Goal: Information Seeking & Learning: Check status

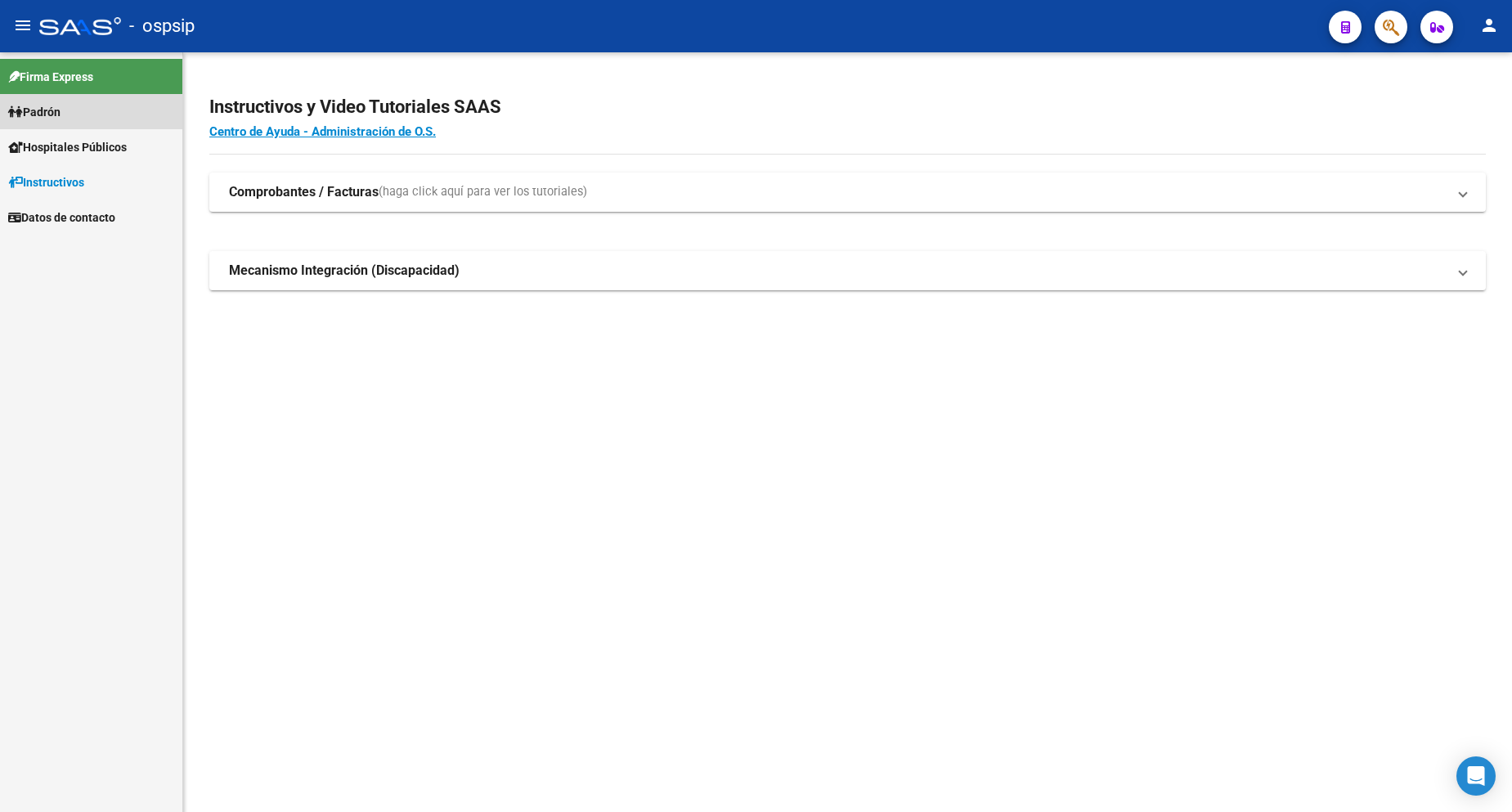
click at [79, 114] on link "Padrón" at bounding box center [91, 112] width 182 height 35
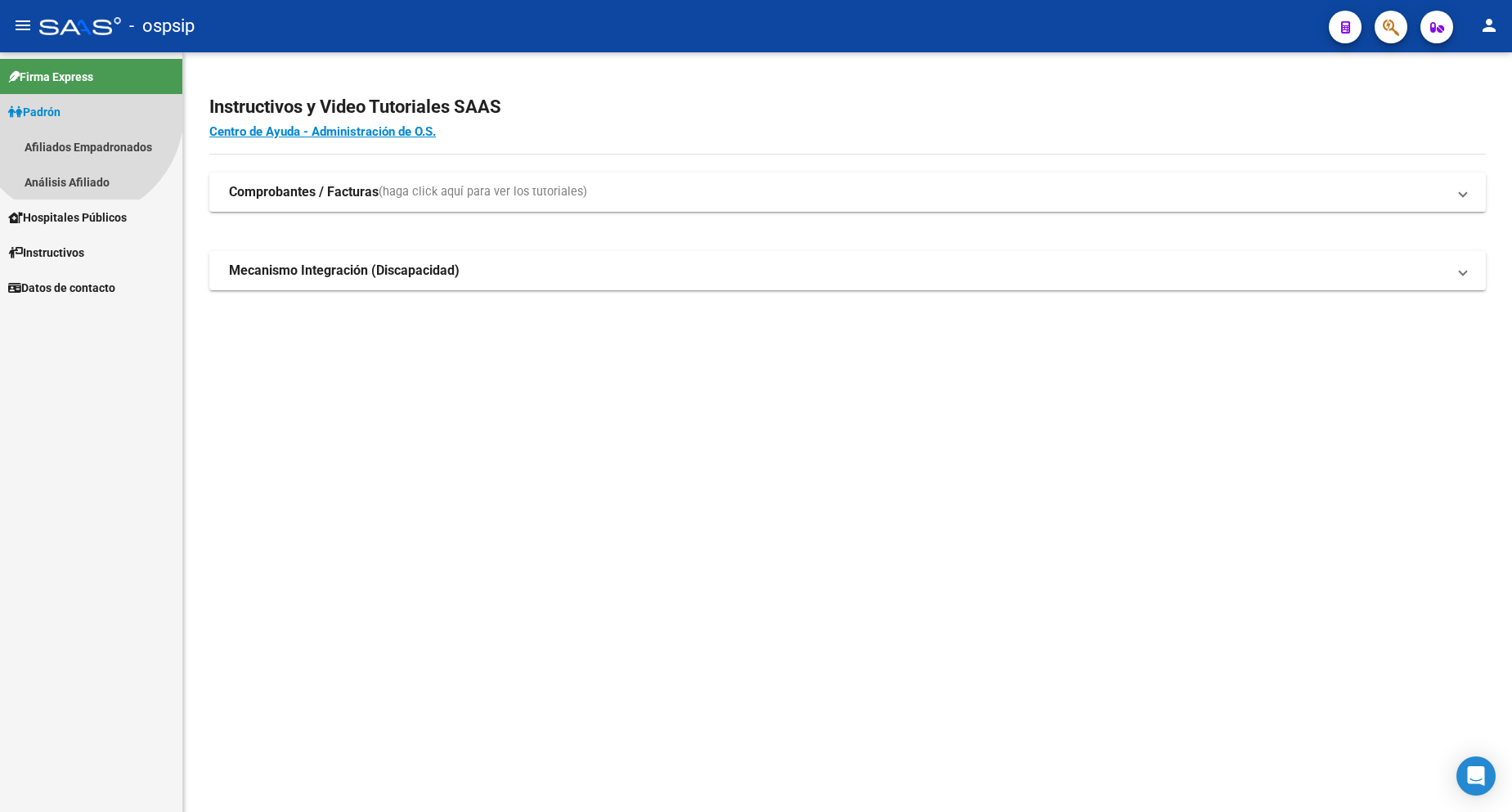
click at [77, 113] on link "Padrón" at bounding box center [91, 112] width 182 height 35
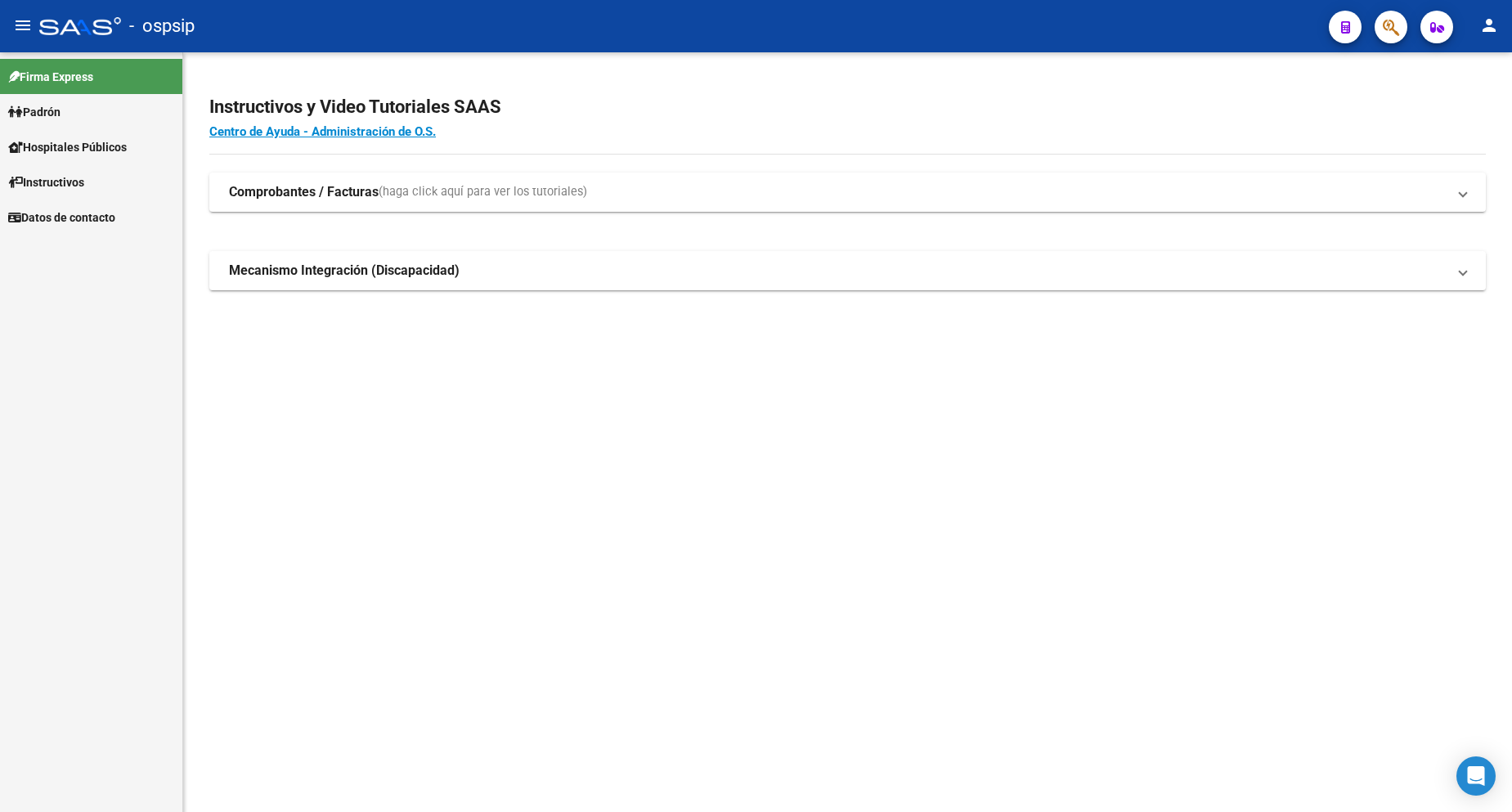
click at [60, 118] on span "Padrón" at bounding box center [34, 112] width 52 height 18
click at [87, 182] on link "Análisis Afiliado" at bounding box center [91, 182] width 182 height 35
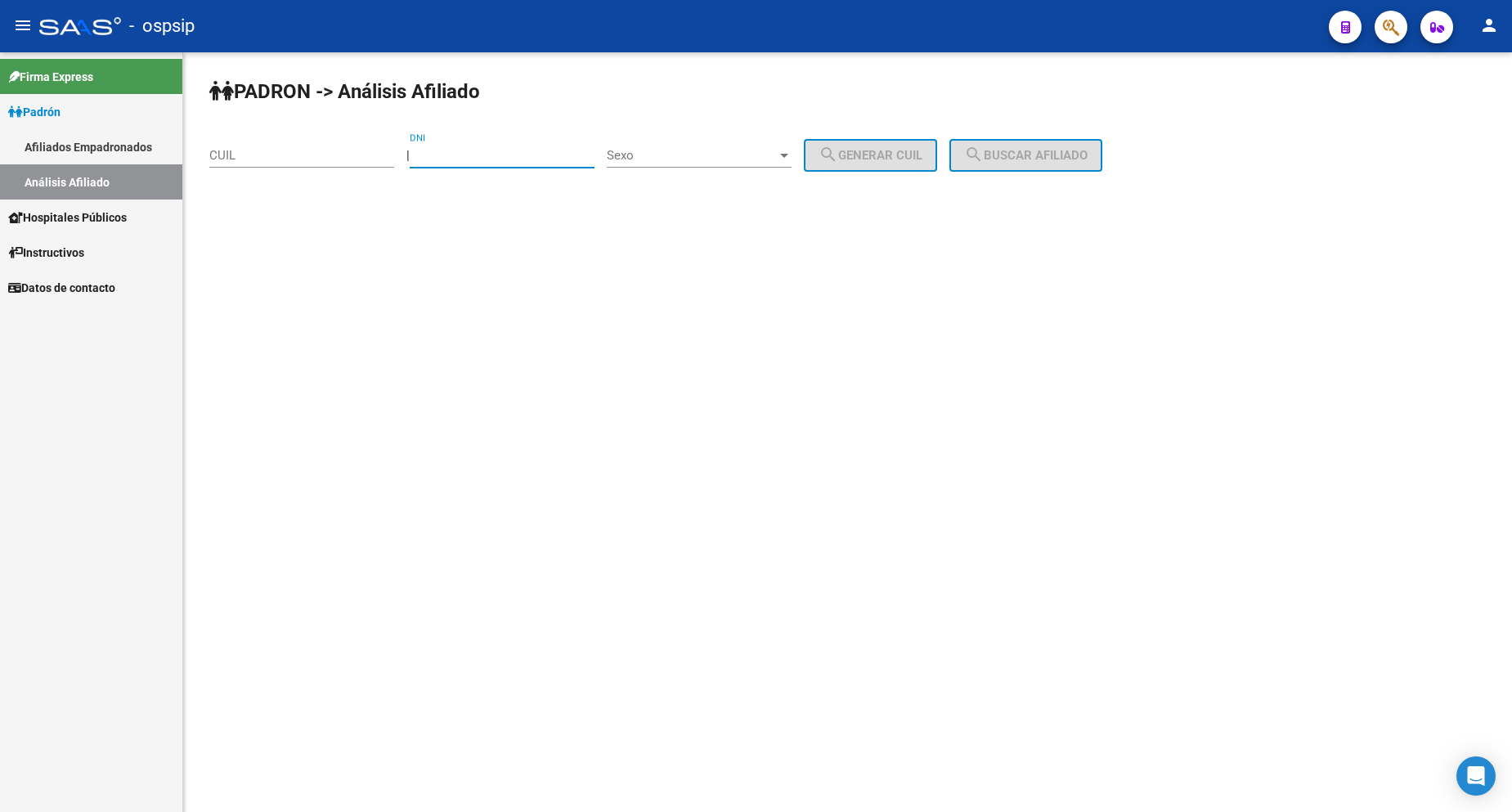
click at [492, 159] on input "DNI" at bounding box center [502, 156] width 184 height 15
type input "92646651"
click at [730, 150] on div "Sexo Sexo" at bounding box center [699, 150] width 184 height 35
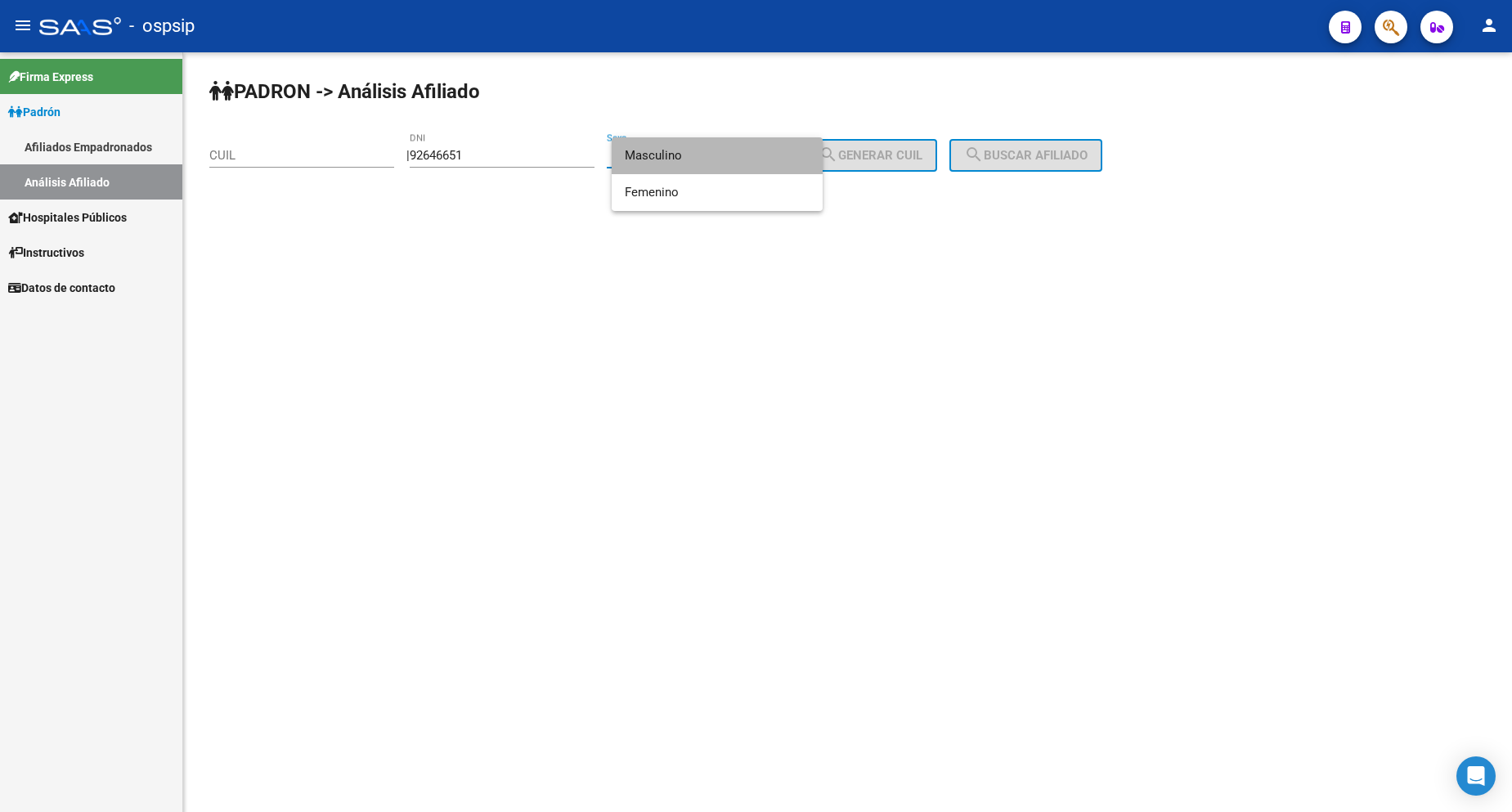
click at [725, 158] on span "Masculino" at bounding box center [717, 156] width 184 height 37
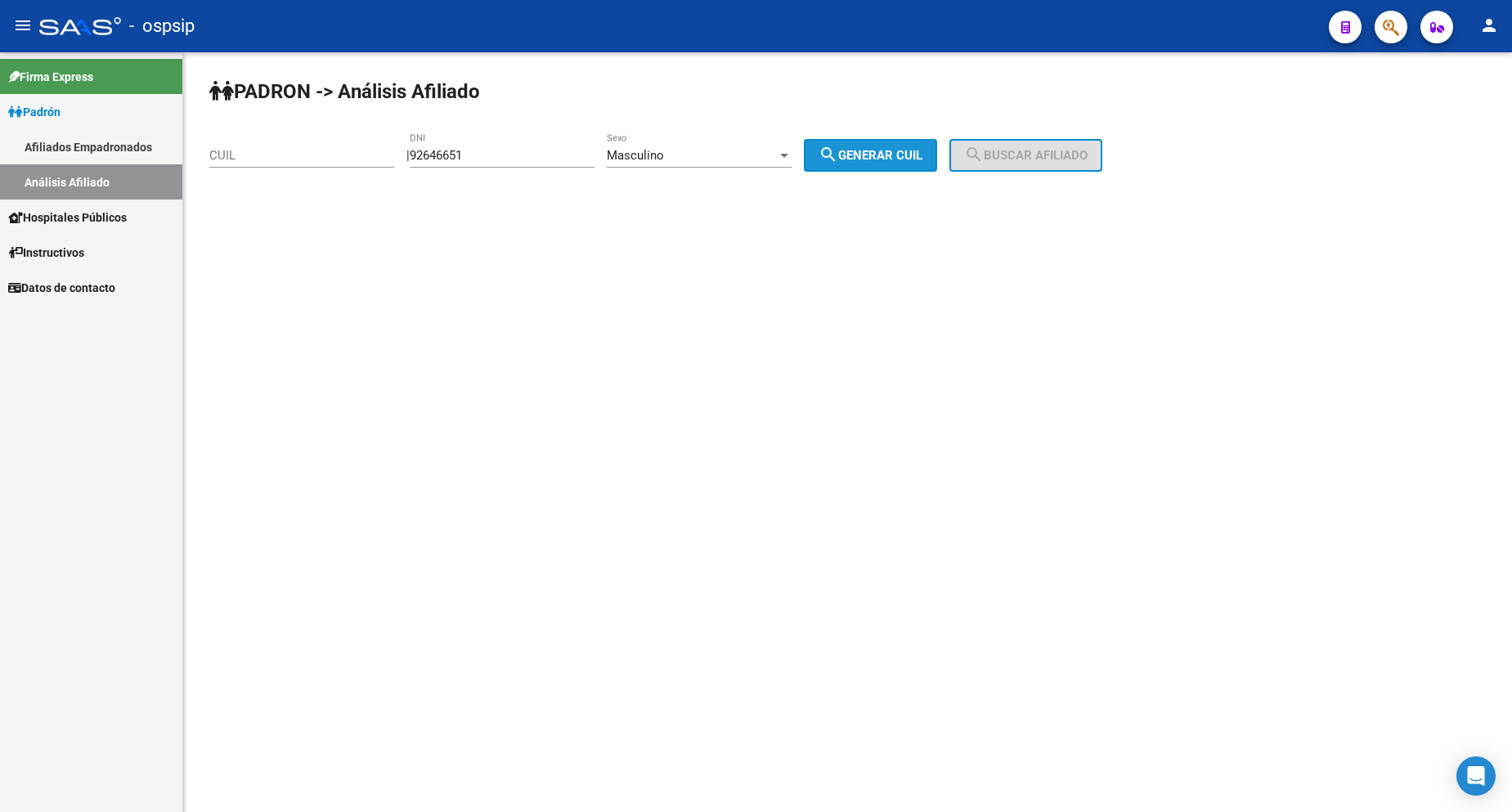
click at [883, 163] on button "search Generar CUIL" at bounding box center [870, 155] width 133 height 33
type input "20-92646651-9"
click at [1016, 166] on button "search Buscar afiliado" at bounding box center [1026, 155] width 153 height 33
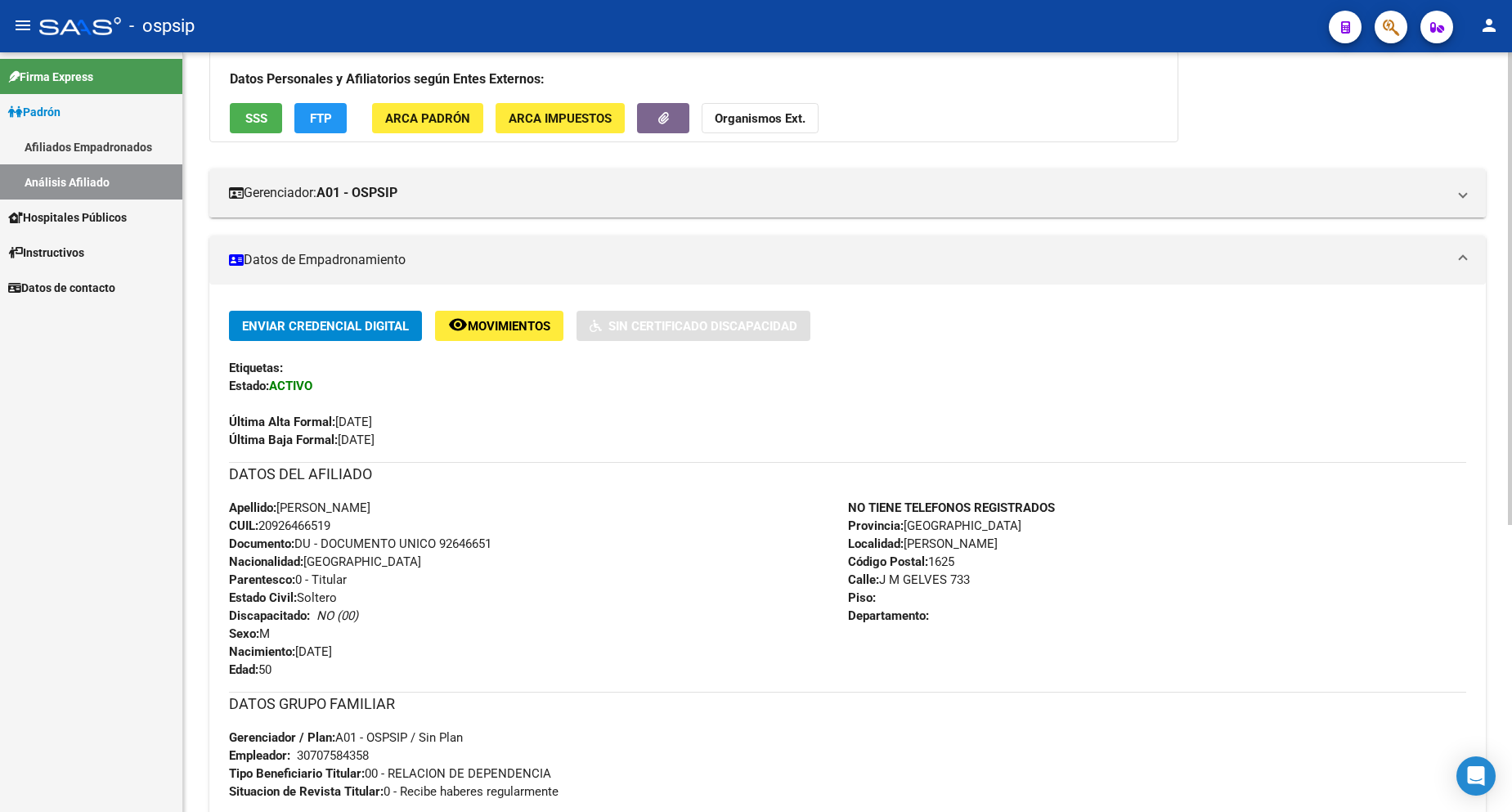
scroll to position [246, 0]
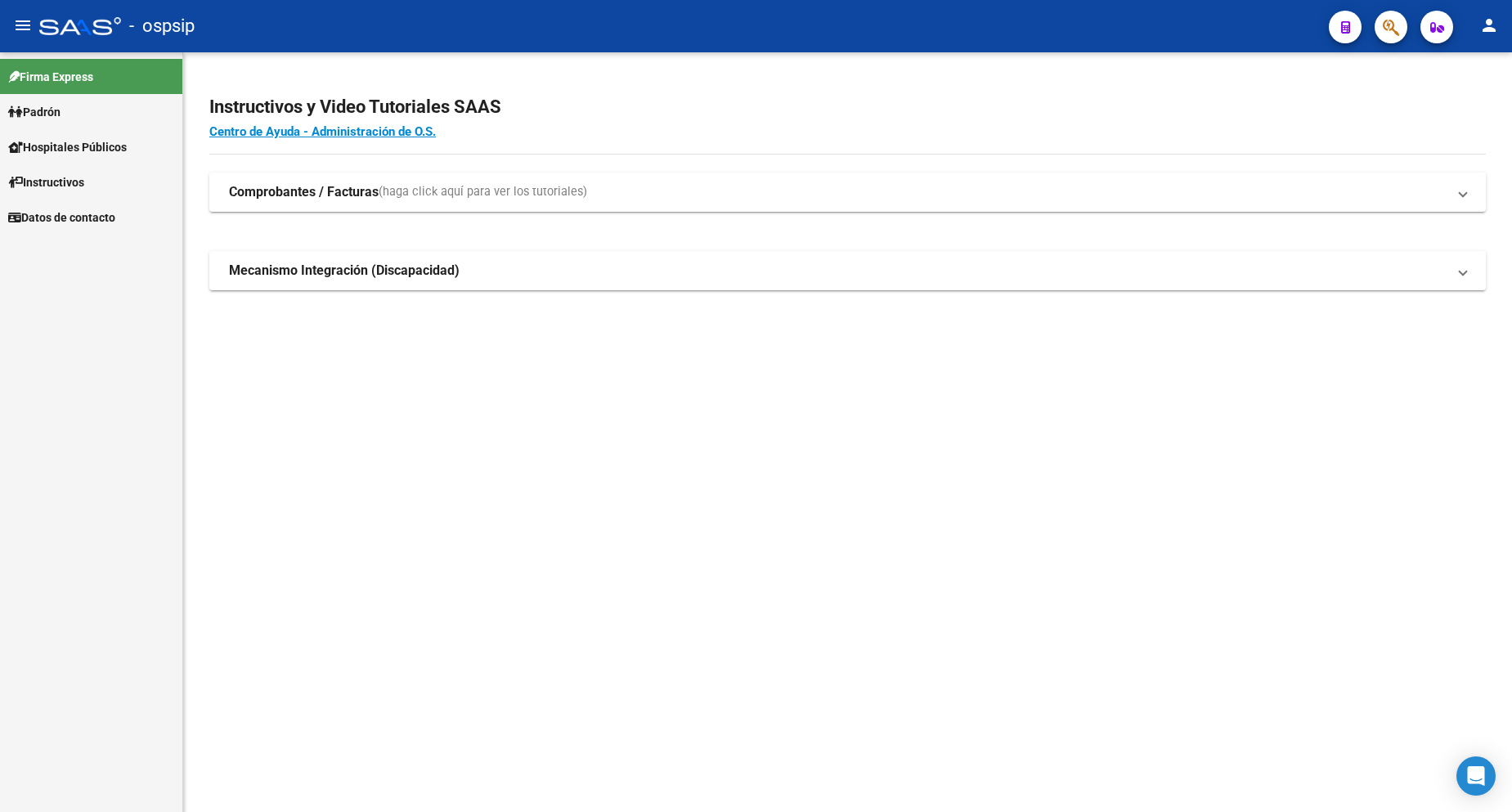
click at [60, 116] on span "Padrón" at bounding box center [34, 112] width 52 height 18
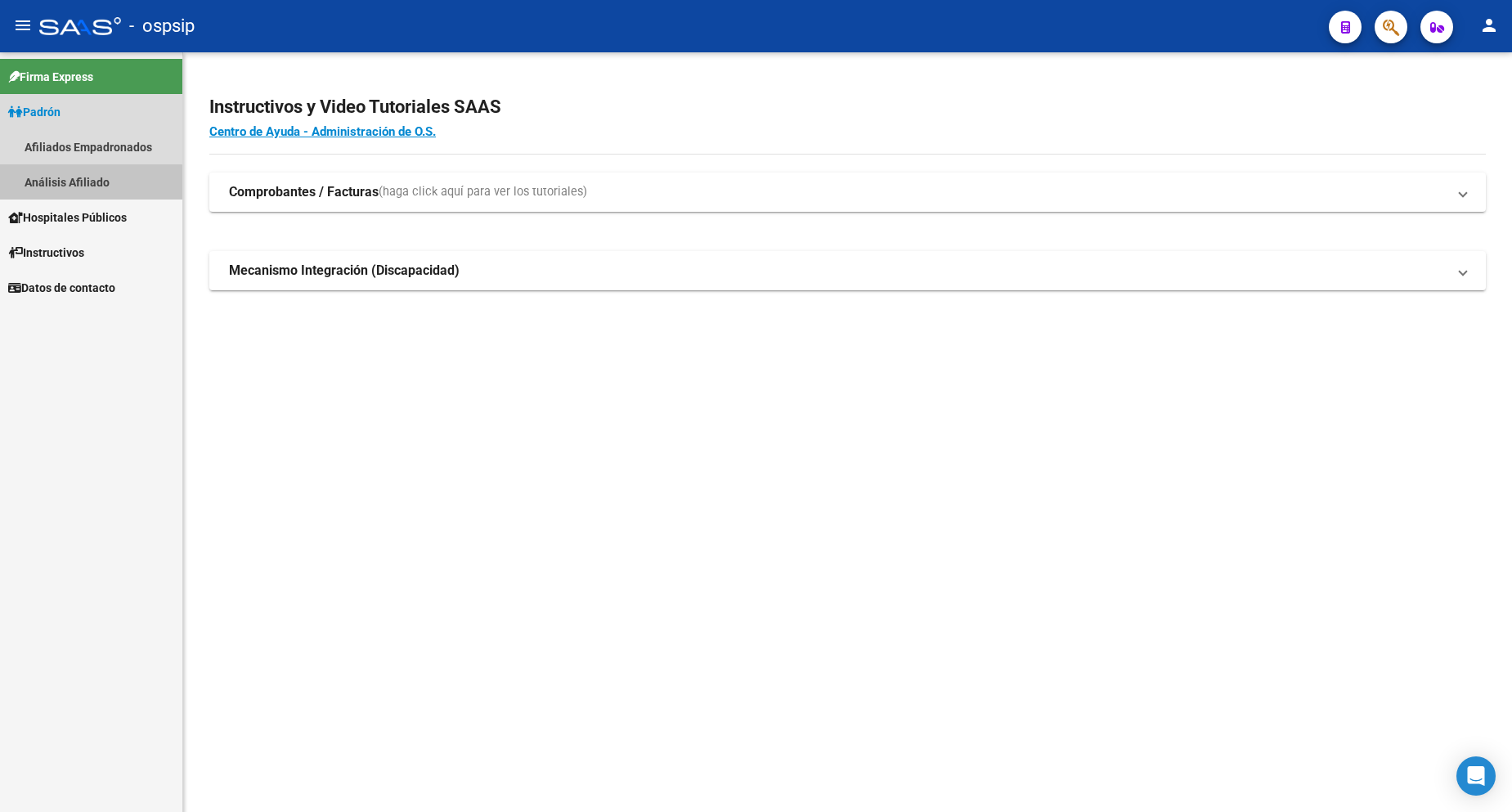
click at [83, 185] on link "Análisis Afiliado" at bounding box center [91, 182] width 182 height 35
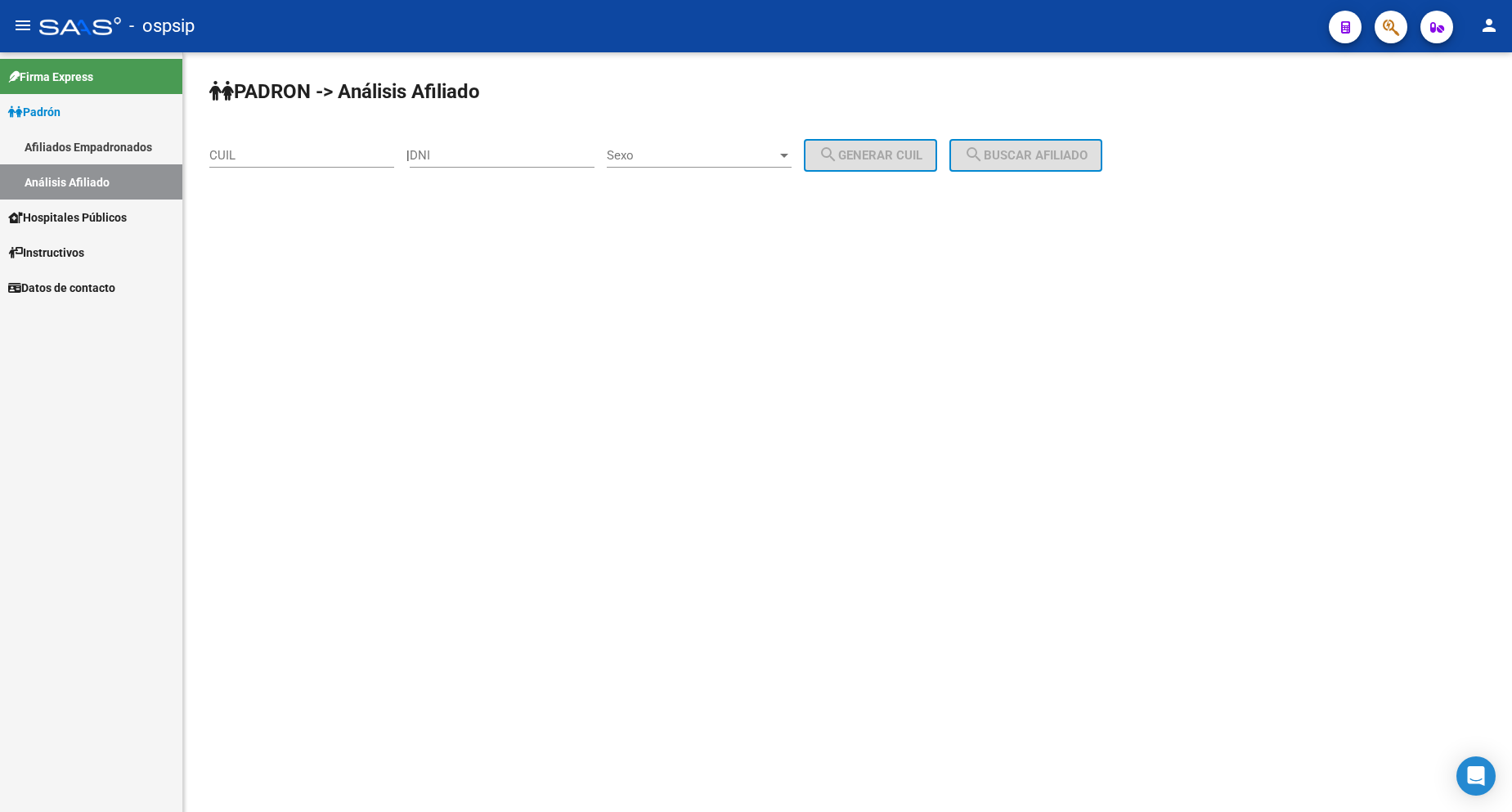
click at [527, 155] on input "DNI" at bounding box center [502, 156] width 184 height 15
type input "92844078"
click at [687, 155] on span "Sexo" at bounding box center [692, 156] width 170 height 15
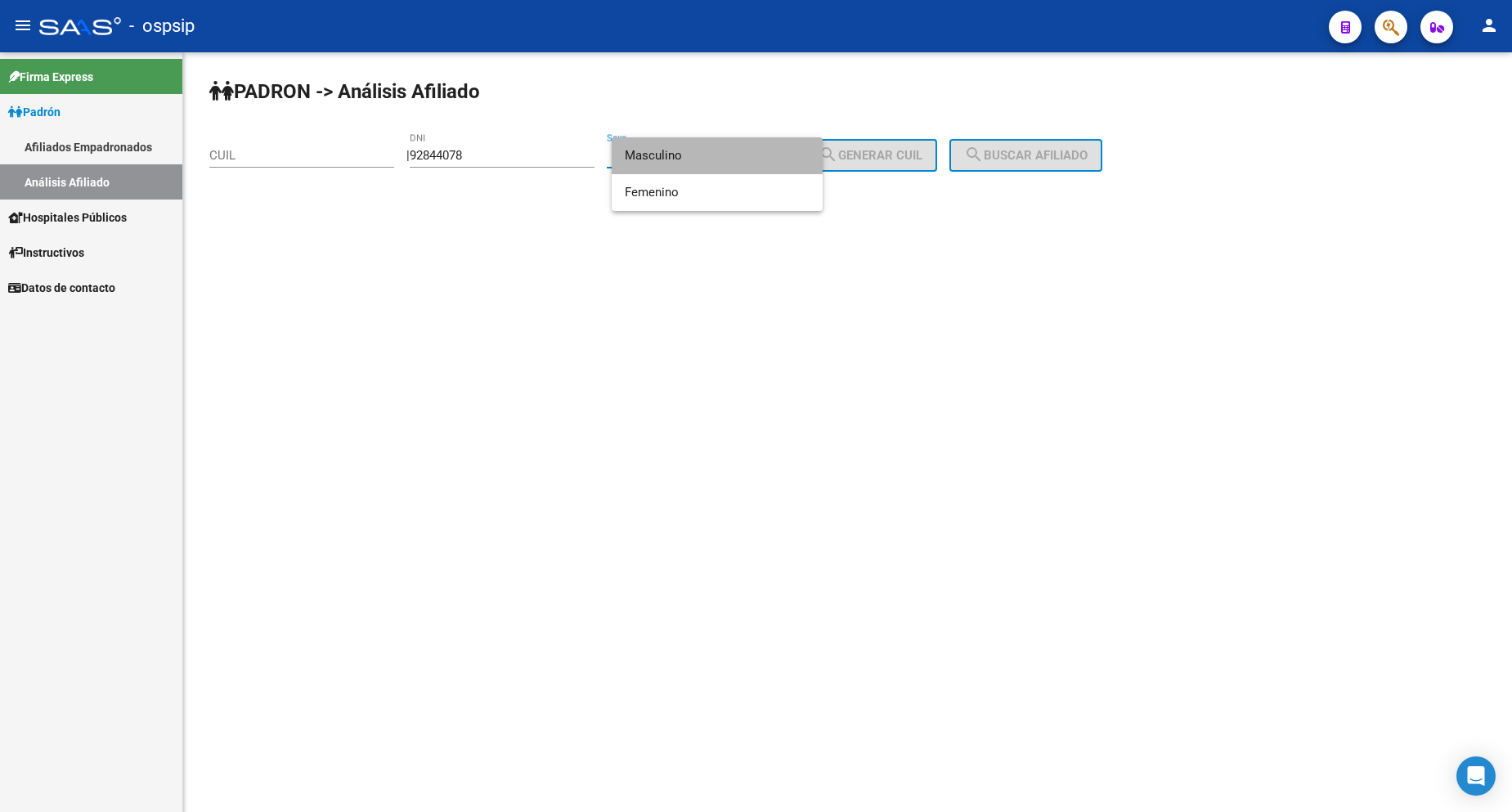
click at [686, 157] on span "Masculino" at bounding box center [717, 156] width 184 height 37
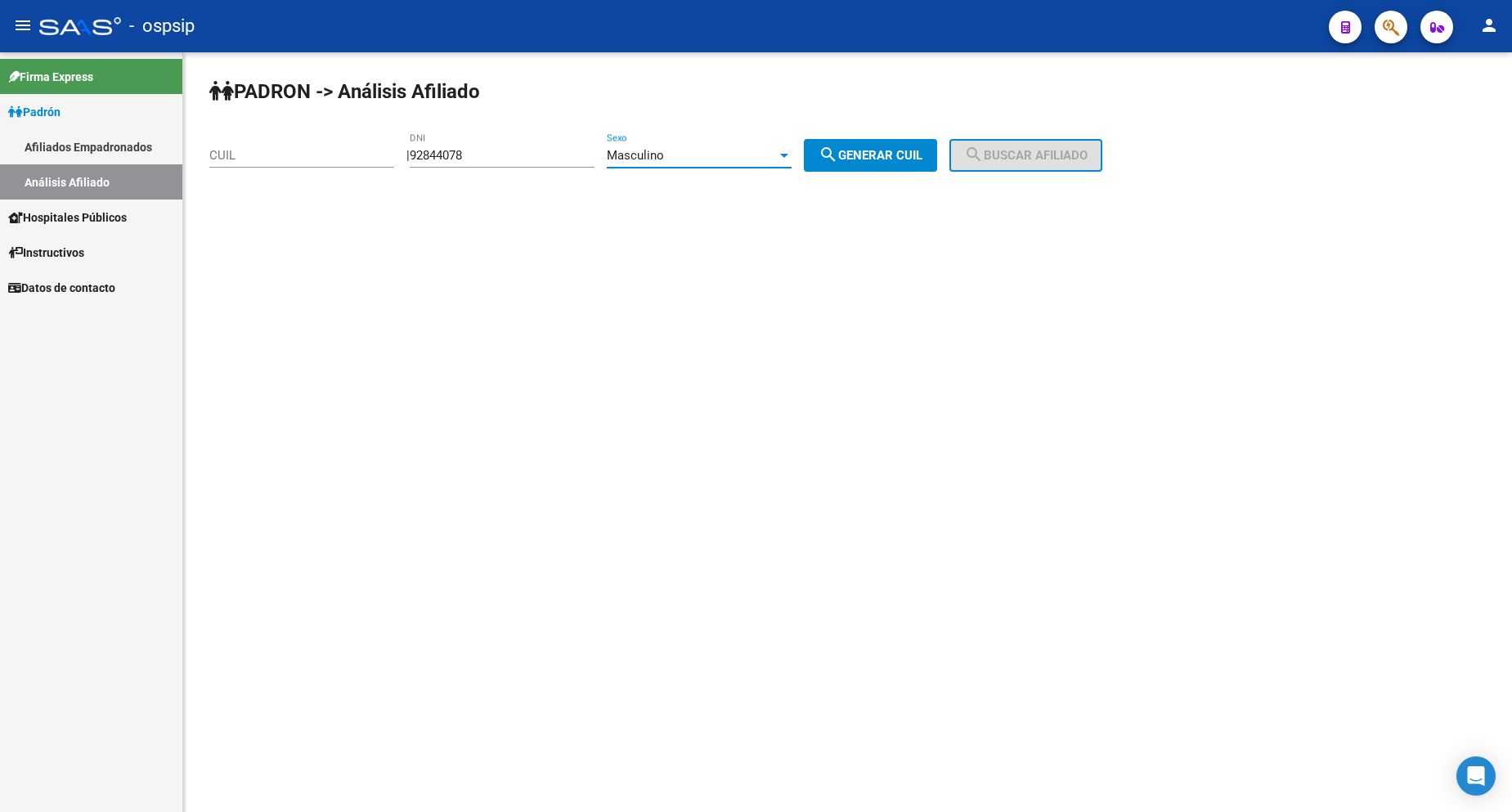
click at [694, 161] on div "Masculino" at bounding box center [692, 156] width 170 height 15
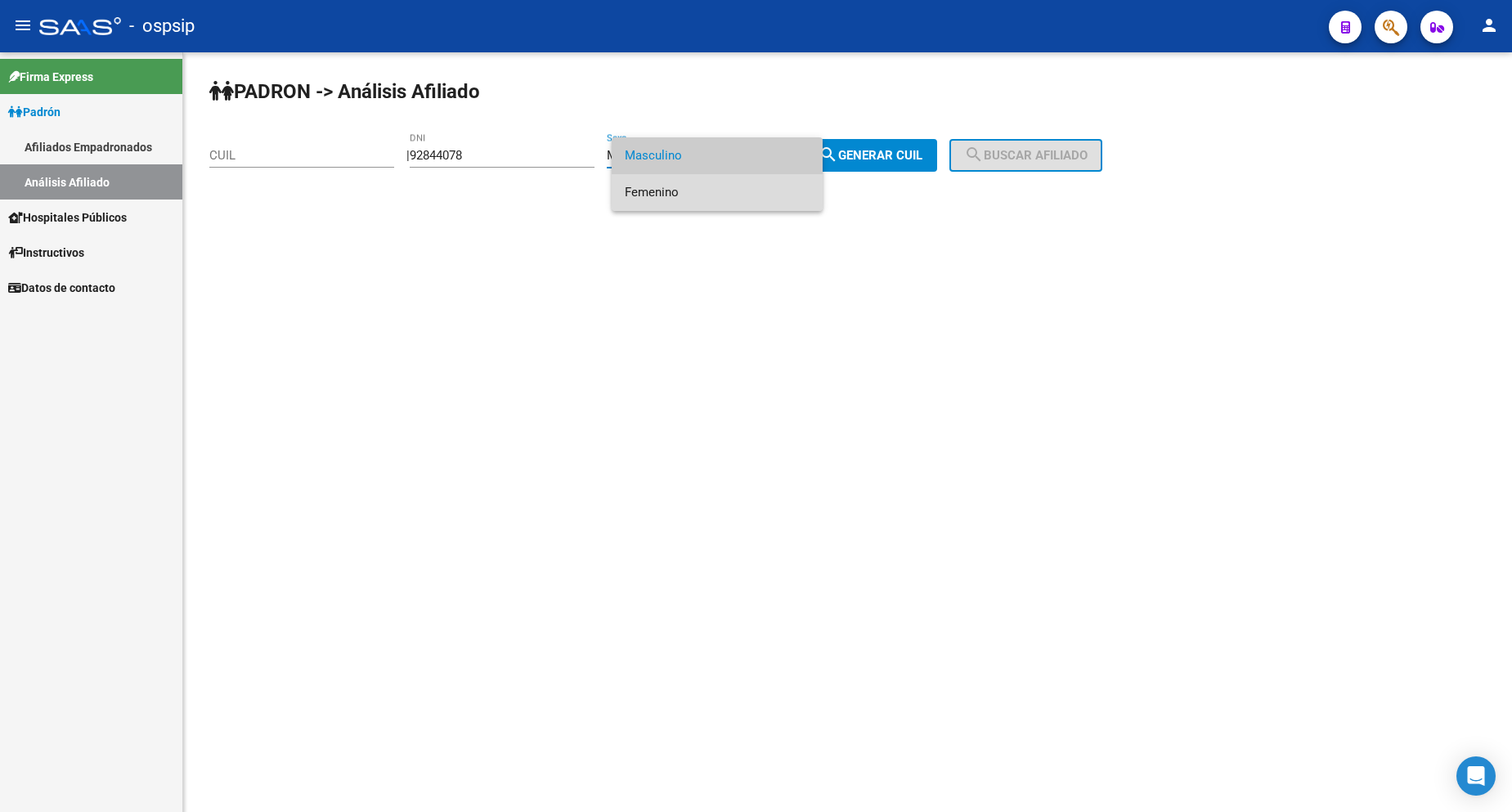
click at [706, 197] on span "Femenino" at bounding box center [717, 193] width 184 height 37
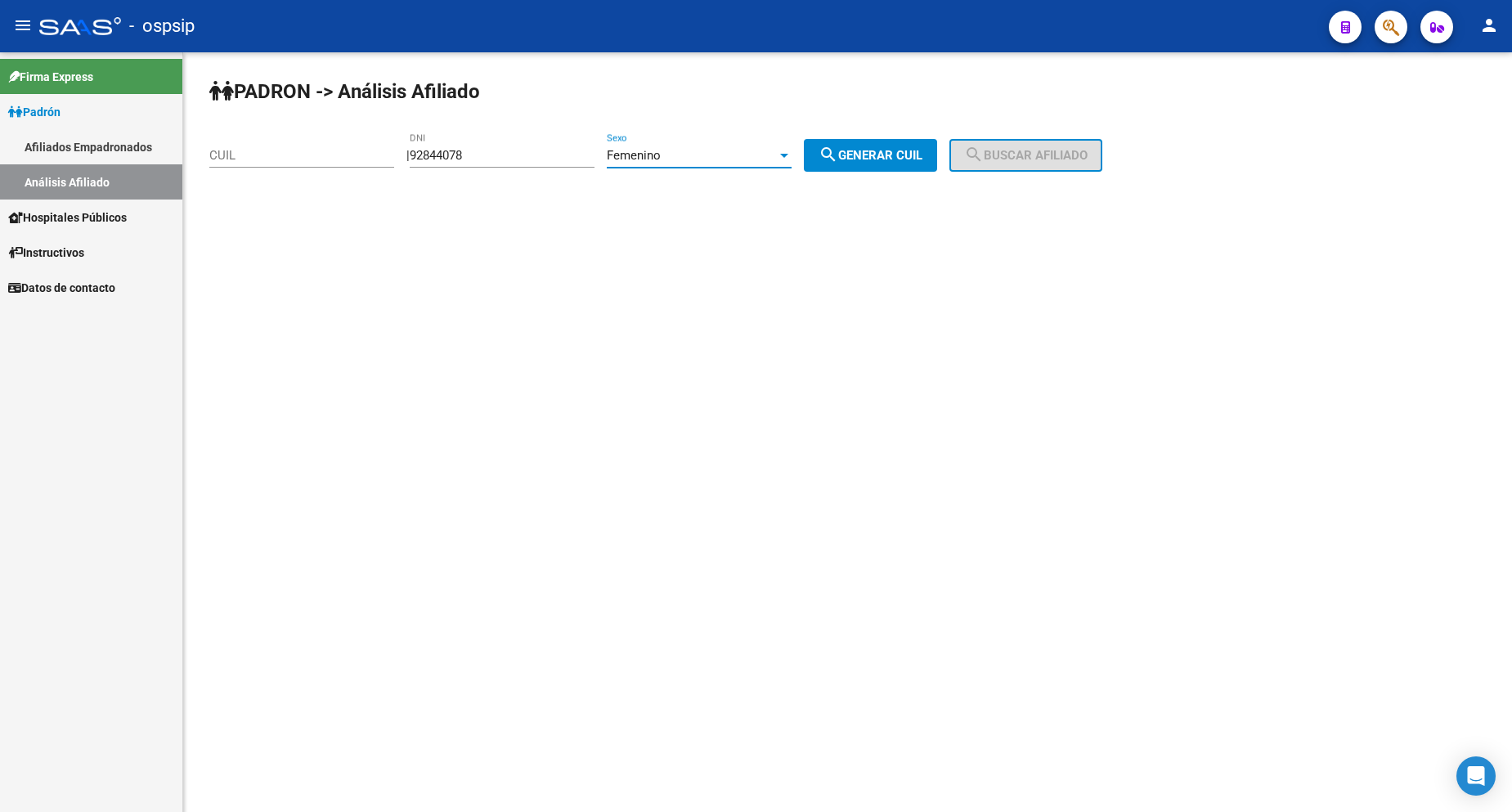
click at [880, 167] on button "search Generar CUIL" at bounding box center [870, 155] width 133 height 33
type input "27-92844078-3"
click at [984, 154] on mat-icon "search" at bounding box center [974, 154] width 19 height 19
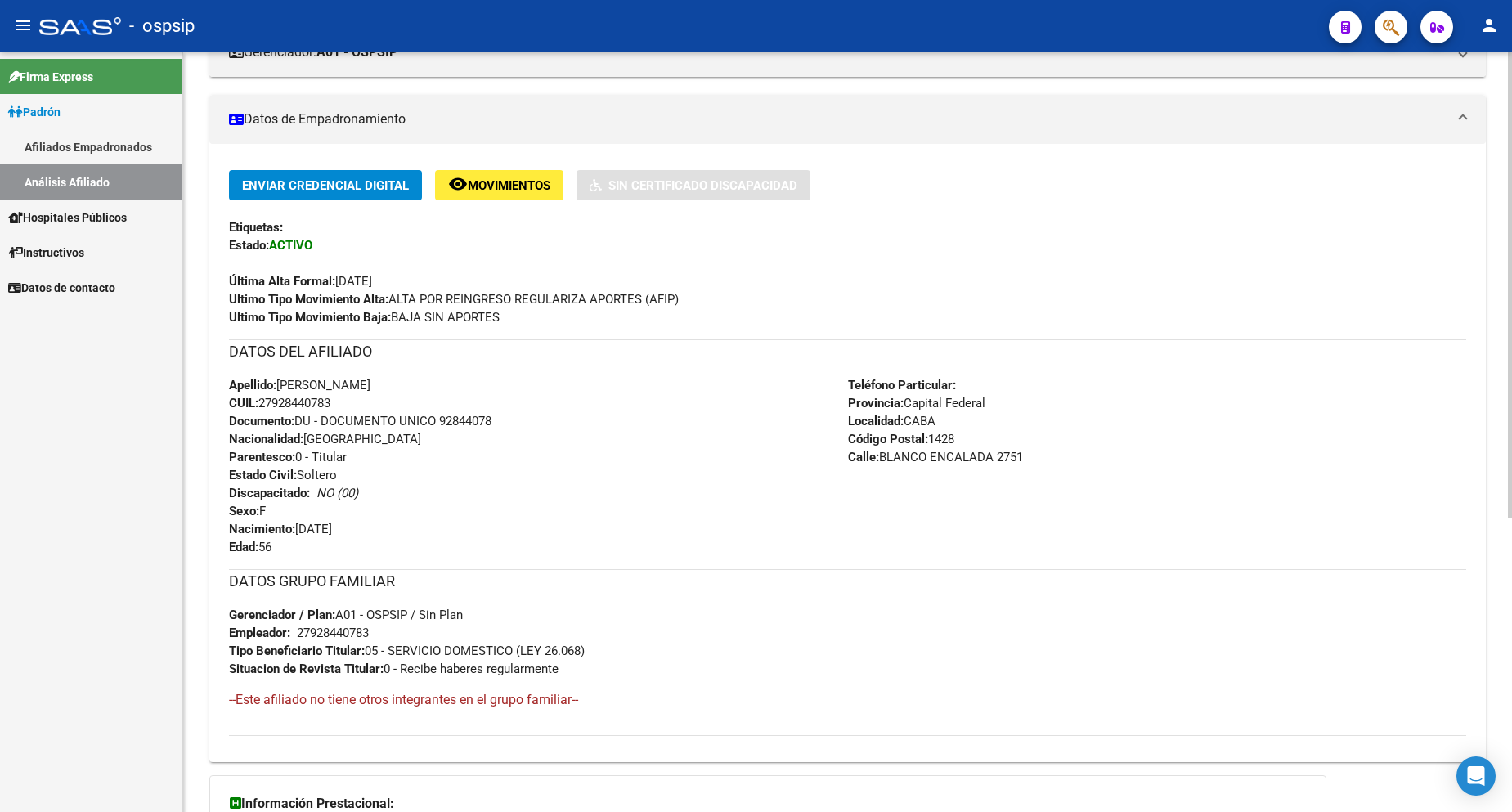
scroll to position [327, 0]
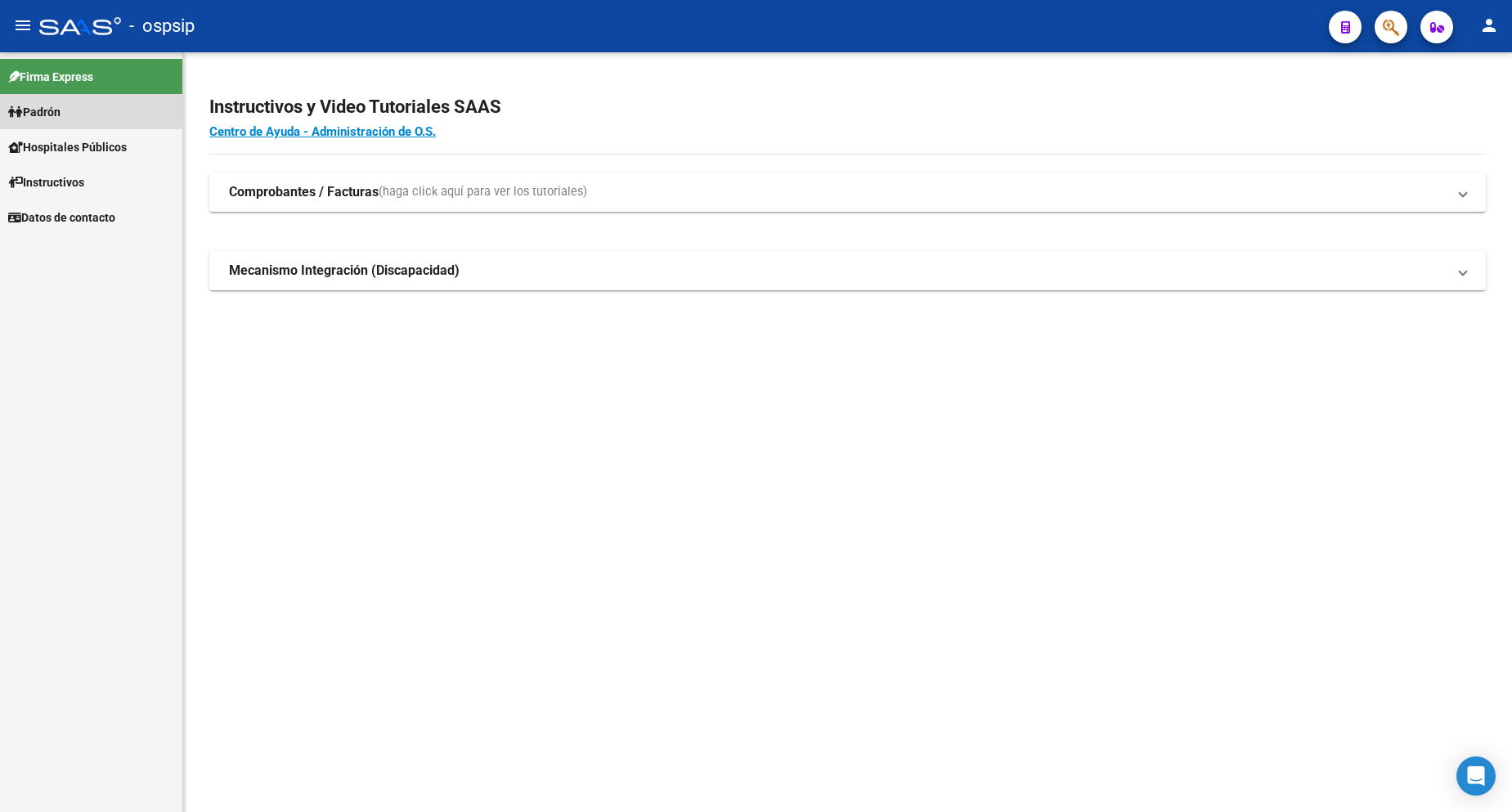
click at [73, 120] on link "Padrón" at bounding box center [91, 112] width 182 height 35
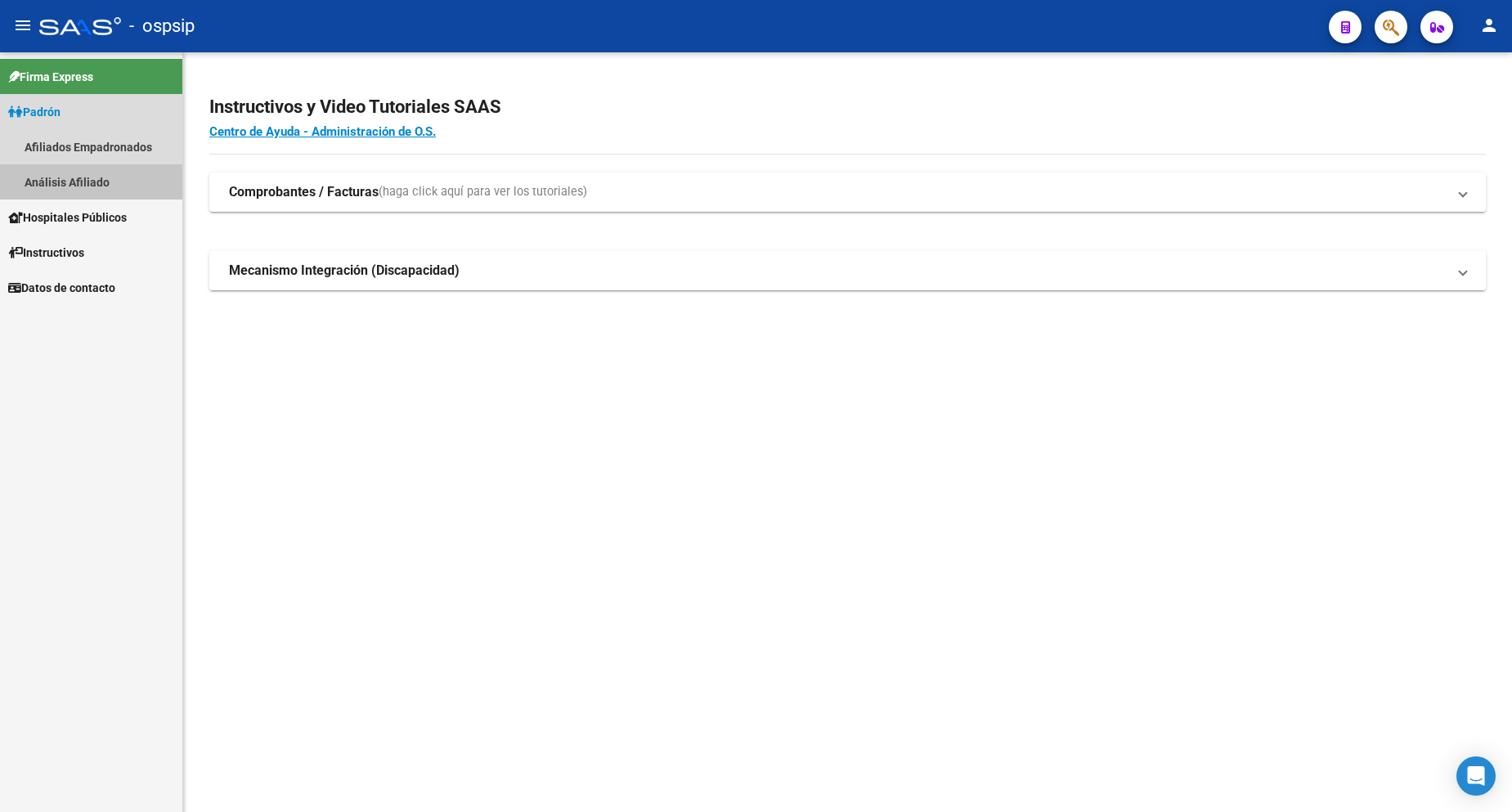
click at [108, 185] on link "Análisis Afiliado" at bounding box center [91, 182] width 182 height 35
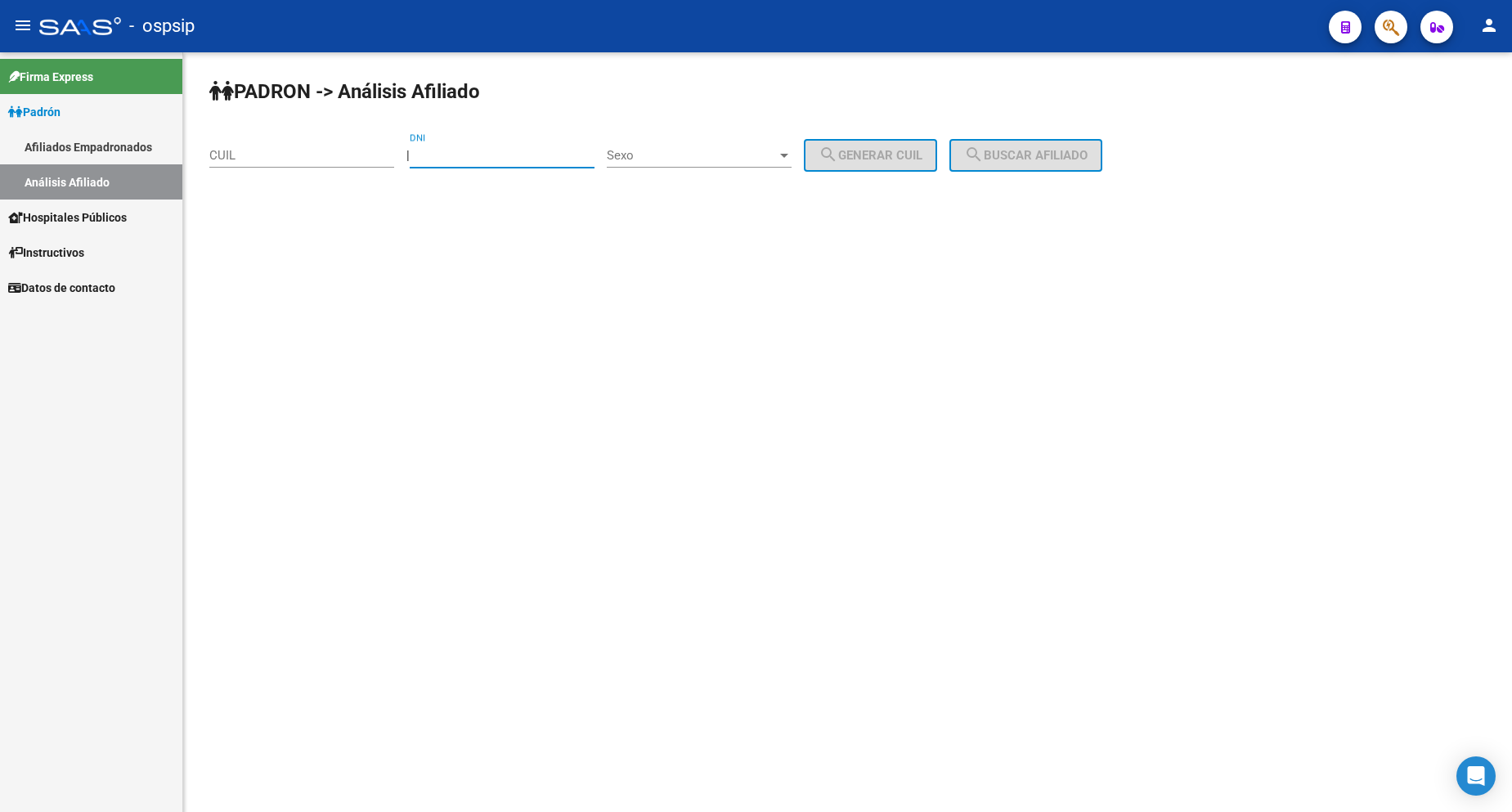
drag, startPoint x: 507, startPoint y: 152, endPoint x: 513, endPoint y: 158, distance: 8.5
click at [511, 154] on input "DNI" at bounding box center [502, 156] width 184 height 15
type input "4"
type input "13687873"
click at [758, 139] on div "Sexo Sexo" at bounding box center [699, 150] width 184 height 35
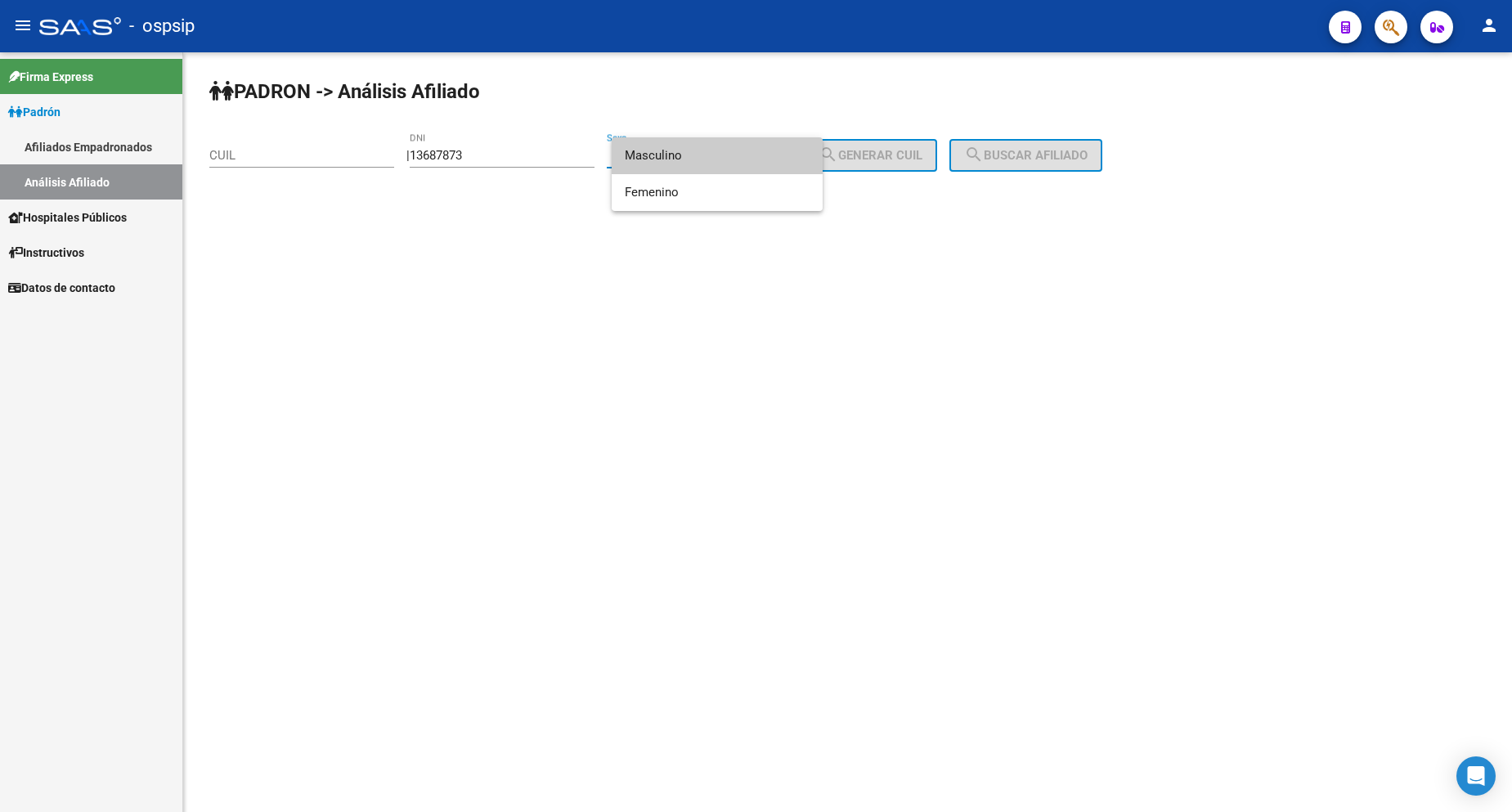
click at [735, 165] on span "Masculino" at bounding box center [717, 156] width 184 height 37
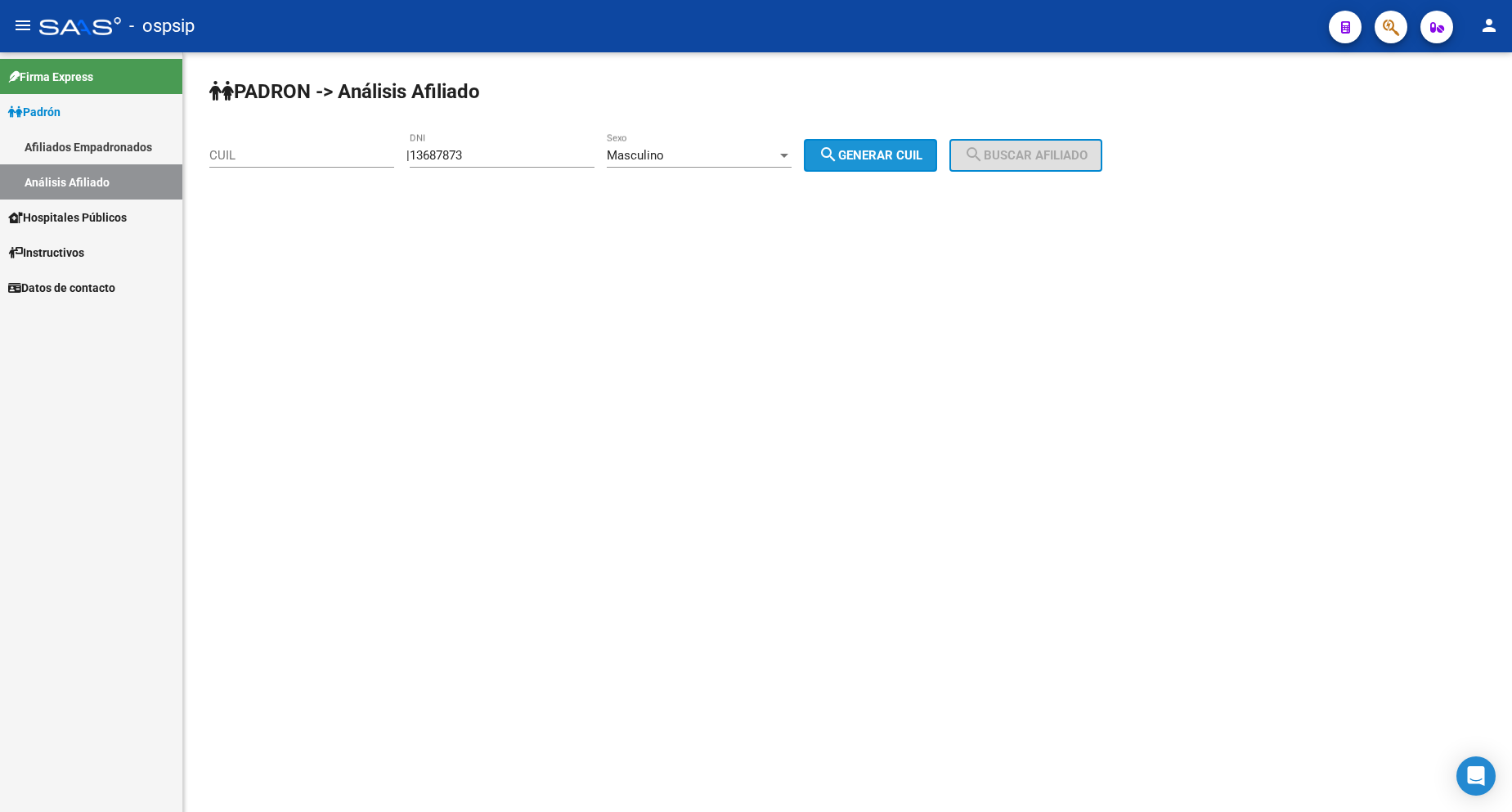
click at [881, 159] on span "search Generar CUIL" at bounding box center [870, 156] width 104 height 15
type input "20-13687873-6"
click at [1025, 171] on button "search Buscar afiliado" at bounding box center [1026, 155] width 153 height 33
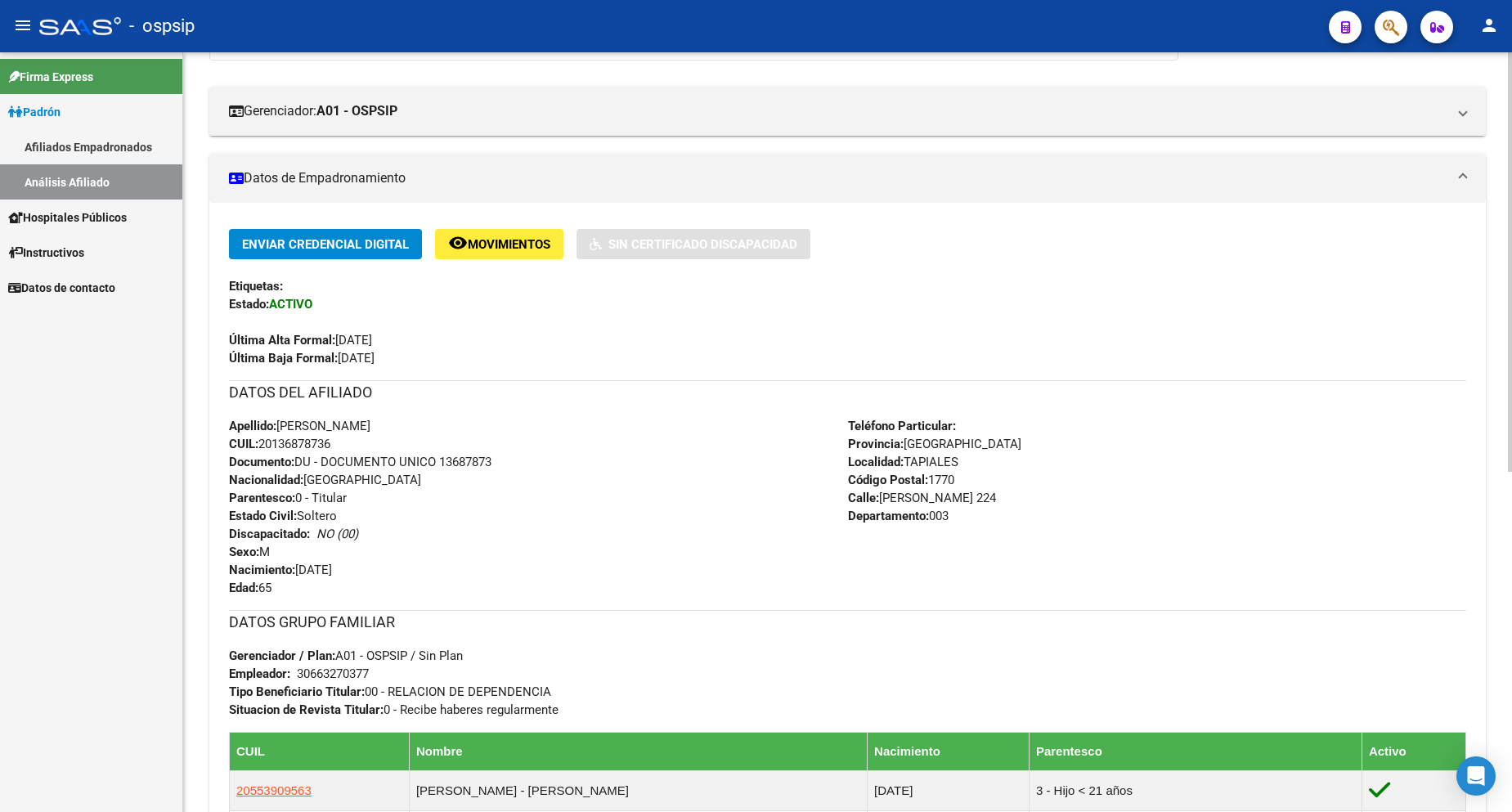
scroll to position [327, 0]
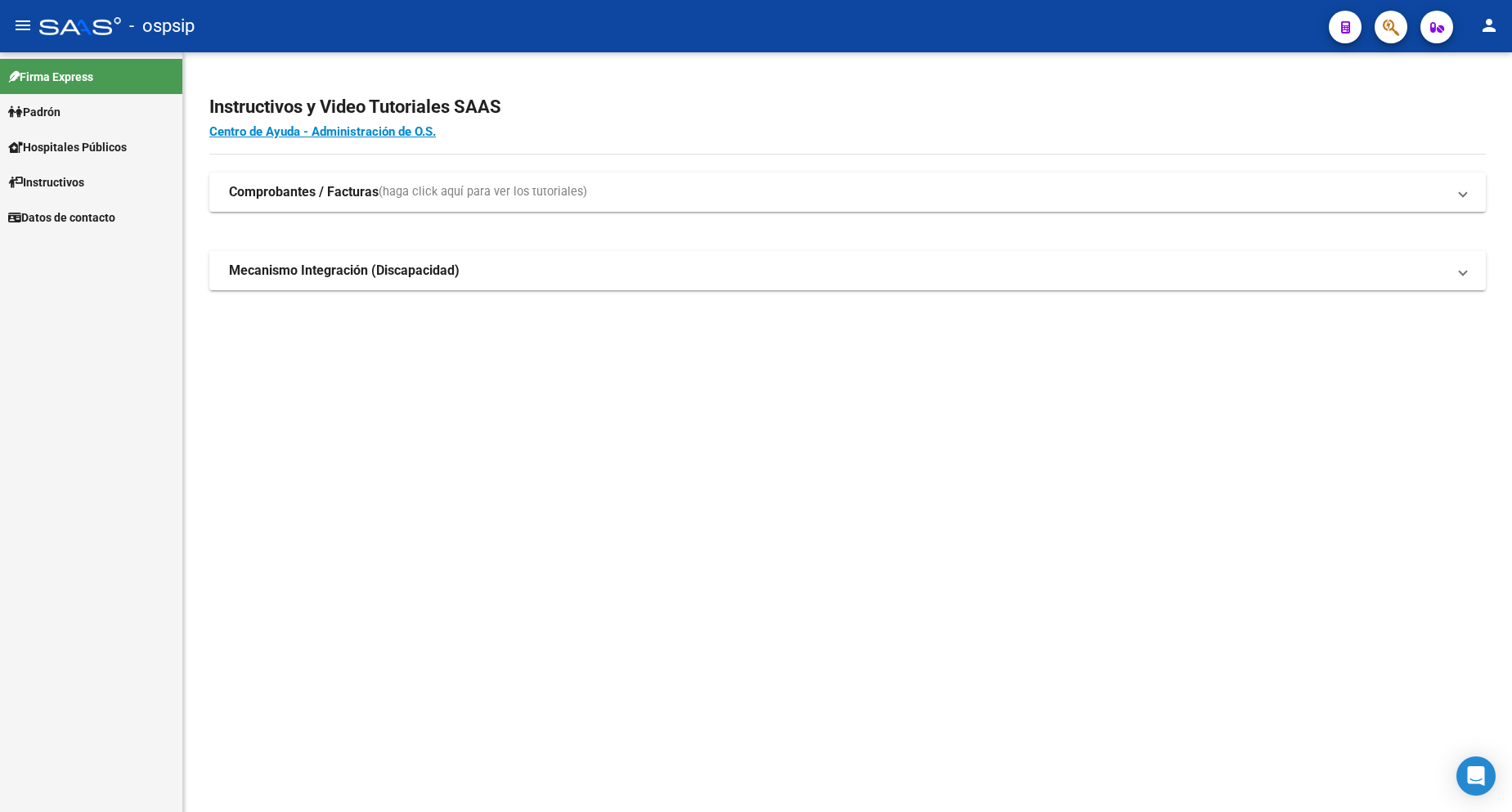
click at [46, 117] on span "Padrón" at bounding box center [34, 112] width 52 height 18
click at [47, 117] on span "Padrón" at bounding box center [34, 112] width 52 height 18
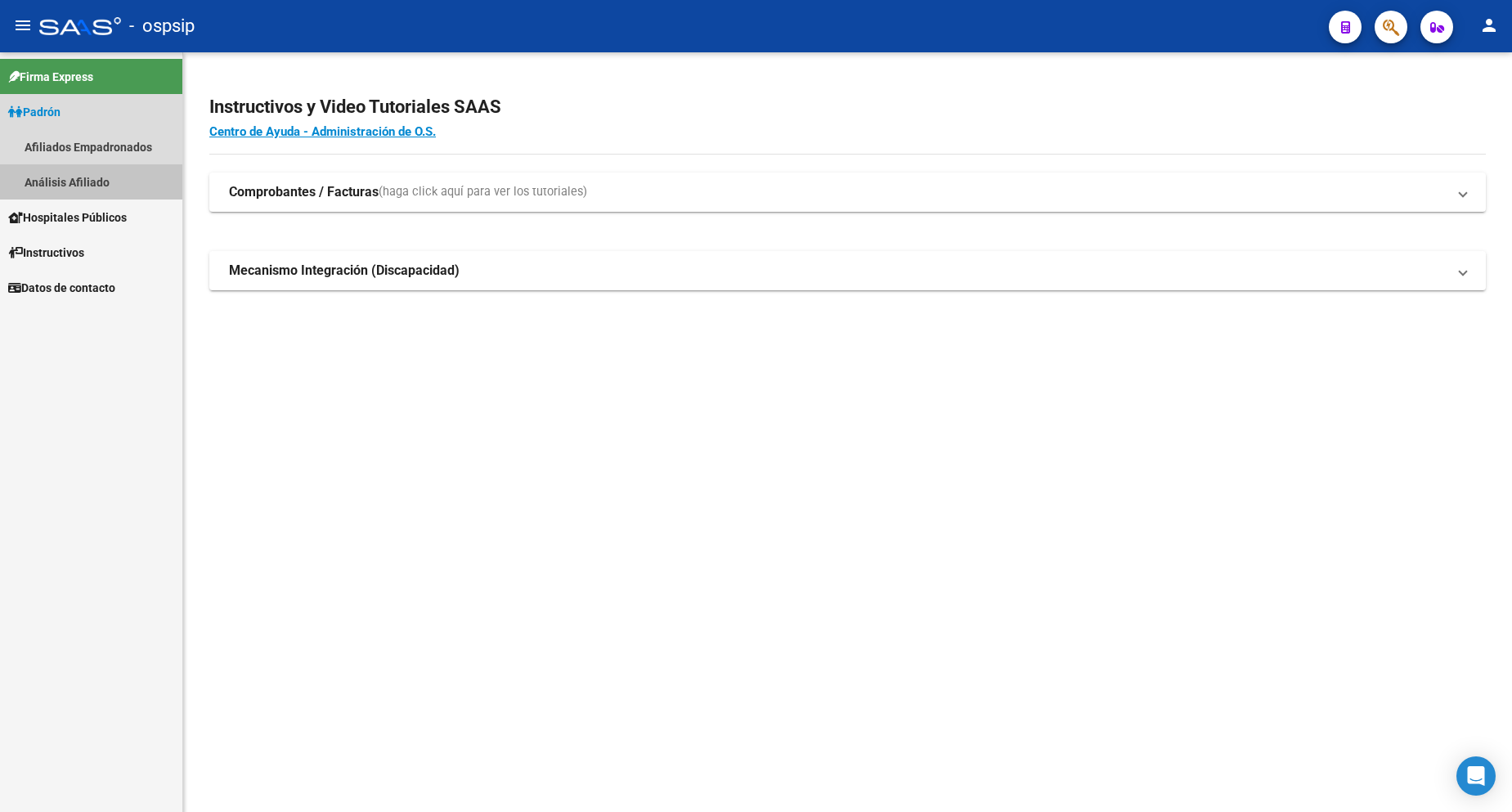
click at [108, 182] on link "Análisis Afiliado" at bounding box center [91, 182] width 182 height 35
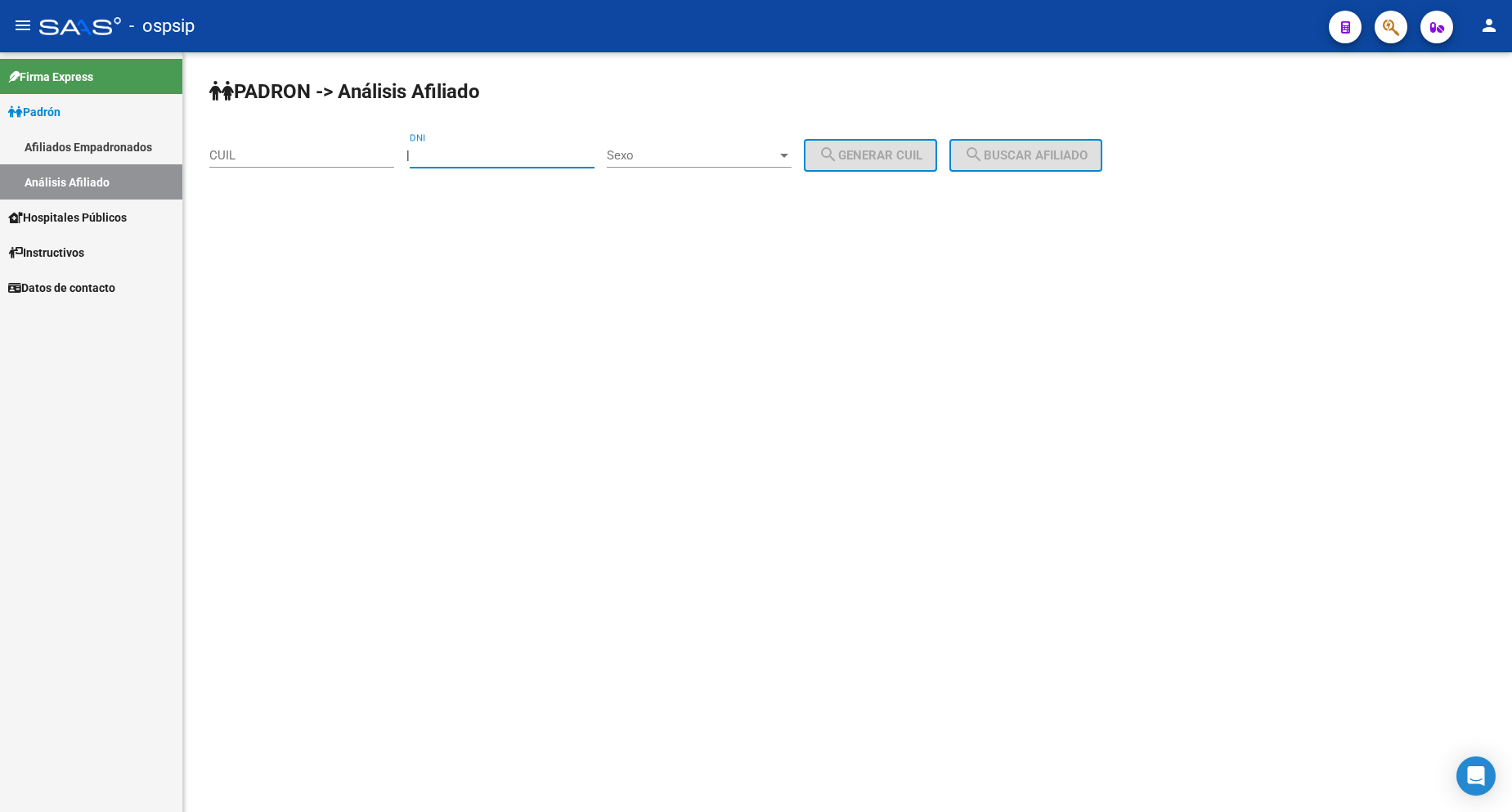
click at [508, 152] on input "DNI" at bounding box center [502, 156] width 184 height 15
type input "41142451"
click at [687, 152] on span "Sexo" at bounding box center [692, 156] width 170 height 15
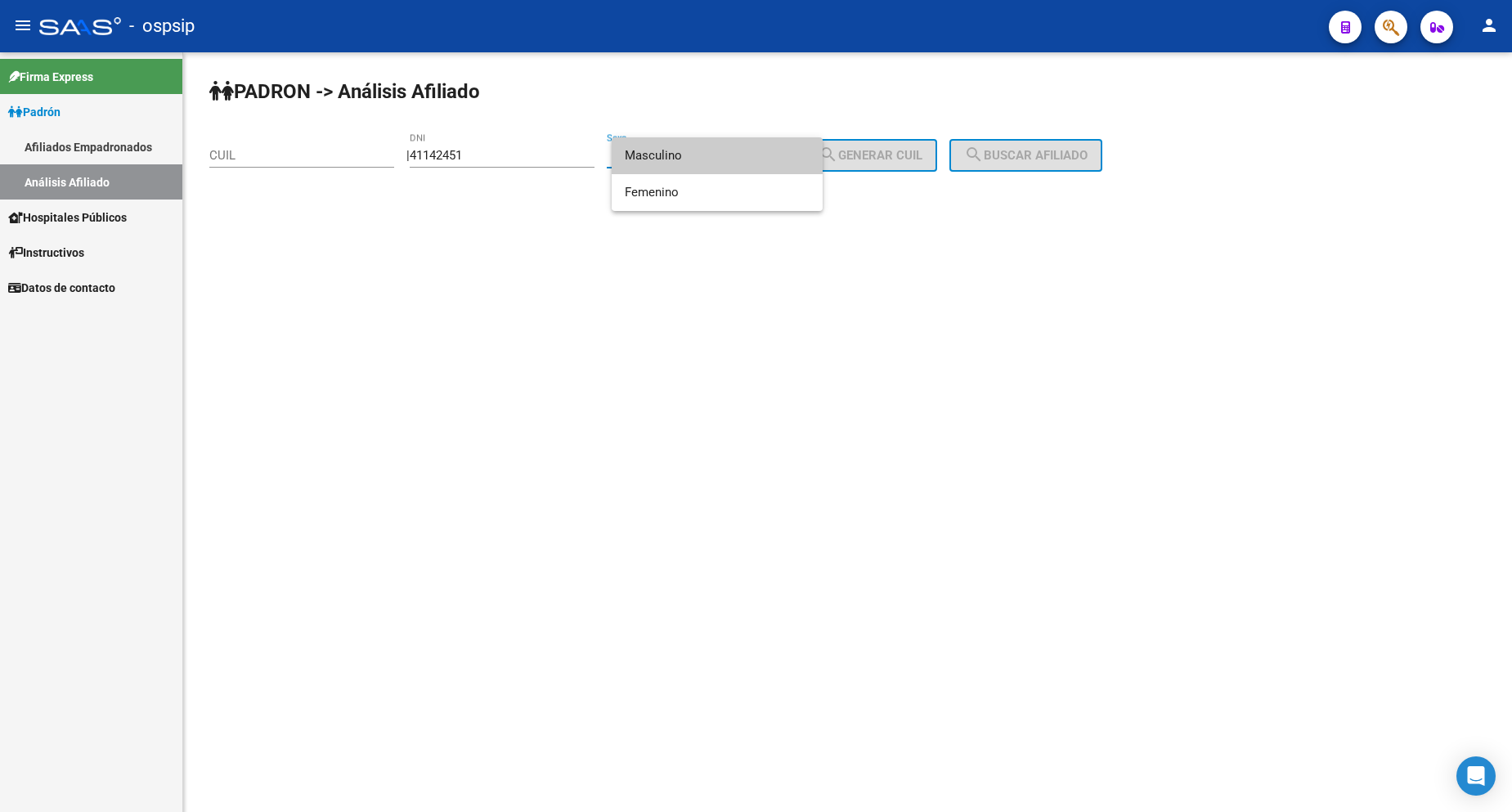
click at [693, 159] on span "Masculino" at bounding box center [717, 156] width 184 height 37
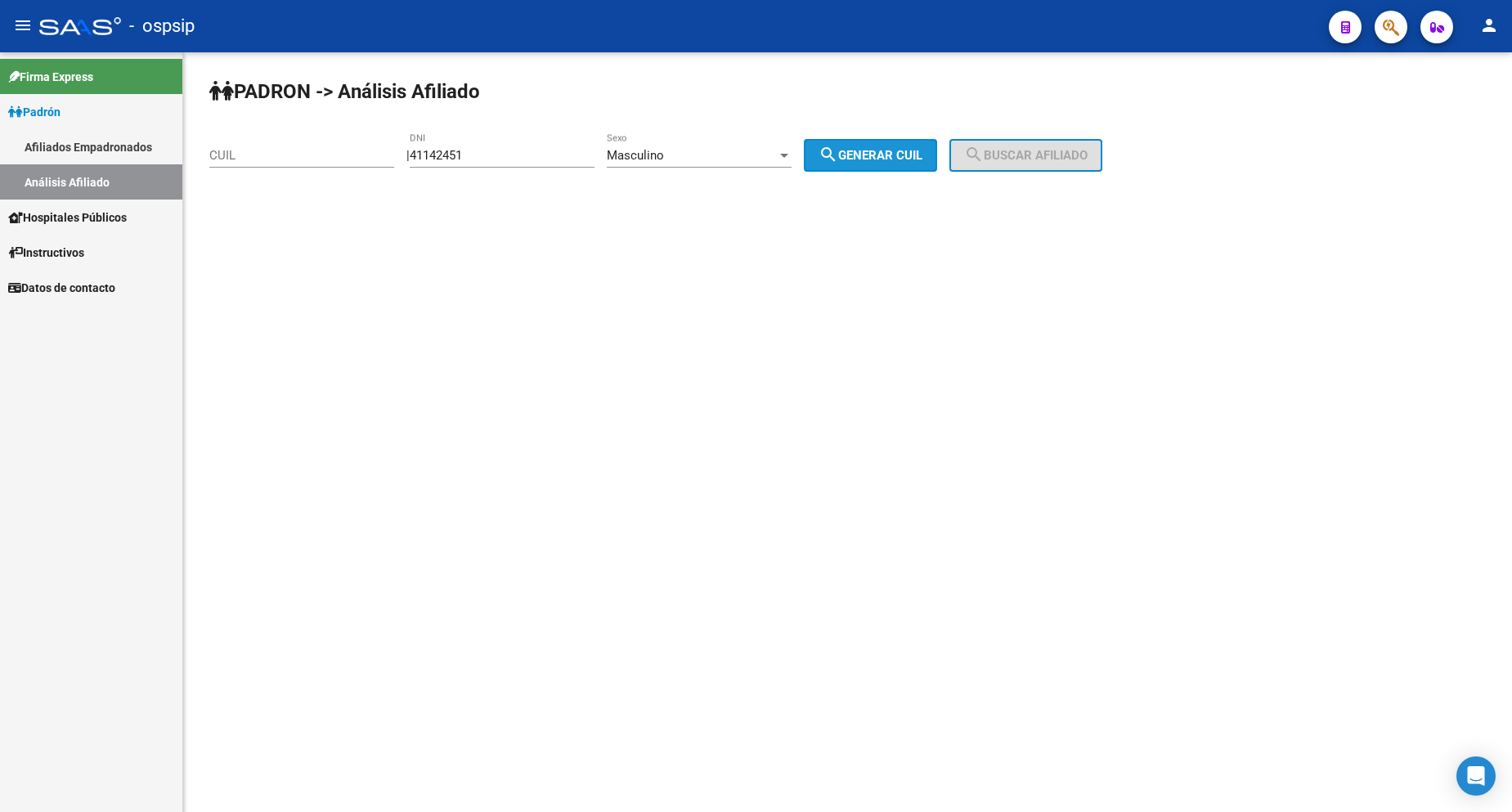
click at [909, 149] on span "search Generar CUIL" at bounding box center [870, 156] width 104 height 15
type input "20-41142451-1"
click at [1047, 148] on button "search Buscar afiliado" at bounding box center [1026, 155] width 153 height 33
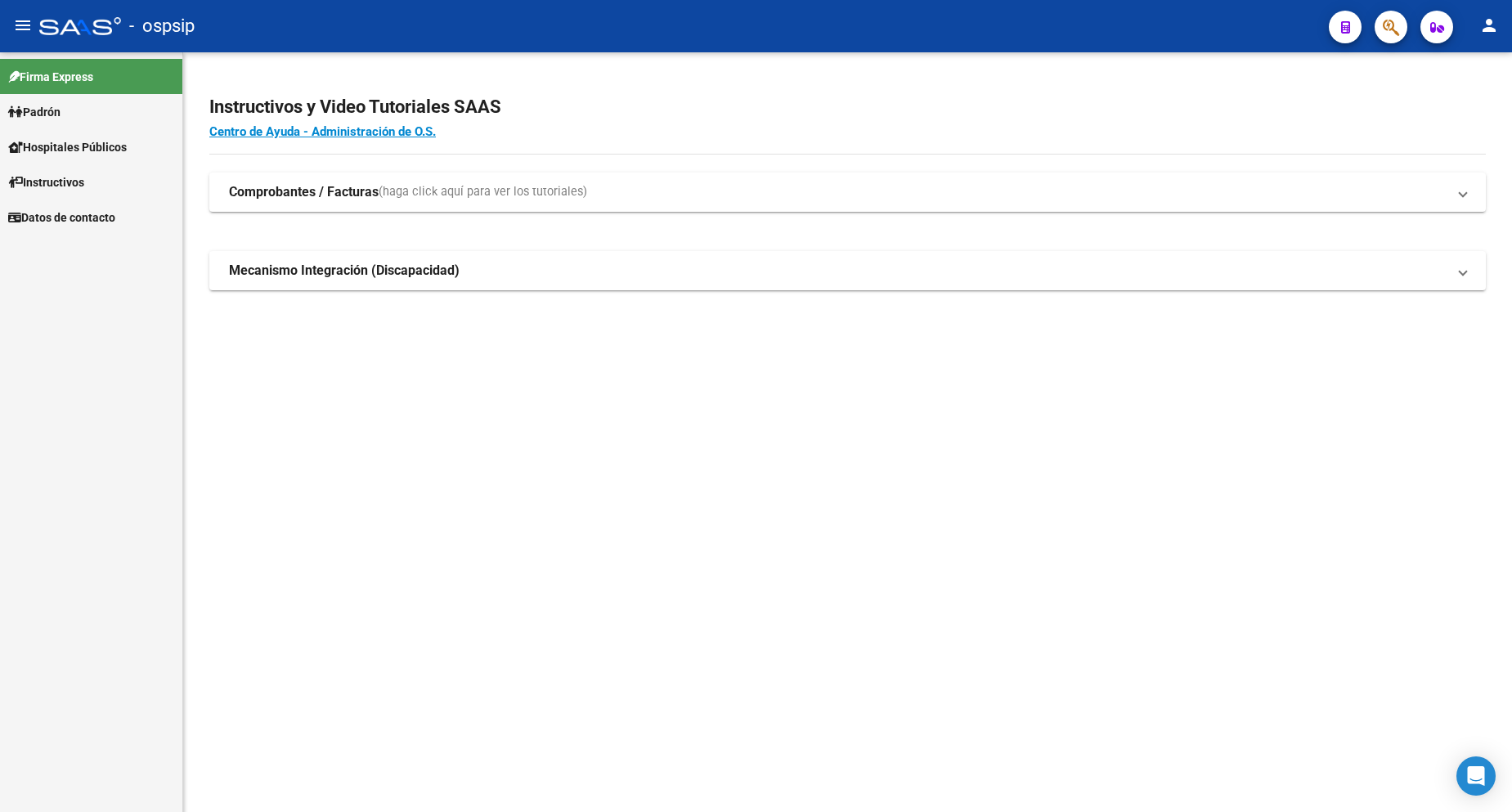
click at [60, 109] on span "Padrón" at bounding box center [34, 112] width 52 height 18
click at [55, 117] on span "Padrón" at bounding box center [34, 112] width 52 height 18
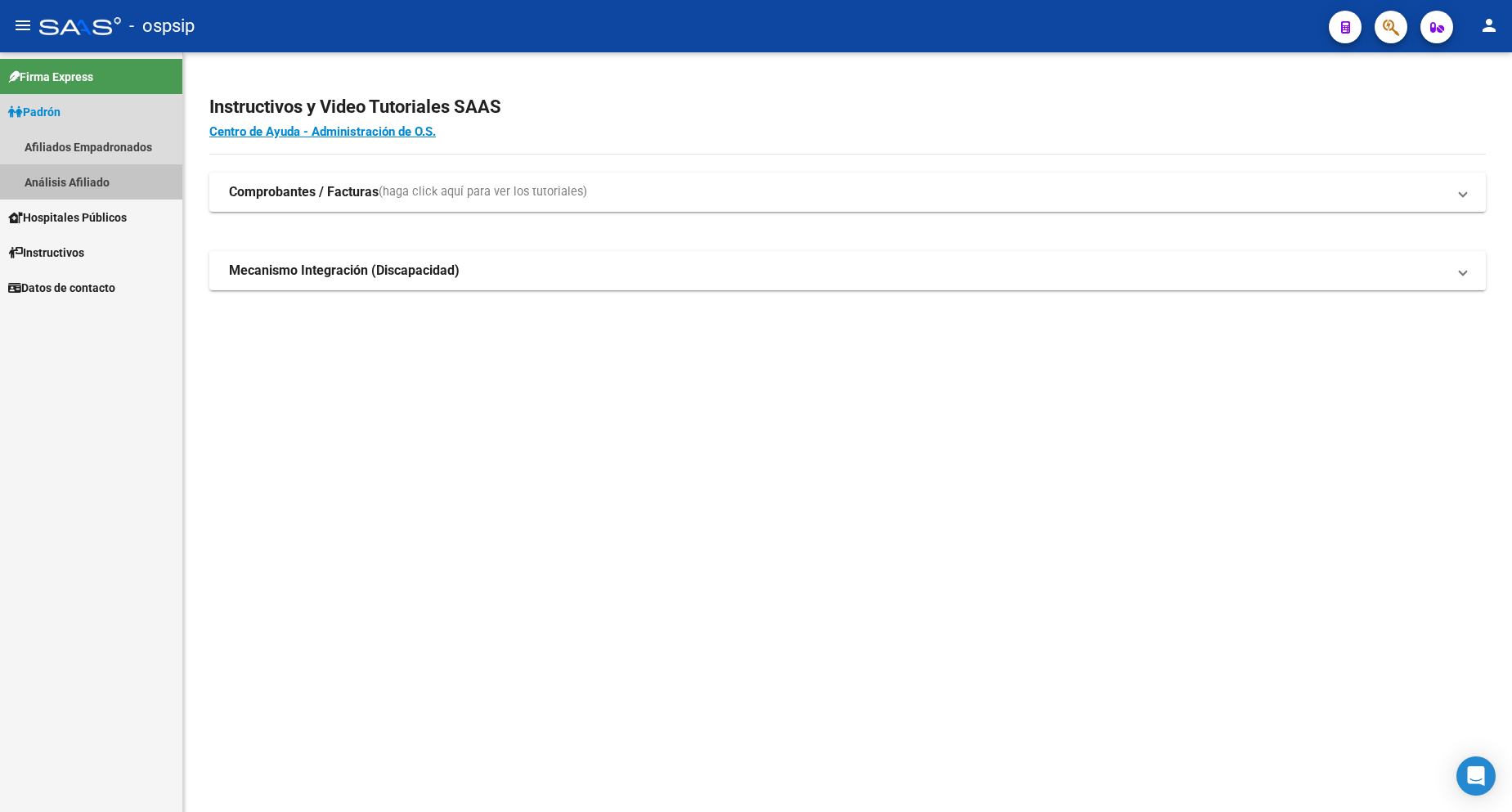
drag, startPoint x: 82, startPoint y: 178, endPoint x: 178, endPoint y: 178, distance: 96.0
click at [83, 178] on link "Análisis Afiliado" at bounding box center [91, 182] width 182 height 35
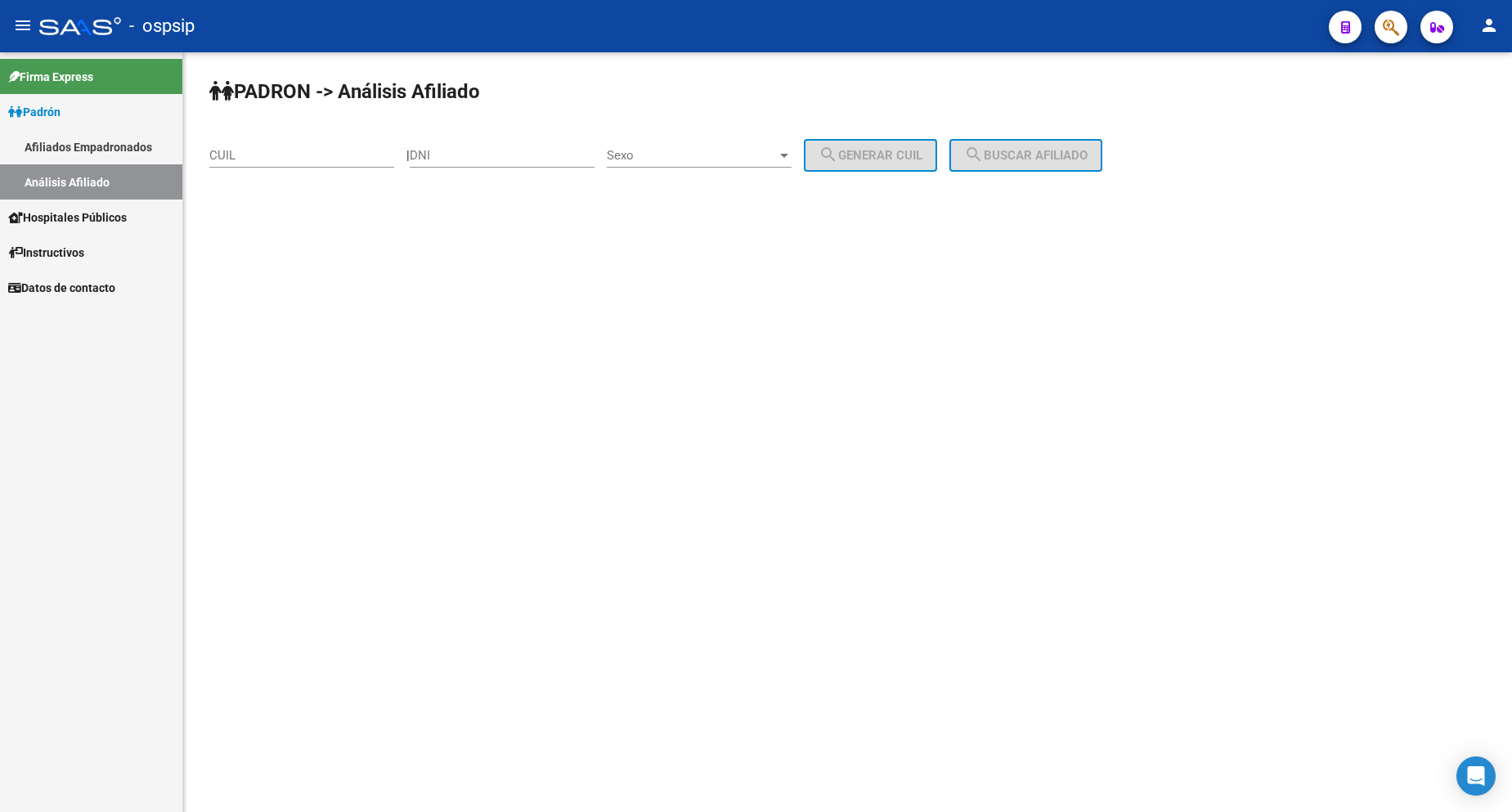
click at [467, 161] on input "DNI" at bounding box center [502, 156] width 184 height 15
type input "46689479"
click at [746, 140] on div "Sexo Sexo" at bounding box center [699, 150] width 184 height 35
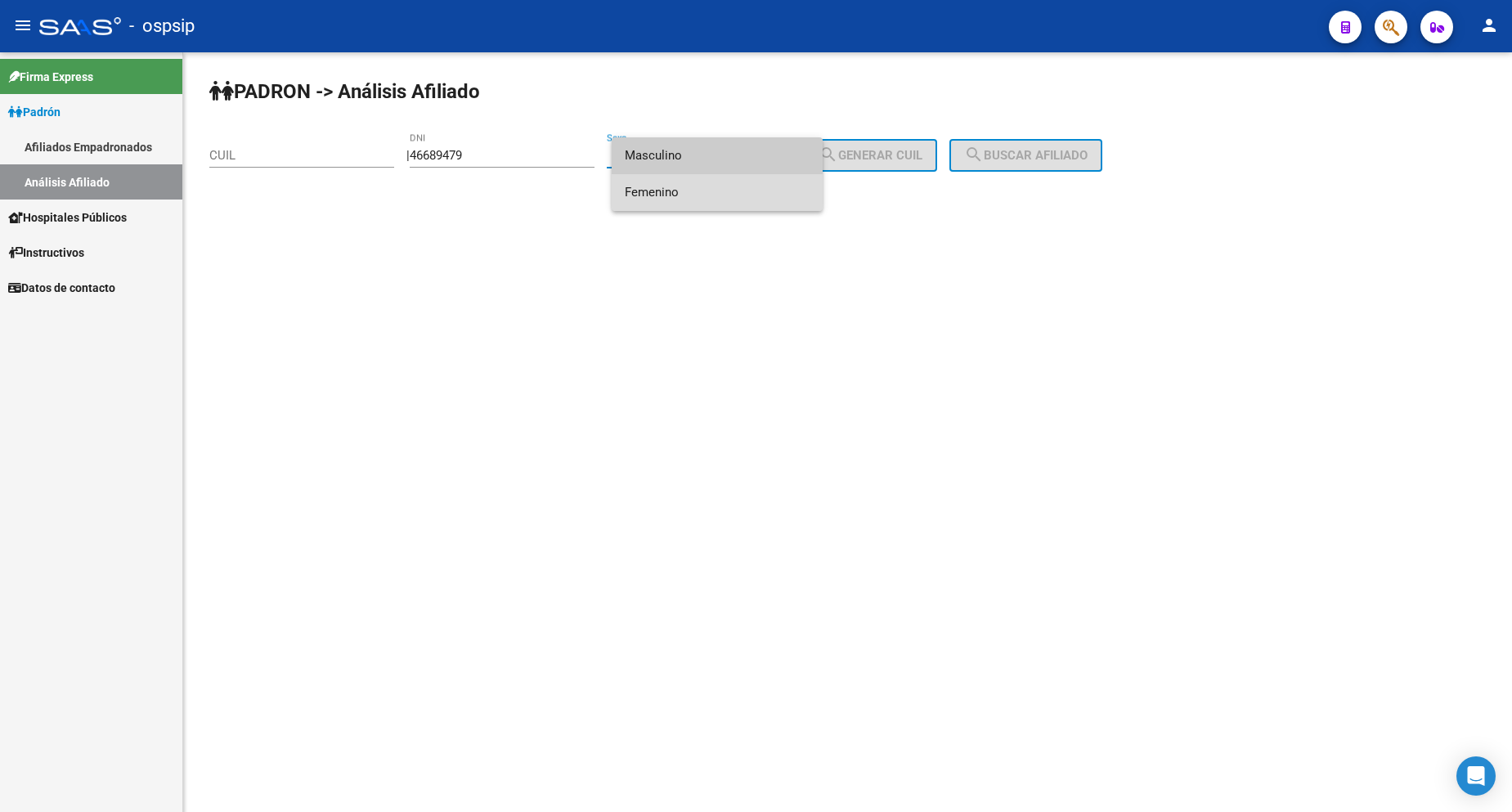
click at [730, 194] on span "Femenino" at bounding box center [717, 193] width 184 height 37
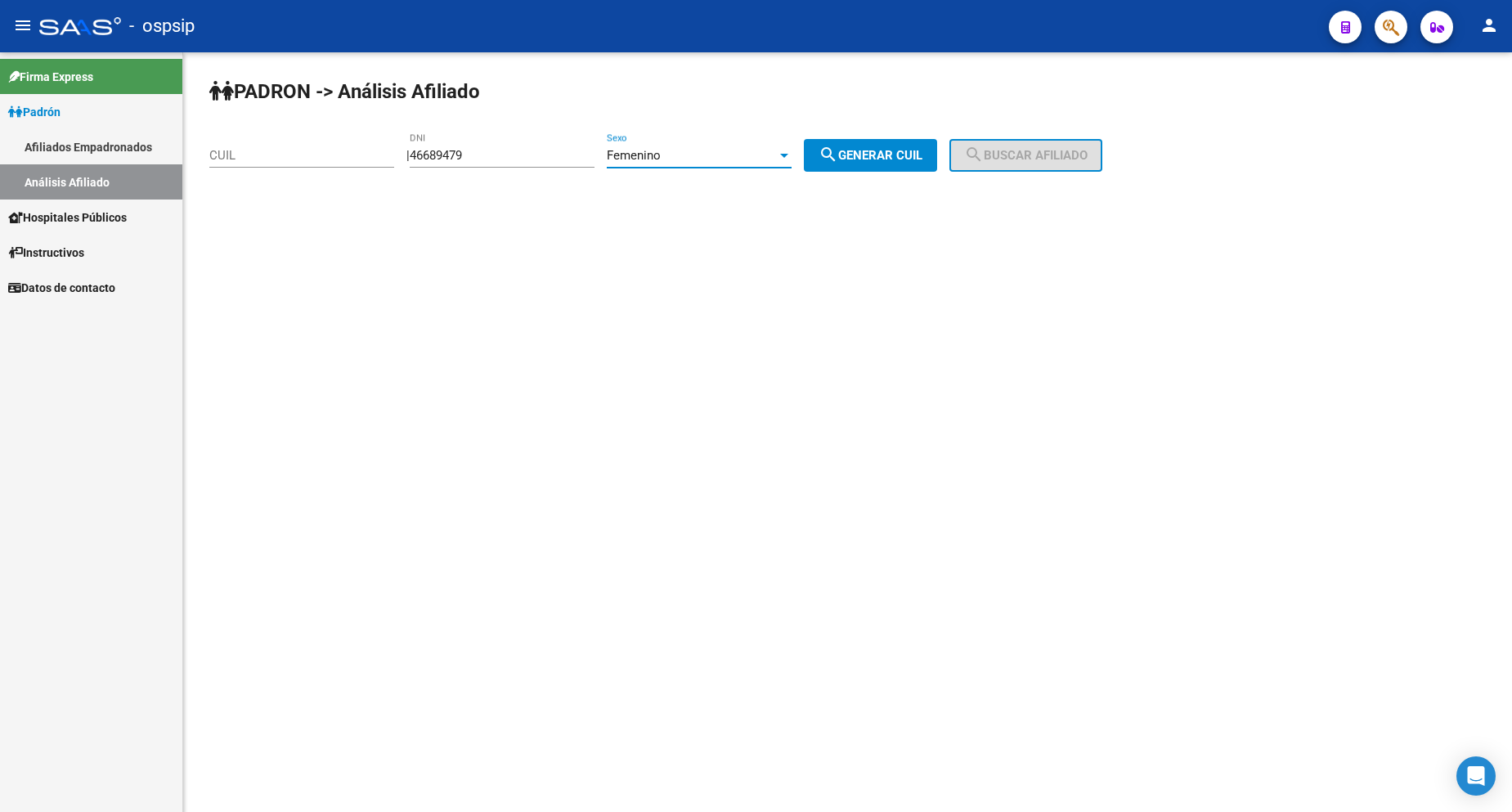
click at [839, 156] on mat-icon "search" at bounding box center [828, 154] width 19 height 19
type input "27-46689479-1"
click at [976, 158] on button "search Buscar afiliado" at bounding box center [1026, 155] width 153 height 33
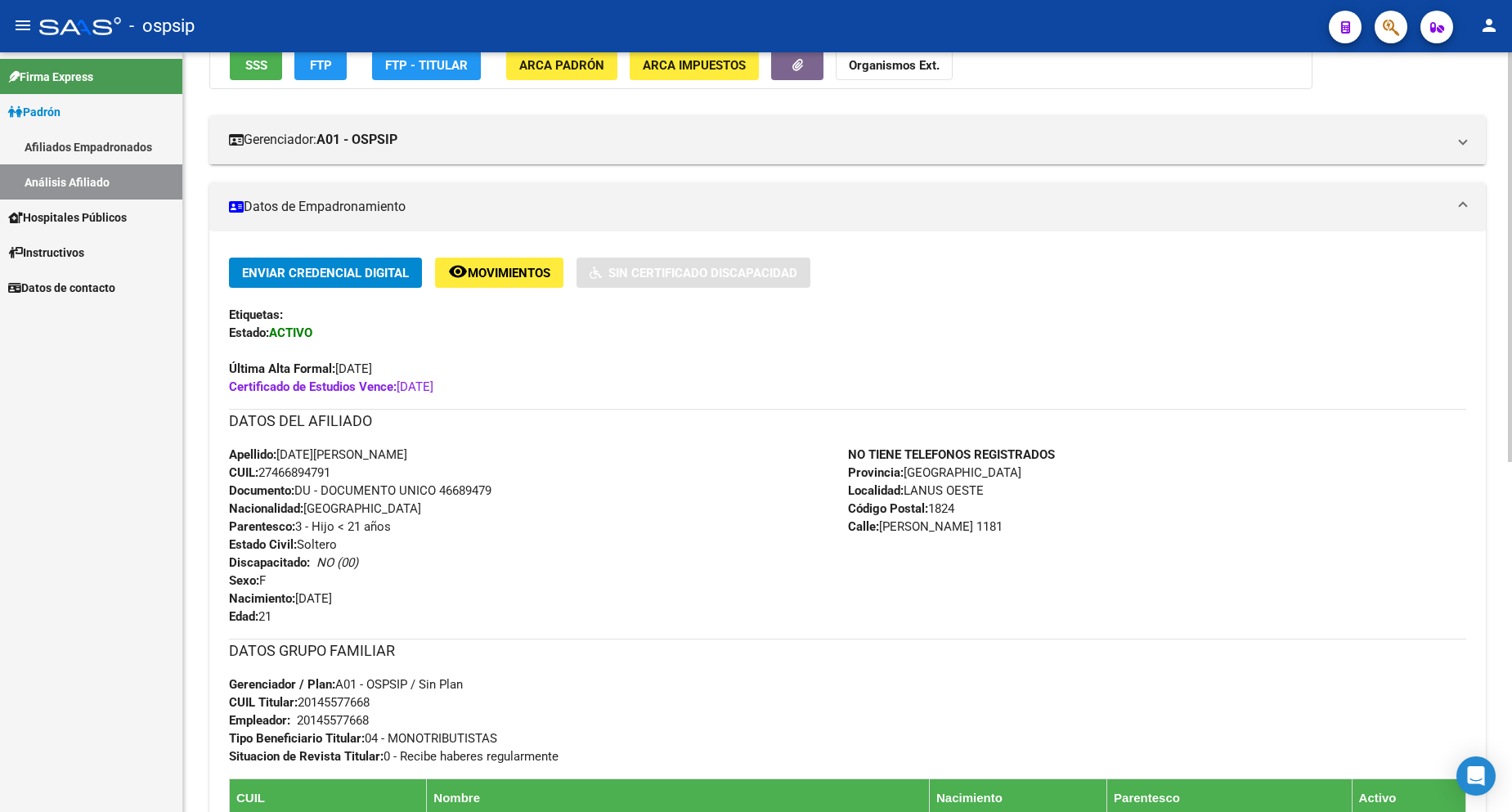
scroll to position [246, 0]
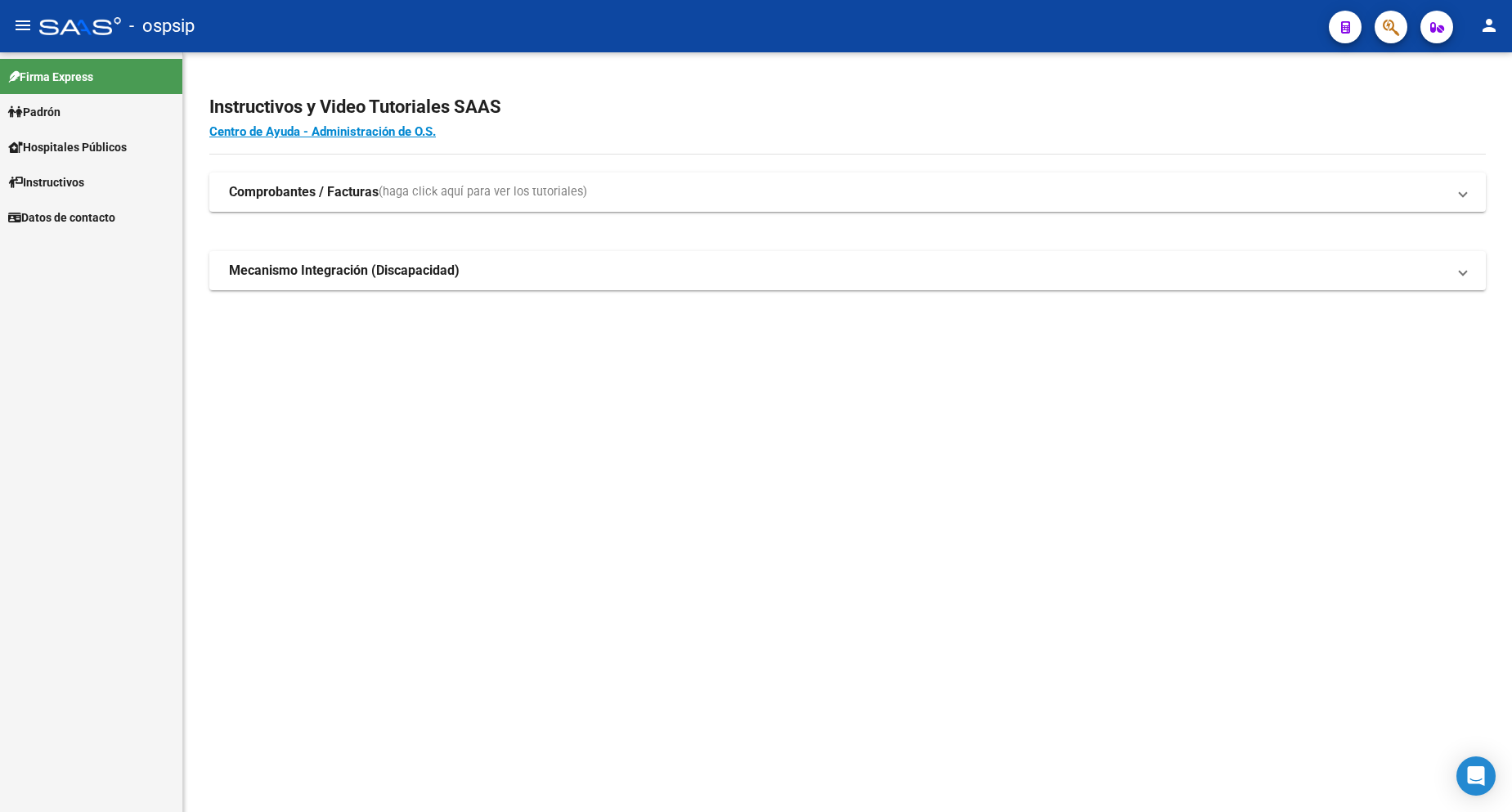
click at [89, 110] on link "Padrón" at bounding box center [91, 112] width 182 height 35
drag, startPoint x: 105, startPoint y: 178, endPoint x: 126, endPoint y: 175, distance: 21.2
click at [104, 178] on link "Análisis Afiliado" at bounding box center [91, 182] width 182 height 35
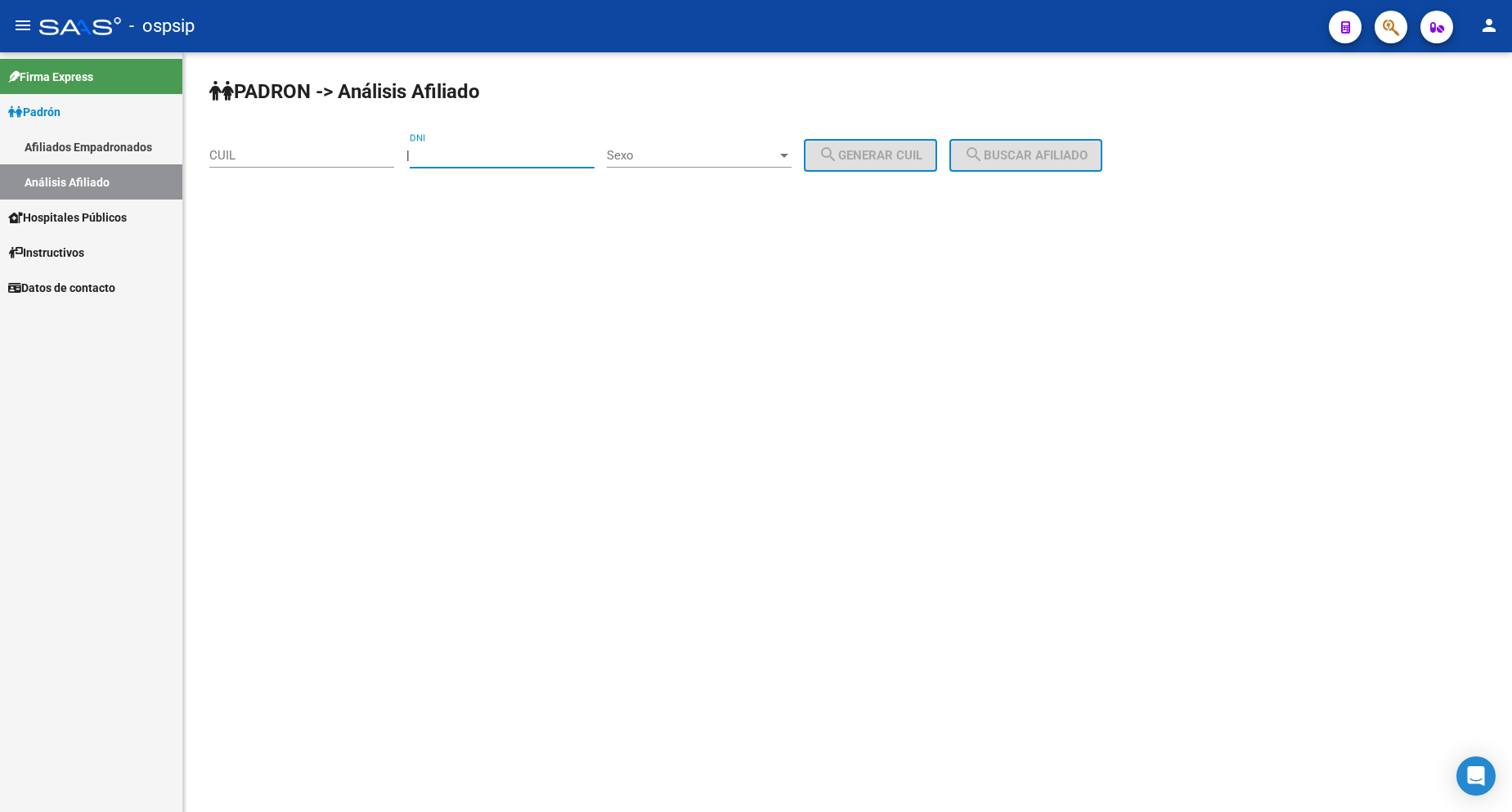
click at [492, 154] on input "DNI" at bounding box center [502, 156] width 184 height 15
click at [497, 160] on input "DNI" at bounding box center [502, 156] width 184 height 15
type input "94284253"
click at [678, 154] on span "Sexo" at bounding box center [692, 156] width 170 height 15
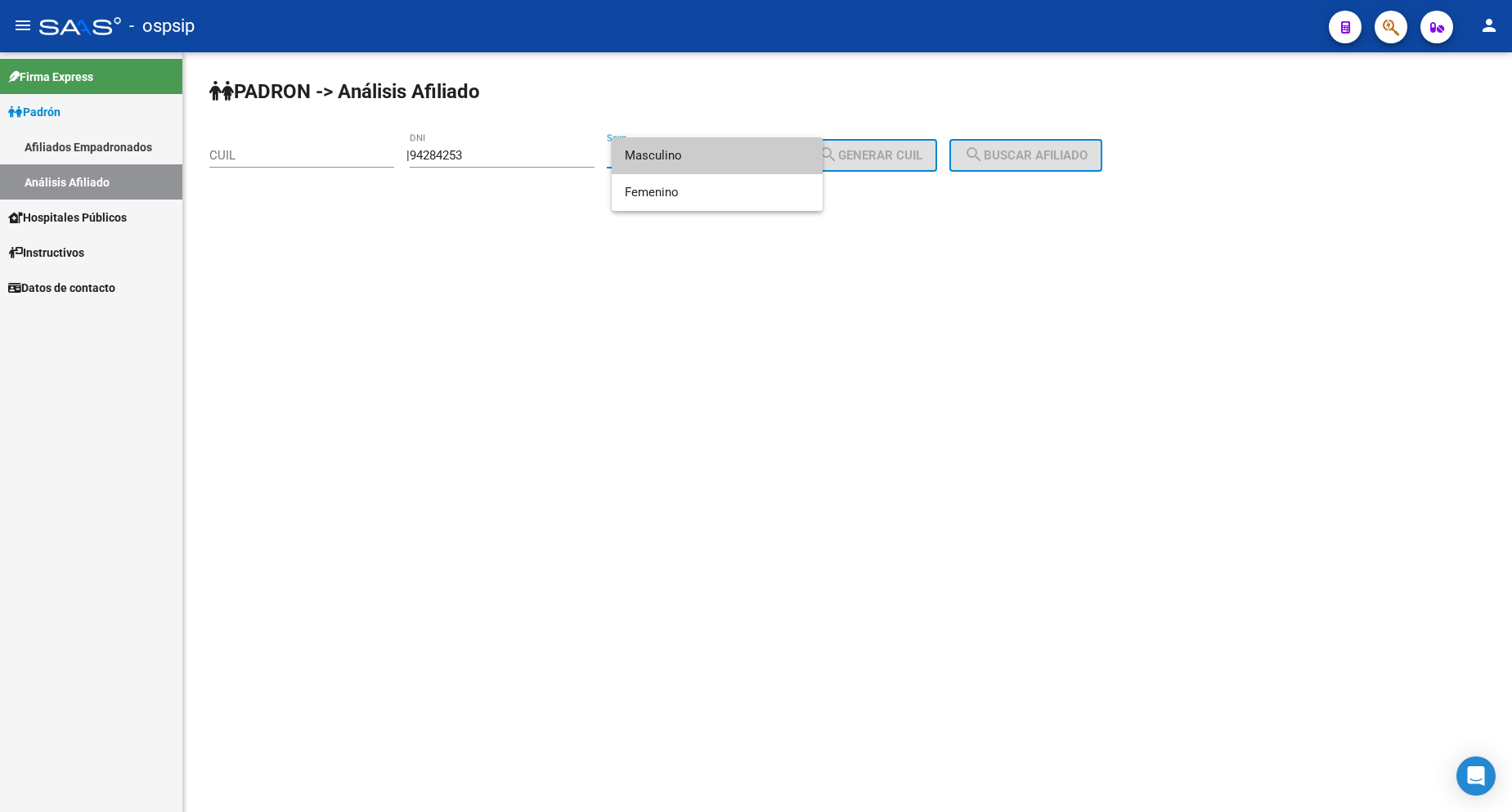
click at [716, 163] on span "Masculino" at bounding box center [717, 156] width 184 height 37
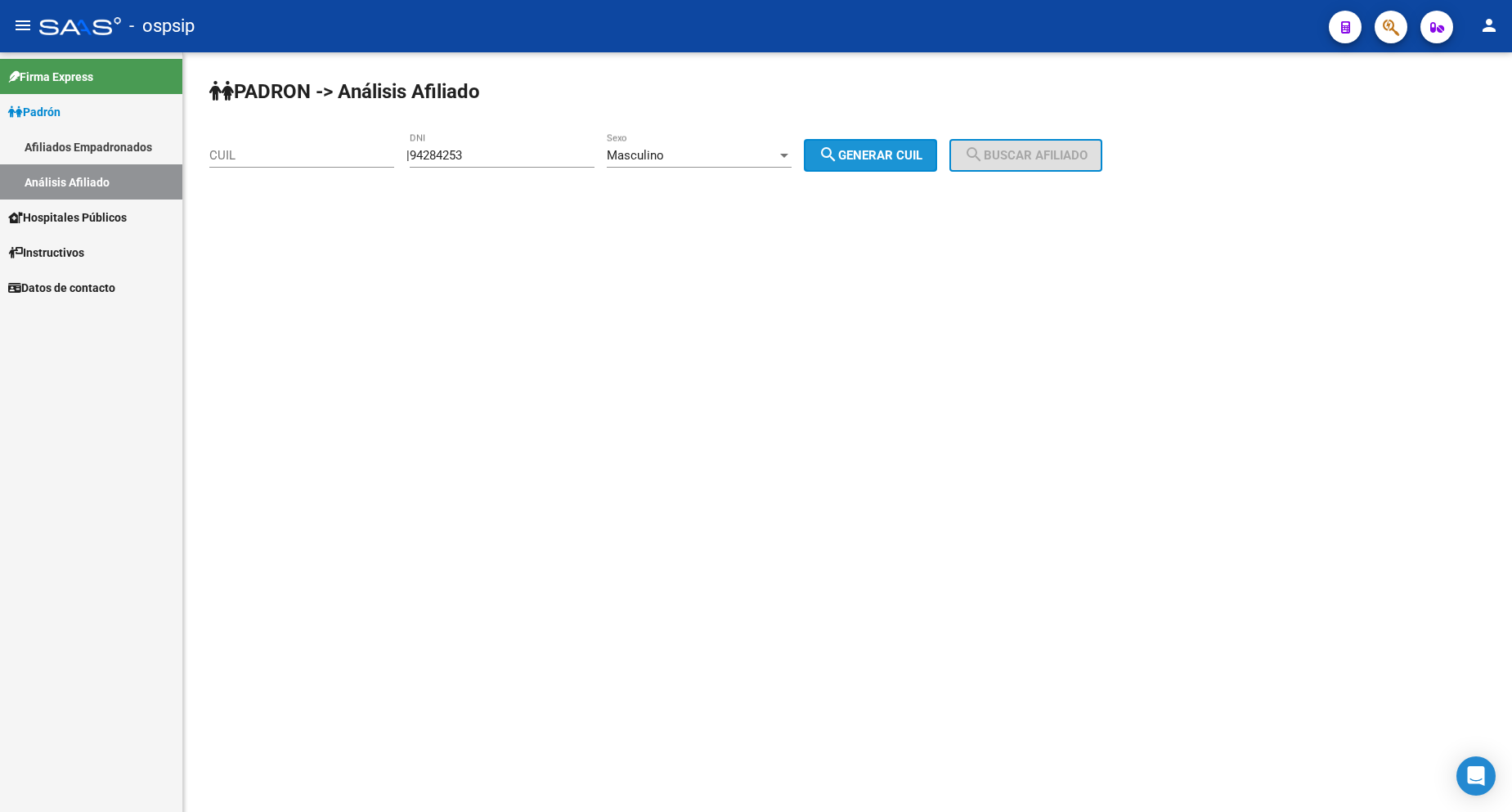
click at [874, 156] on span "search Generar CUIL" at bounding box center [870, 156] width 104 height 15
type input "20-94284253-9"
click at [1009, 155] on span "search Buscar afiliado" at bounding box center [1026, 156] width 123 height 15
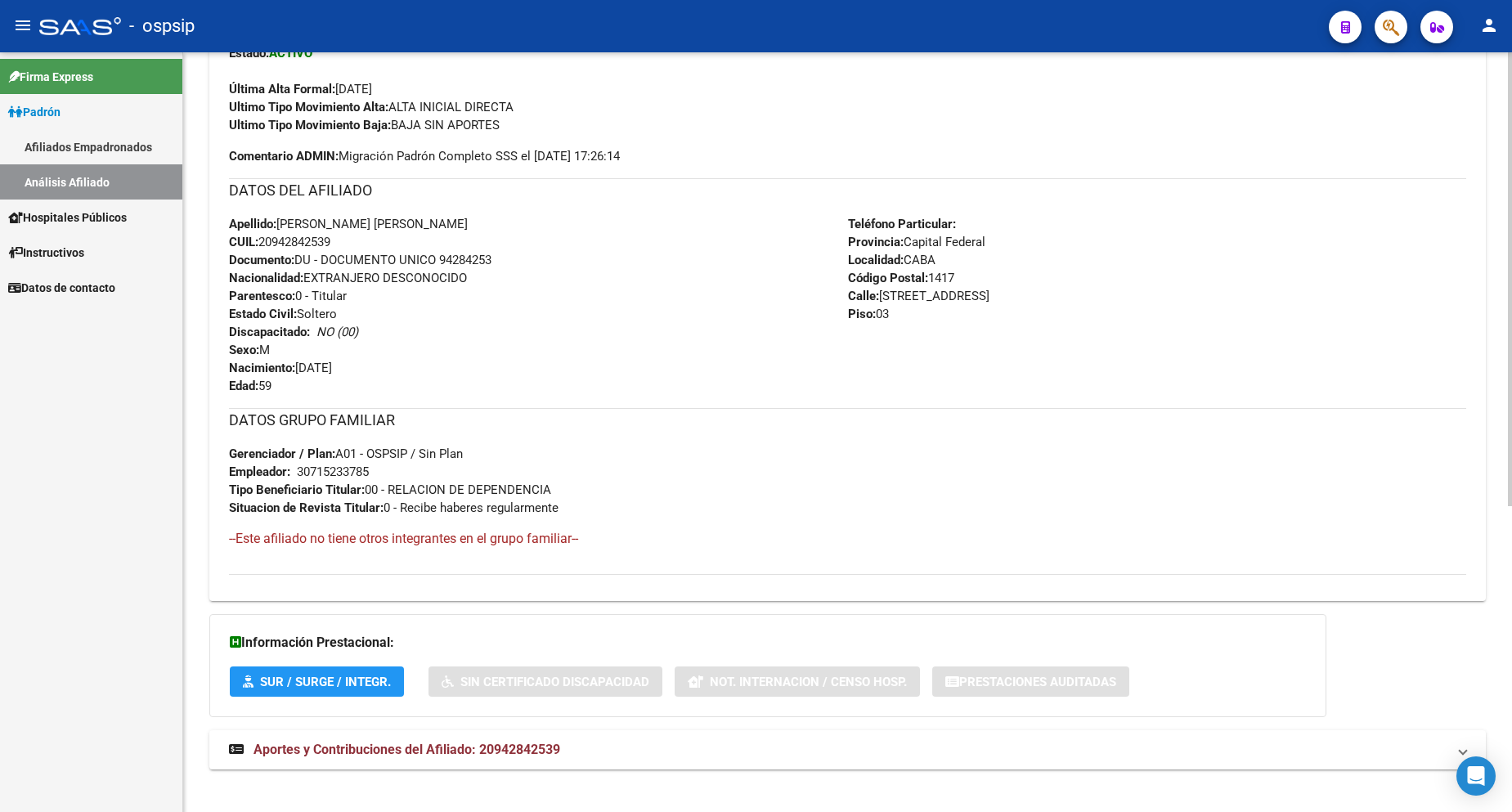
scroll to position [512, 0]
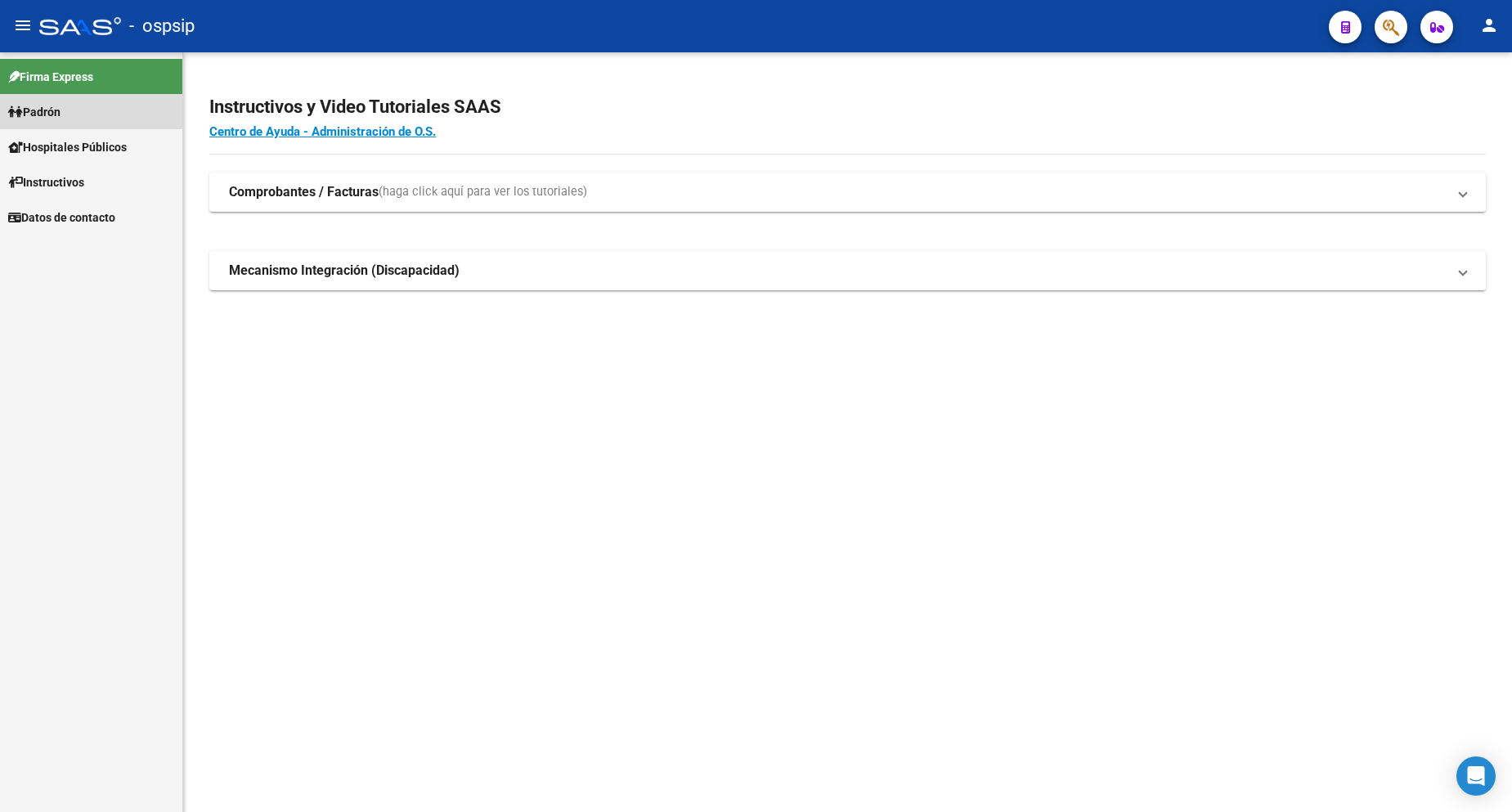
click at [75, 117] on link "Padrón" at bounding box center [91, 112] width 182 height 35
click at [60, 117] on span "Padrón" at bounding box center [34, 112] width 52 height 18
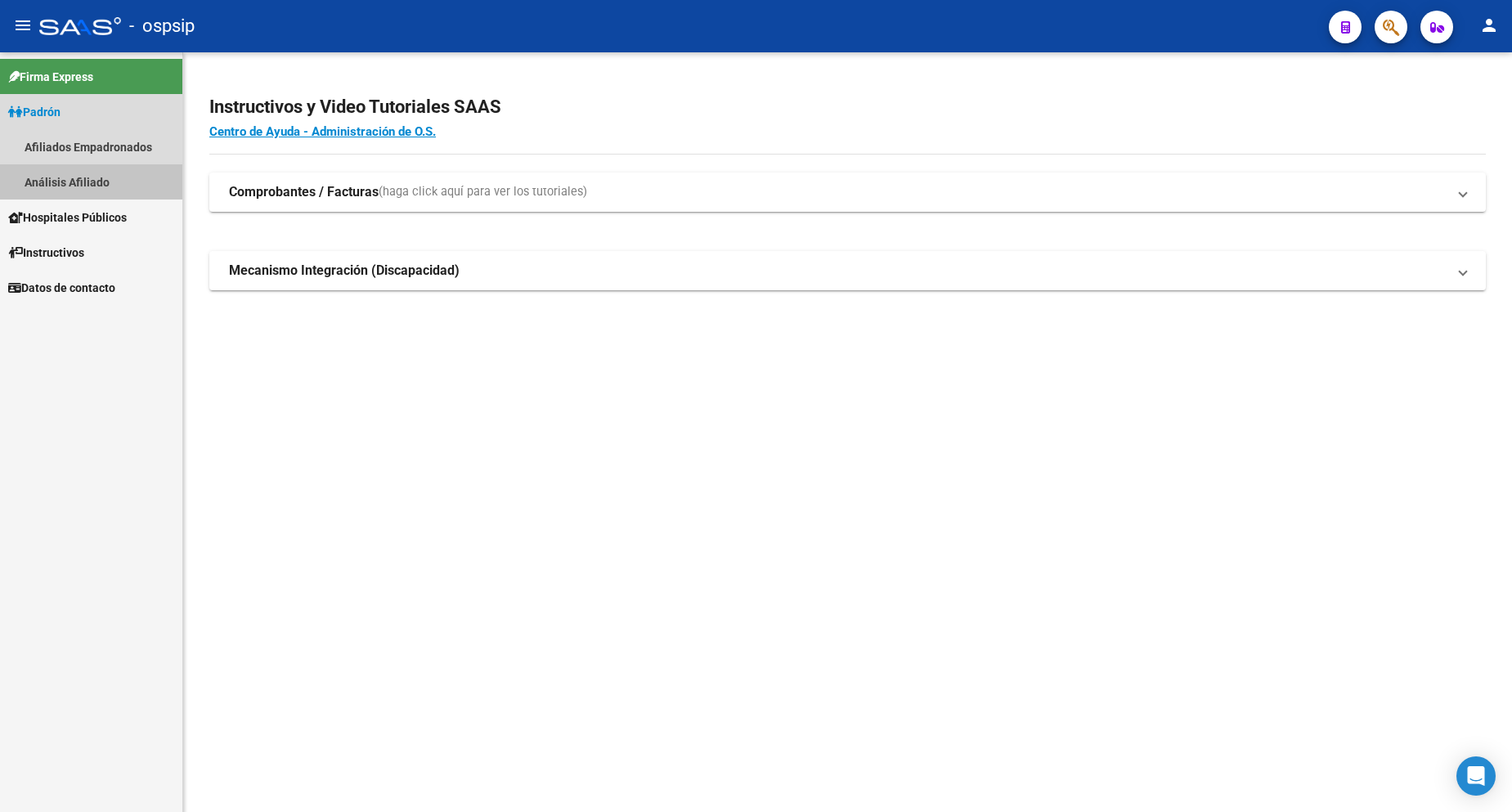
click at [91, 179] on link "Análisis Afiliado" at bounding box center [91, 182] width 182 height 35
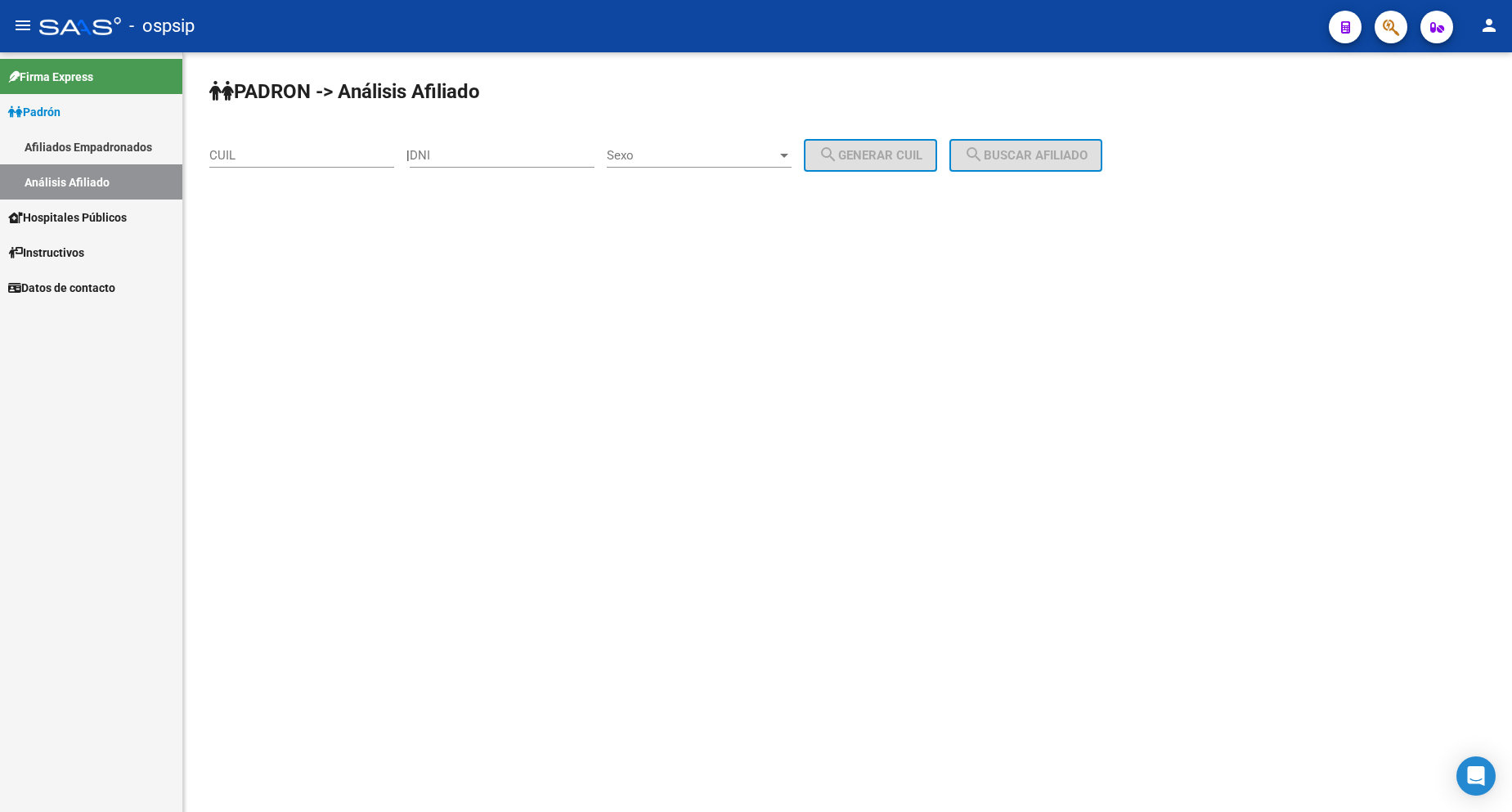
click at [509, 152] on input "DNI" at bounding box center [502, 156] width 184 height 15
type input "57471380"
click at [696, 156] on span "Sexo" at bounding box center [692, 156] width 170 height 15
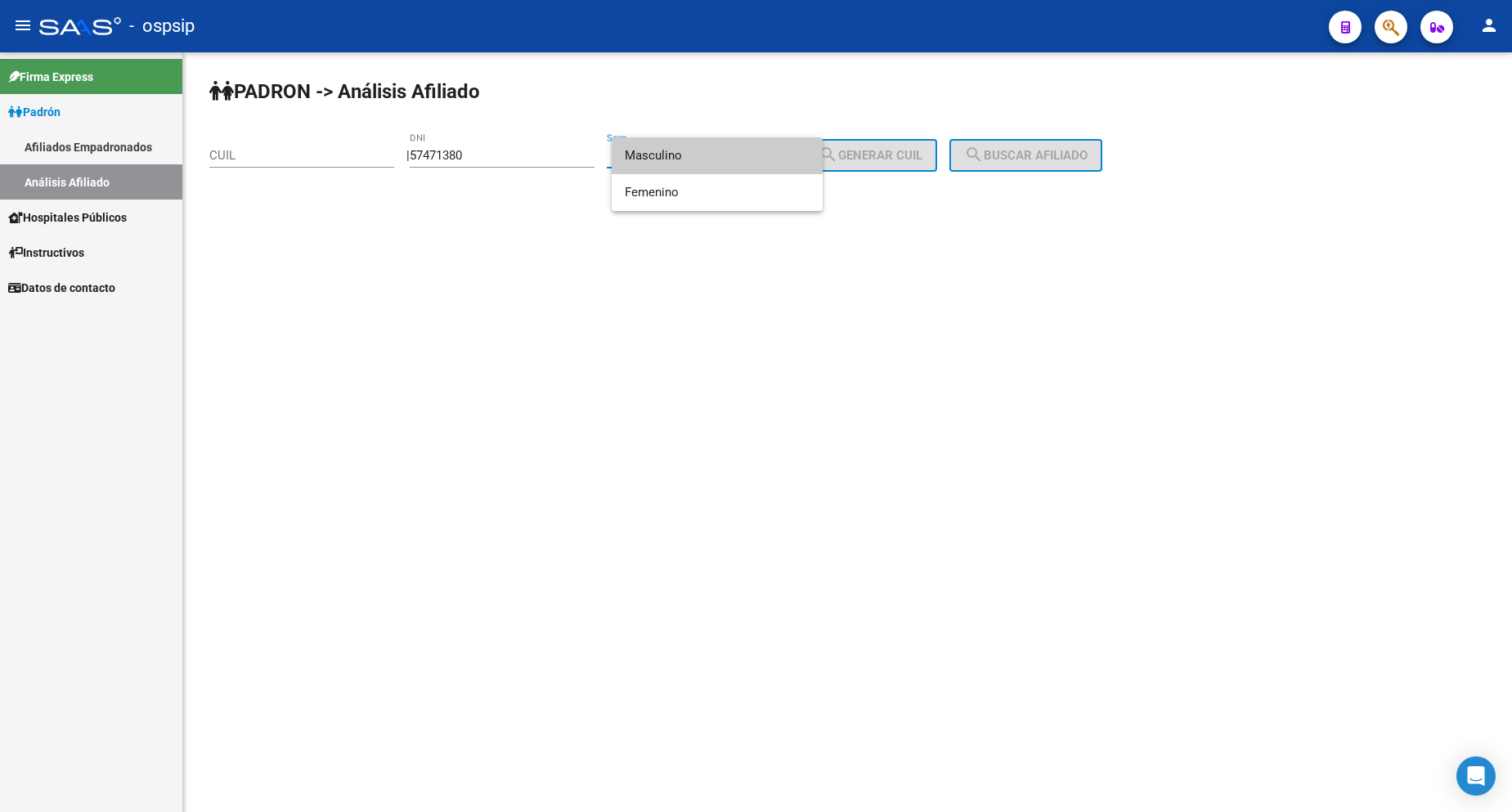
click at [696, 156] on span "Masculino" at bounding box center [717, 156] width 184 height 37
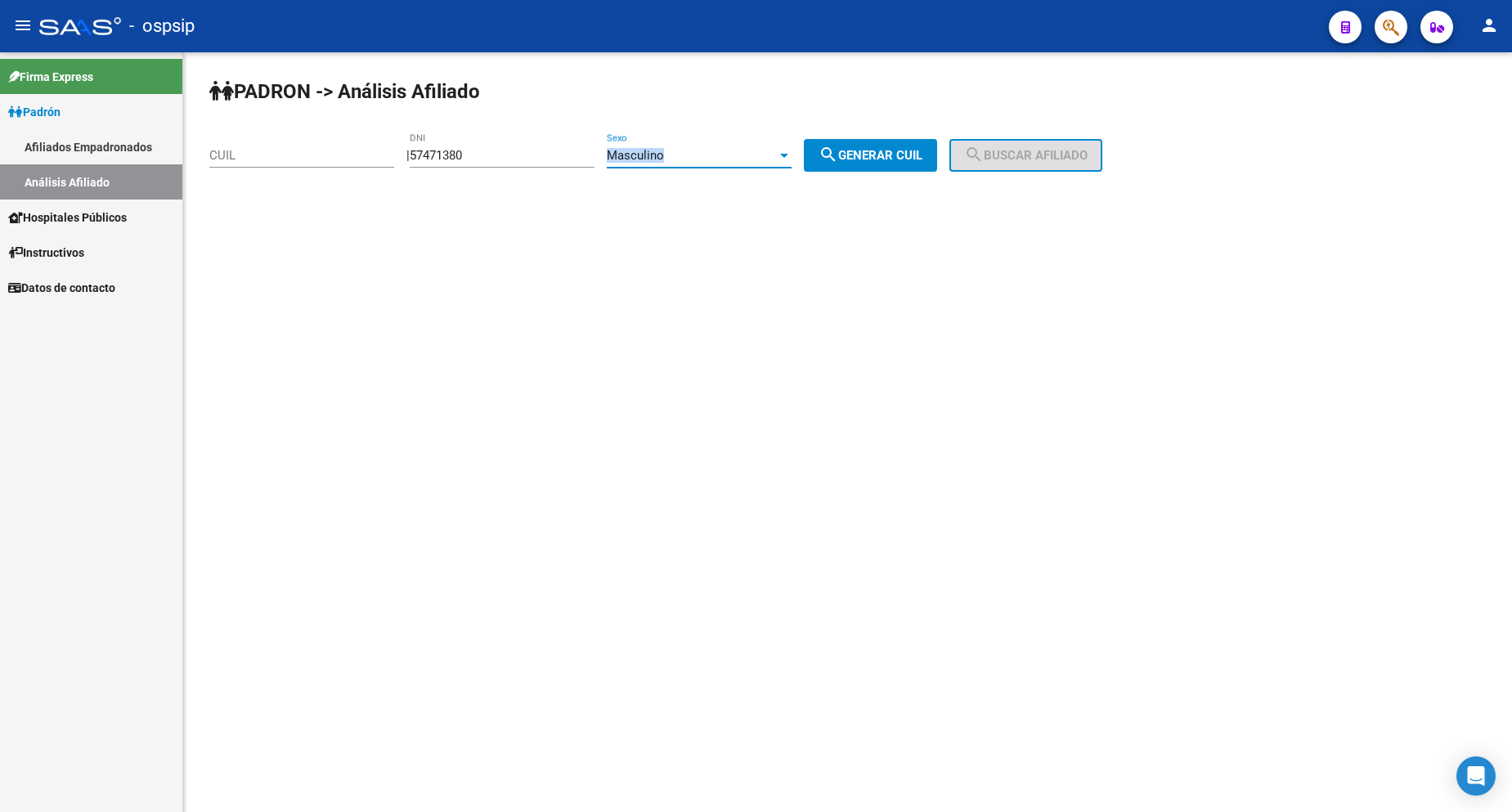
click at [696, 156] on div "Masculino" at bounding box center [692, 156] width 170 height 15
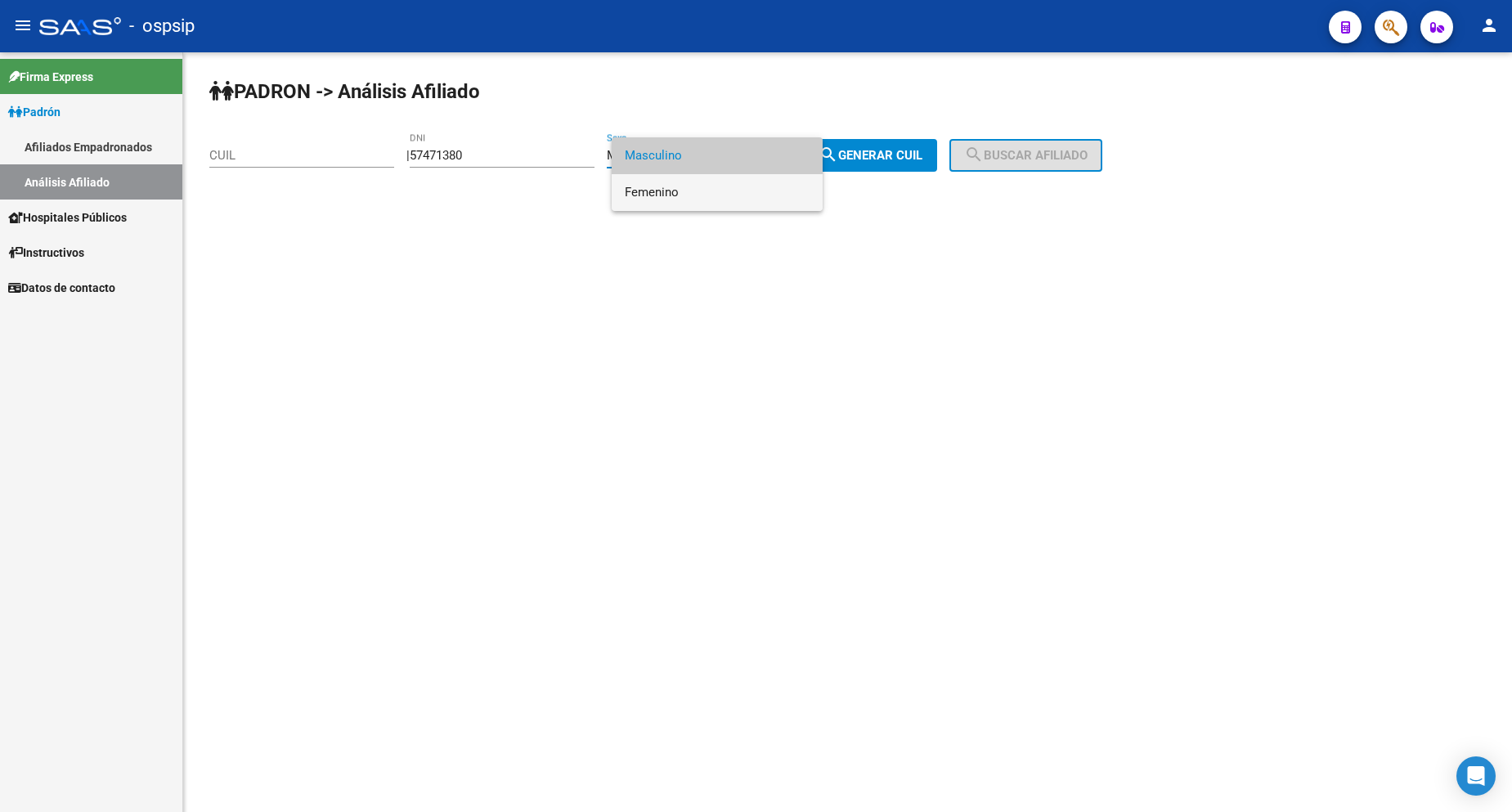
click at [704, 193] on span "Femenino" at bounding box center [717, 193] width 184 height 37
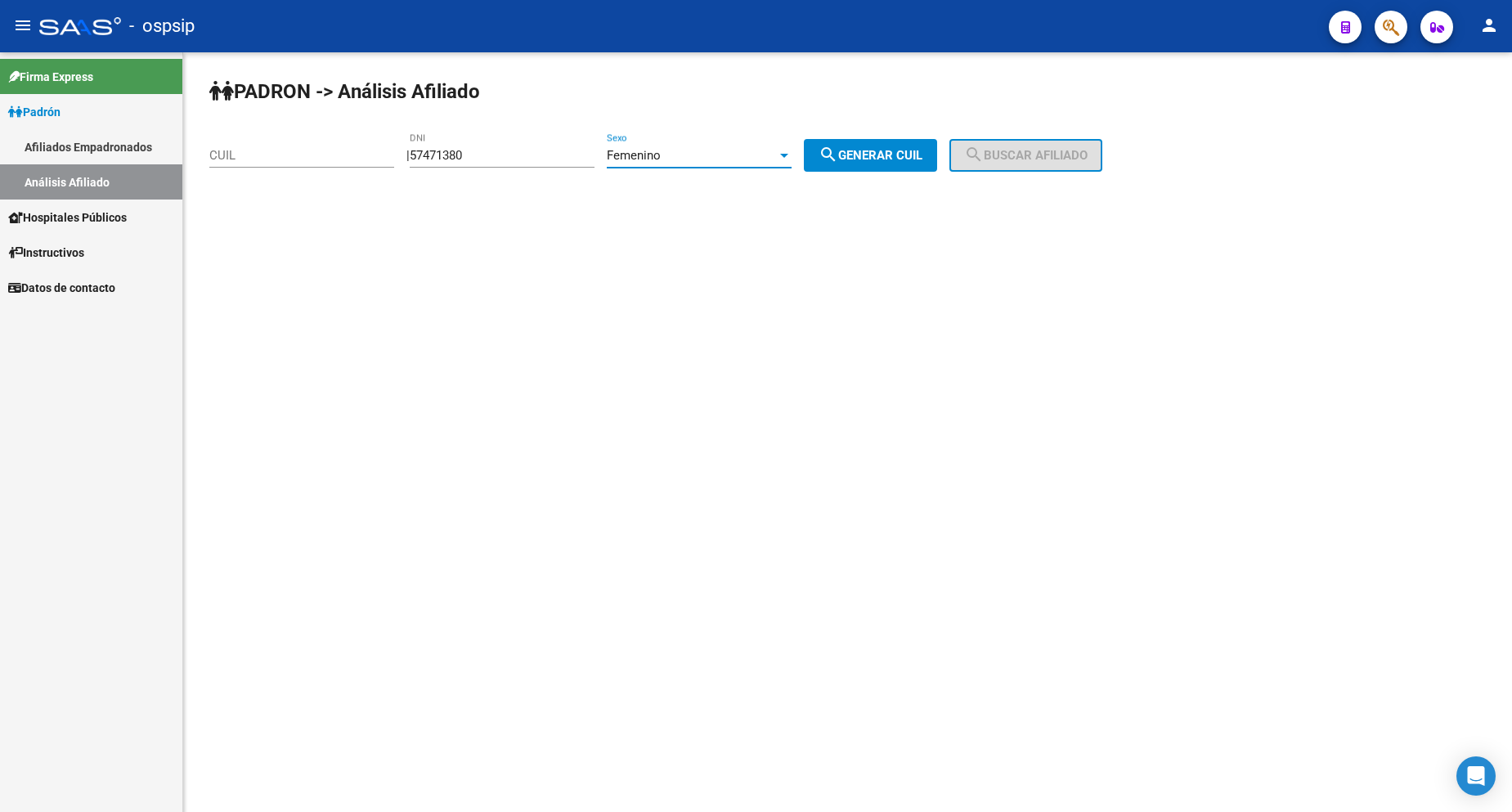
drag, startPoint x: 879, startPoint y: 152, endPoint x: 912, endPoint y: 147, distance: 33.4
click at [884, 151] on span "search Generar CUIL" at bounding box center [870, 156] width 104 height 15
type input "27-57471380-9"
click at [1031, 156] on span "search Buscar afiliado" at bounding box center [1026, 156] width 123 height 15
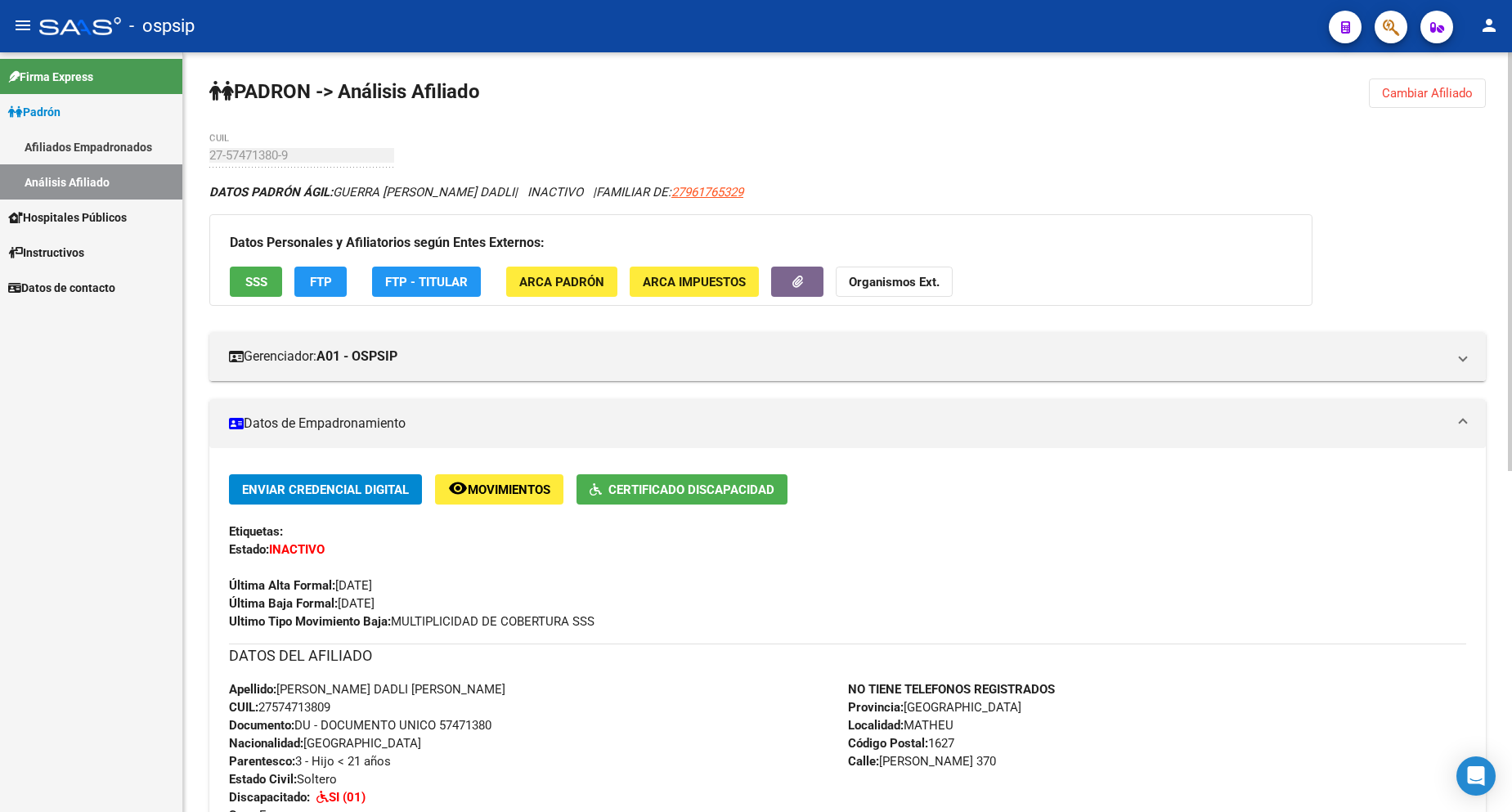
scroll to position [164, 0]
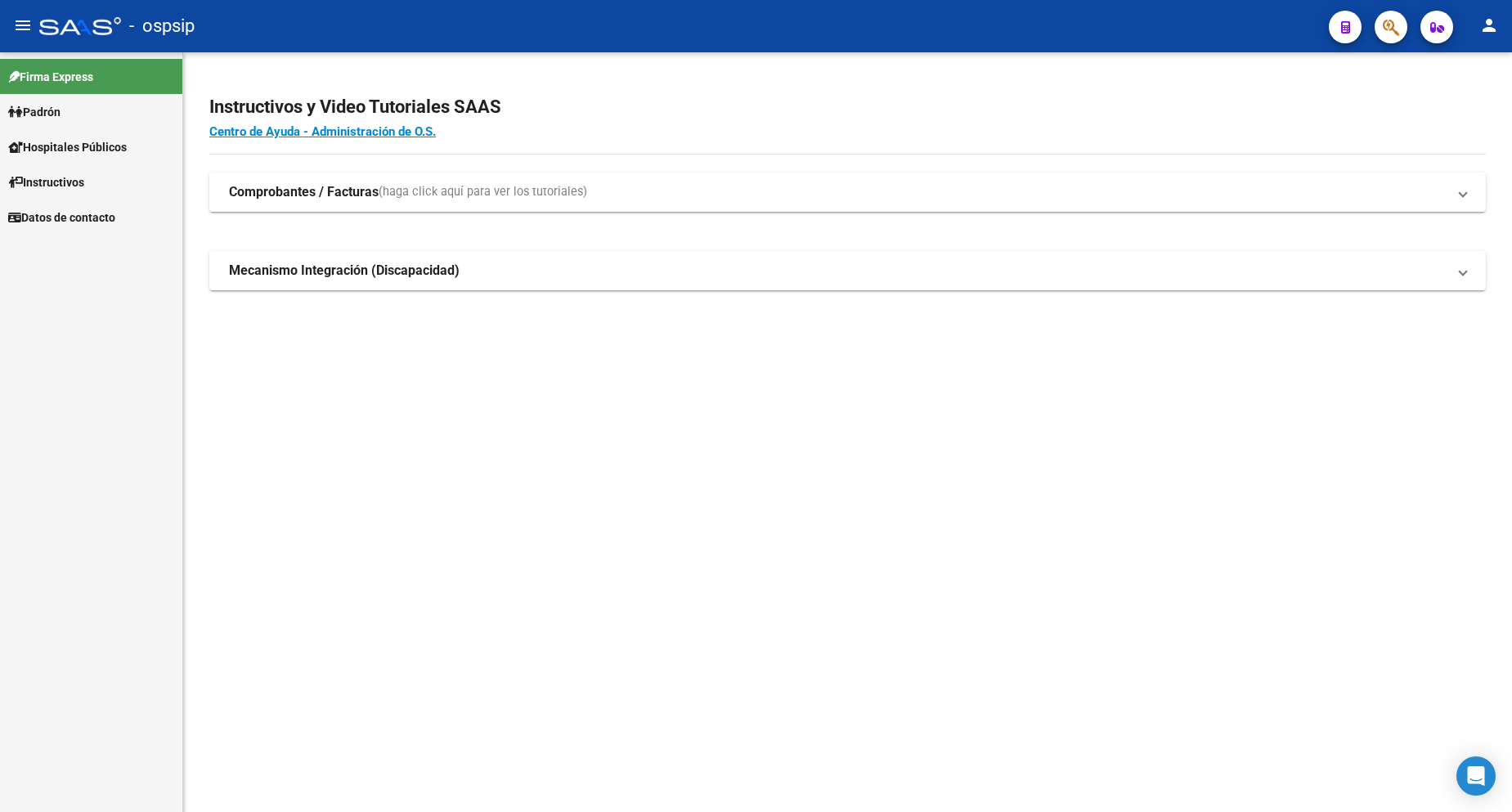
click at [55, 115] on span "Padrón" at bounding box center [34, 112] width 52 height 18
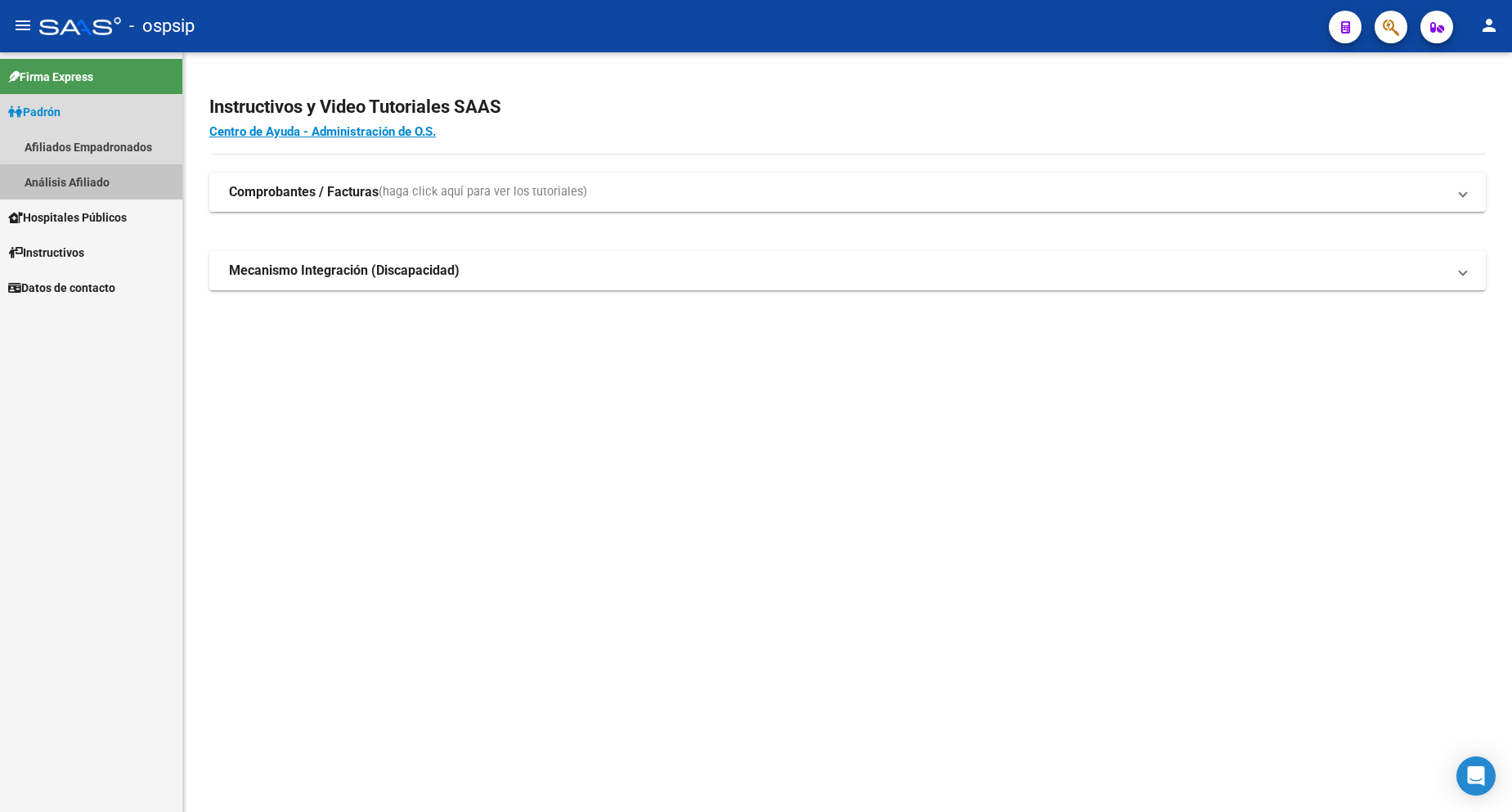
drag, startPoint x: 91, startPoint y: 183, endPoint x: 336, endPoint y: 196, distance: 245.3
click at [93, 184] on link "Análisis Afiliado" at bounding box center [91, 182] width 182 height 35
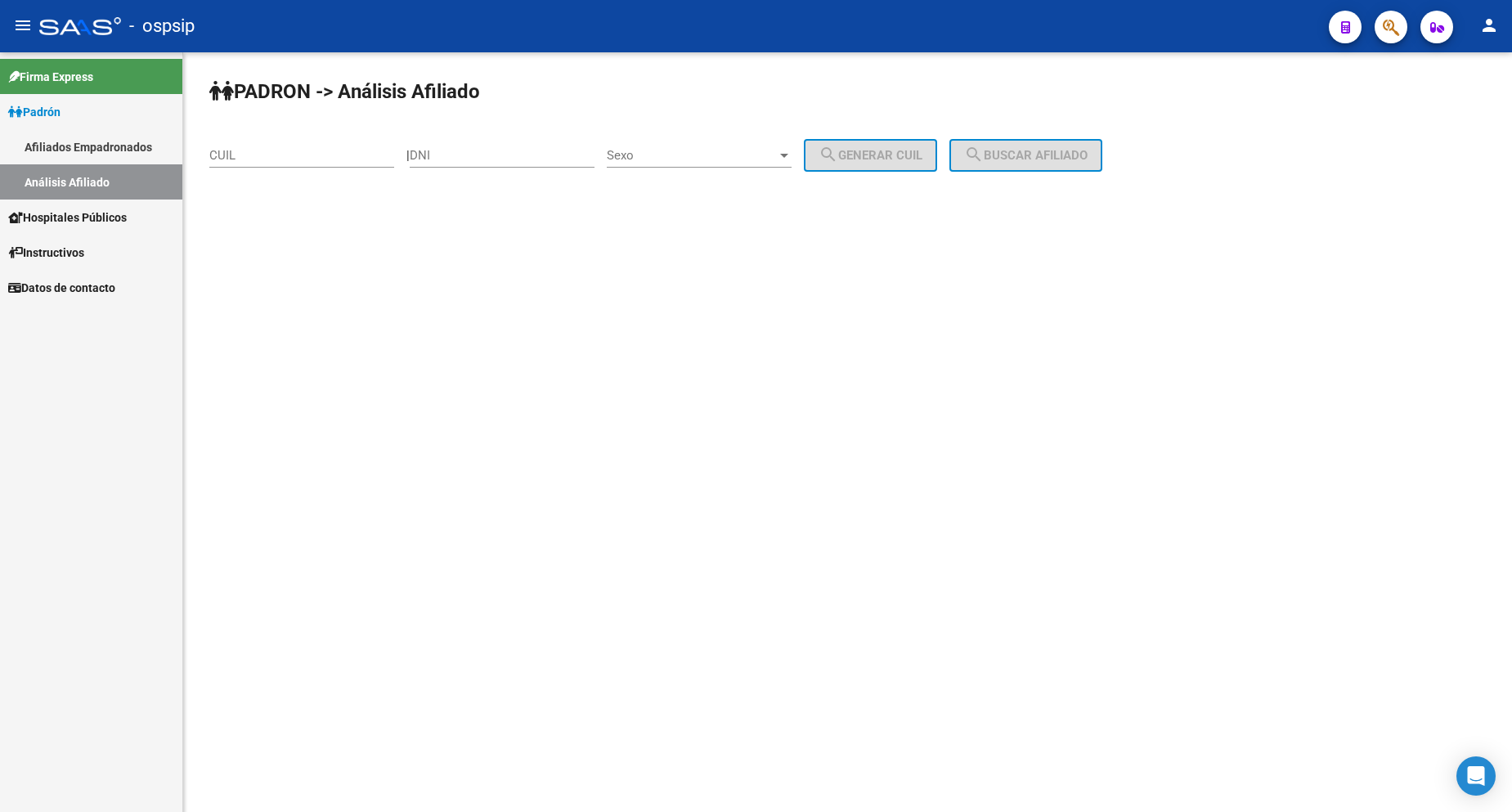
click at [498, 166] on div "DNI" at bounding box center [502, 150] width 184 height 35
type input "31350077"
click at [735, 154] on span "Sexo" at bounding box center [692, 156] width 170 height 15
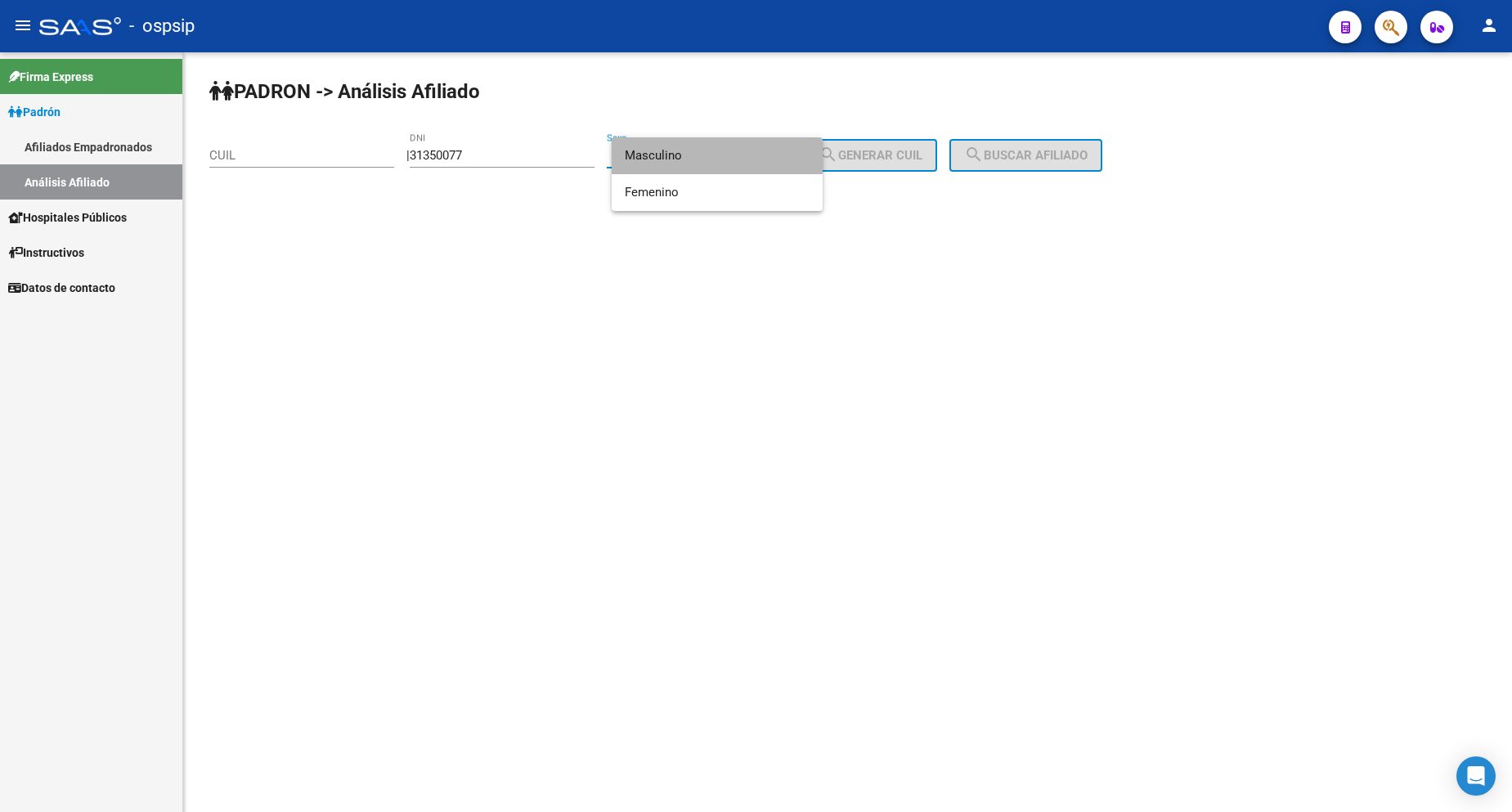
click at [735, 155] on span "Masculino" at bounding box center [717, 156] width 184 height 37
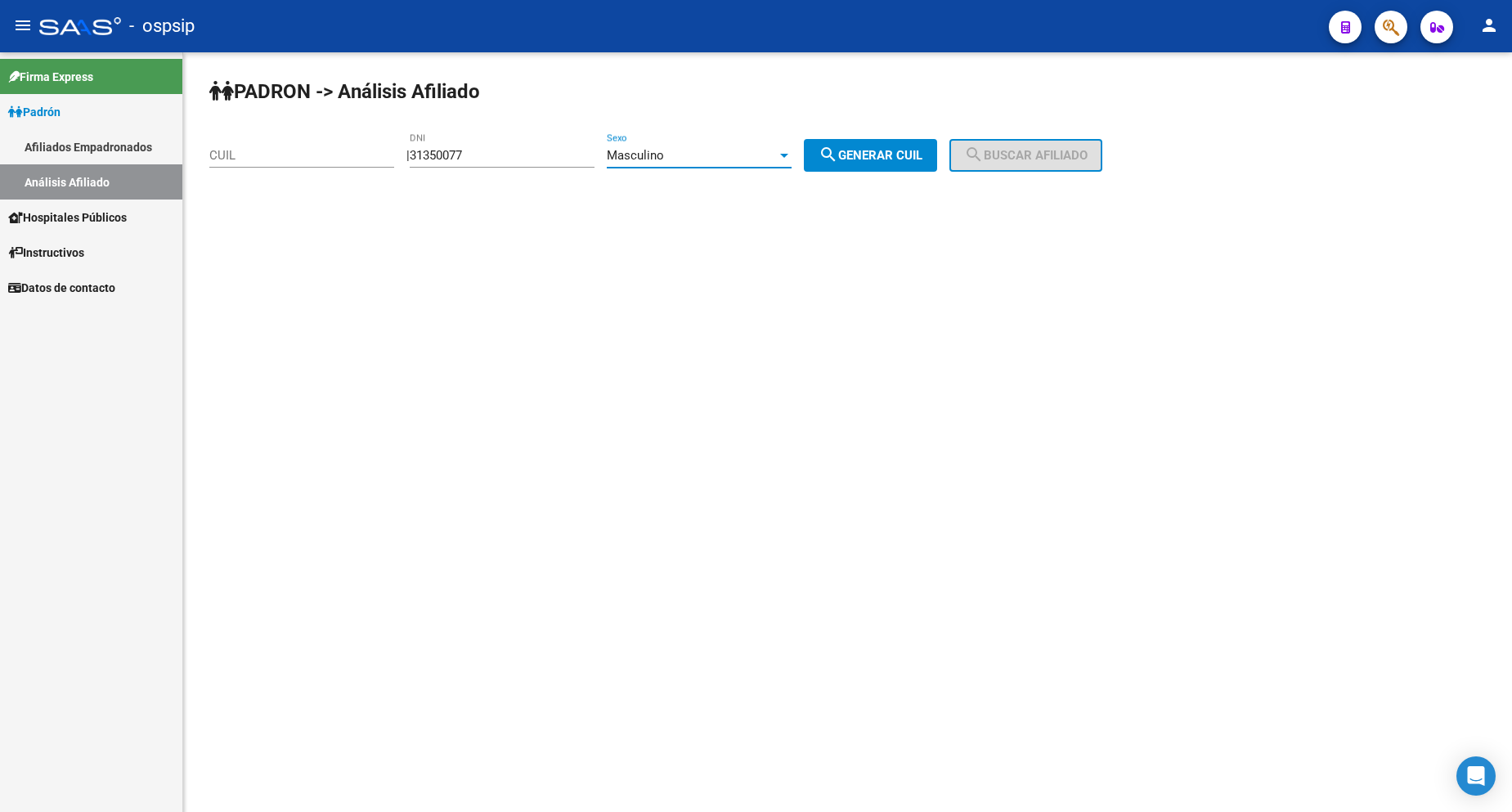
click at [839, 159] on mat-icon "search" at bounding box center [828, 154] width 19 height 19
type input "20-31350077-3"
click at [1010, 146] on button "search Buscar afiliado" at bounding box center [1026, 155] width 153 height 33
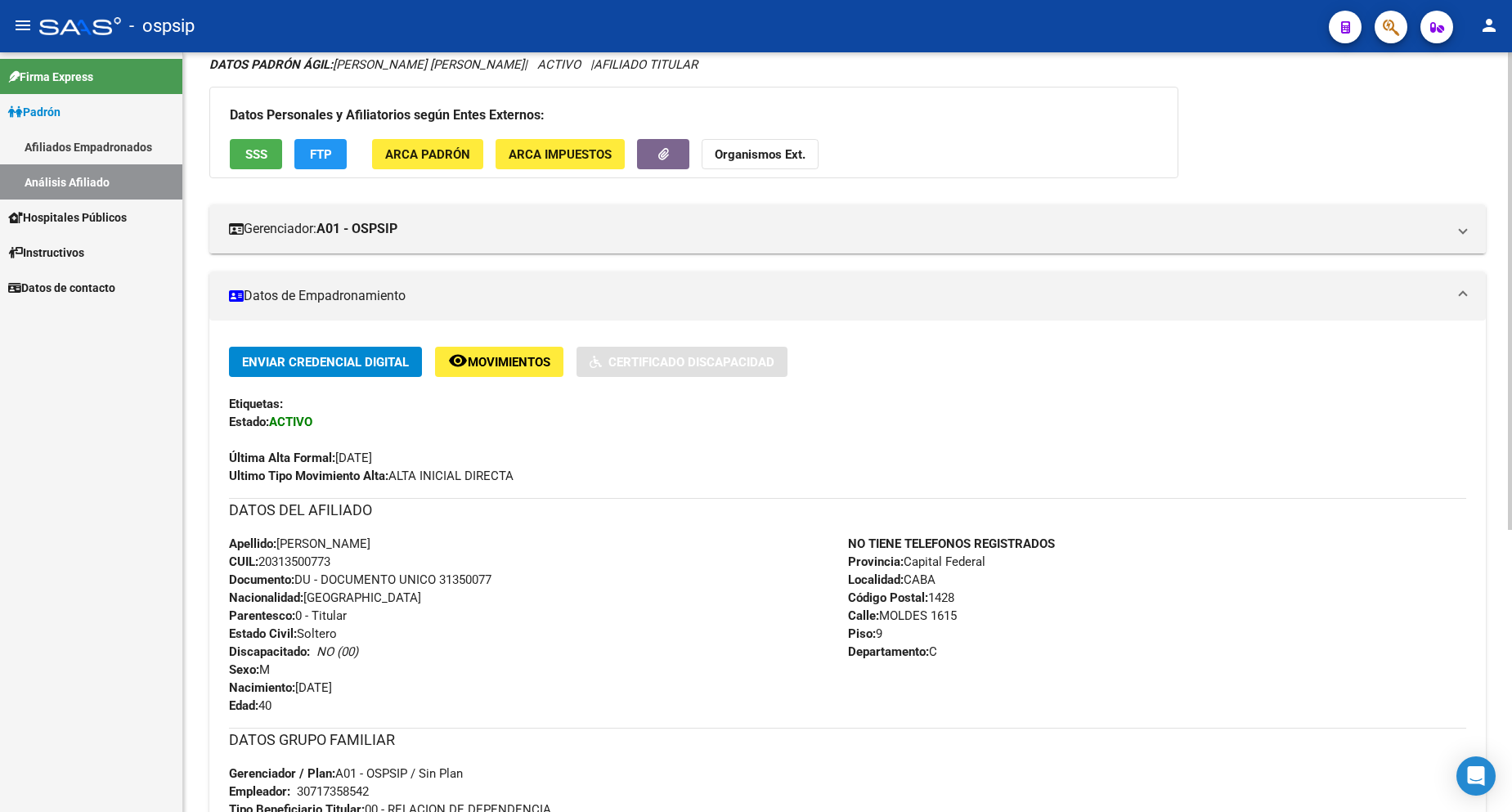
scroll to position [327, 0]
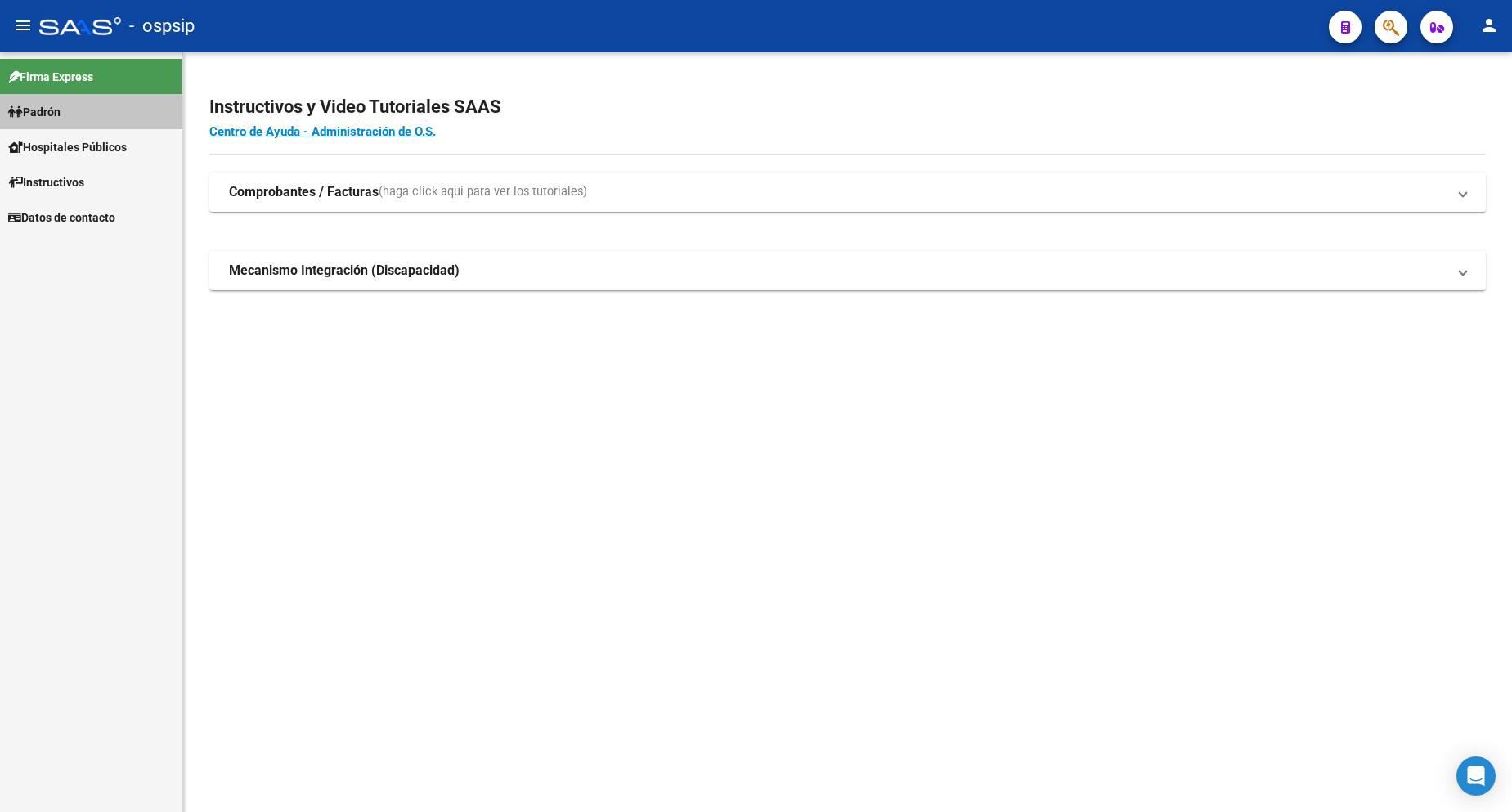
click at [75, 110] on link "Padrón" at bounding box center [91, 112] width 182 height 35
click at [41, 113] on span "Padrón" at bounding box center [34, 112] width 52 height 18
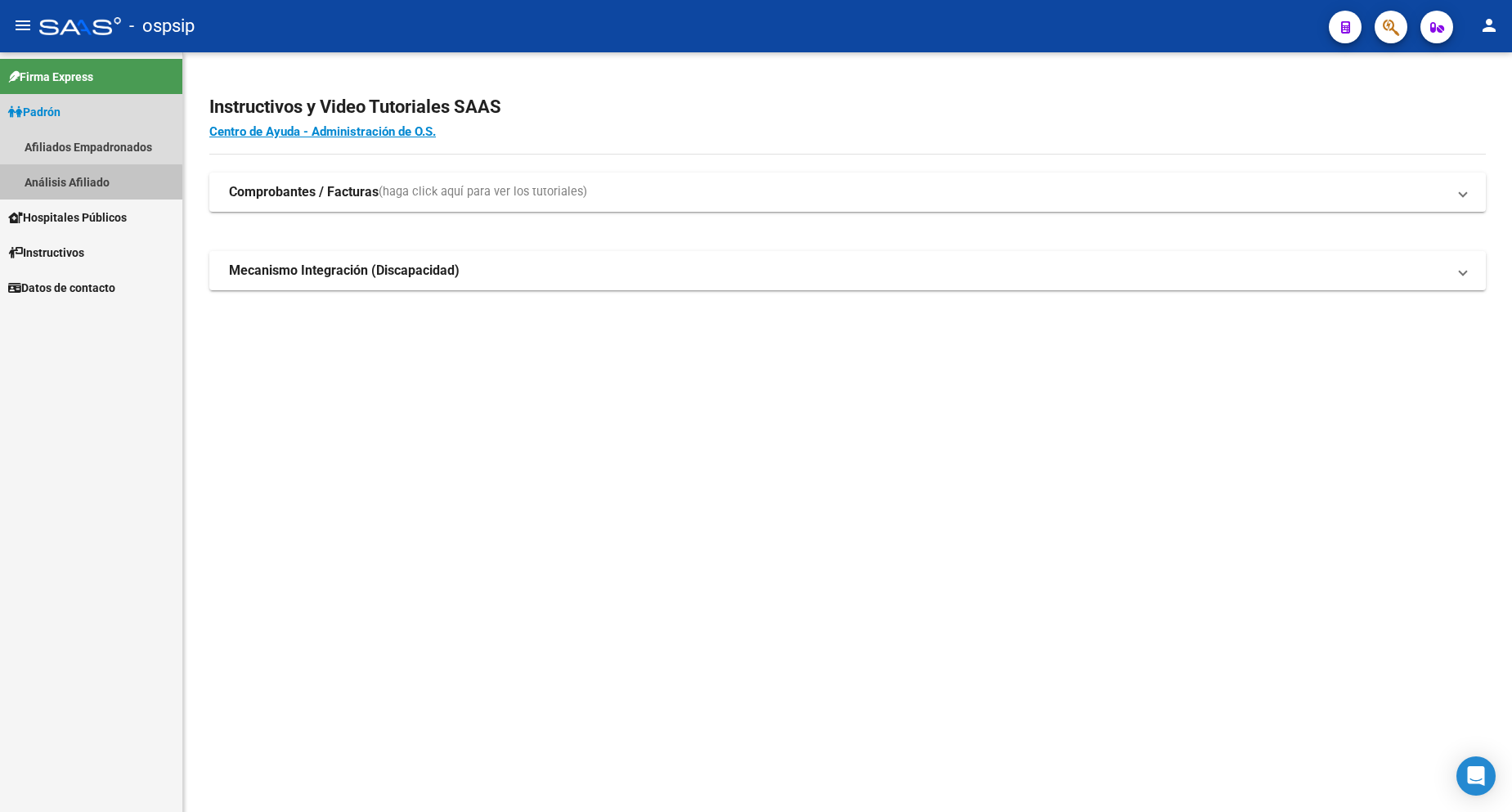
click at [82, 184] on link "Análisis Afiliado" at bounding box center [91, 182] width 182 height 35
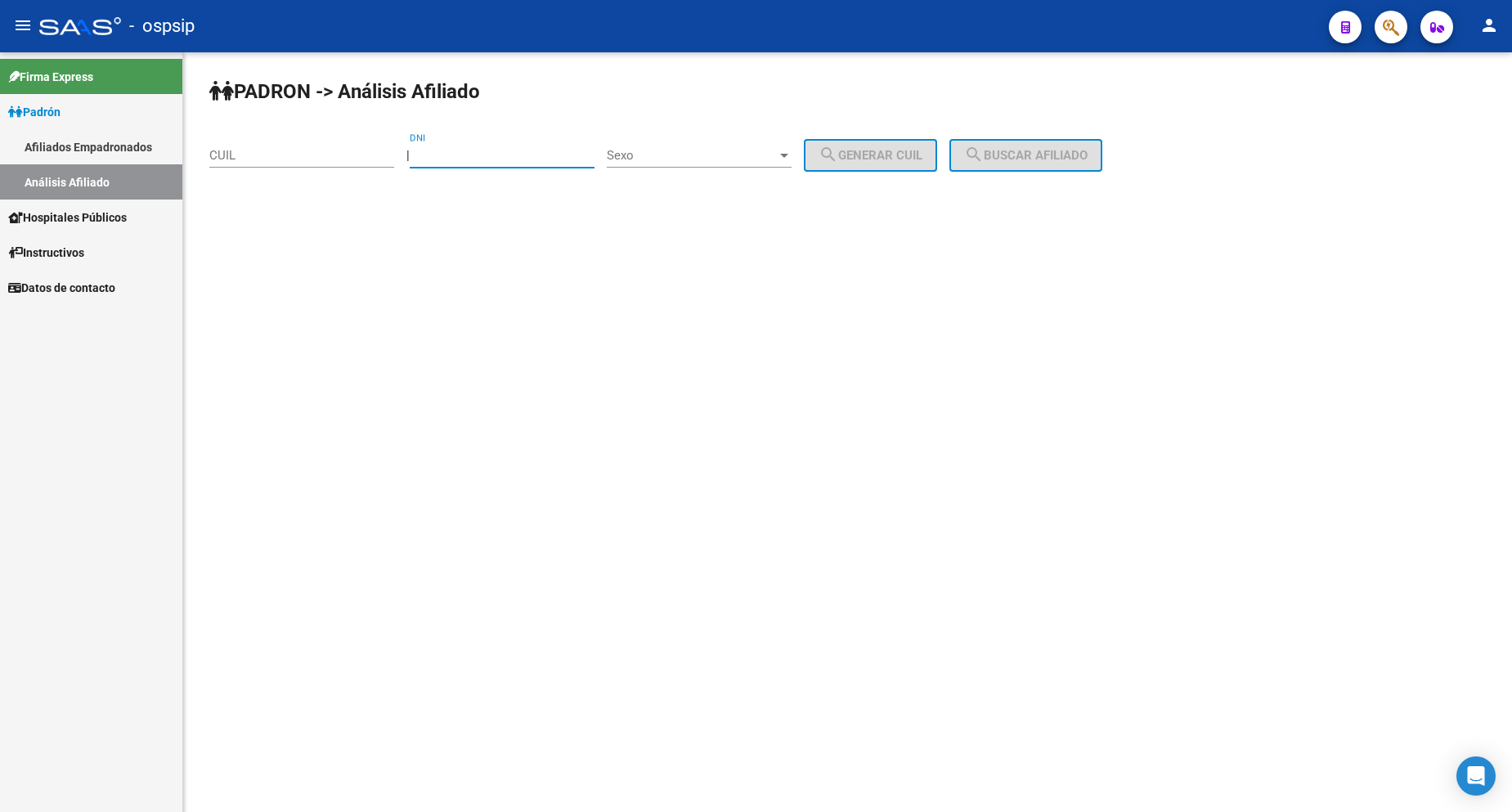
click at [490, 149] on input "DNI" at bounding box center [502, 156] width 184 height 15
type input "25099779"
click at [704, 160] on span "Sexo" at bounding box center [692, 156] width 170 height 15
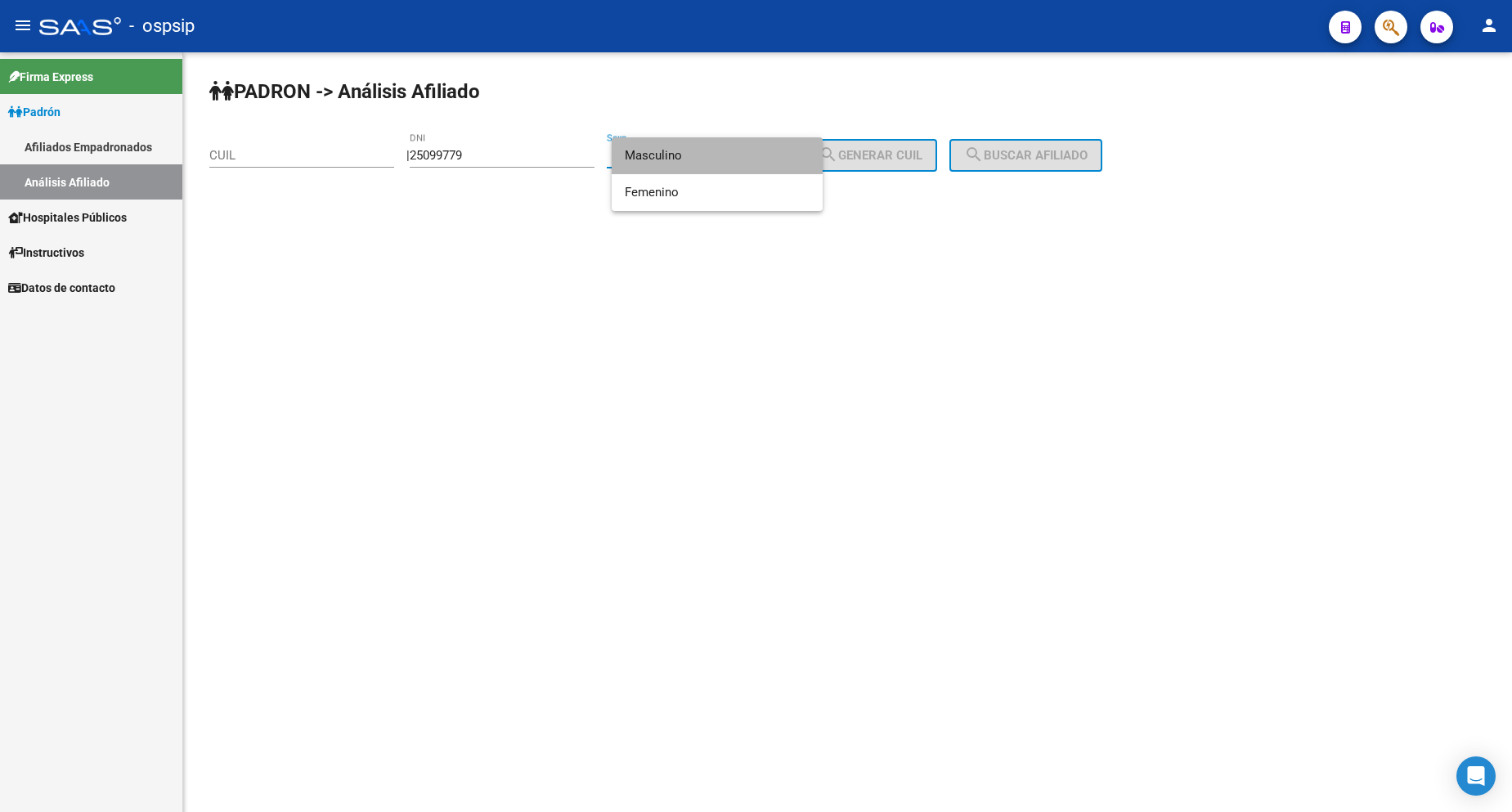
click at [708, 161] on span "Masculino" at bounding box center [717, 156] width 184 height 37
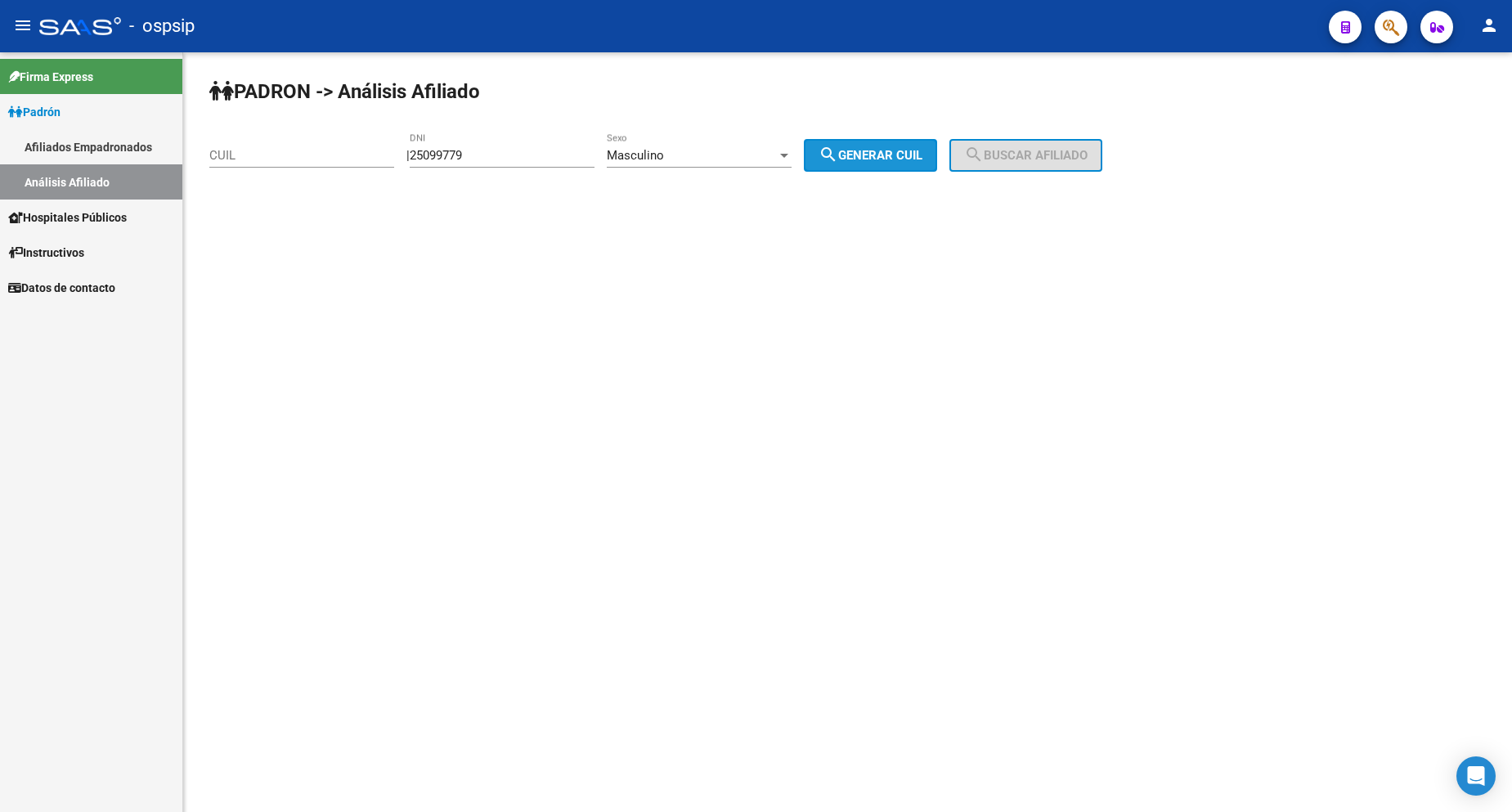
click at [886, 150] on span "search Generar CUIL" at bounding box center [870, 156] width 104 height 15
type input "20-25099779-6"
click at [984, 146] on mat-icon "search" at bounding box center [974, 154] width 19 height 19
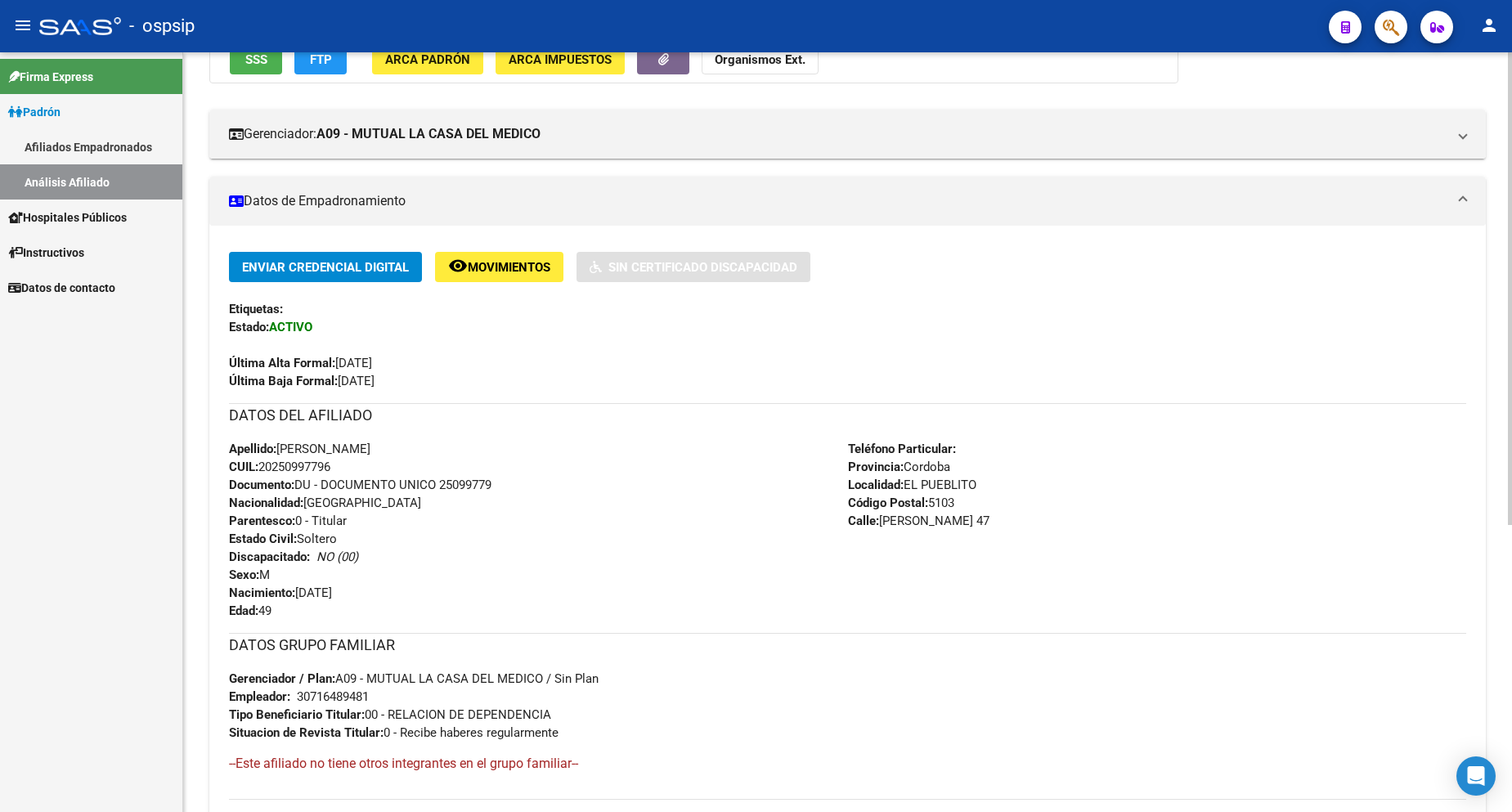
scroll to position [327, 0]
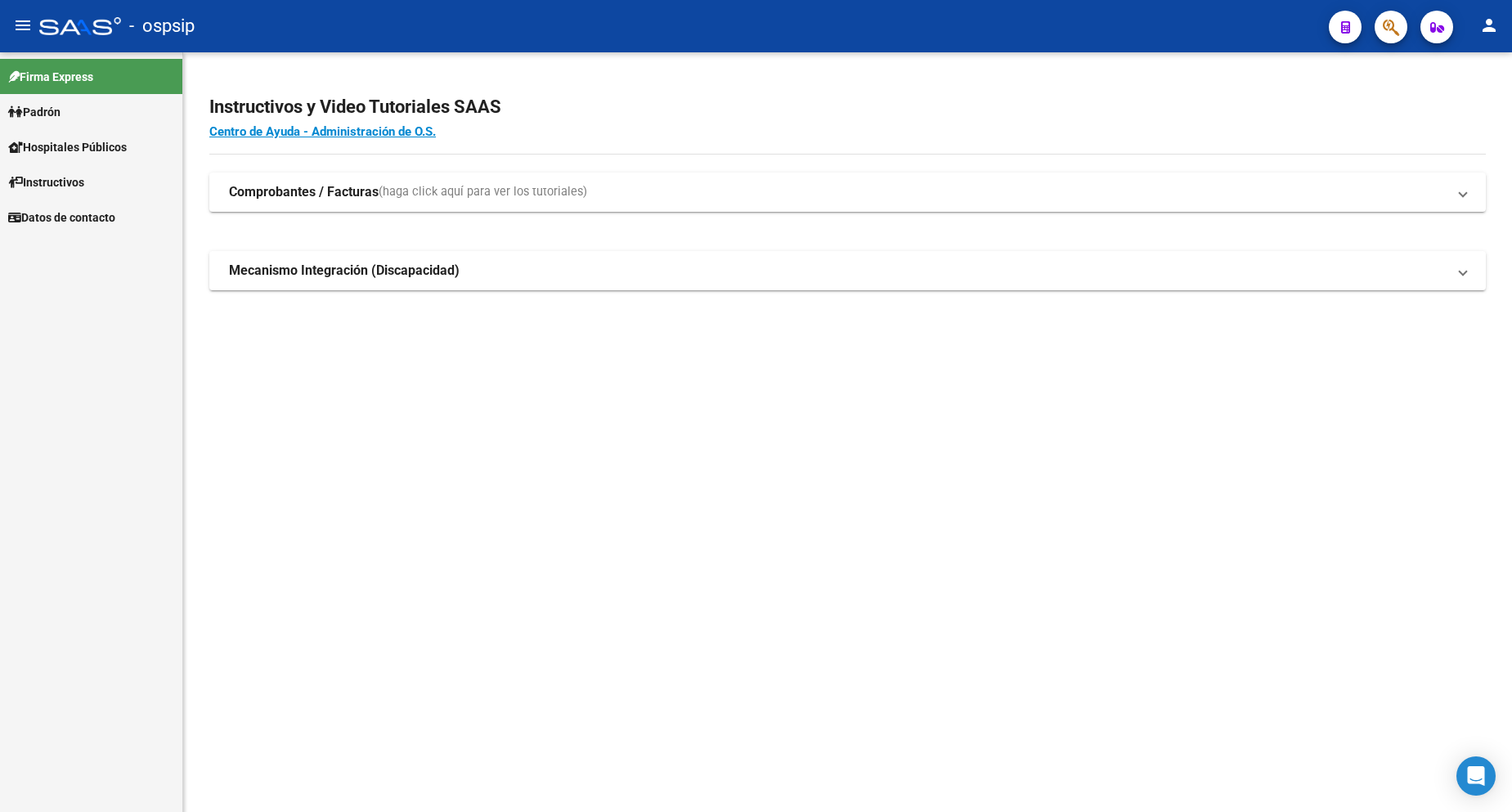
click at [81, 110] on link "Padrón" at bounding box center [91, 112] width 182 height 35
click at [55, 124] on link "Padrón" at bounding box center [91, 112] width 182 height 35
click at [49, 112] on span "Padrón" at bounding box center [34, 112] width 52 height 18
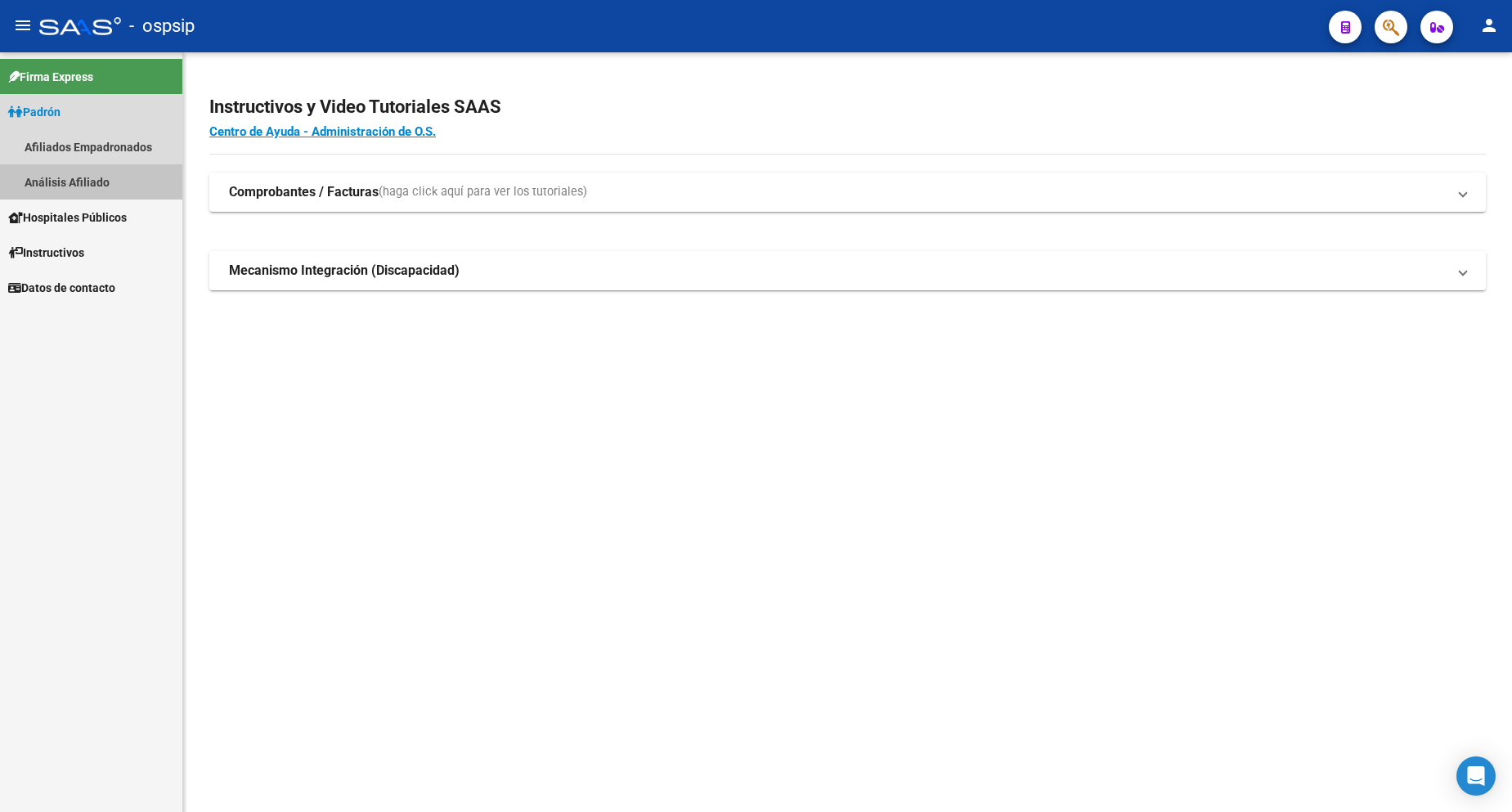
click at [72, 183] on link "Análisis Afiliado" at bounding box center [91, 182] width 182 height 35
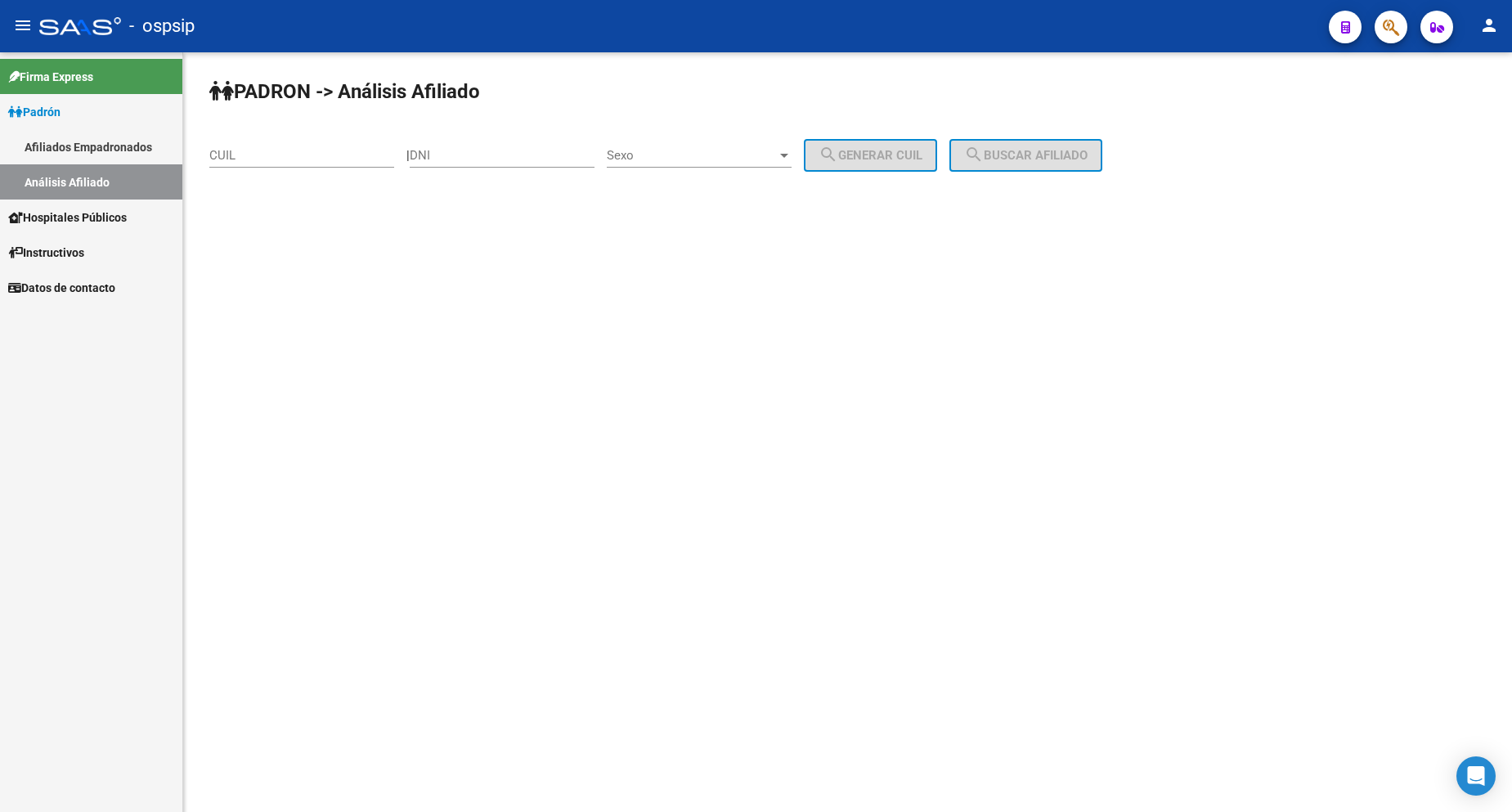
click at [534, 155] on input "DNI" at bounding box center [502, 156] width 184 height 15
type input "23272943"
click at [722, 137] on div "Sexo Sexo" at bounding box center [699, 150] width 184 height 35
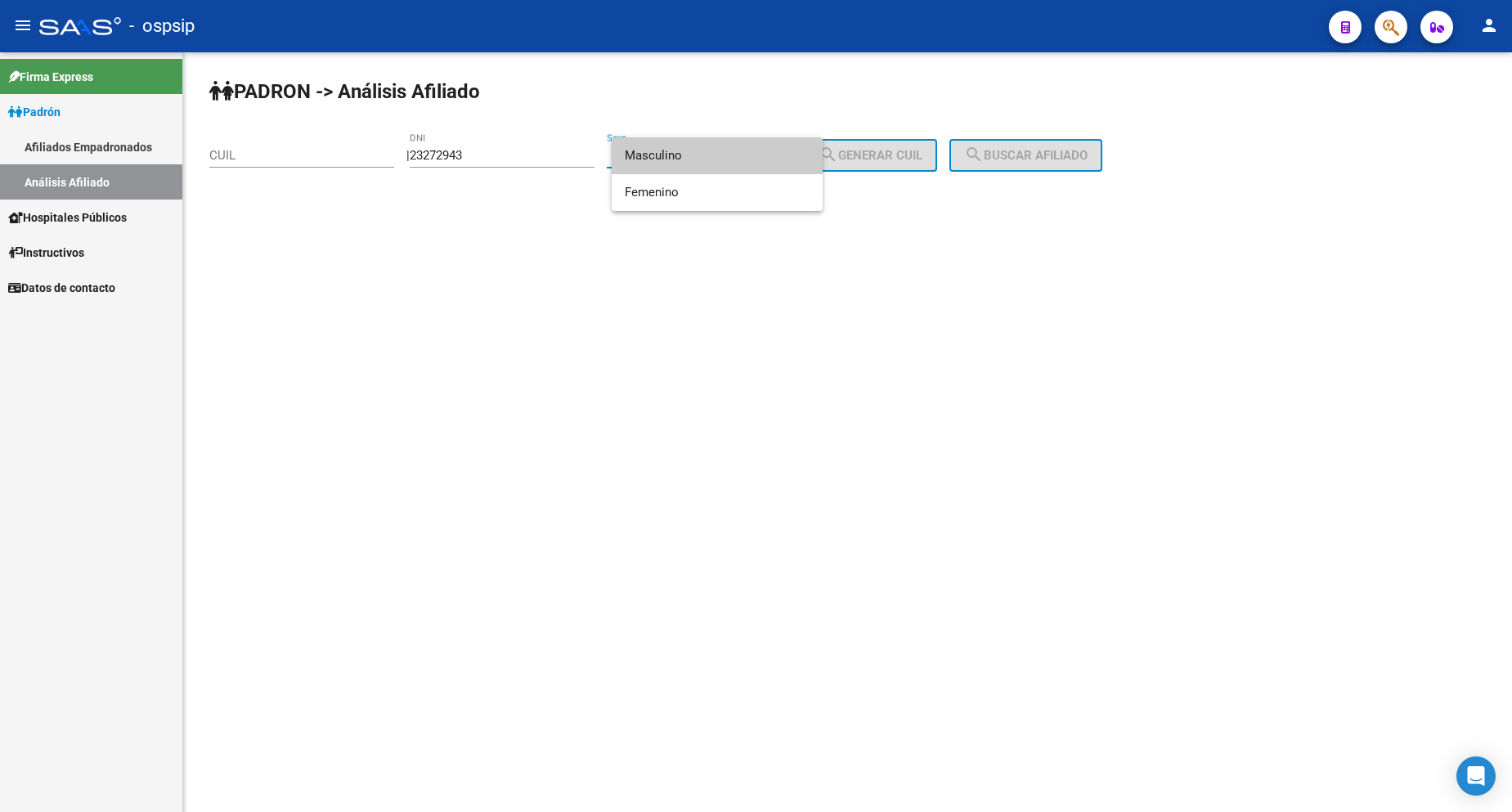
click at [723, 160] on span "Masculino" at bounding box center [717, 156] width 184 height 37
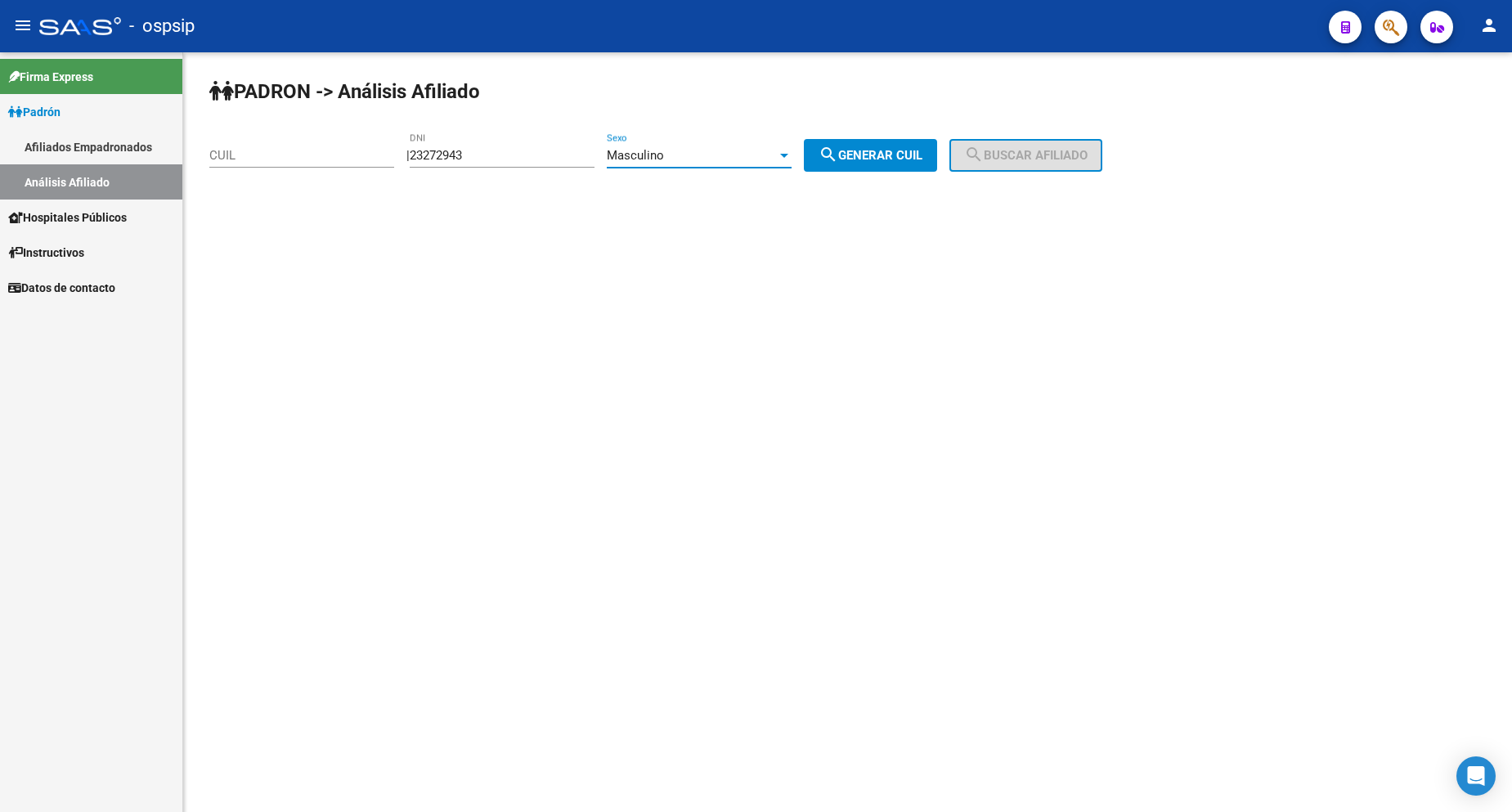
drag, startPoint x: 848, startPoint y: 152, endPoint x: 896, endPoint y: 147, distance: 48.3
click at [839, 151] on mat-icon "search" at bounding box center [828, 154] width 19 height 19
type input "20-23272943-1"
drag, startPoint x: 990, startPoint y: 144, endPoint x: 1011, endPoint y: 145, distance: 21.0
click at [1005, 148] on button "search Buscar afiliado" at bounding box center [1026, 155] width 153 height 33
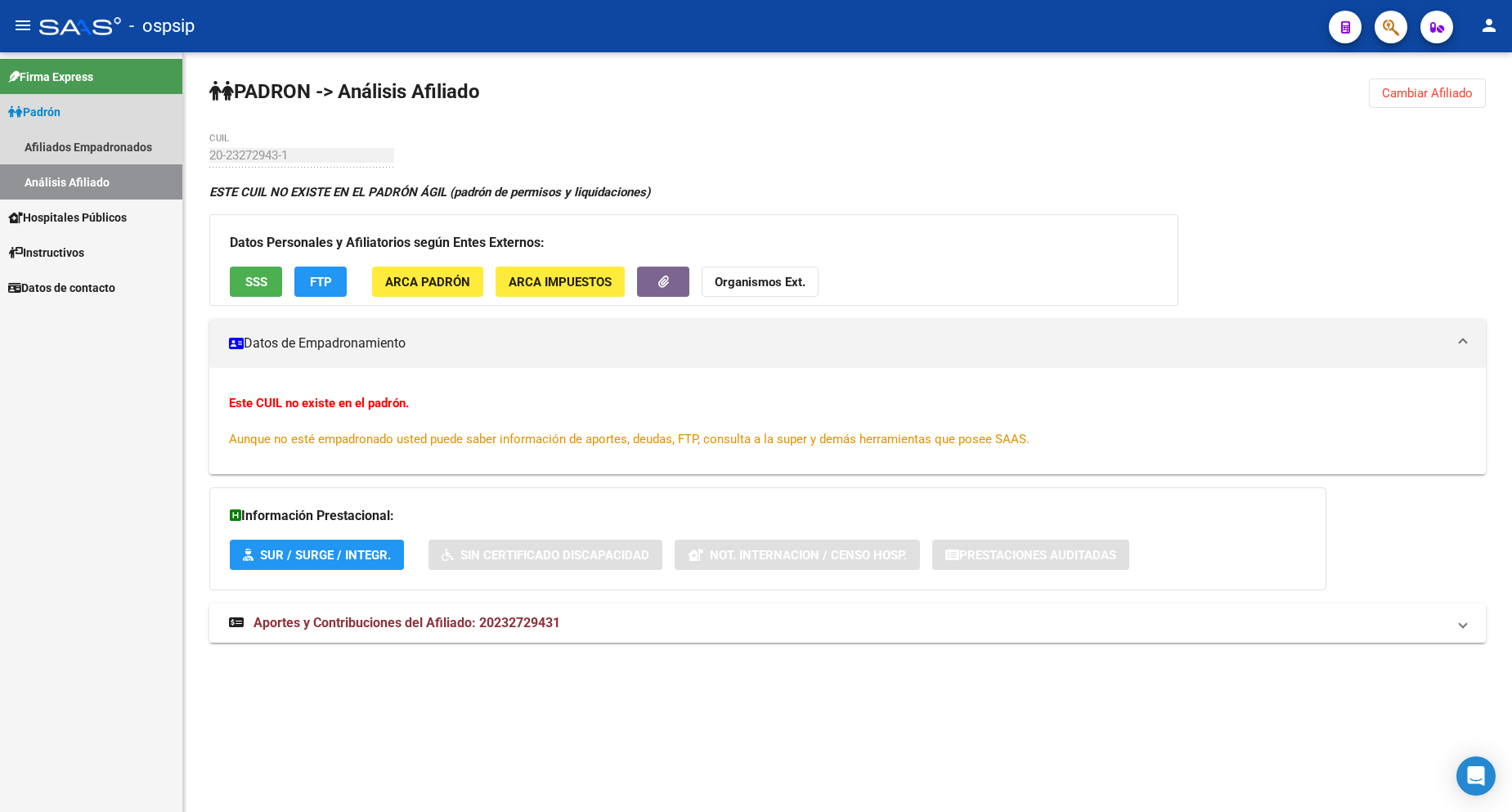
click at [54, 111] on span "Padrón" at bounding box center [34, 112] width 52 height 18
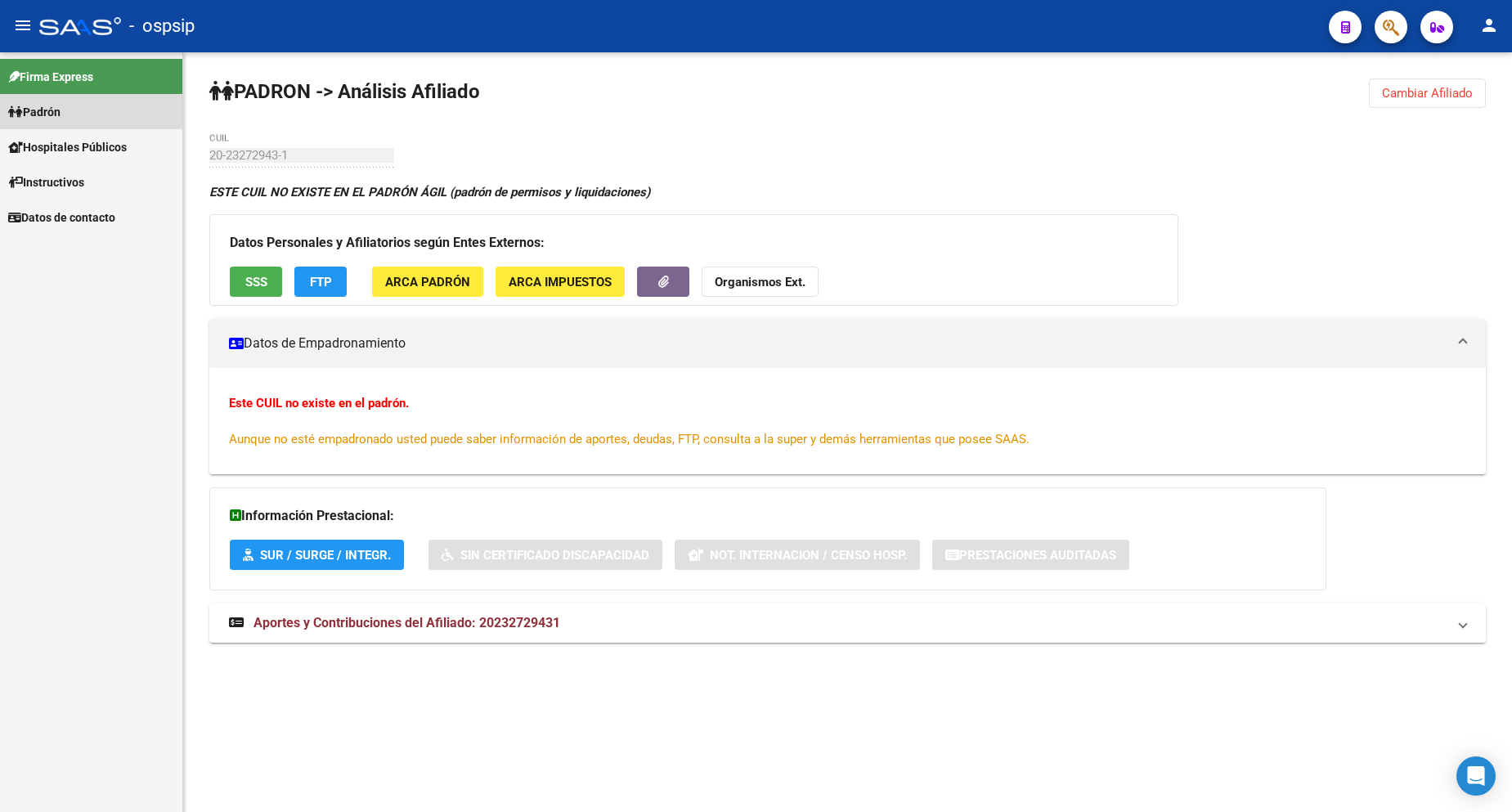
click at [53, 110] on span "Padrón" at bounding box center [34, 112] width 52 height 18
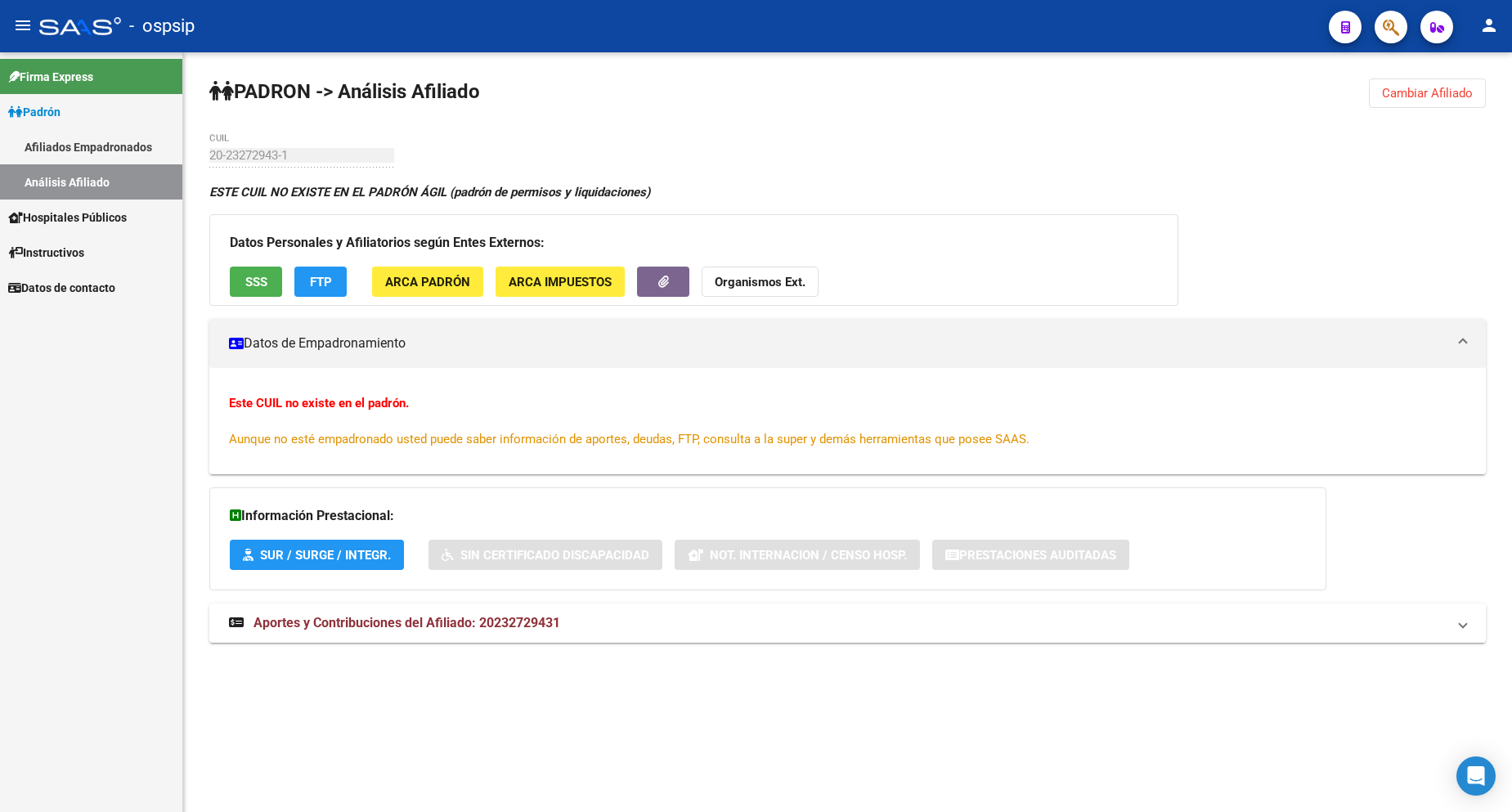
click at [32, 109] on span "Padrón" at bounding box center [34, 112] width 52 height 18
click at [42, 112] on span "Padrón" at bounding box center [34, 112] width 52 height 18
drag, startPoint x: 88, startPoint y: 181, endPoint x: 107, endPoint y: 182, distance: 19.0
click at [86, 181] on link "Análisis Afiliado" at bounding box center [91, 182] width 182 height 35
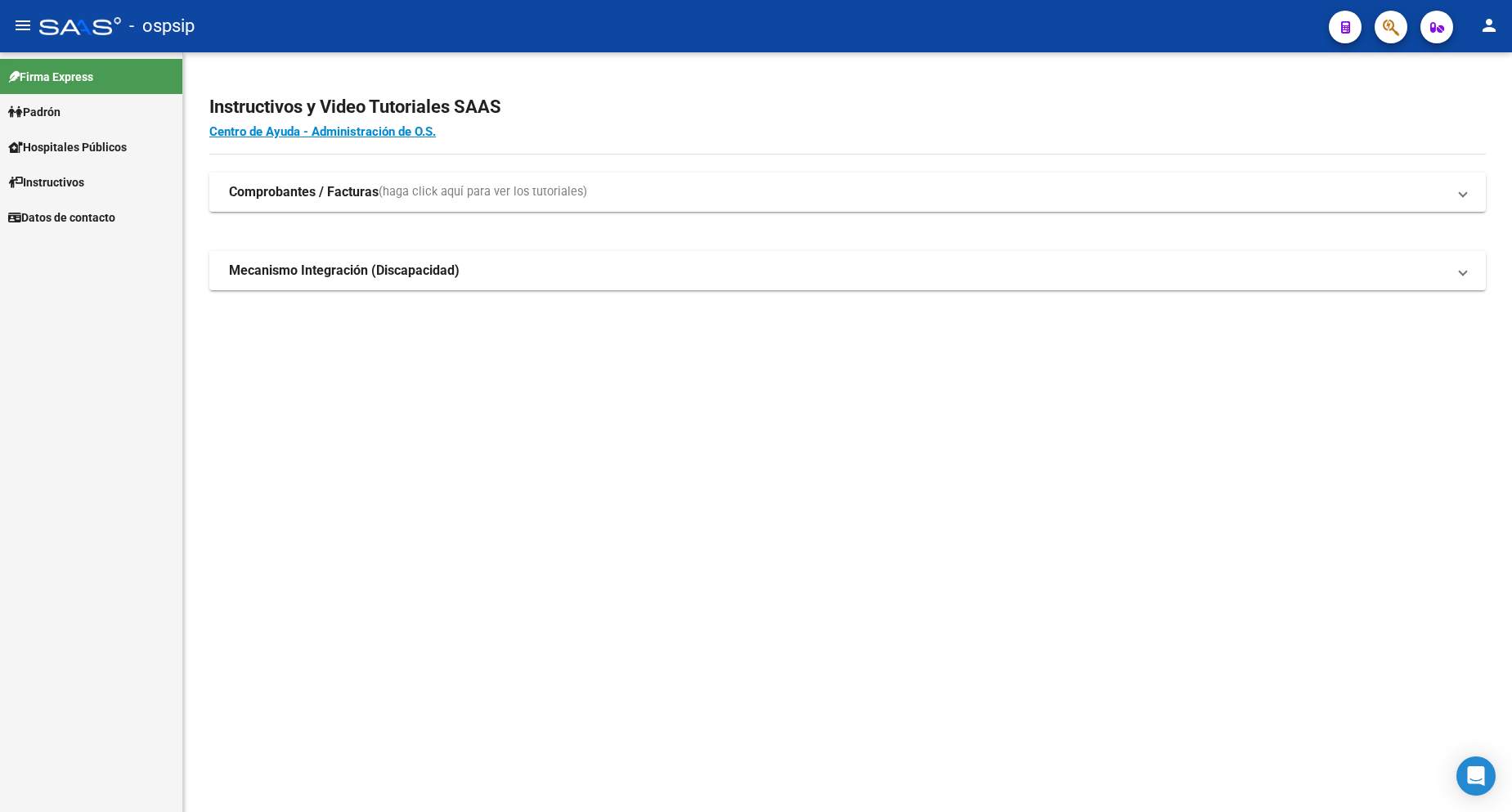
click at [60, 111] on span "Padrón" at bounding box center [34, 112] width 52 height 18
click at [90, 181] on link "Análisis Afiliado" at bounding box center [91, 182] width 182 height 35
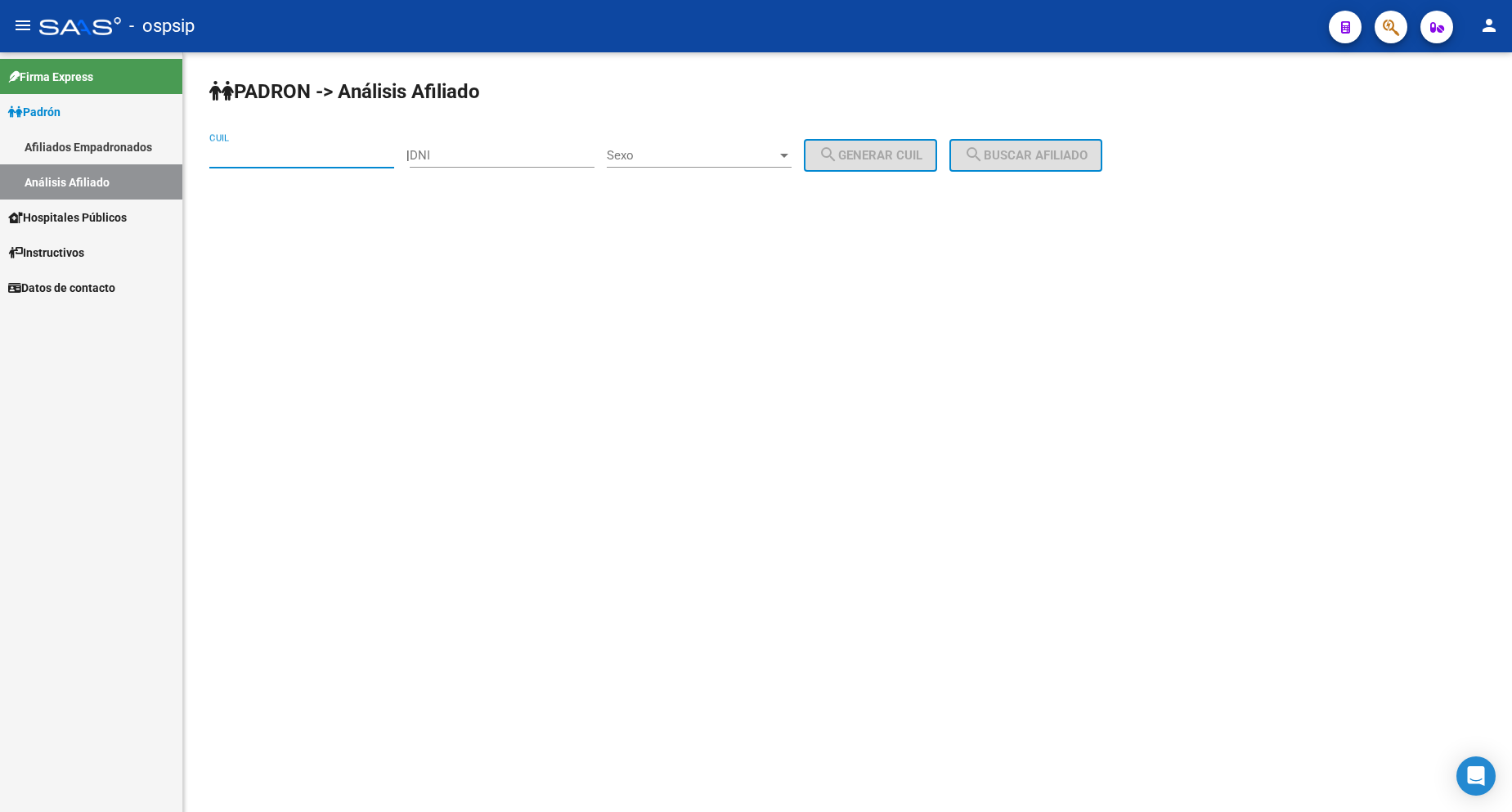
click at [312, 150] on input "CUIL" at bounding box center [302, 156] width 184 height 15
type input "27-23272943-6"
click at [1012, 151] on span "search Buscar afiliado" at bounding box center [1026, 156] width 123 height 15
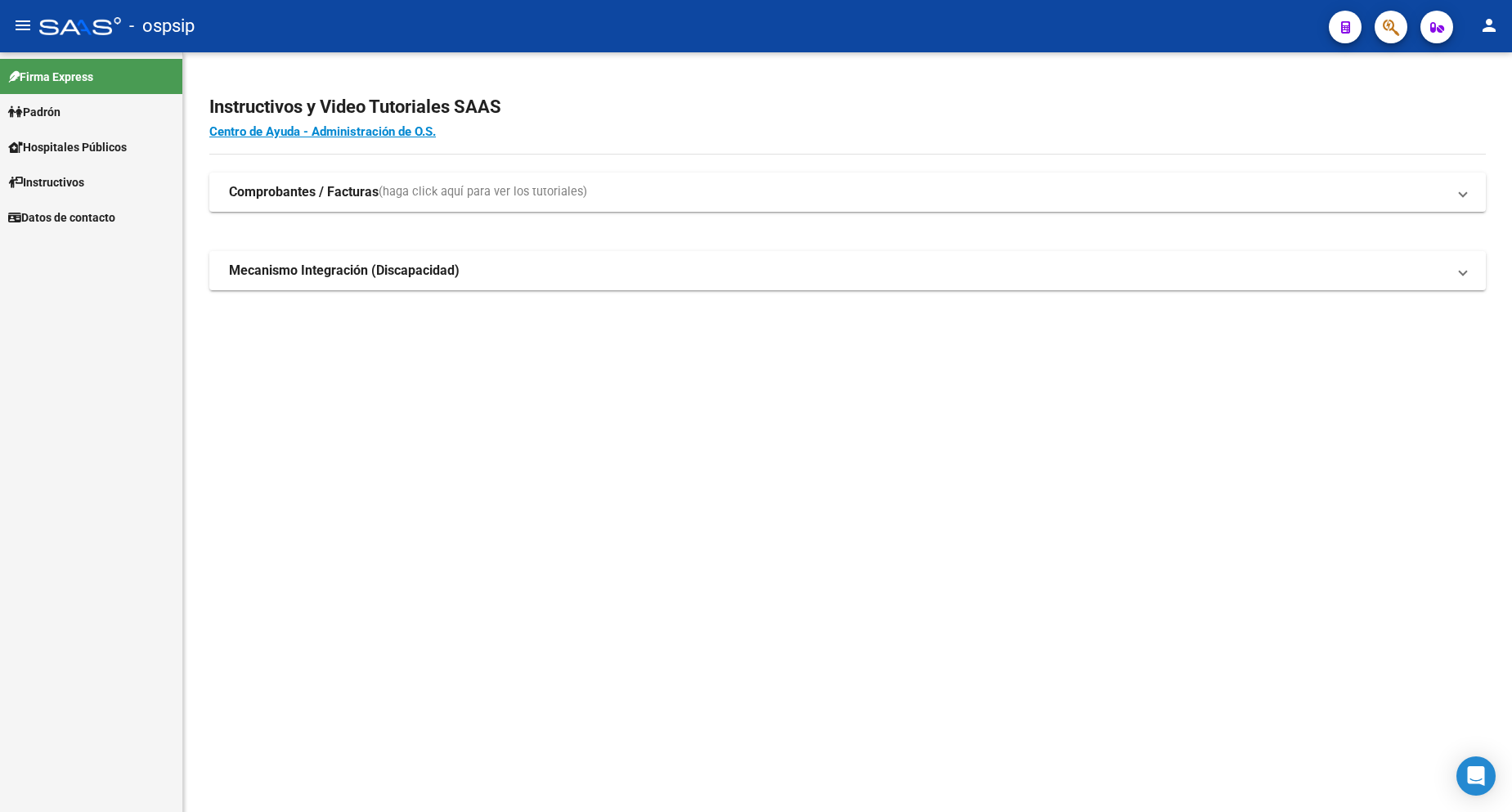
click at [44, 113] on span "Padrón" at bounding box center [34, 112] width 52 height 18
click at [45, 113] on span "Padrón" at bounding box center [34, 112] width 52 height 18
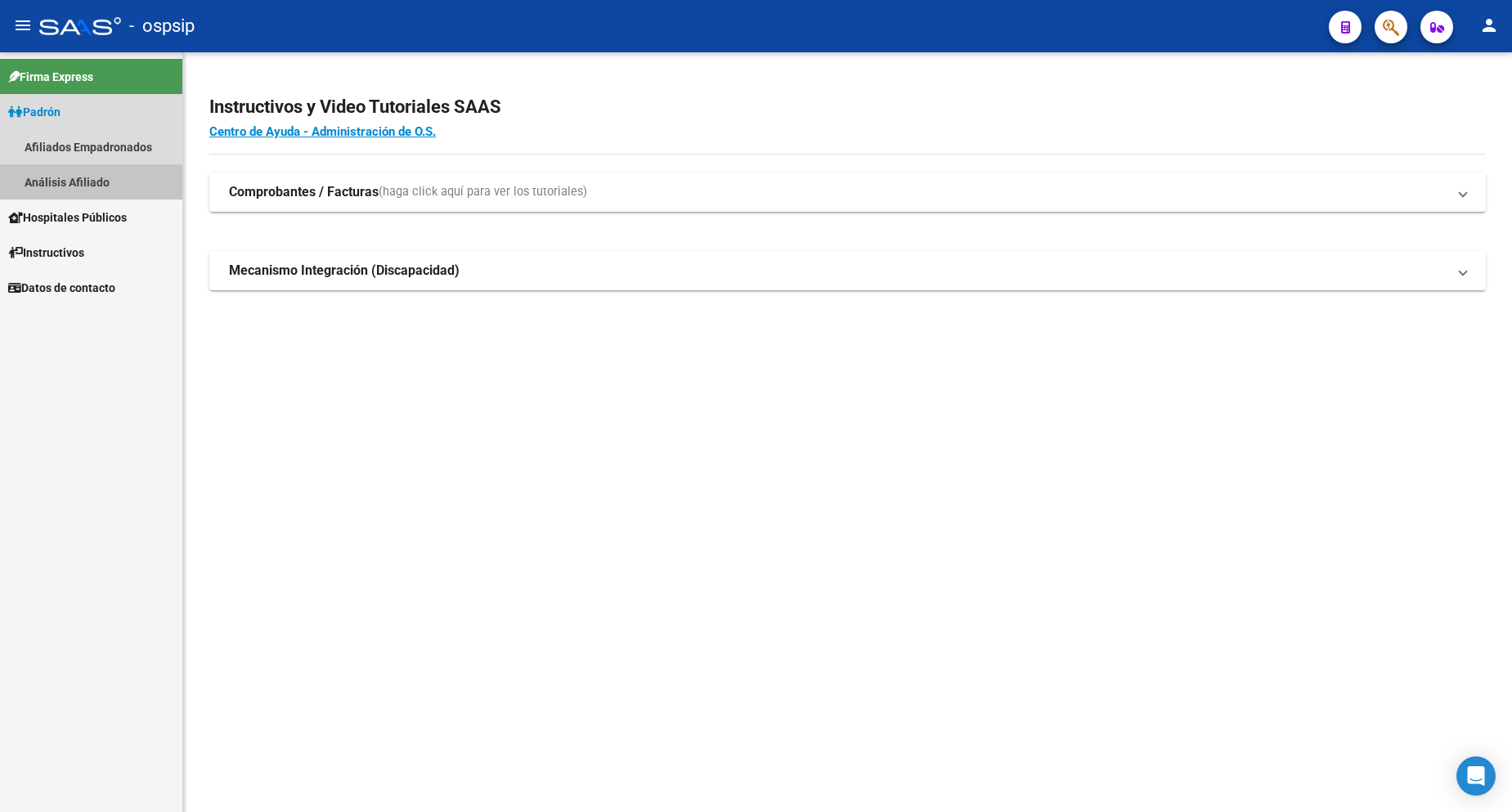
click at [65, 175] on link "Análisis Afiliado" at bounding box center [91, 182] width 182 height 35
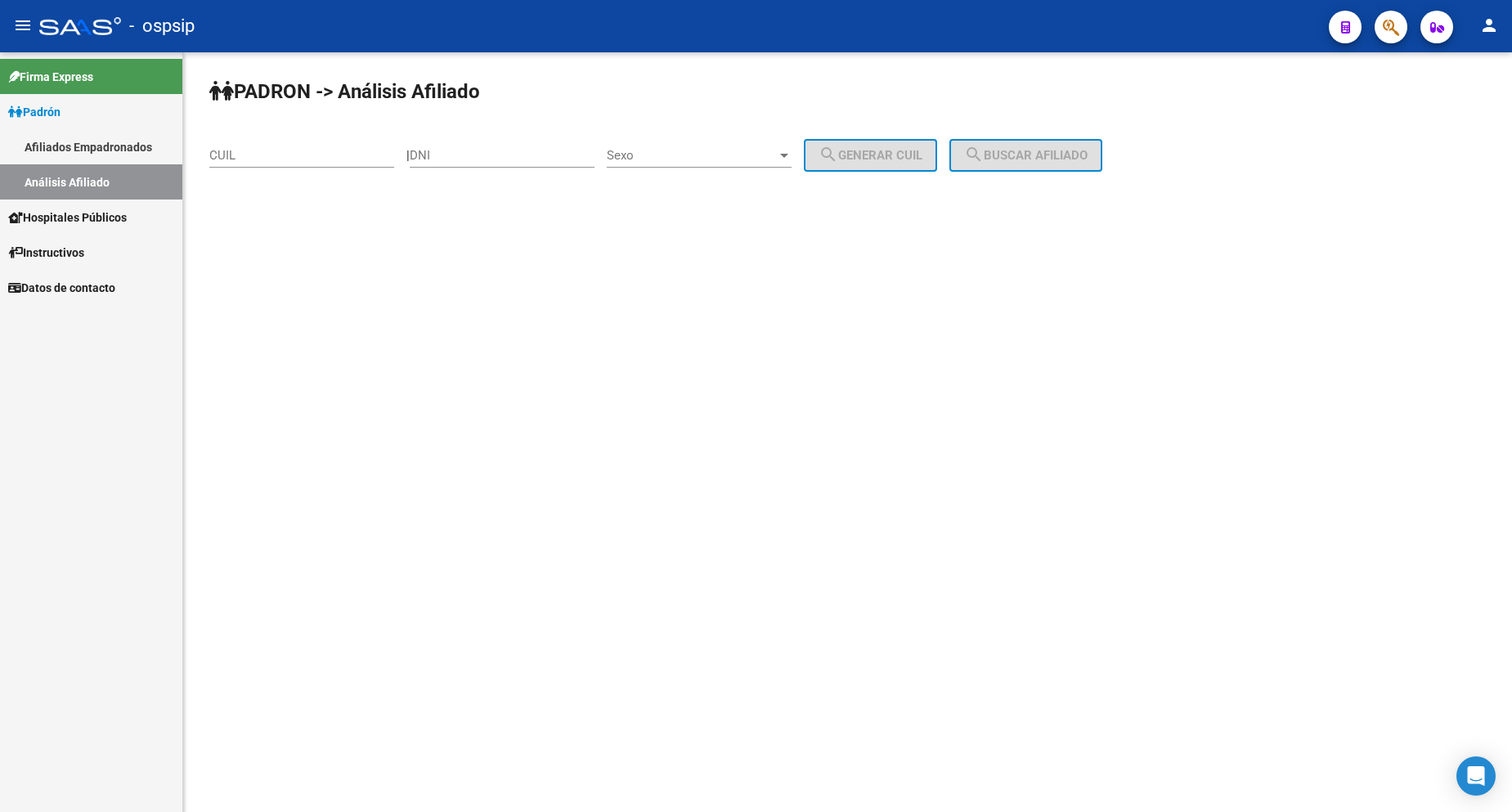
click at [492, 164] on div "DNI" at bounding box center [502, 150] width 184 height 35
type input "30826747"
click at [708, 160] on span "Sexo" at bounding box center [692, 156] width 170 height 15
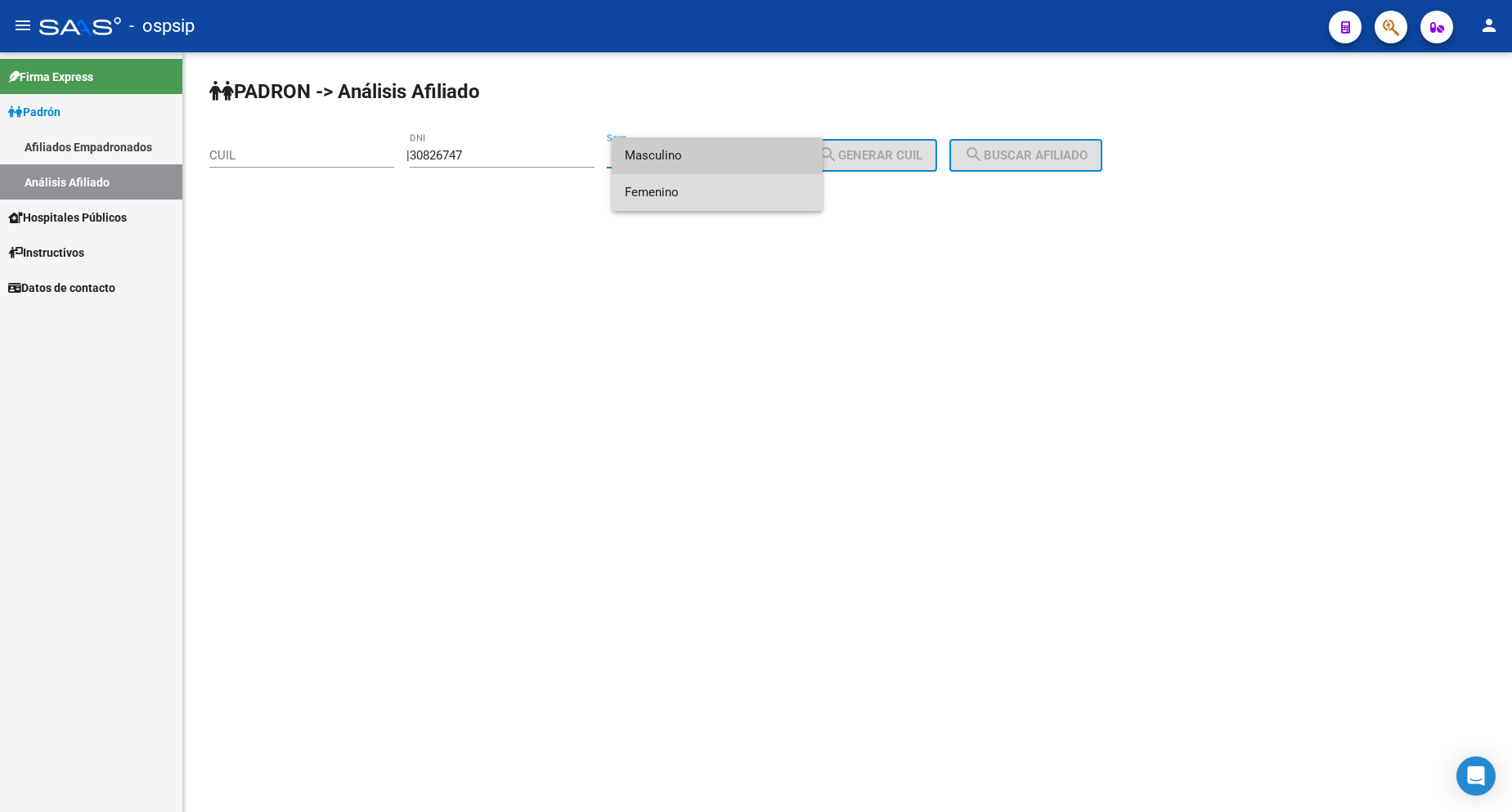
click at [722, 193] on span "Femenino" at bounding box center [717, 193] width 184 height 37
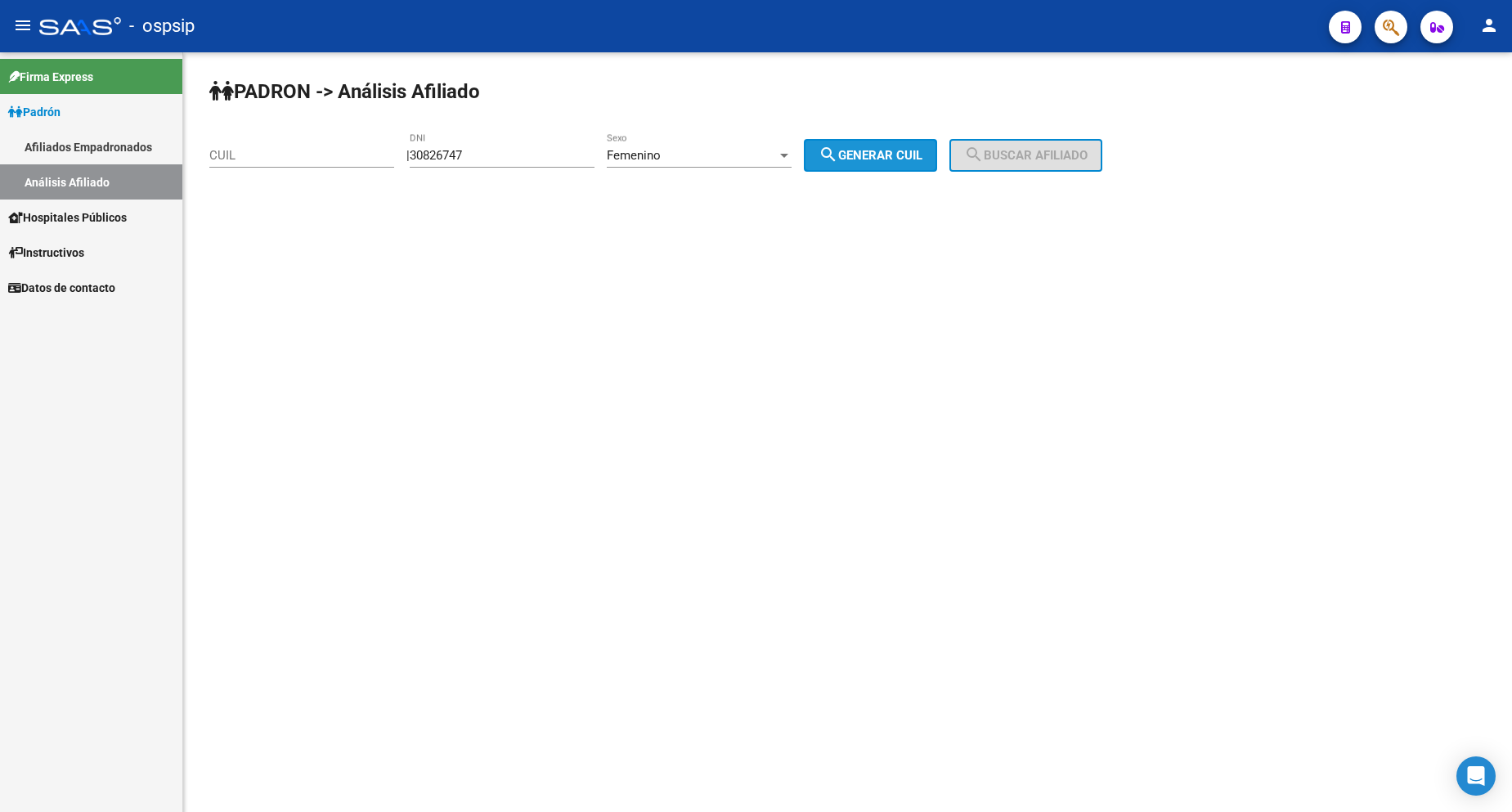
click at [839, 163] on mat-icon "search" at bounding box center [828, 154] width 19 height 19
type input "23-30826747-4"
click at [1039, 152] on span "search Buscar afiliado" at bounding box center [1026, 156] width 123 height 15
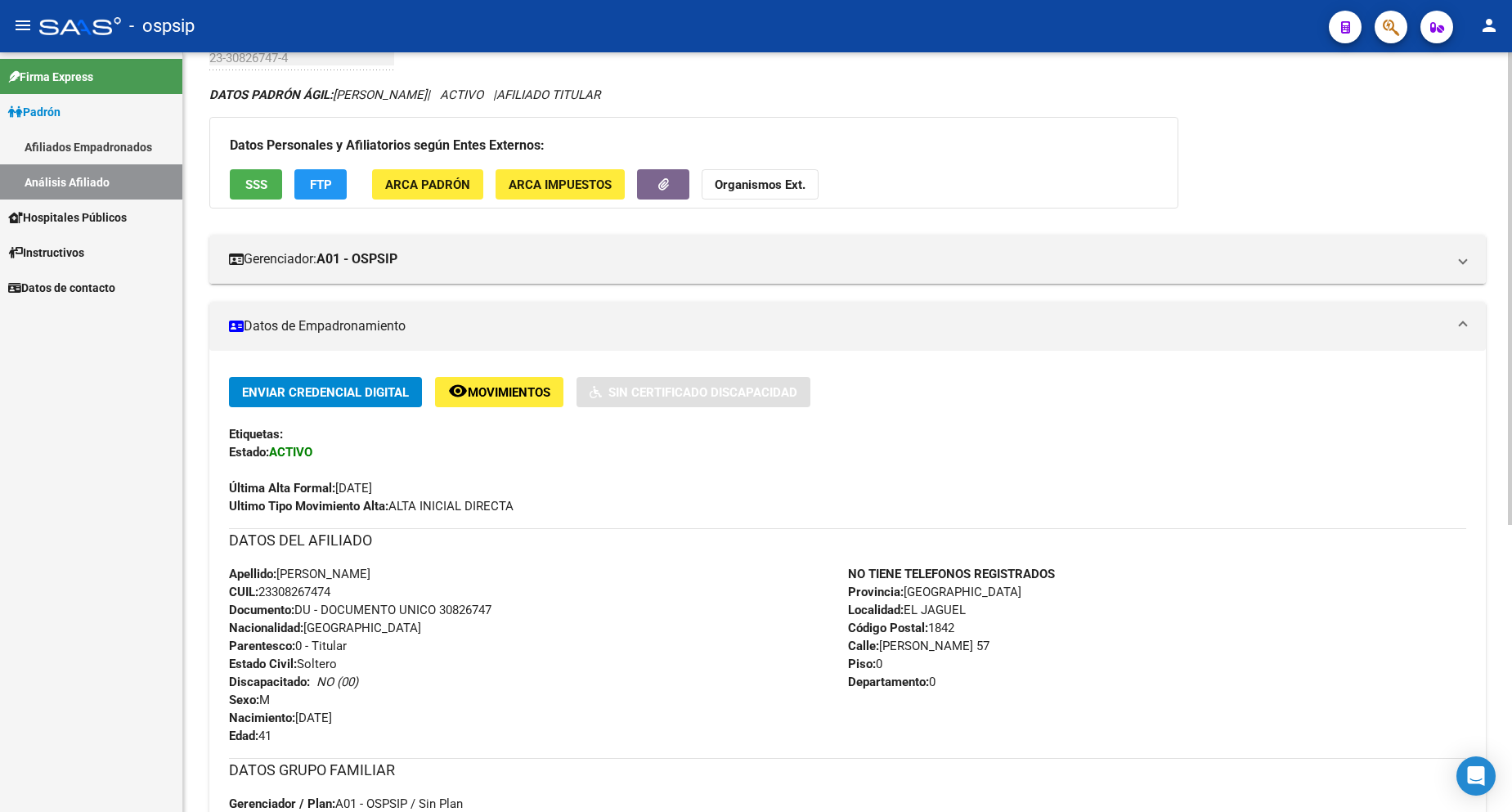
scroll to position [246, 0]
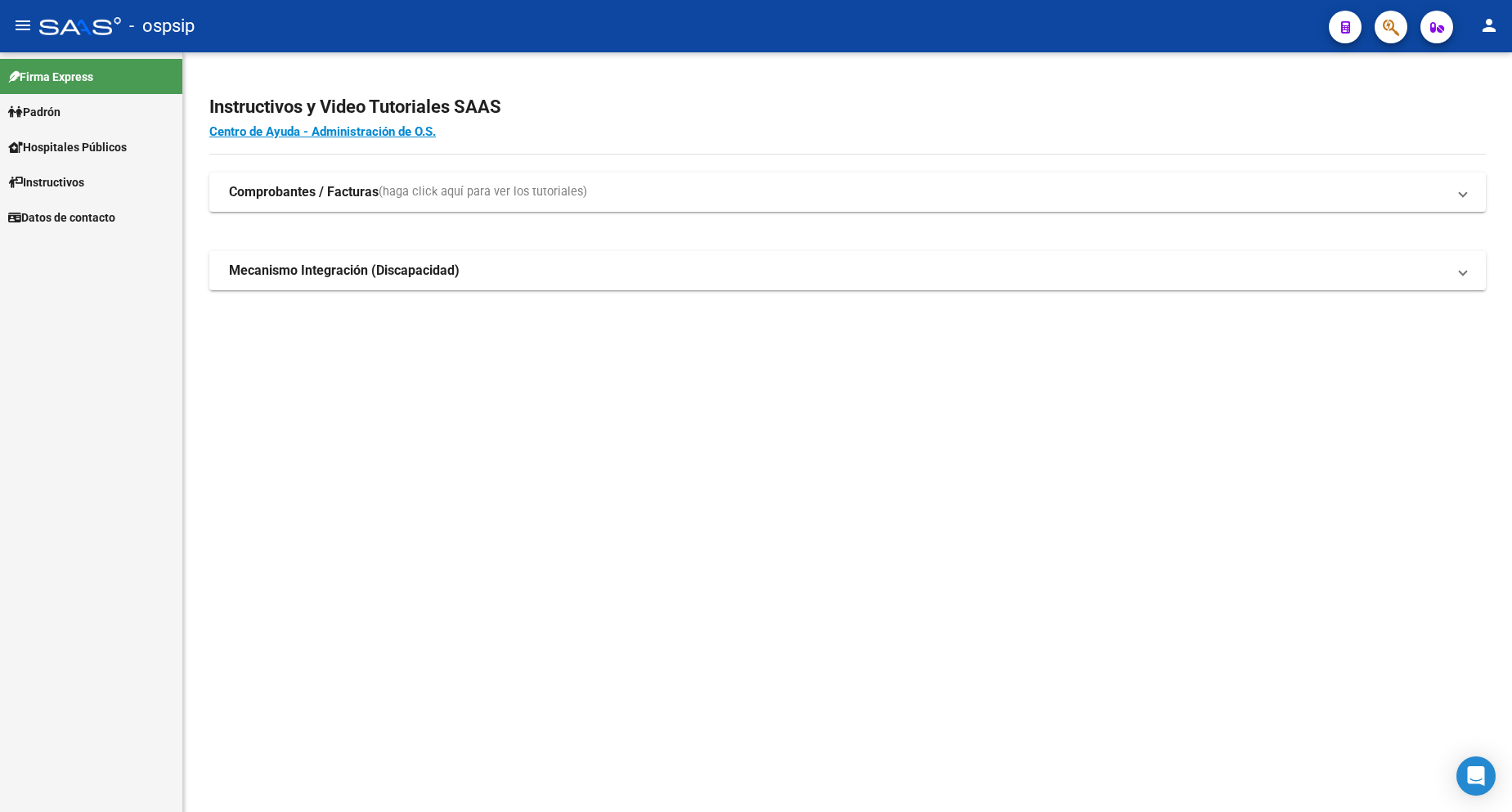
click at [55, 113] on span "Padrón" at bounding box center [34, 112] width 52 height 18
click at [60, 117] on span "Padrón" at bounding box center [34, 112] width 52 height 18
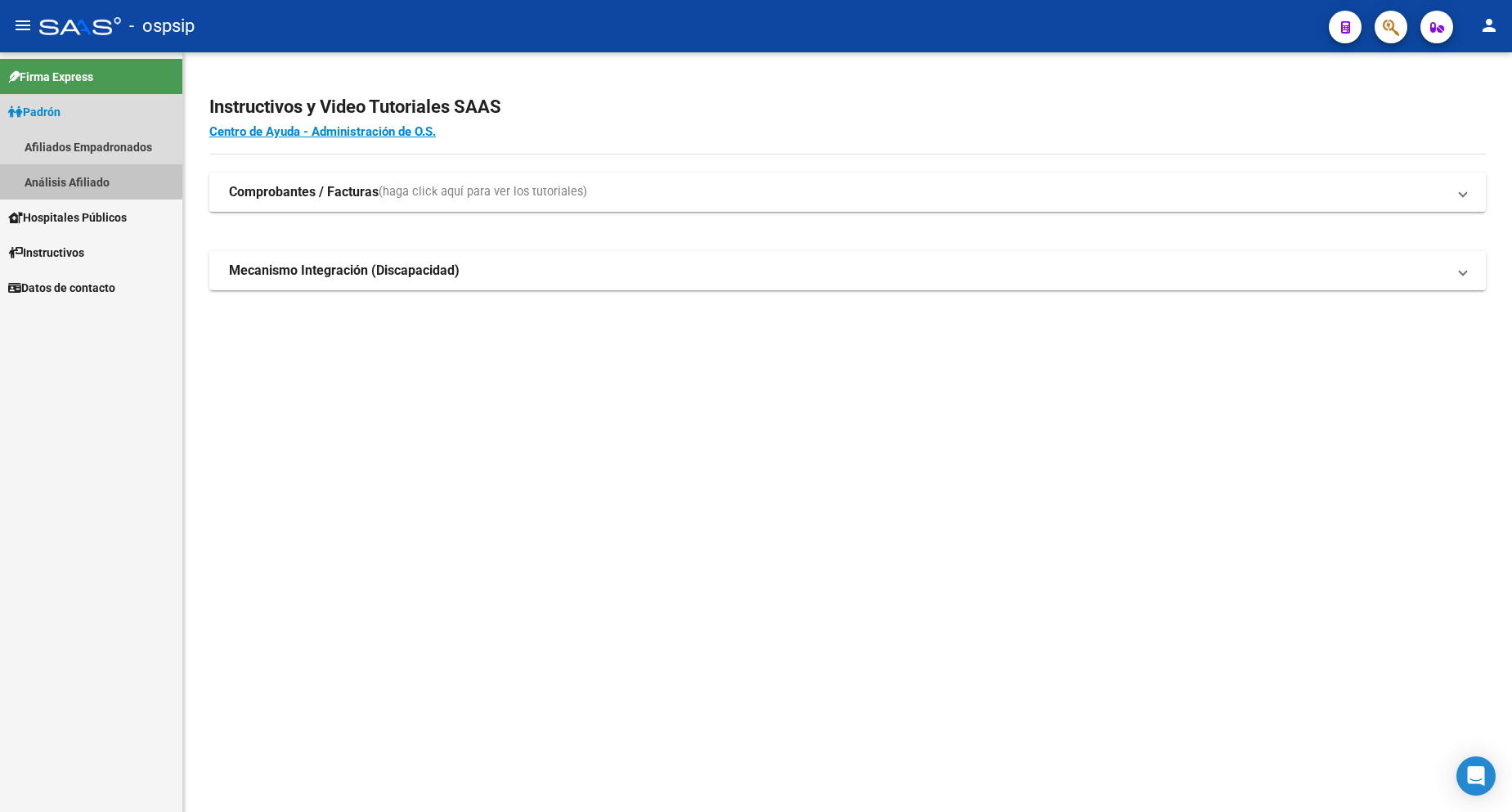
click at [81, 180] on link "Análisis Afiliado" at bounding box center [91, 182] width 182 height 35
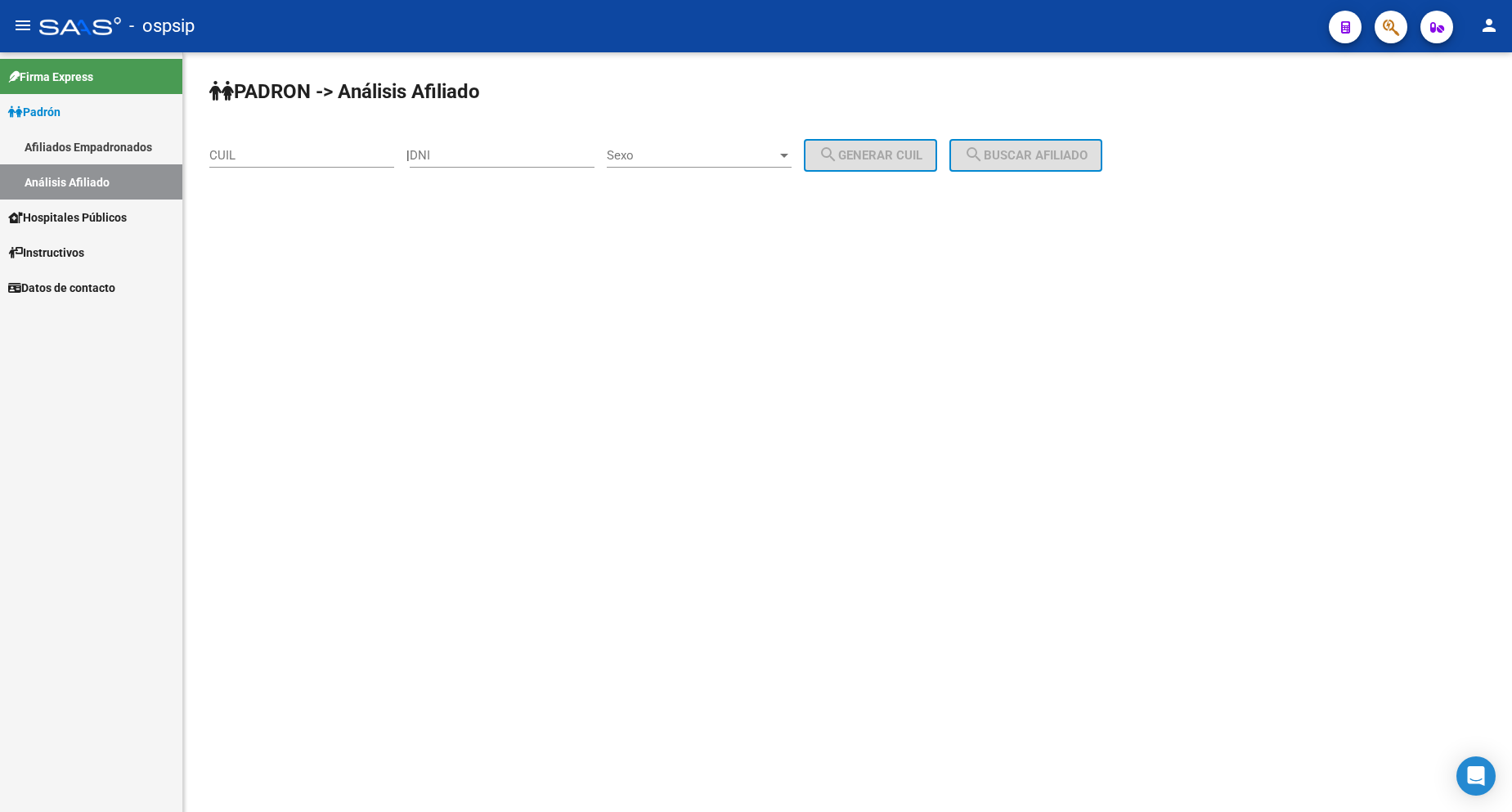
click at [510, 159] on input "DNI" at bounding box center [502, 156] width 184 height 15
type input "42301673"
click at [741, 151] on span "Sexo" at bounding box center [692, 156] width 170 height 15
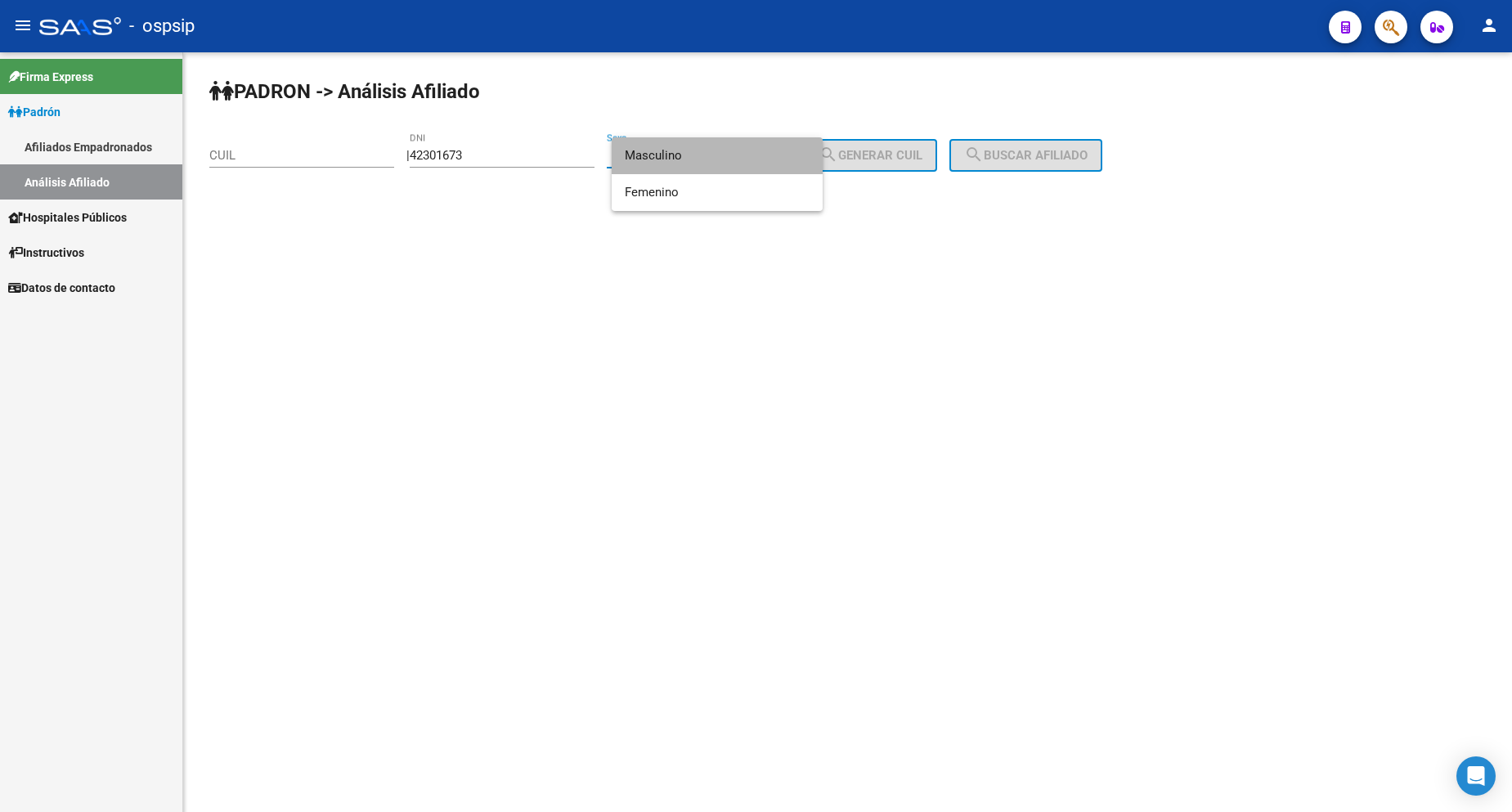
click at [701, 155] on span "Masculino" at bounding box center [717, 156] width 184 height 37
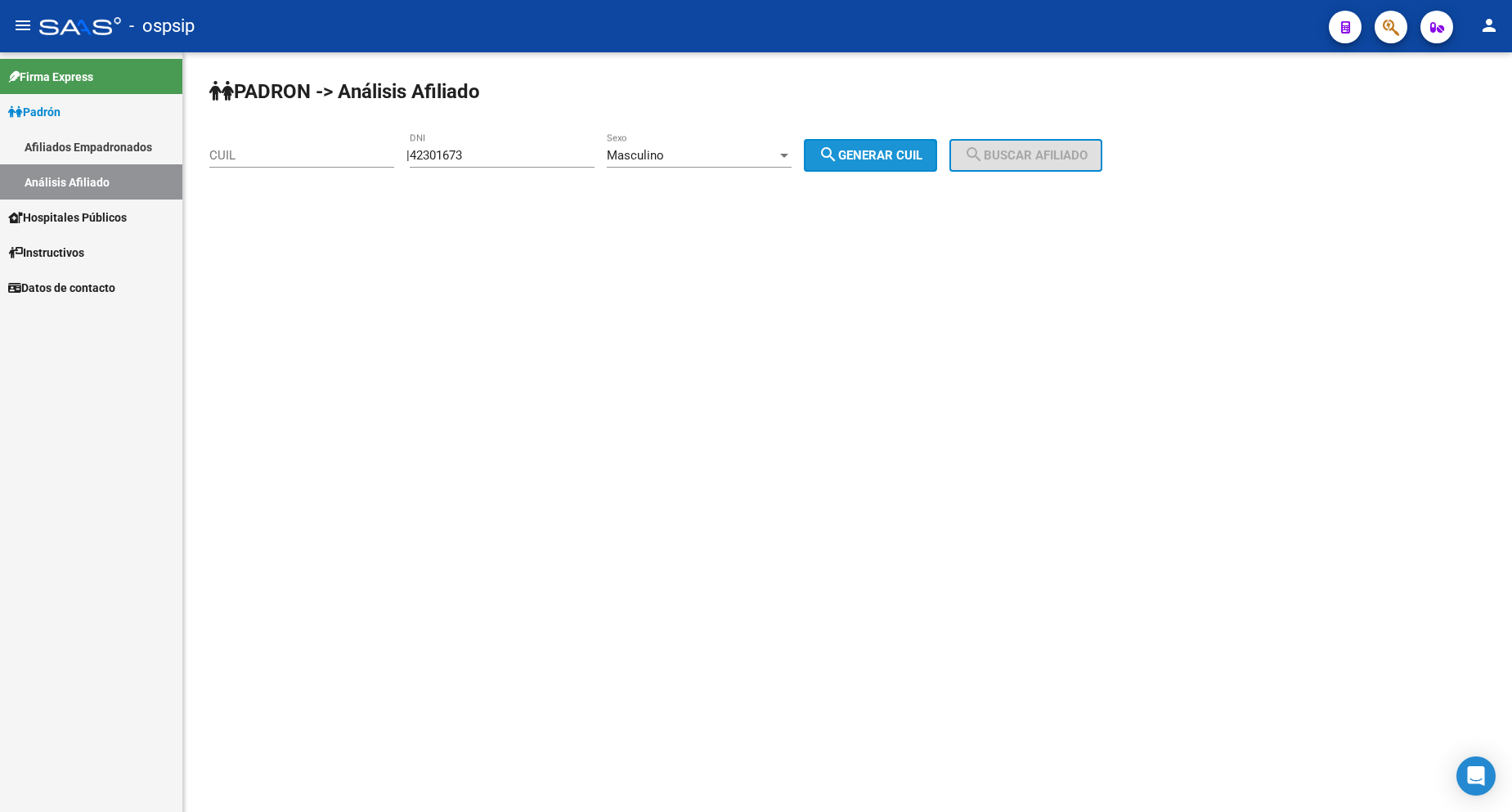
drag, startPoint x: 856, startPoint y: 163, endPoint x: 867, endPoint y: 159, distance: 11.7
click at [857, 162] on span "search Generar CUIL" at bounding box center [870, 156] width 104 height 15
type input "20-42301673-7"
drag, startPoint x: 990, startPoint y: 153, endPoint x: 997, endPoint y: 163, distance: 12.2
click at [984, 153] on mat-icon "search" at bounding box center [974, 154] width 19 height 19
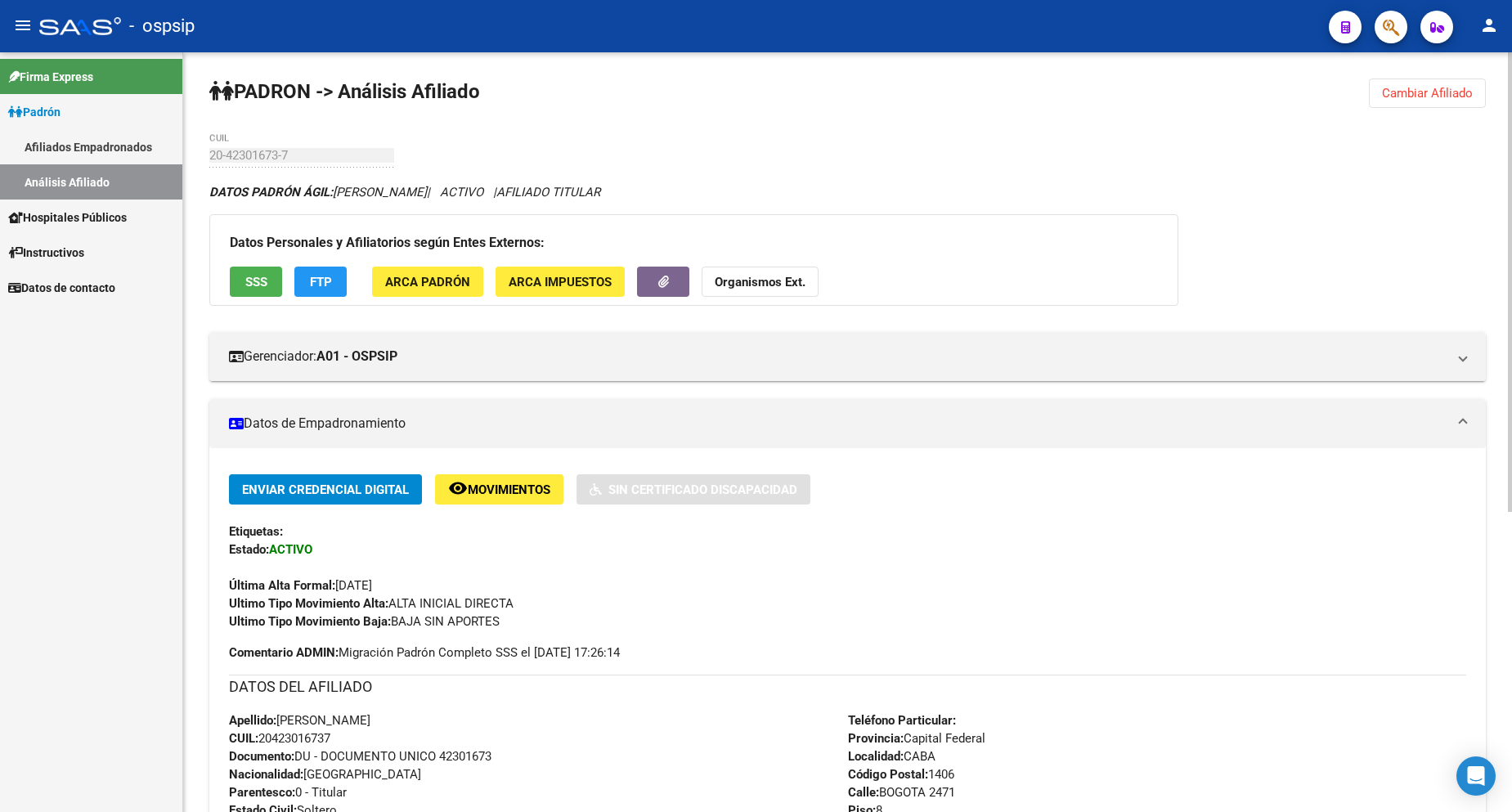
scroll to position [409, 0]
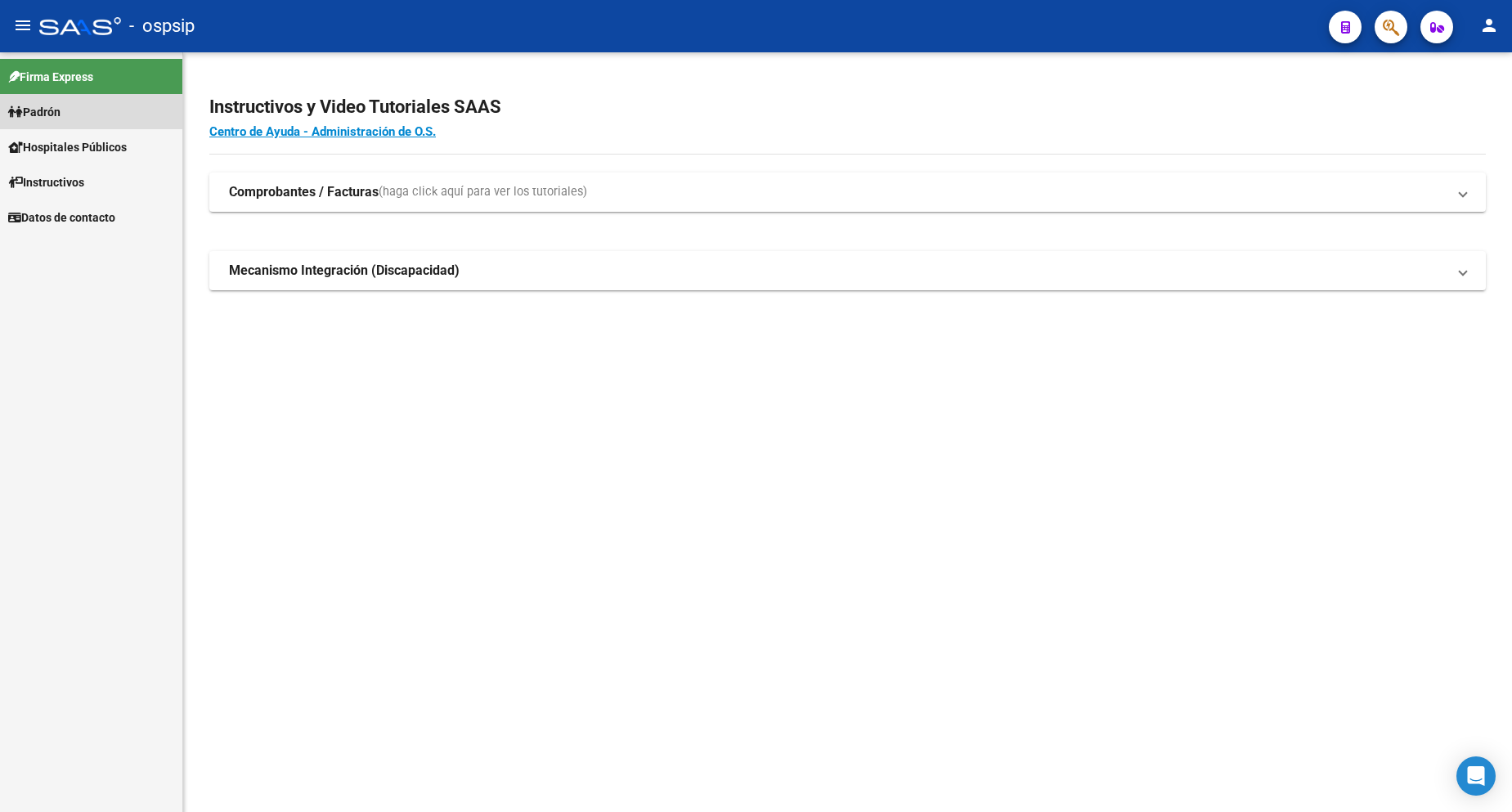
click at [60, 111] on span "Padrón" at bounding box center [34, 112] width 52 height 18
click at [60, 110] on span "Padrón" at bounding box center [34, 112] width 52 height 18
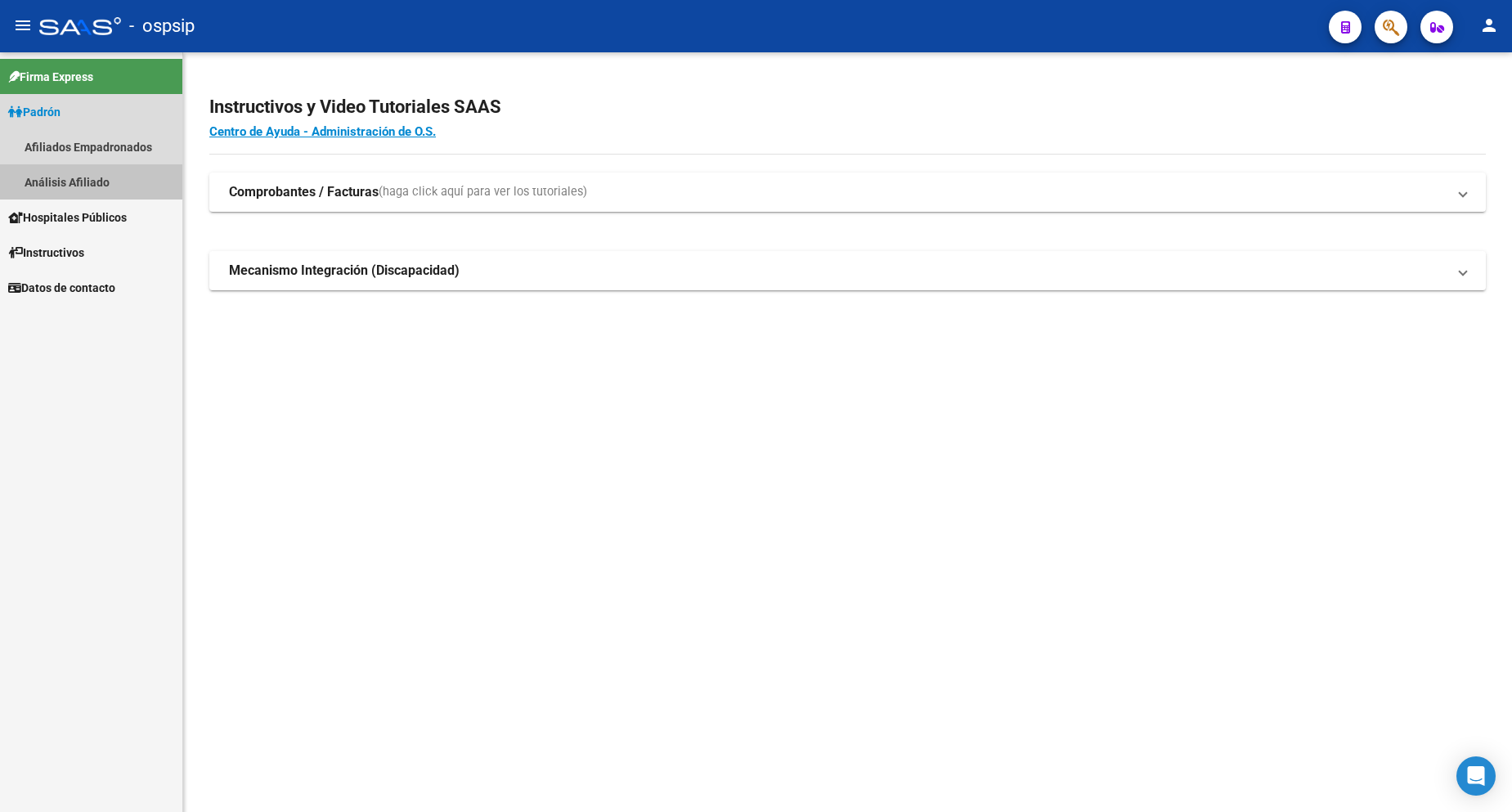
drag, startPoint x: 79, startPoint y: 182, endPoint x: 195, endPoint y: 181, distance: 116.0
click at [81, 181] on link "Análisis Afiliado" at bounding box center [91, 182] width 182 height 35
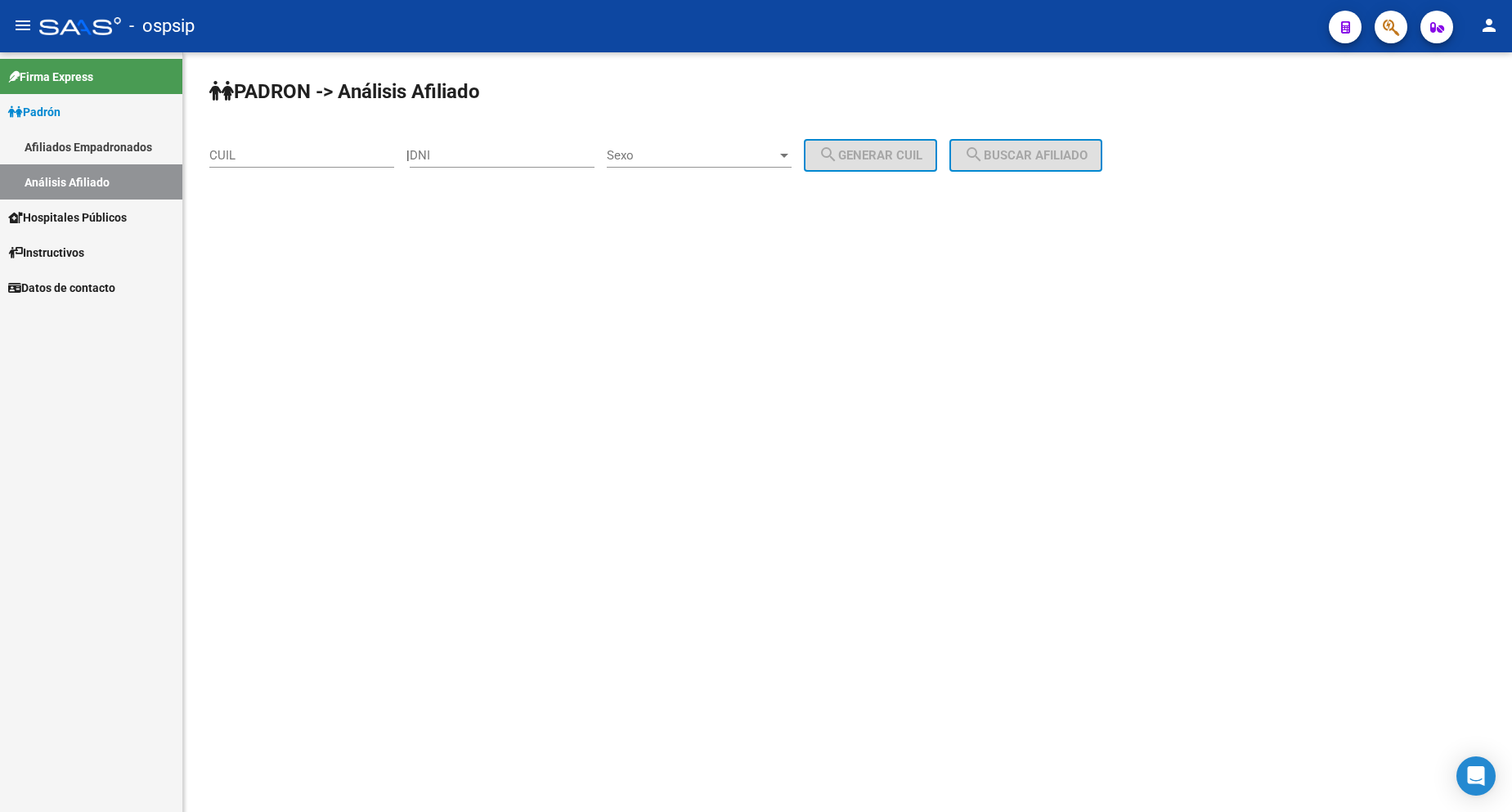
click at [470, 164] on div "DNI" at bounding box center [502, 150] width 184 height 35
type input "26157566"
click at [736, 172] on div "Sexo Sexo" at bounding box center [699, 158] width 184 height 50
click at [688, 163] on div "Sexo Sexo" at bounding box center [699, 150] width 184 height 35
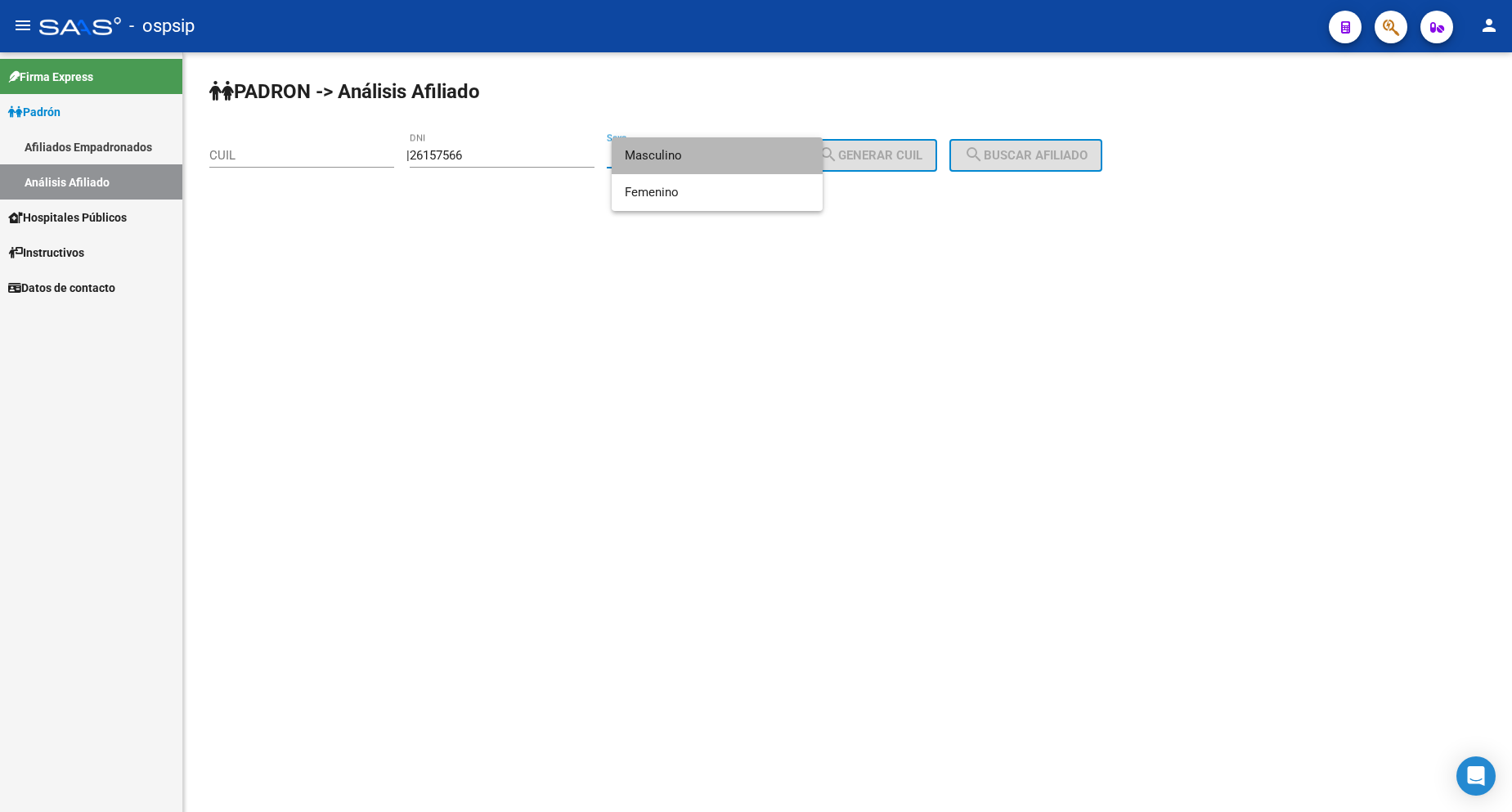
click at [691, 164] on span "Masculino" at bounding box center [717, 156] width 184 height 37
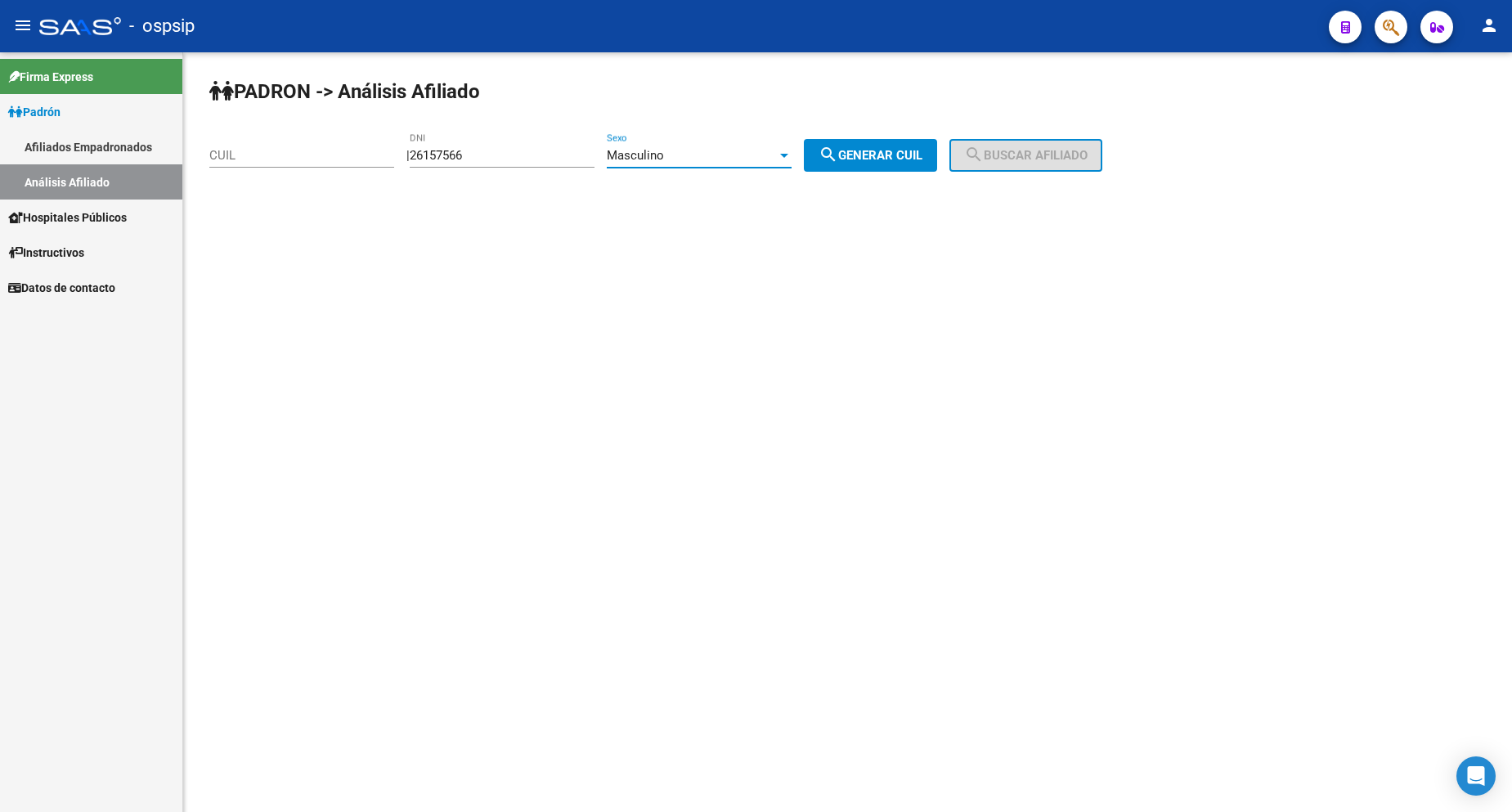
click at [897, 144] on button "search Generar CUIL" at bounding box center [870, 155] width 133 height 33
type input "20-26157566-4"
click at [984, 164] on mat-icon "search" at bounding box center [974, 154] width 19 height 19
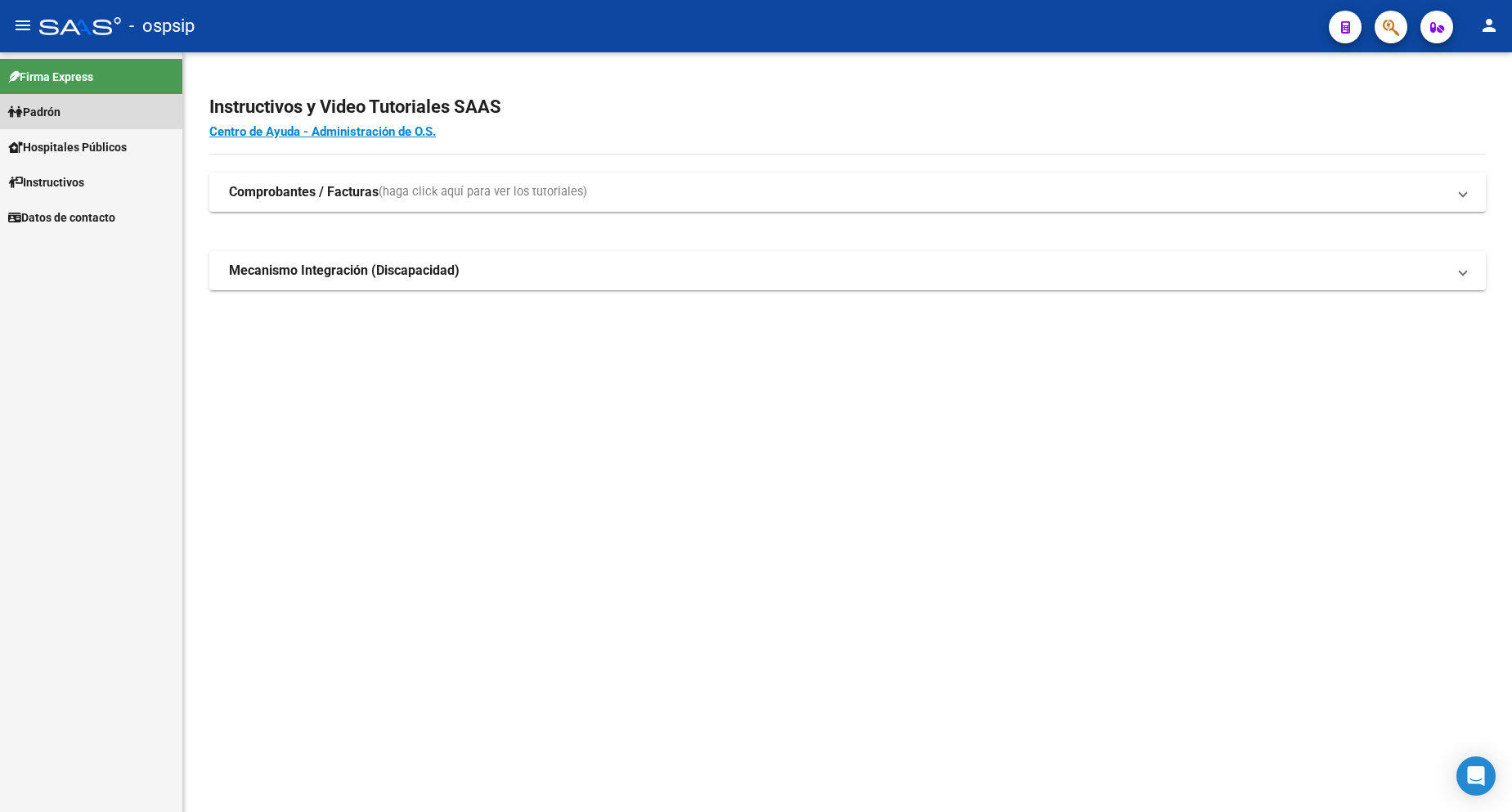
click at [60, 117] on span "Padrón" at bounding box center [34, 112] width 52 height 18
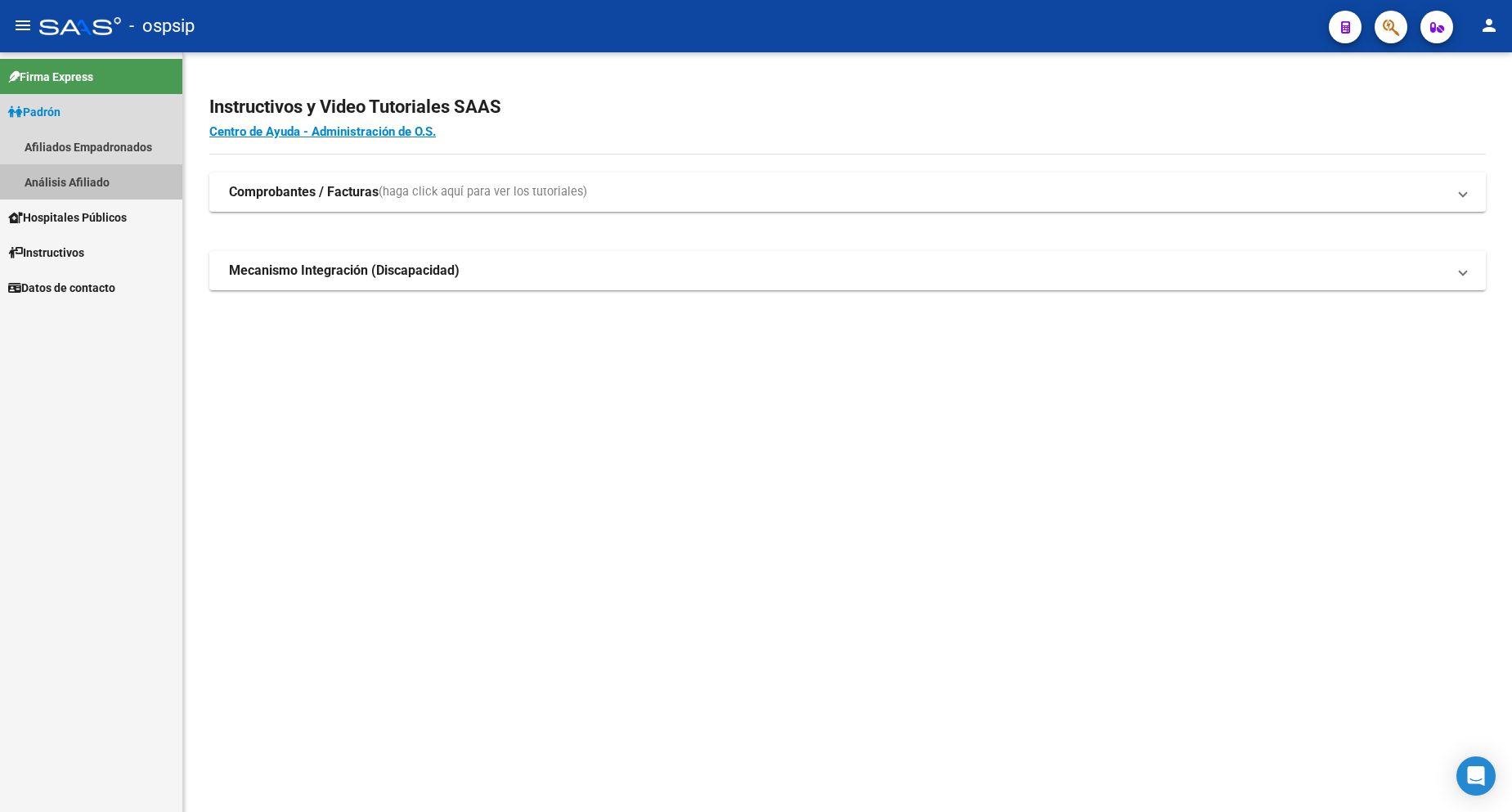
click at [94, 188] on link "Análisis Afiliado" at bounding box center [91, 182] width 182 height 35
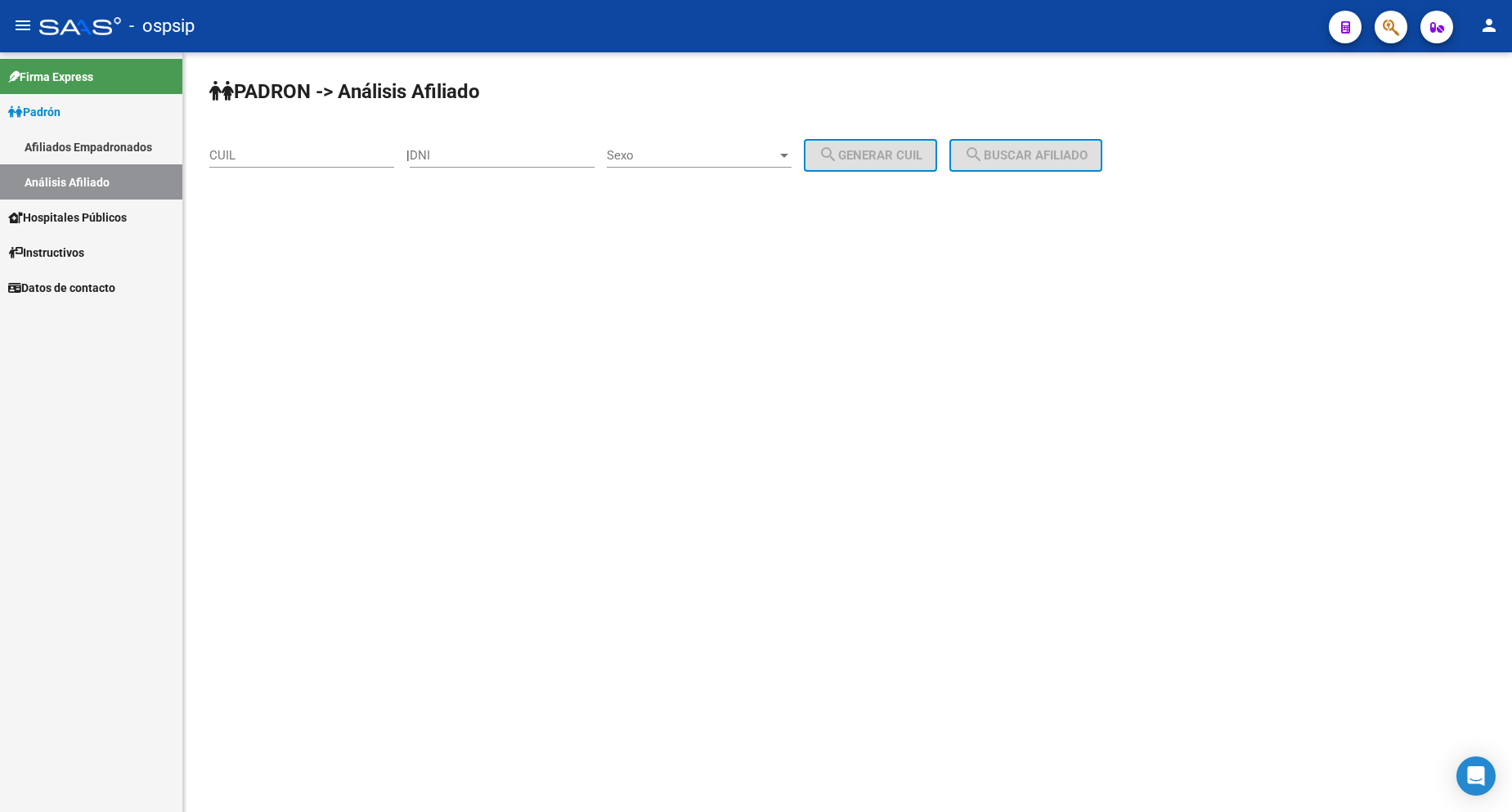
click at [522, 162] on input "DNI" at bounding box center [502, 156] width 184 height 15
type input "28893352"
click at [697, 153] on span "Sexo" at bounding box center [692, 156] width 170 height 15
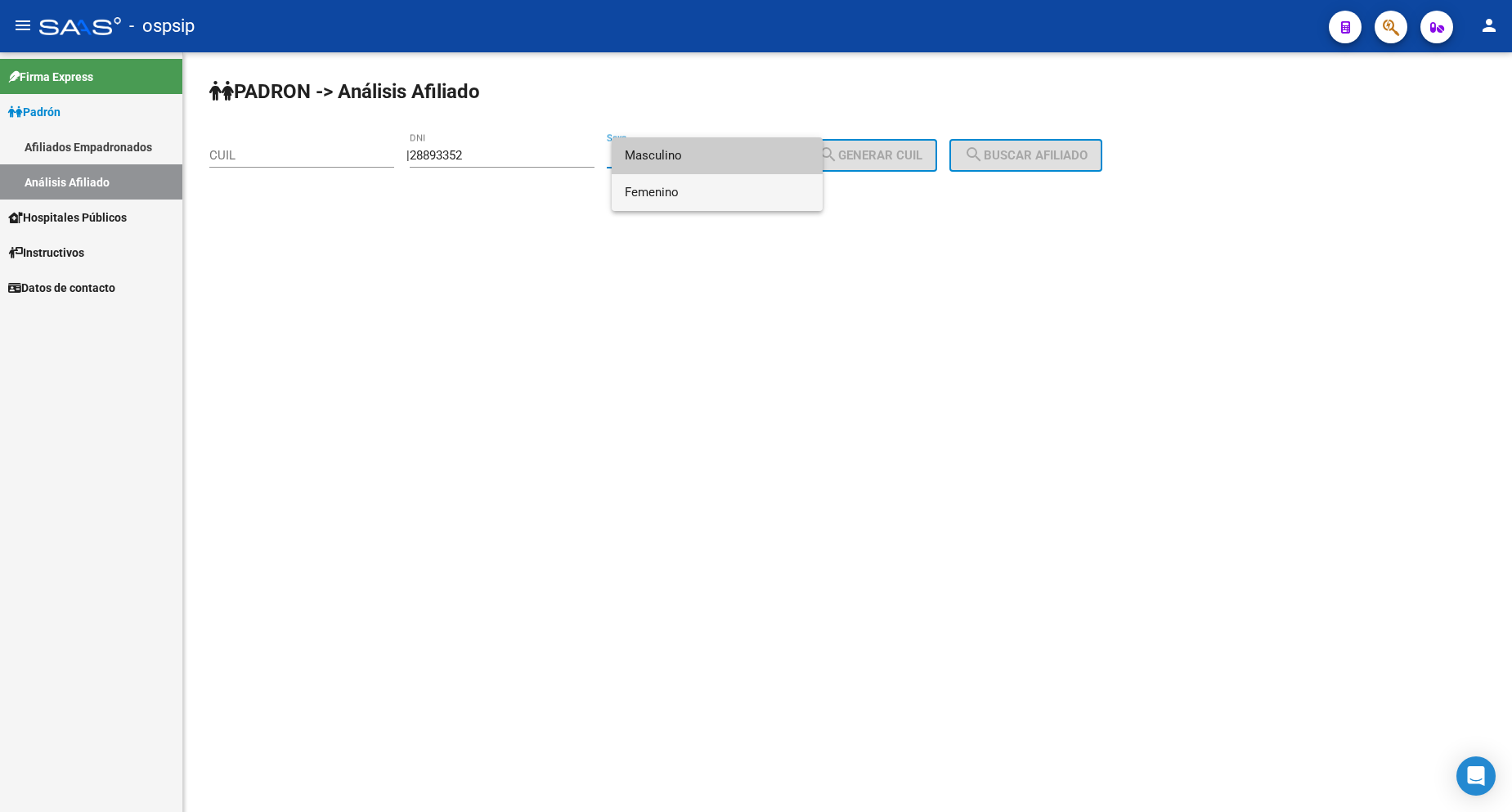
click at [693, 189] on span "Femenino" at bounding box center [717, 193] width 184 height 37
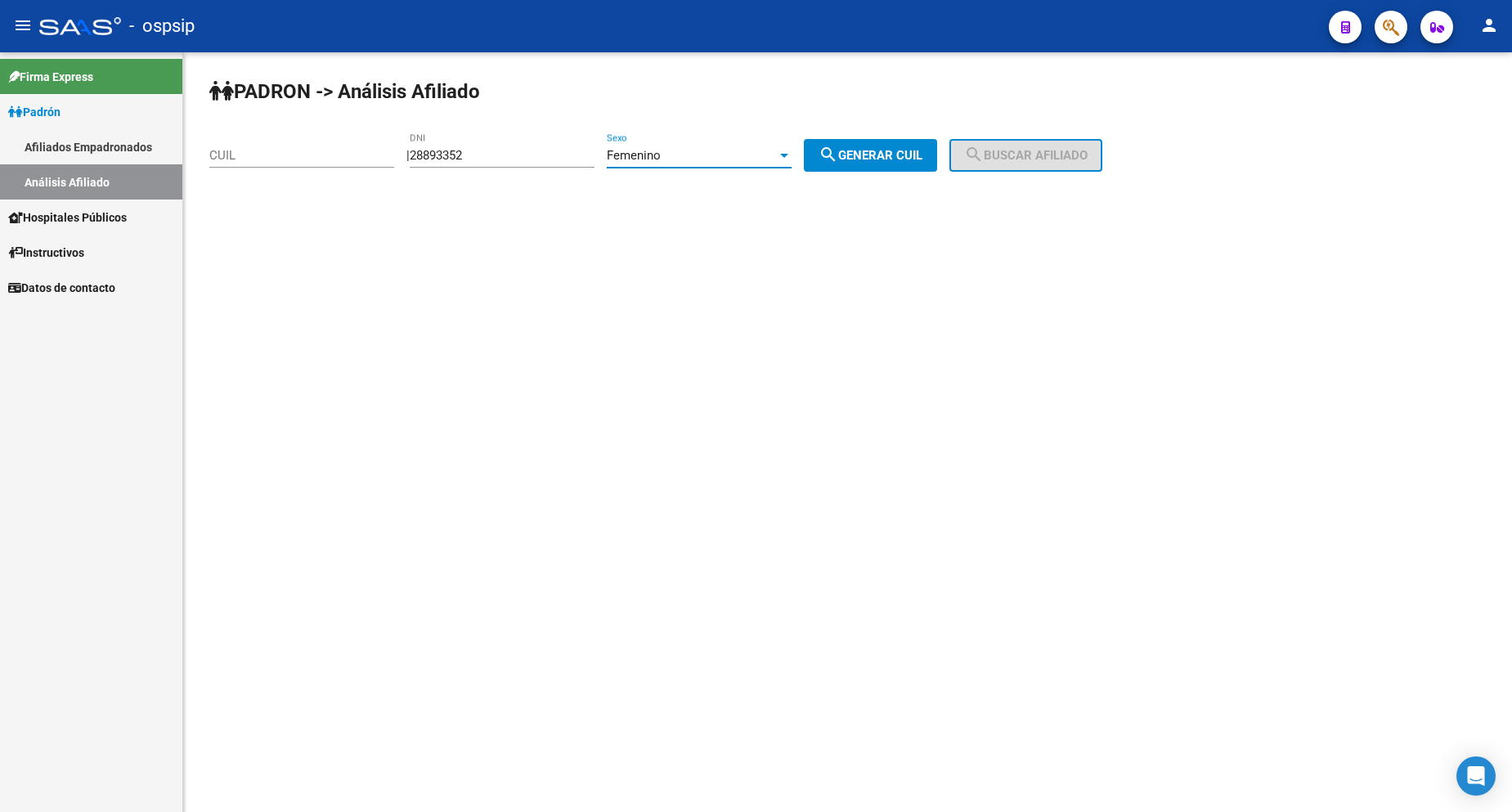
click at [886, 157] on span "search Generar CUIL" at bounding box center [870, 156] width 104 height 15
type input "27-28893352-4"
click at [982, 159] on button "search Buscar afiliado" at bounding box center [1026, 155] width 153 height 33
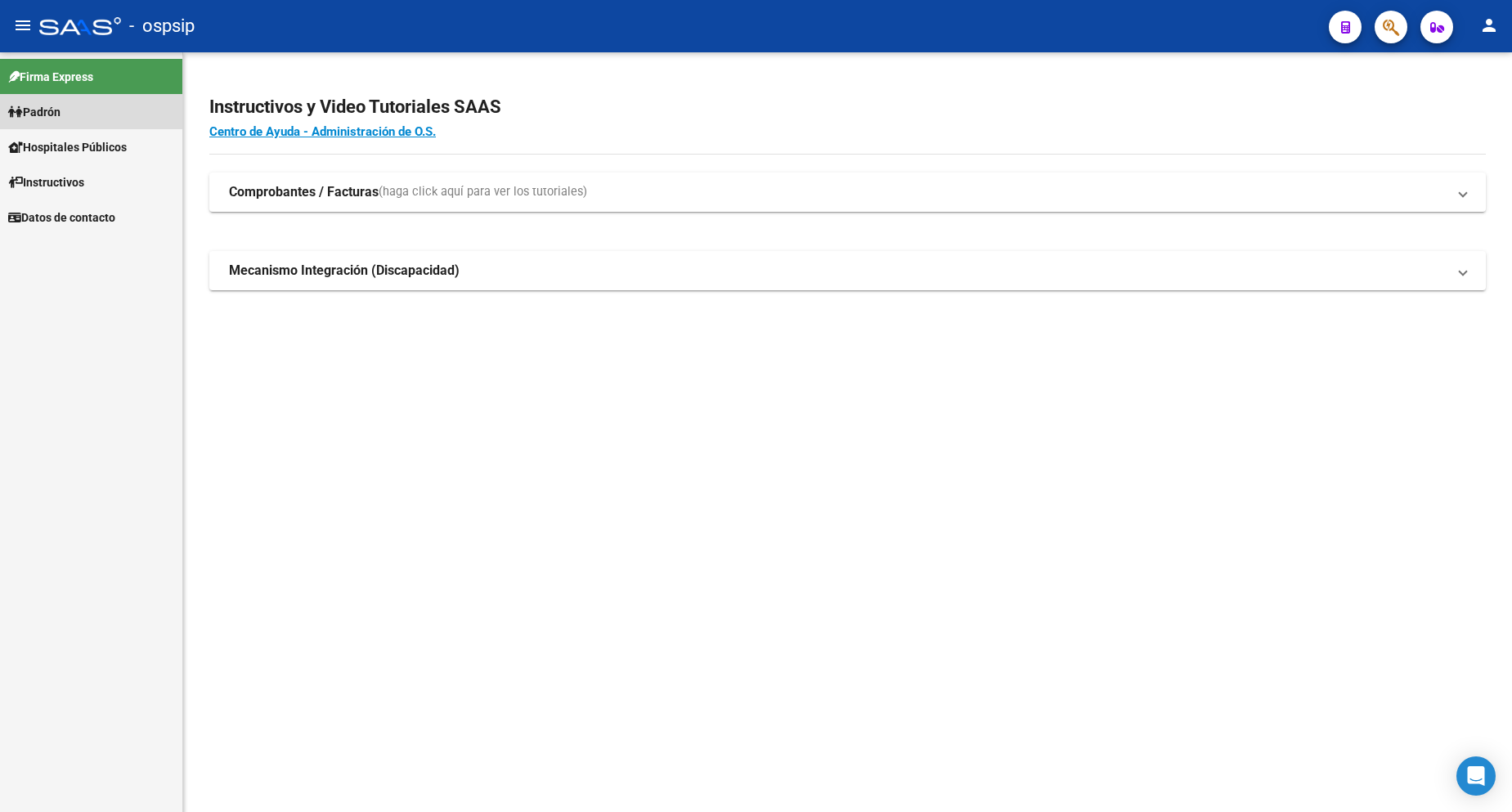
drag, startPoint x: 57, startPoint y: 105, endPoint x: 456, endPoint y: 119, distance: 399.2
click at [58, 105] on span "Padrón" at bounding box center [34, 112] width 52 height 18
click at [56, 112] on span "Padrón" at bounding box center [34, 112] width 52 height 18
click at [80, 187] on link "Análisis Afiliado" at bounding box center [91, 182] width 182 height 35
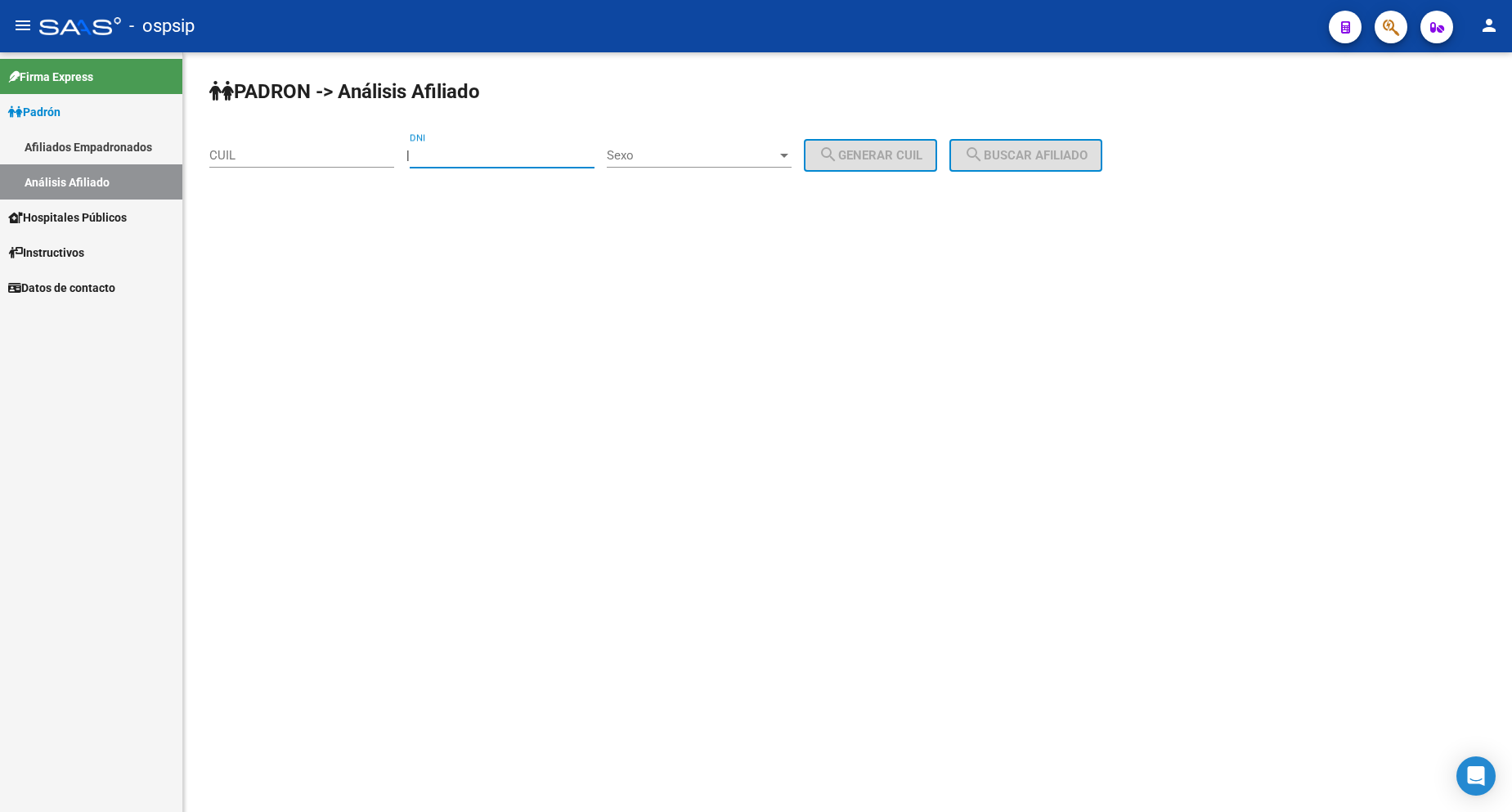
click at [500, 158] on input "DNI" at bounding box center [502, 156] width 184 height 15
type input "16774895"
click at [759, 135] on div "Sexo Sexo" at bounding box center [699, 150] width 184 height 35
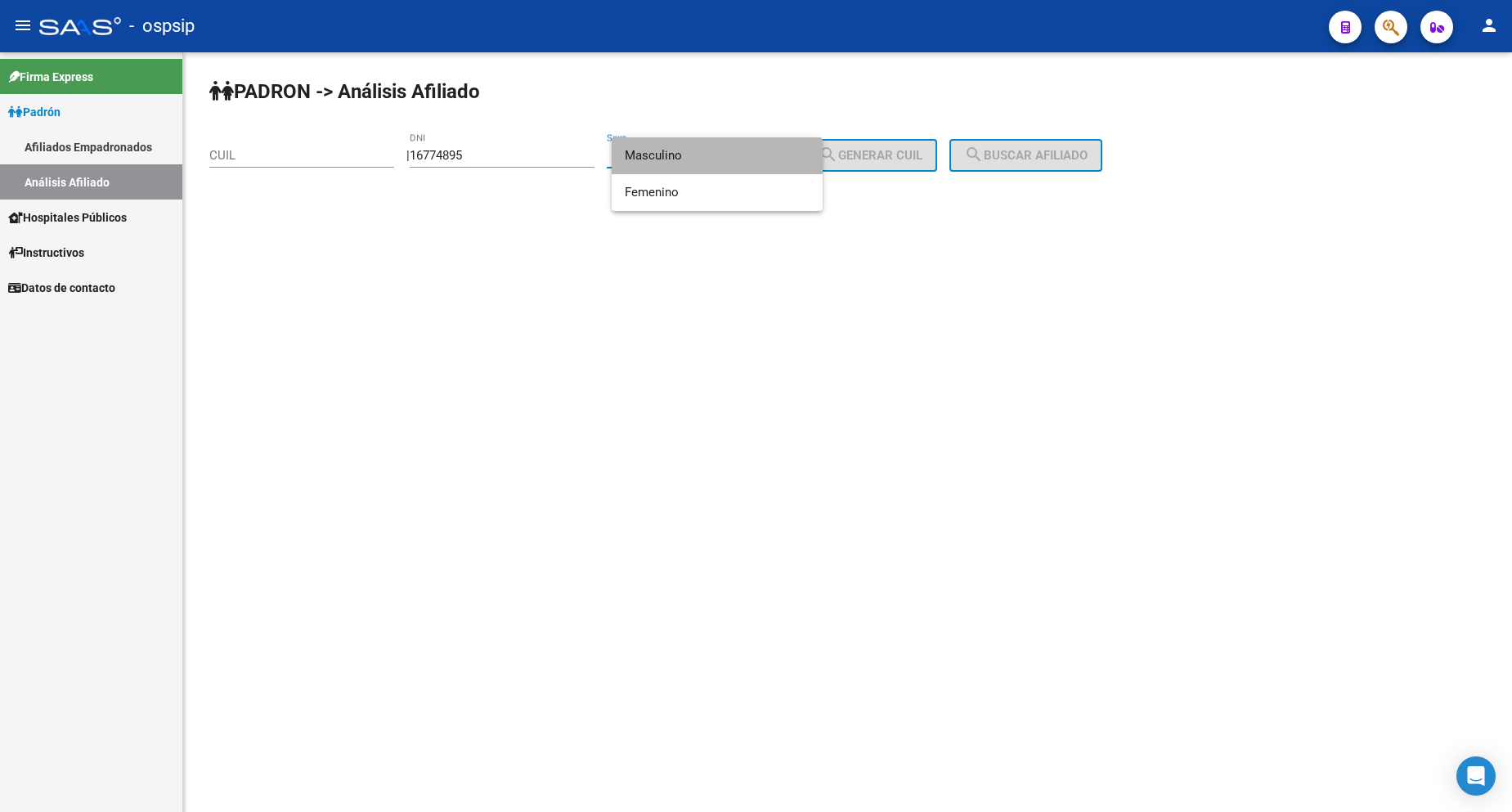
drag, startPoint x: 741, startPoint y: 154, endPoint x: 855, endPoint y: 148, distance: 114.2
click at [740, 155] on span "Masculino" at bounding box center [717, 156] width 184 height 37
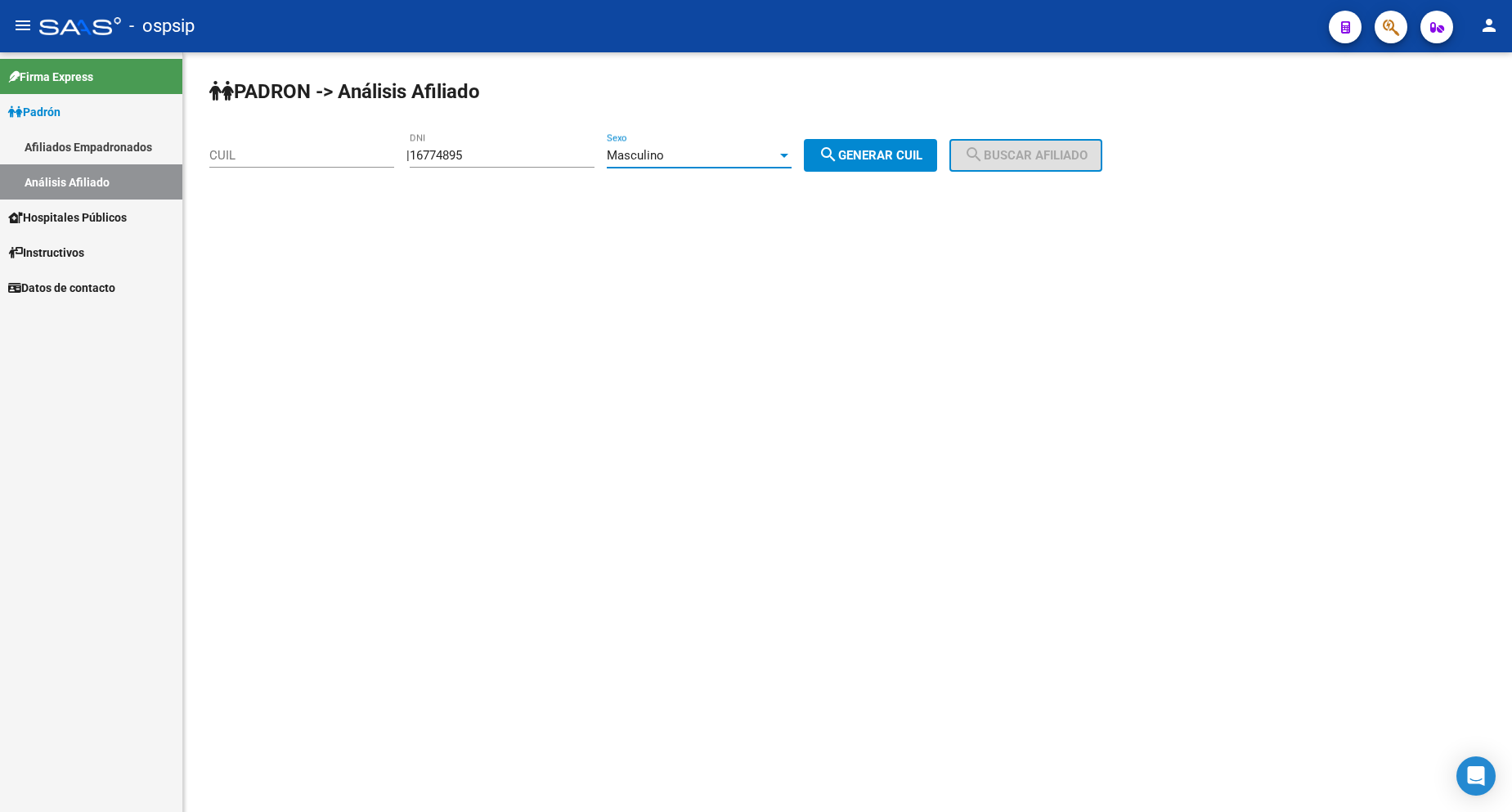
click at [881, 148] on button "search Generar CUIL" at bounding box center [870, 155] width 133 height 33
type input "20-16774895-4"
click at [1046, 162] on span "search Buscar afiliado" at bounding box center [1026, 156] width 123 height 15
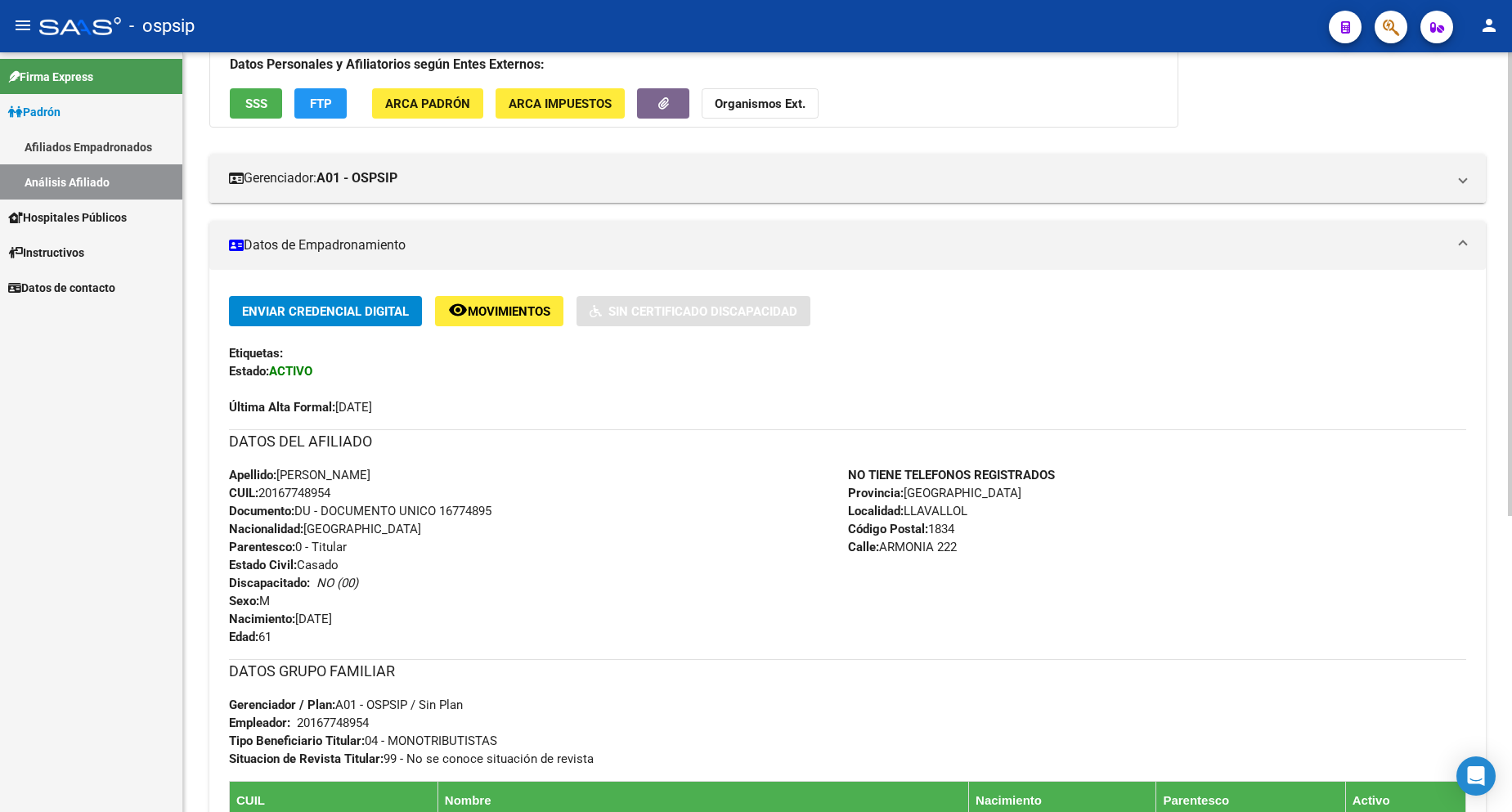
scroll to position [327, 0]
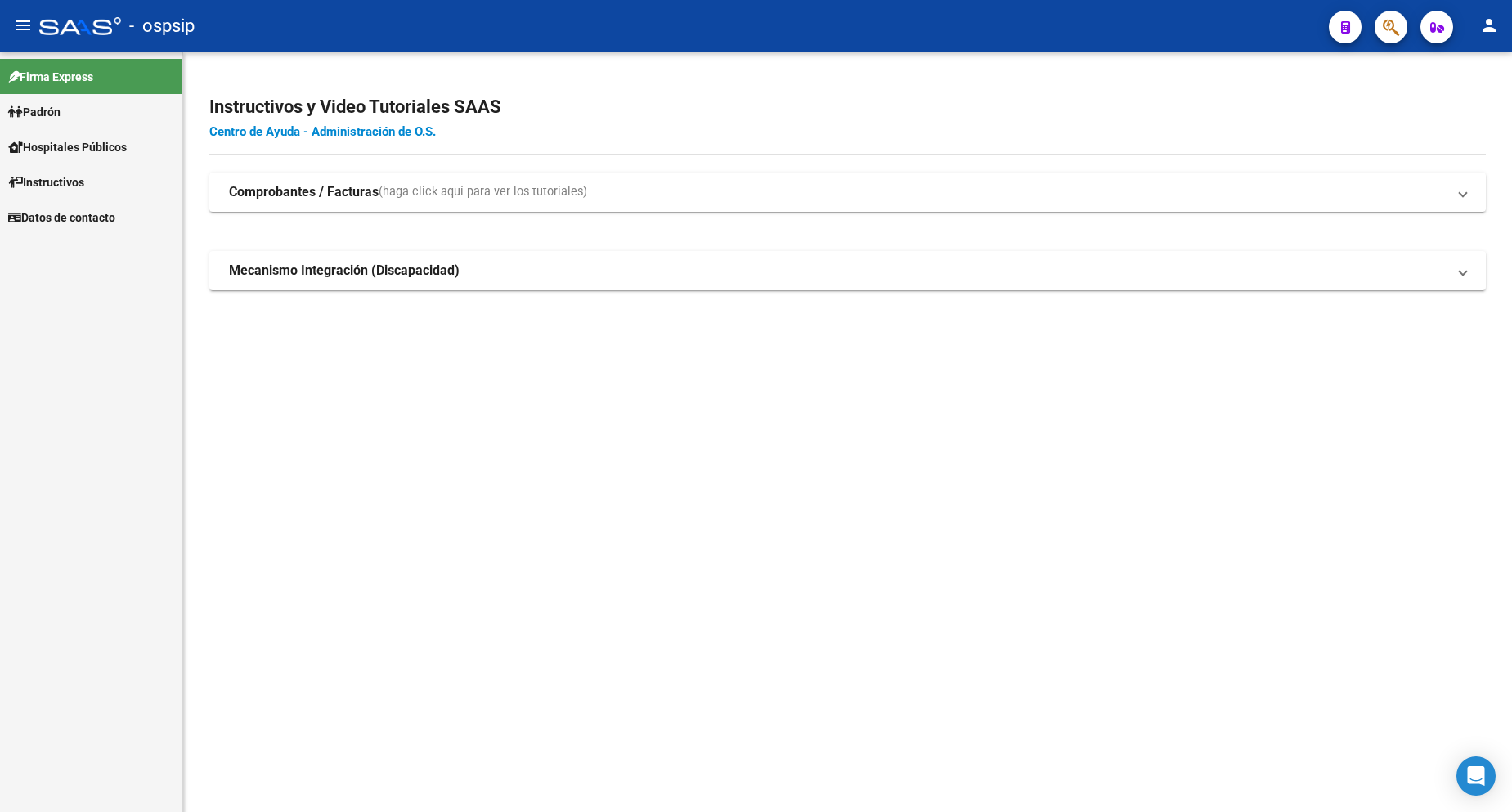
click at [68, 116] on link "Padrón" at bounding box center [91, 112] width 182 height 35
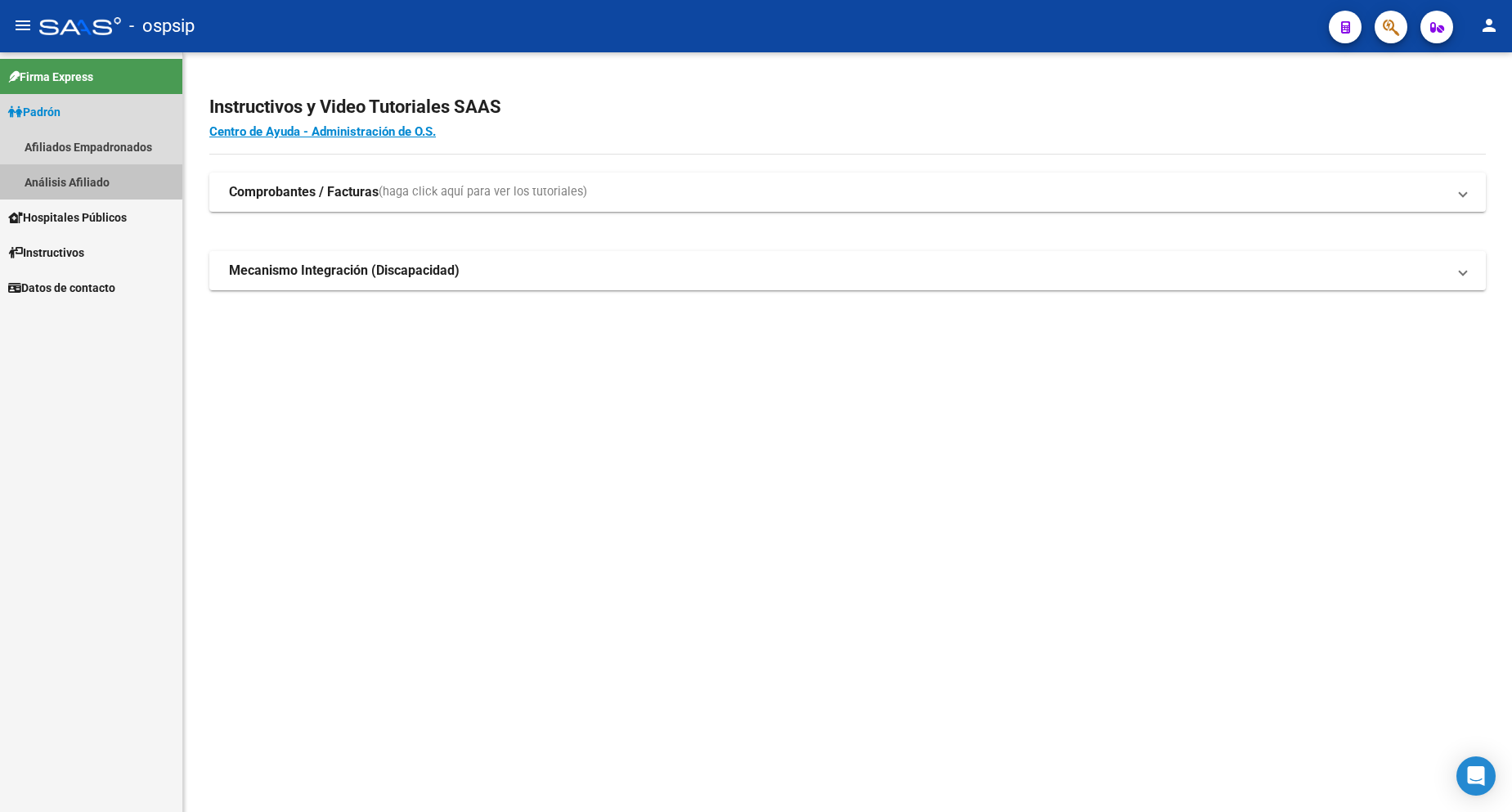
click at [75, 180] on link "Análisis Afiliado" at bounding box center [91, 182] width 182 height 35
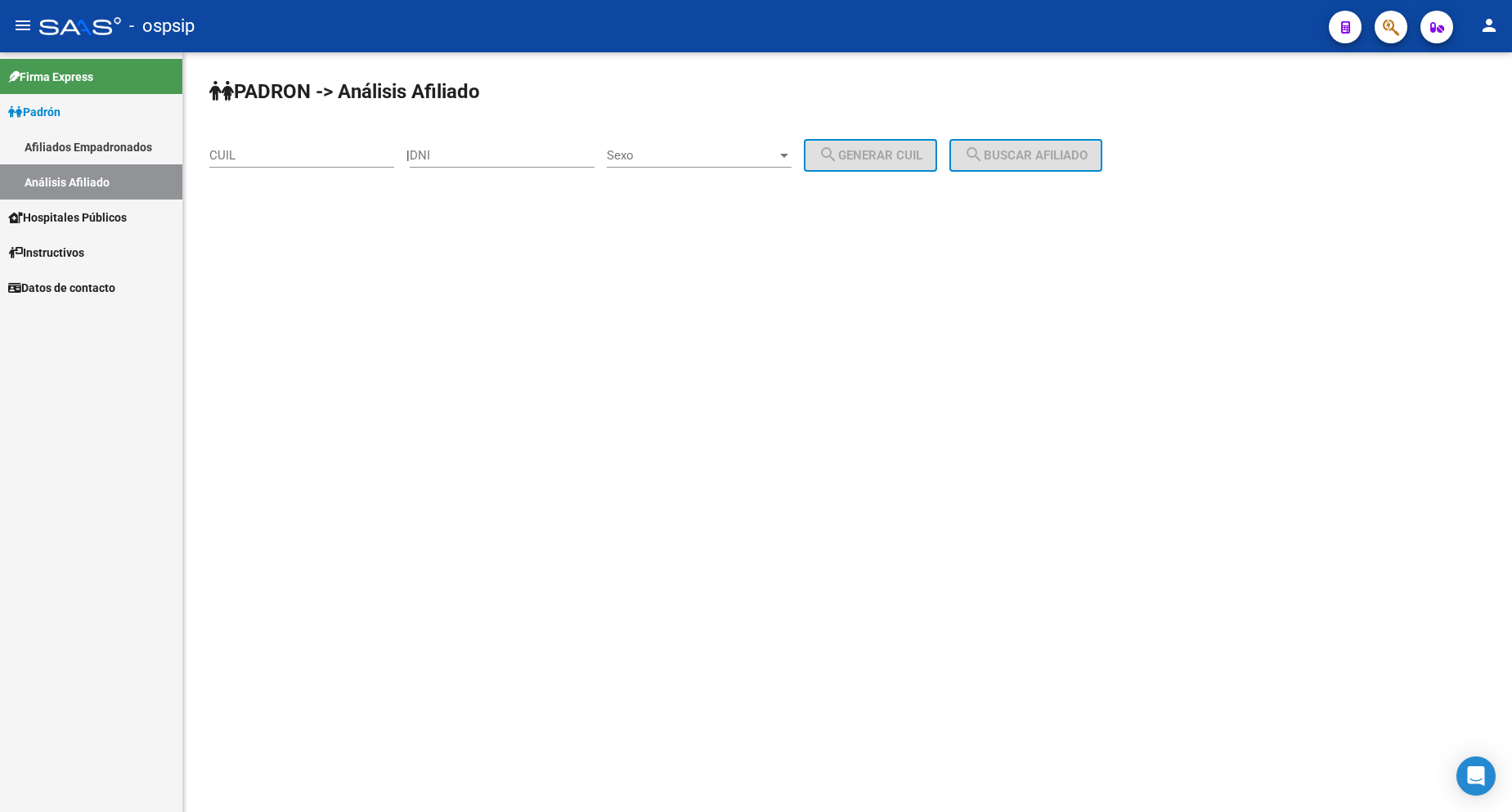
click at [511, 164] on div "DNI" at bounding box center [502, 150] width 184 height 35
type input "42974277"
click at [755, 155] on span "Sexo" at bounding box center [692, 156] width 170 height 15
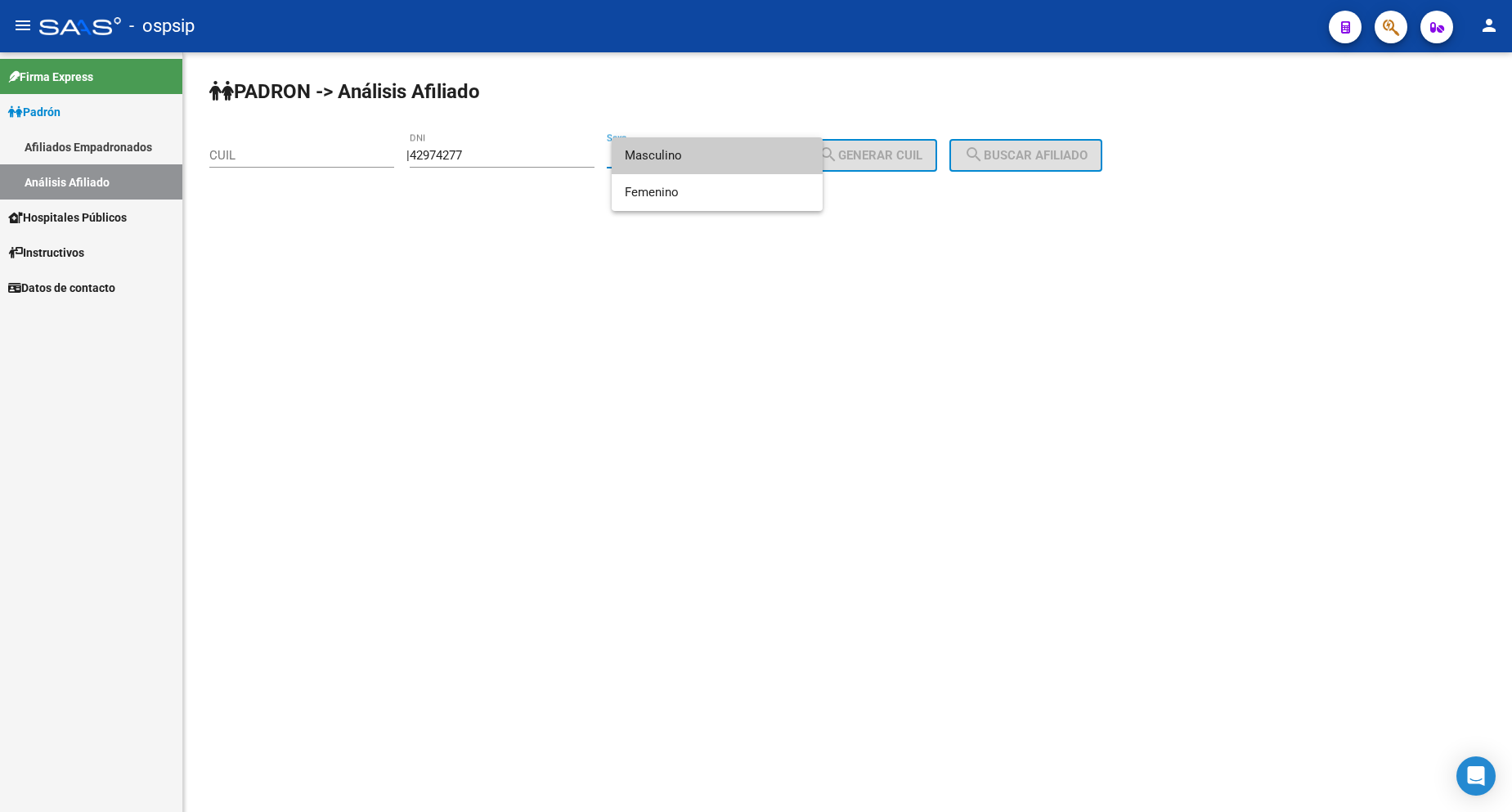
click at [753, 159] on span "Masculino" at bounding box center [717, 156] width 184 height 37
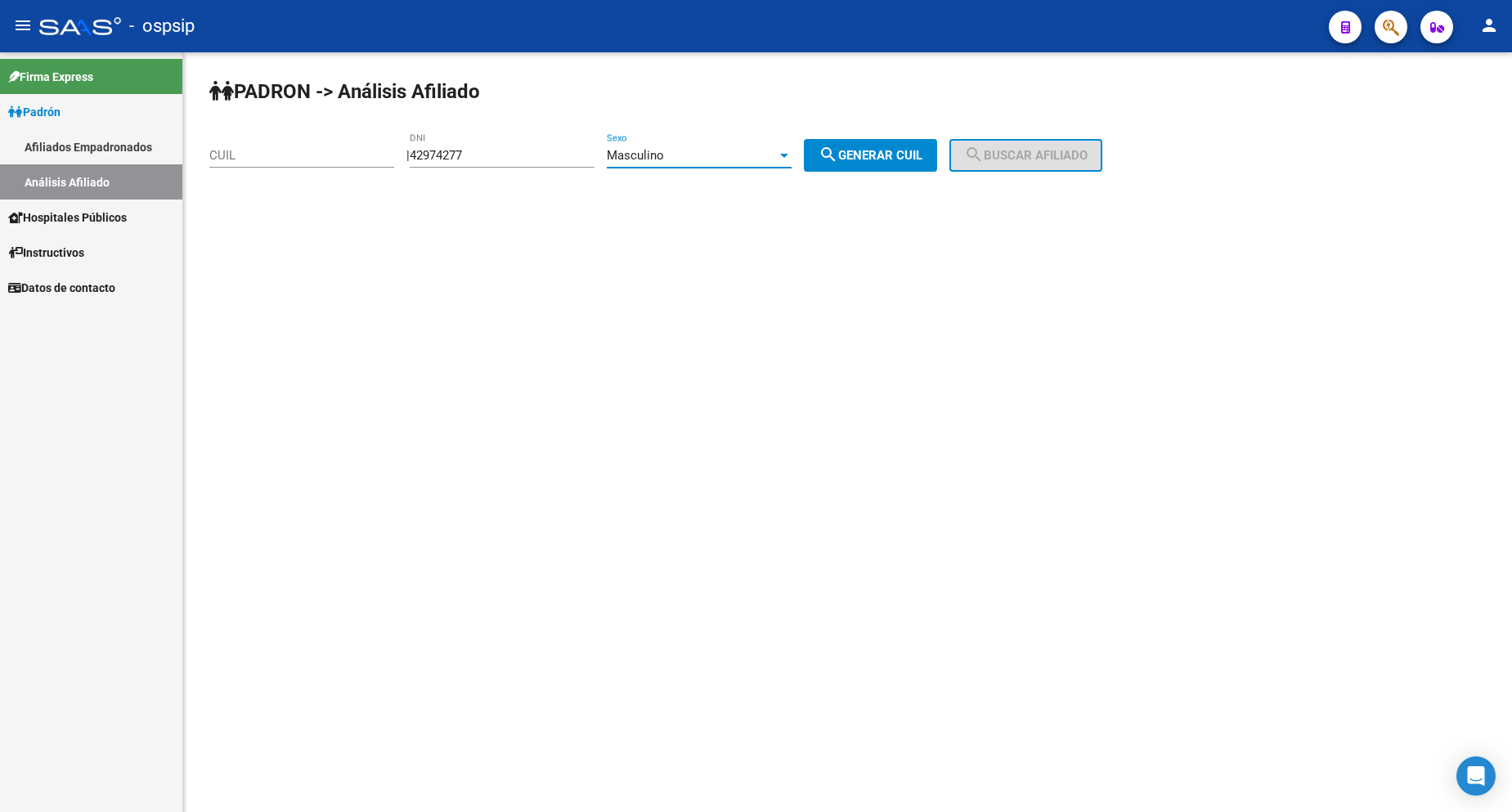
click at [887, 154] on span "search Generar CUIL" at bounding box center [870, 156] width 104 height 15
type input "20-42974277-4"
click at [1059, 149] on span "search Buscar afiliado" at bounding box center [1026, 156] width 123 height 15
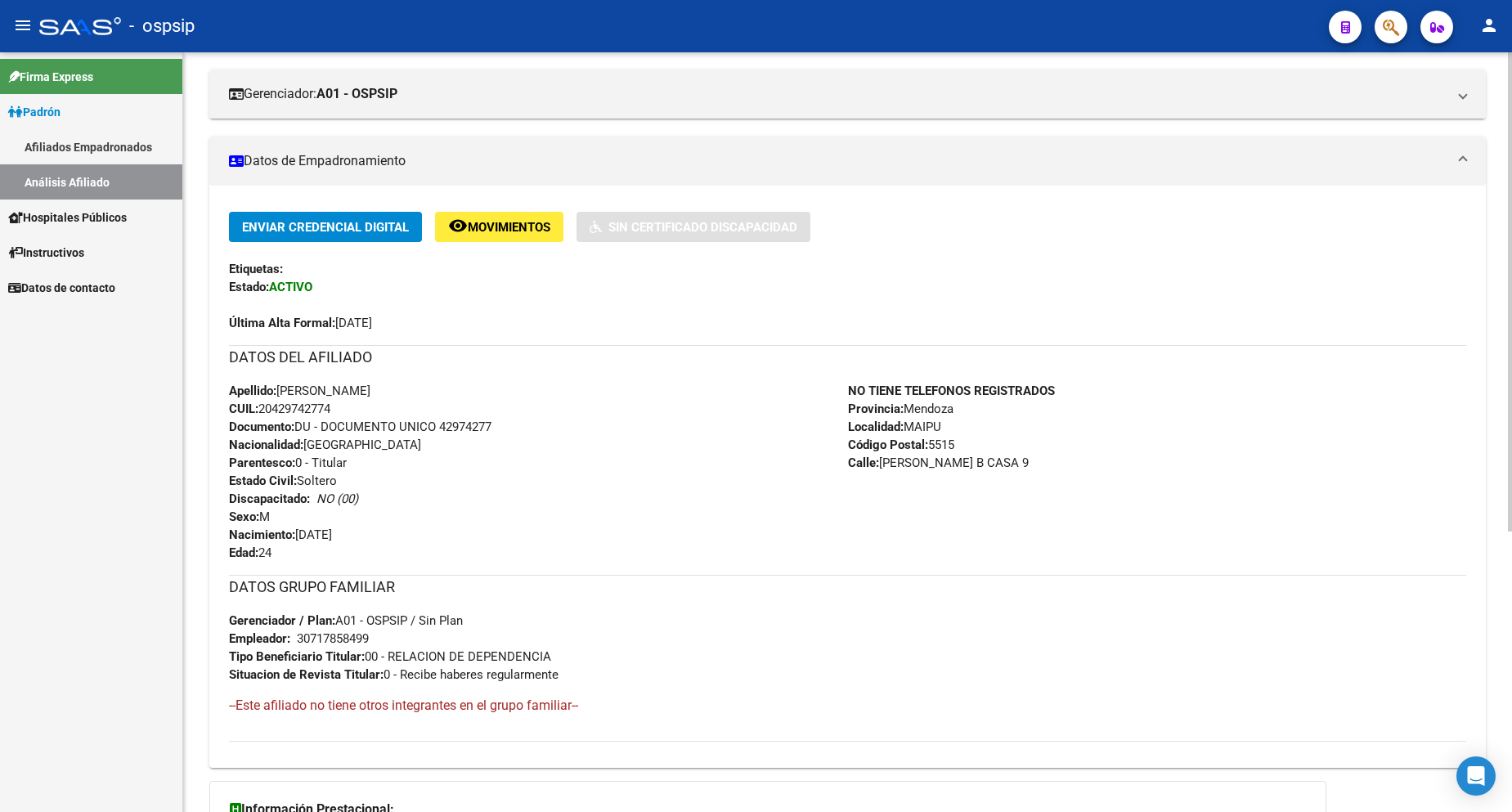
scroll to position [327, 0]
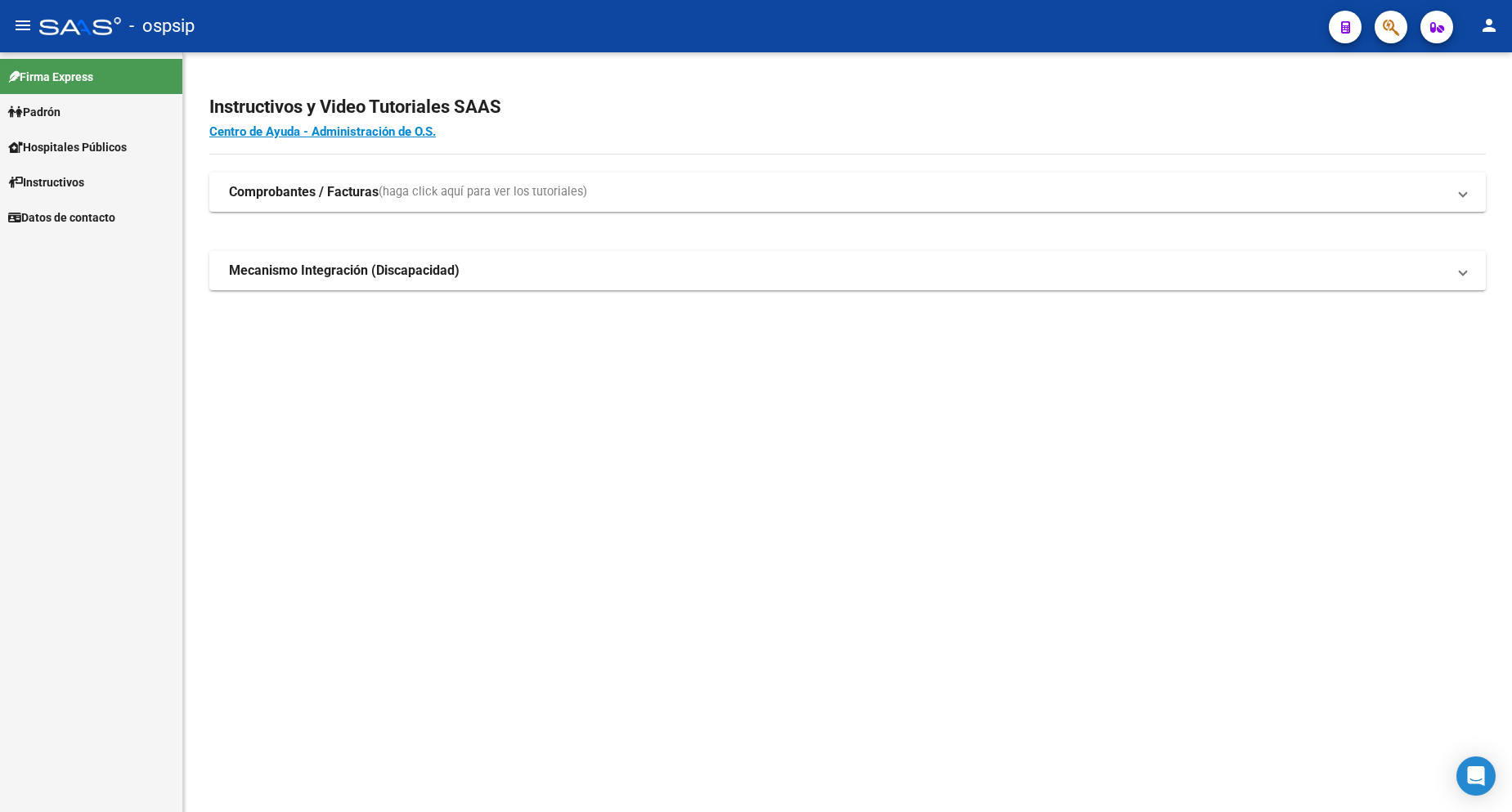
click at [74, 112] on link "Padrón" at bounding box center [91, 112] width 182 height 35
click at [104, 183] on link "Análisis Afiliado" at bounding box center [91, 182] width 182 height 35
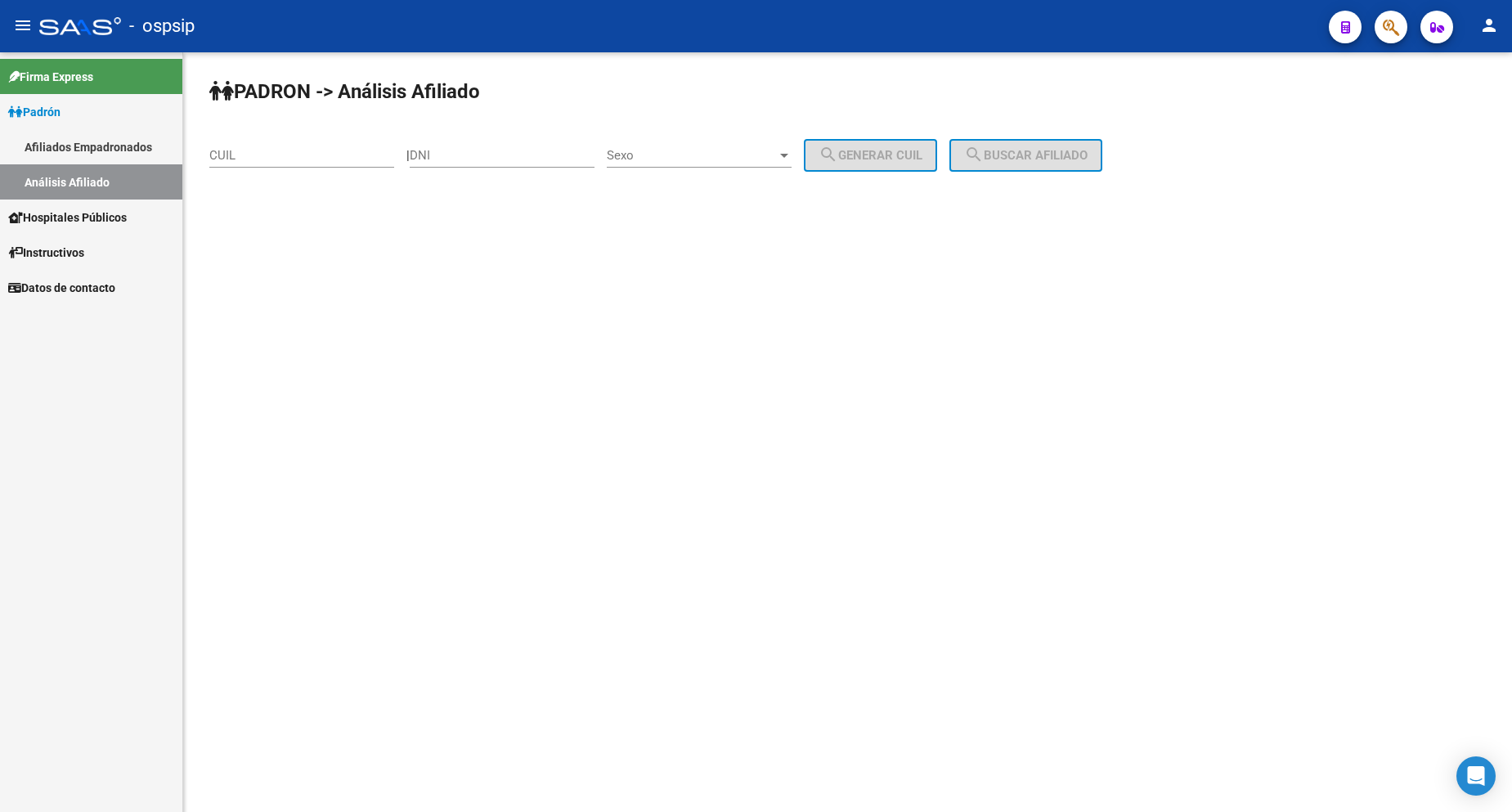
click at [538, 161] on input "DNI" at bounding box center [502, 156] width 184 height 15
type input "18501706"
click at [715, 138] on div "Sexo Sexo" at bounding box center [699, 150] width 184 height 35
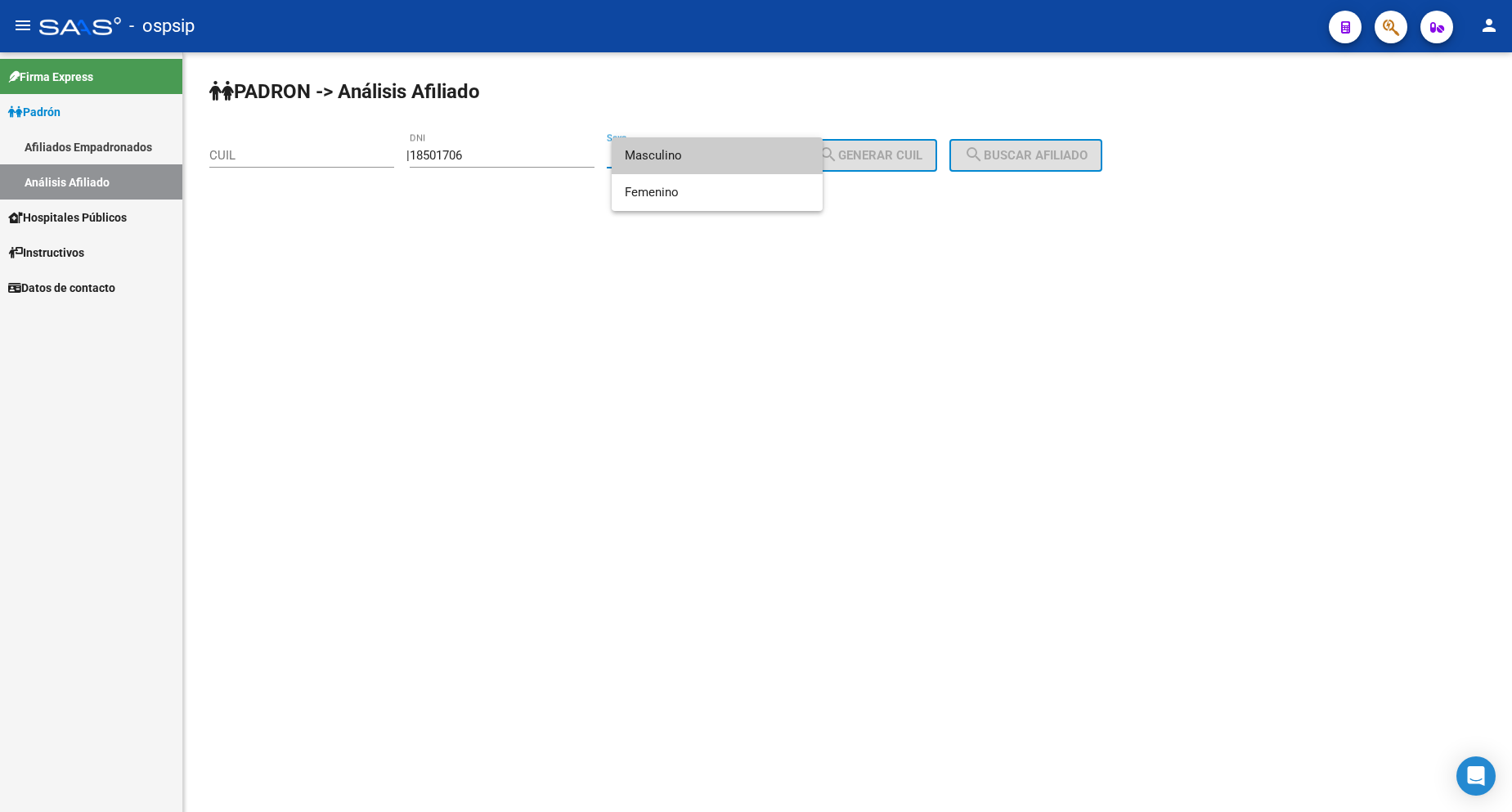
drag, startPoint x: 732, startPoint y: 160, endPoint x: 805, endPoint y: 158, distance: 73.0
click at [734, 161] on span "Masculino" at bounding box center [717, 156] width 184 height 37
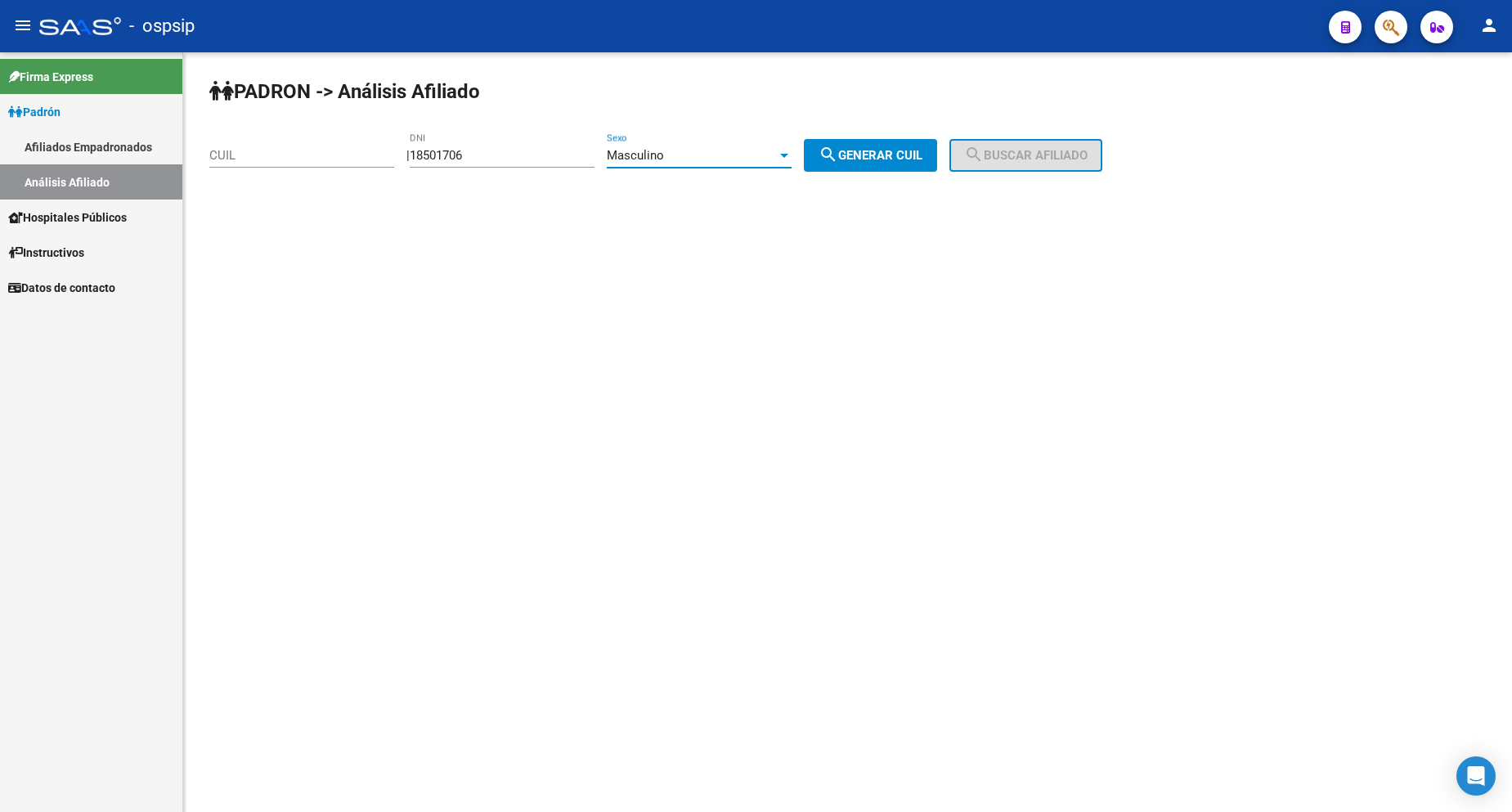
click at [865, 163] on button "search Generar CUIL" at bounding box center [870, 155] width 133 height 33
type input "20-18501706-1"
click at [1032, 162] on span "search Buscar afiliado" at bounding box center [1026, 156] width 123 height 15
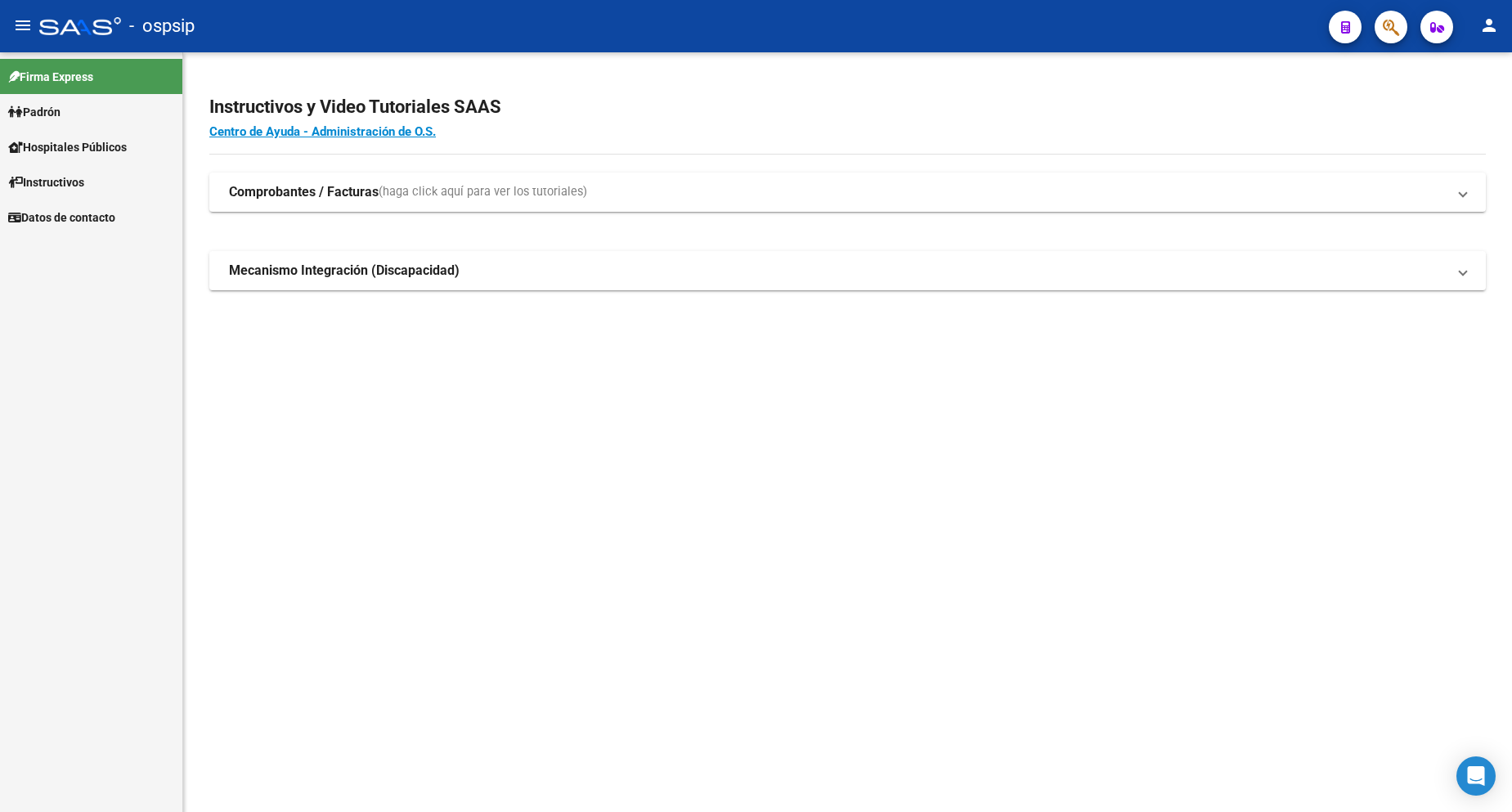
click at [47, 107] on span "Padrón" at bounding box center [34, 112] width 52 height 18
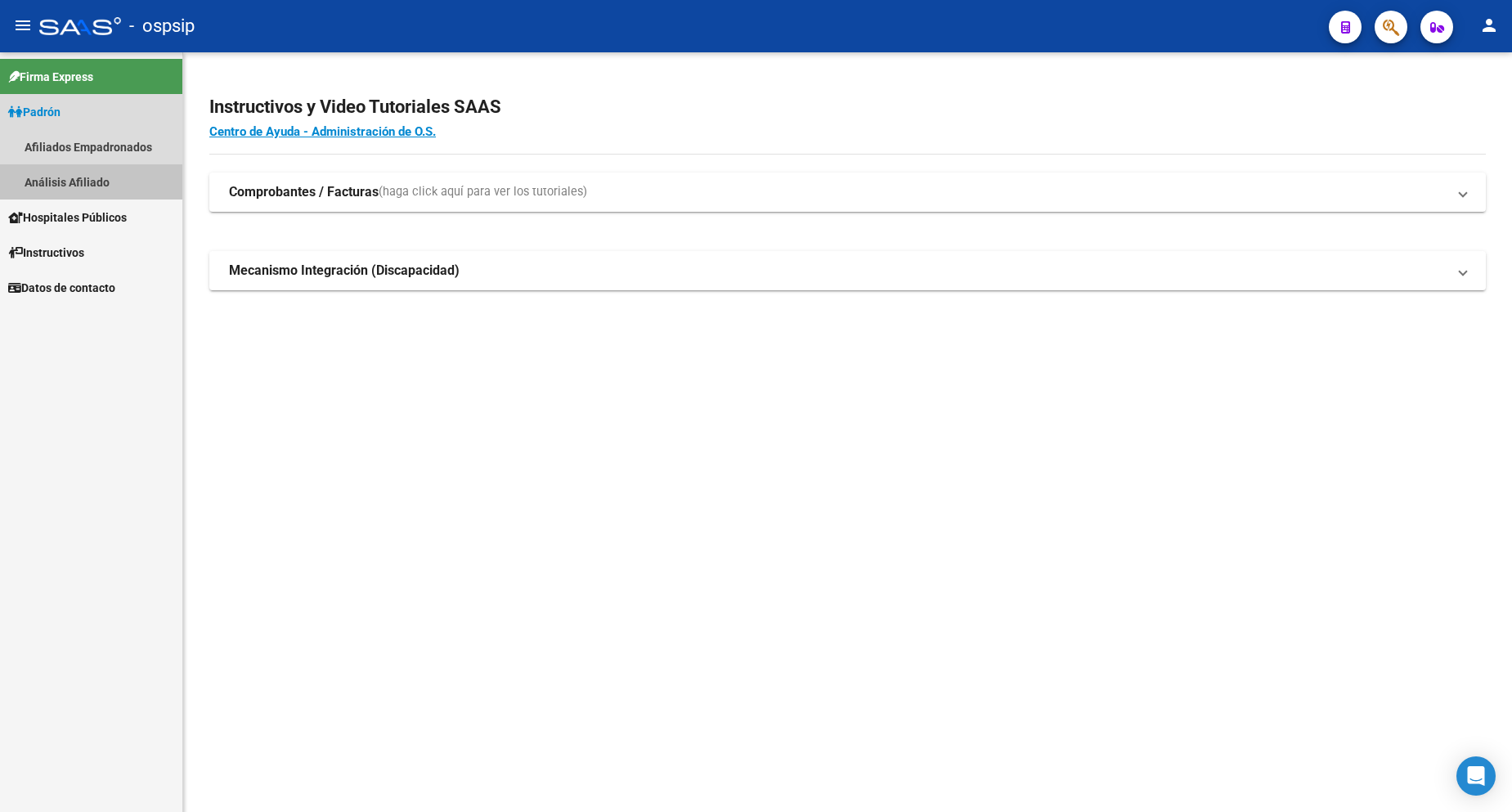
drag, startPoint x: 86, startPoint y: 180, endPoint x: 209, endPoint y: 177, distance: 123.0
click at [88, 180] on link "Análisis Afiliado" at bounding box center [91, 182] width 182 height 35
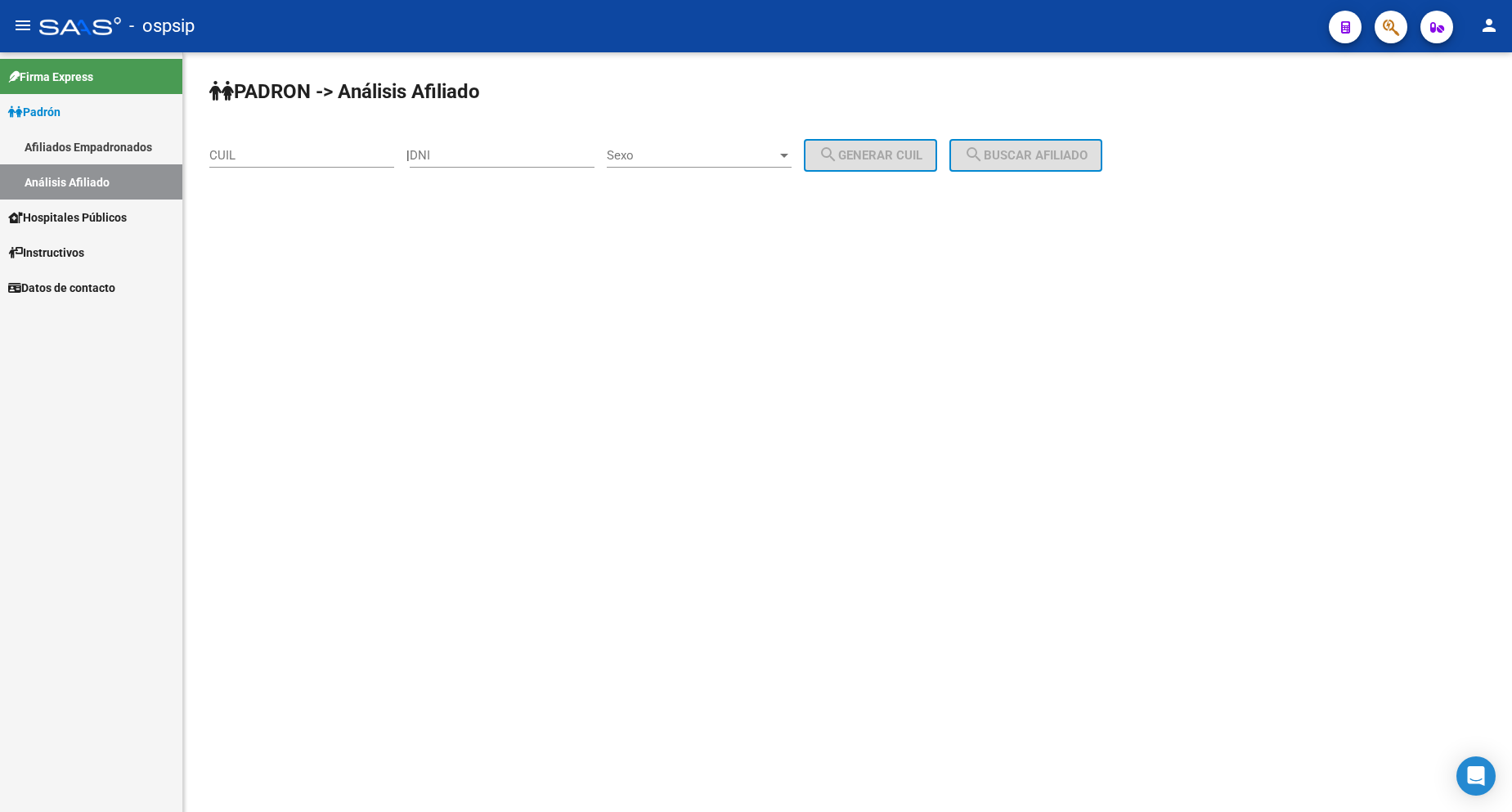
click at [496, 147] on div "DNI" at bounding box center [502, 150] width 184 height 35
type input "37260655"
click at [740, 145] on div "Sexo Sexo" at bounding box center [699, 150] width 184 height 35
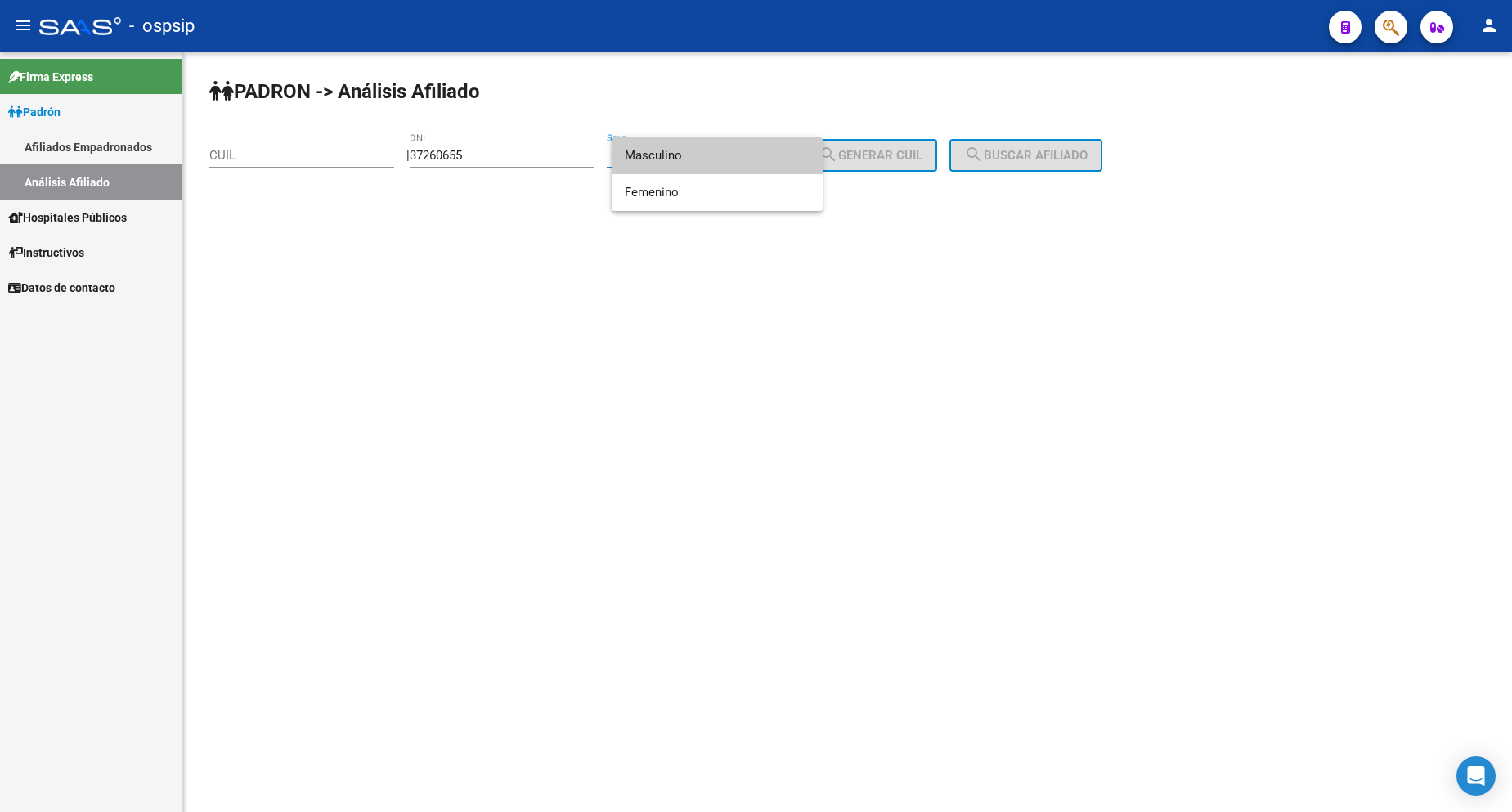
click at [715, 168] on span "Masculino" at bounding box center [717, 156] width 184 height 37
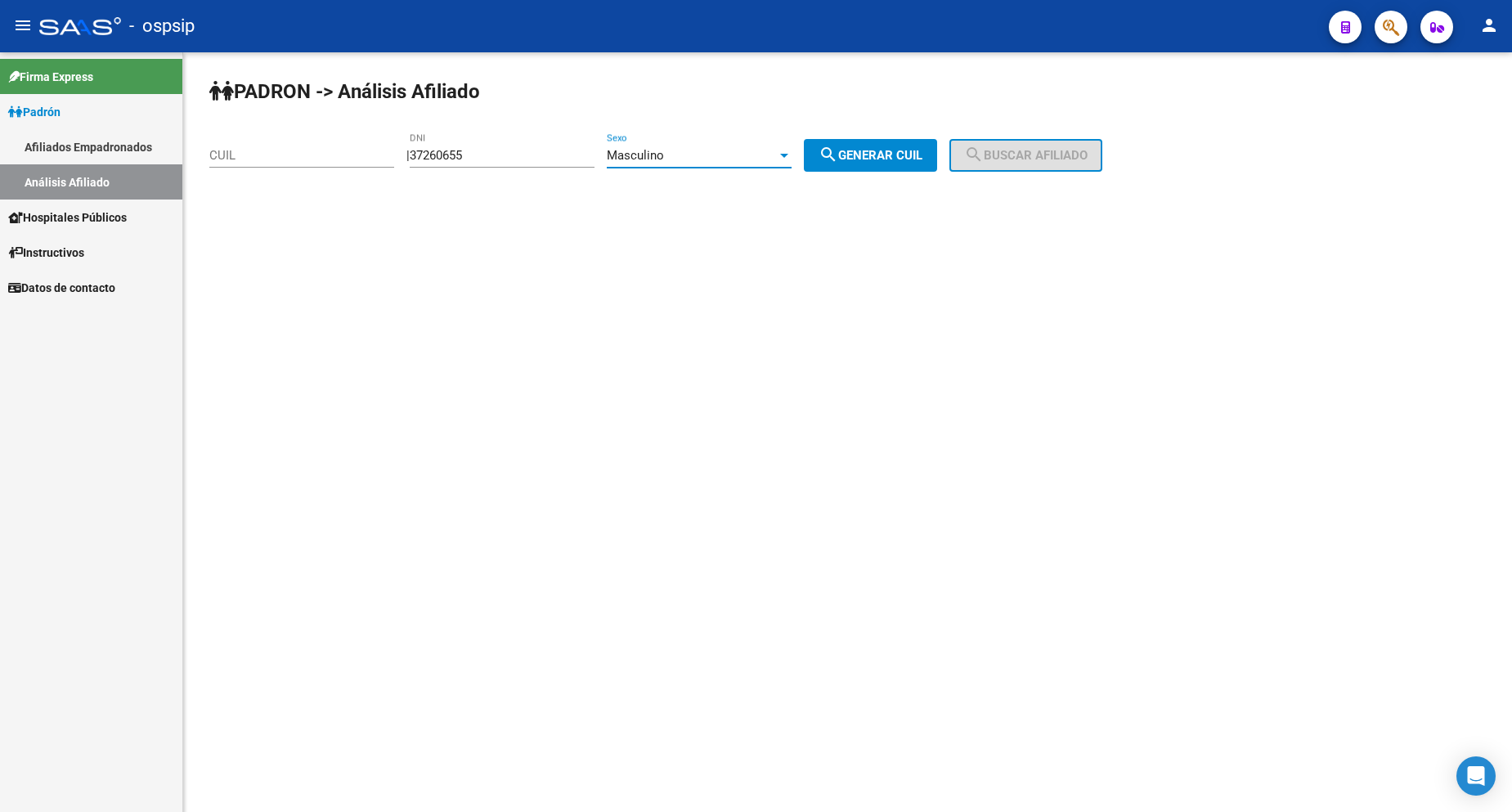
click at [901, 150] on span "search Generar CUIL" at bounding box center [870, 156] width 104 height 15
type input "20-37260655-0"
click at [1041, 154] on span "search Buscar afiliado" at bounding box center [1026, 156] width 123 height 15
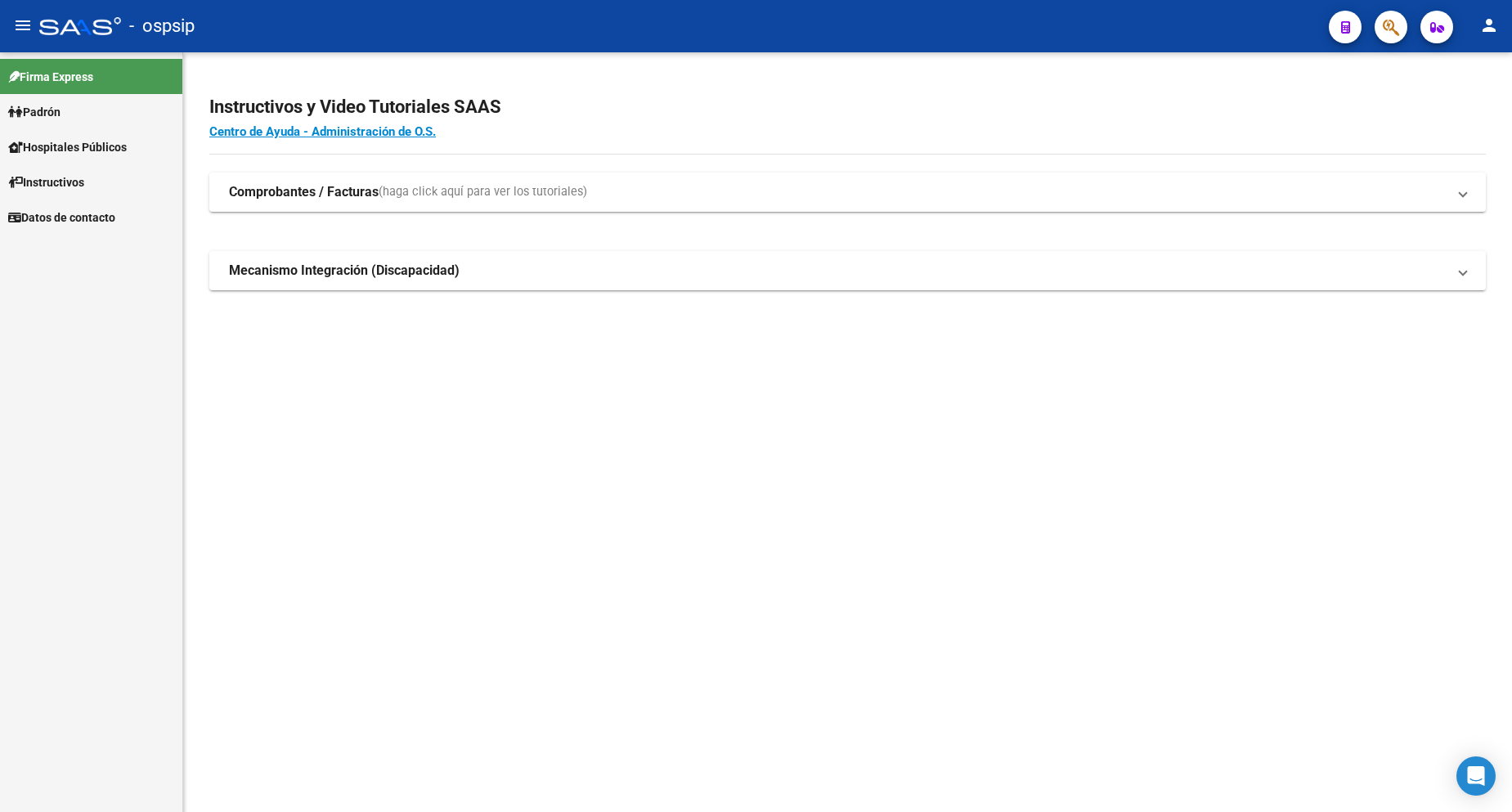
click at [37, 116] on span "Padrón" at bounding box center [34, 112] width 52 height 18
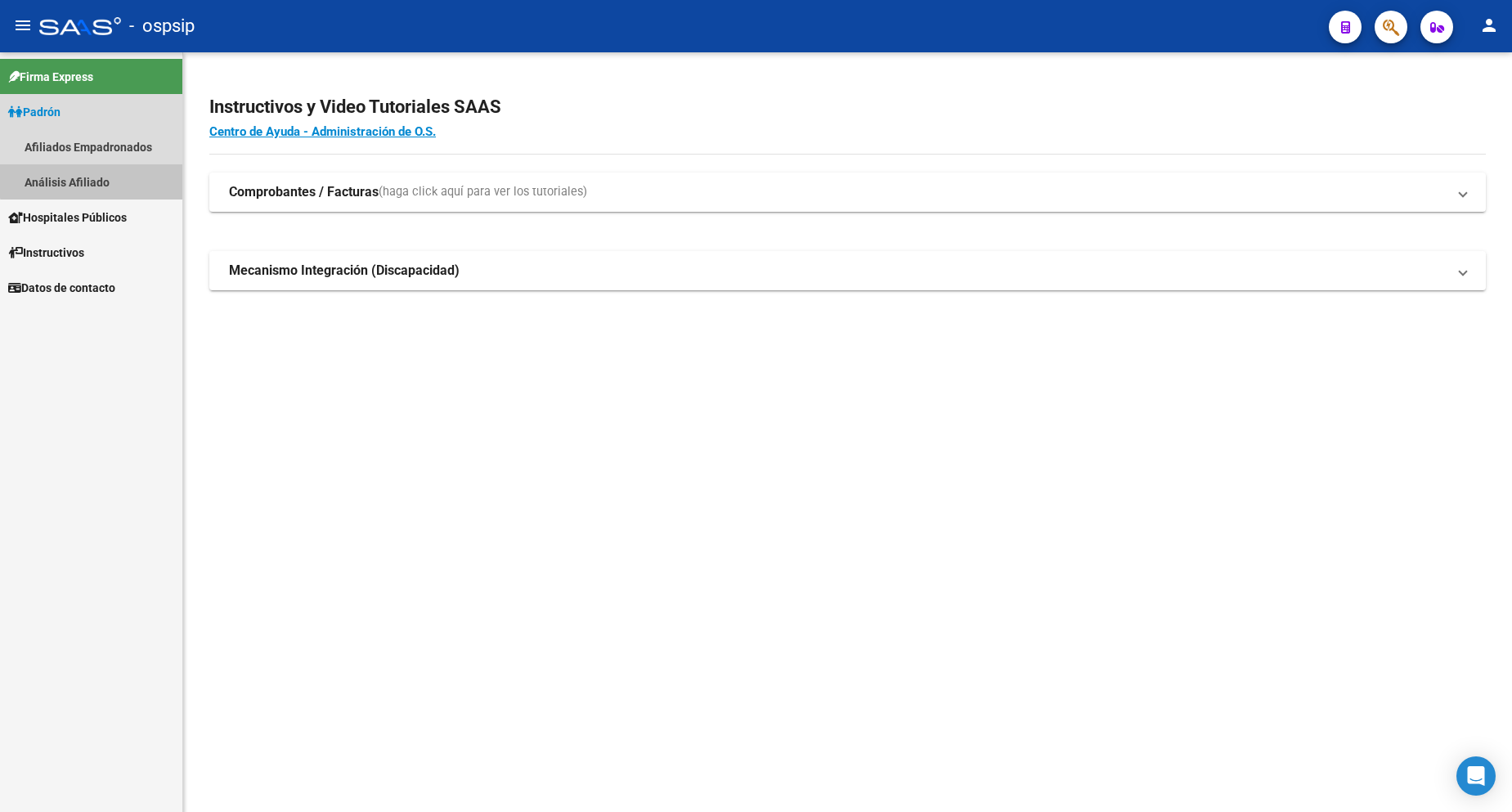
click at [94, 170] on link "Análisis Afiliado" at bounding box center [91, 182] width 182 height 35
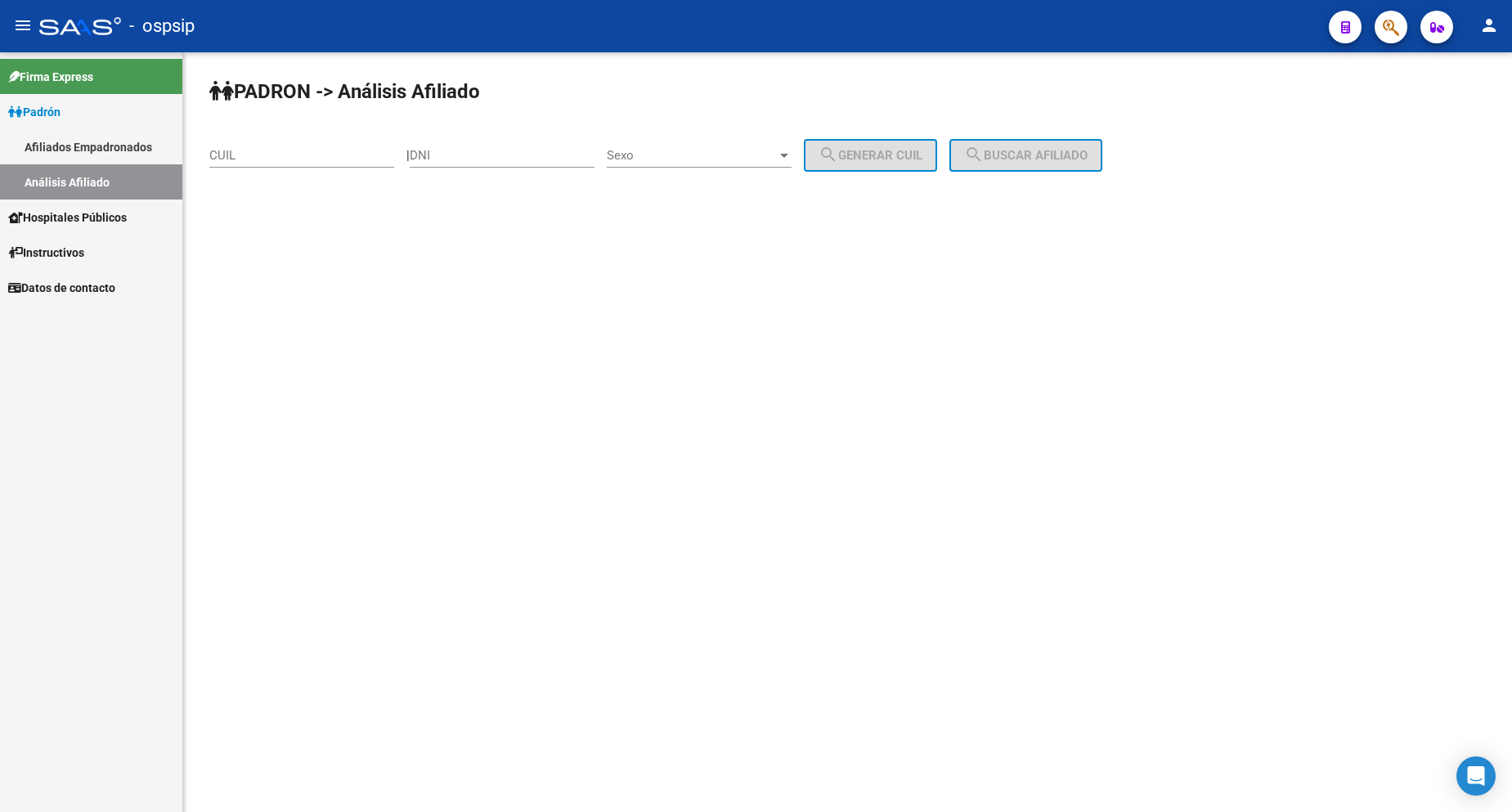
drag, startPoint x: 500, startPoint y: 156, endPoint x: 548, endPoint y: 171, distance: 50.3
click at [500, 156] on input "DNI" at bounding box center [502, 156] width 184 height 15
type input "42971954"
click at [699, 154] on span "Sexo" at bounding box center [692, 156] width 170 height 15
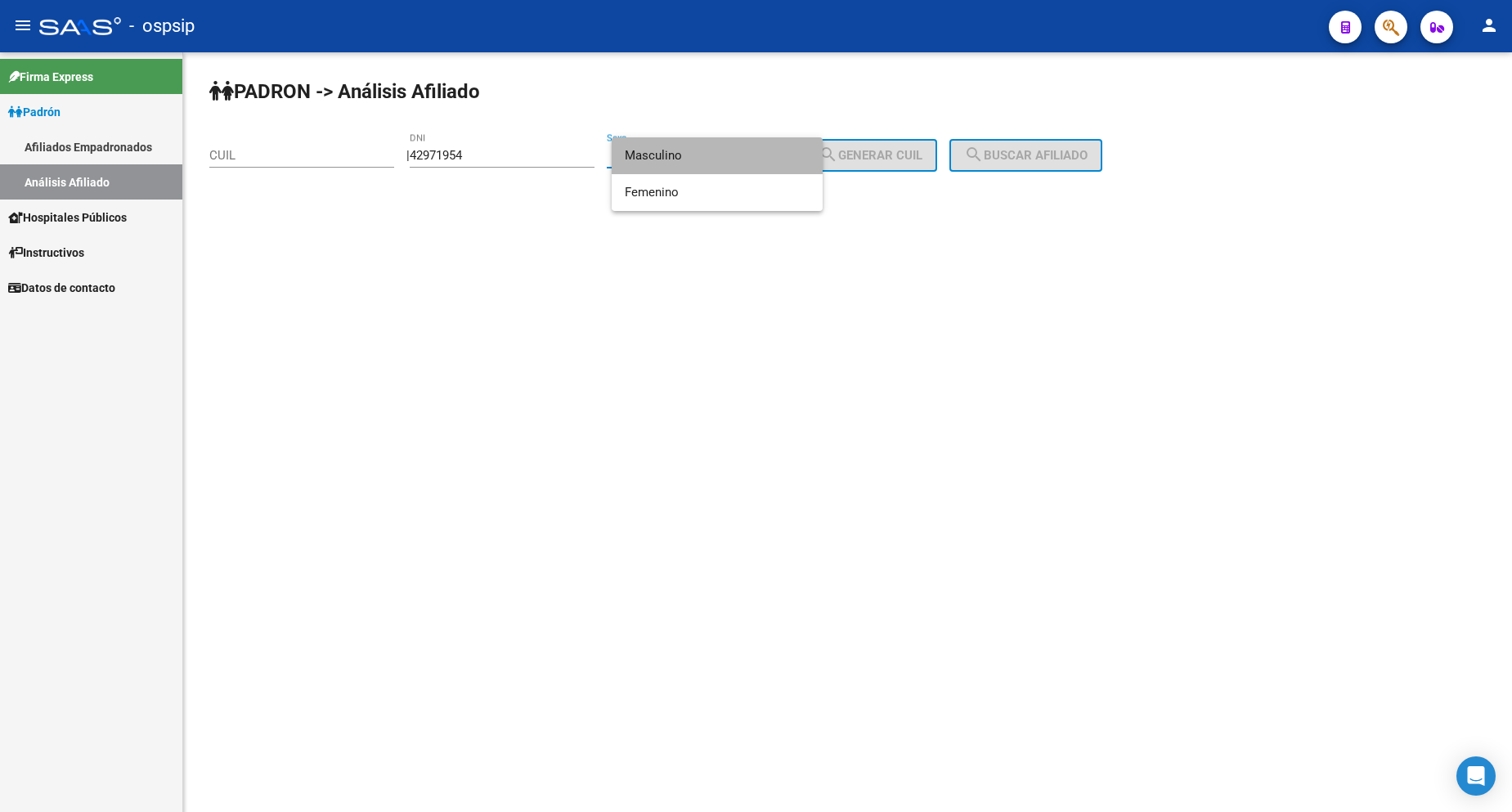
click at [704, 161] on span "Masculino" at bounding box center [717, 156] width 184 height 37
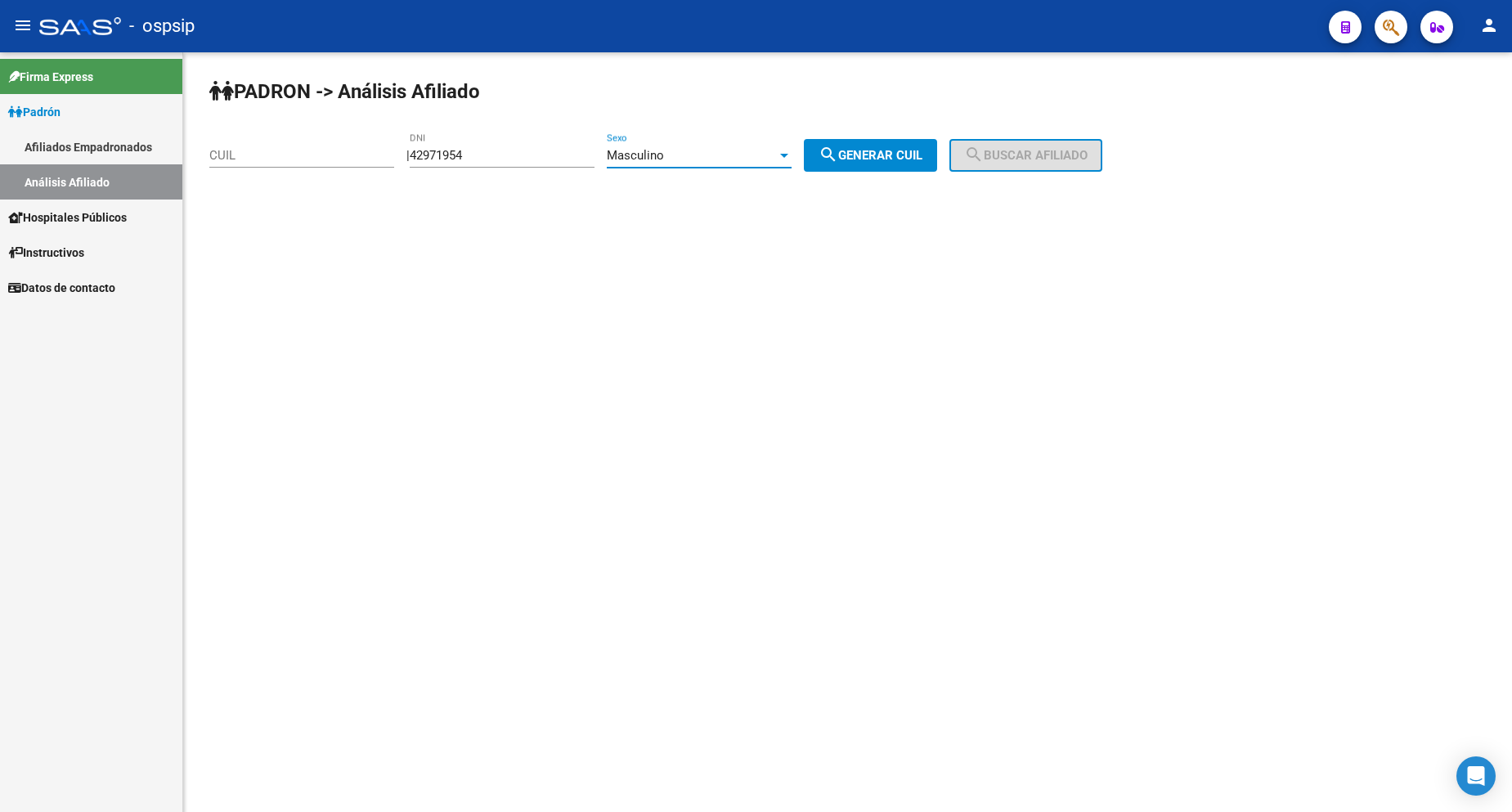
click at [864, 162] on span "search Generar CUIL" at bounding box center [870, 156] width 104 height 15
type input "20-42971954-3"
click at [1010, 156] on span "search Buscar afiliado" at bounding box center [1026, 156] width 123 height 15
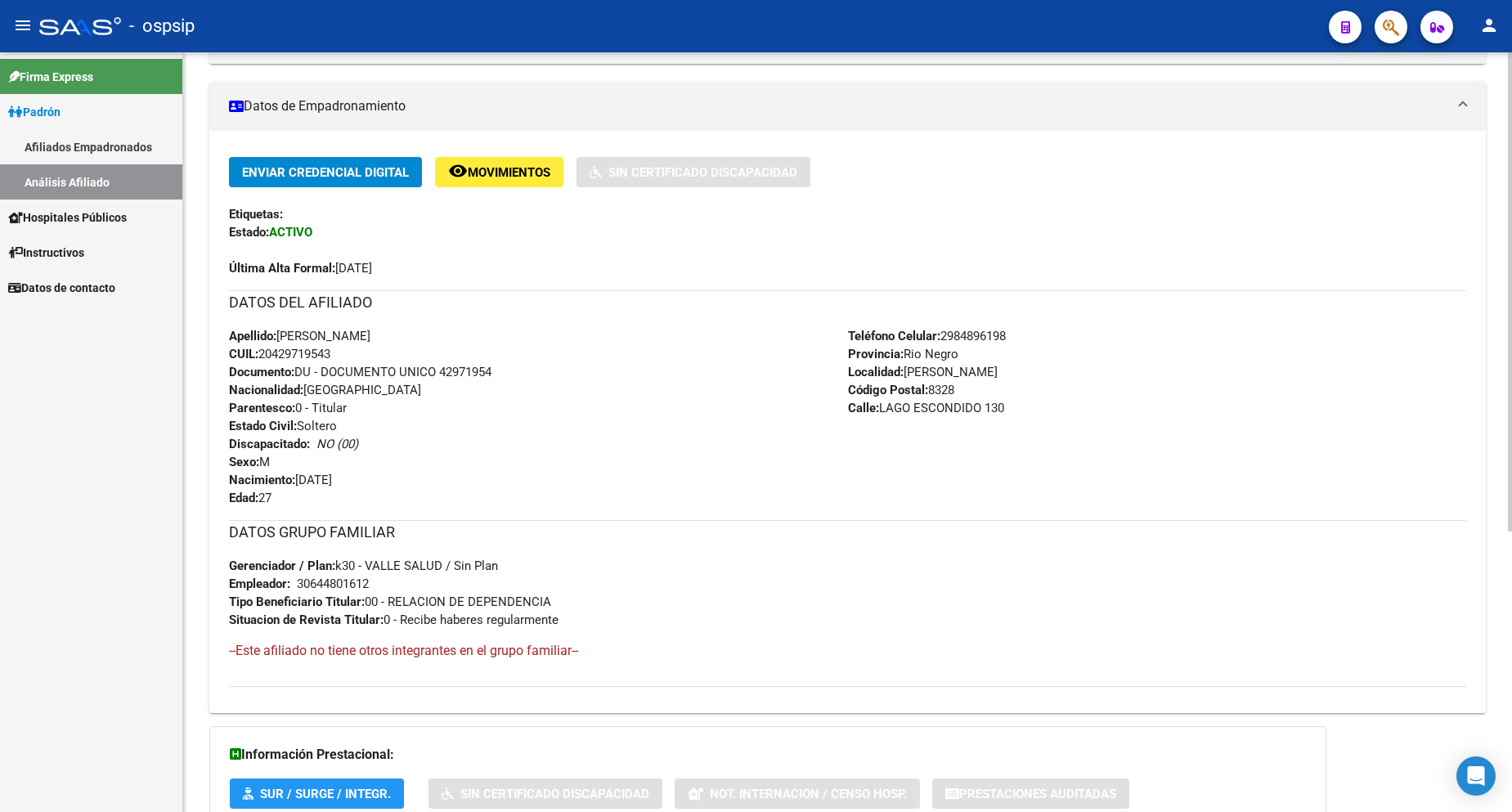
scroll to position [327, 0]
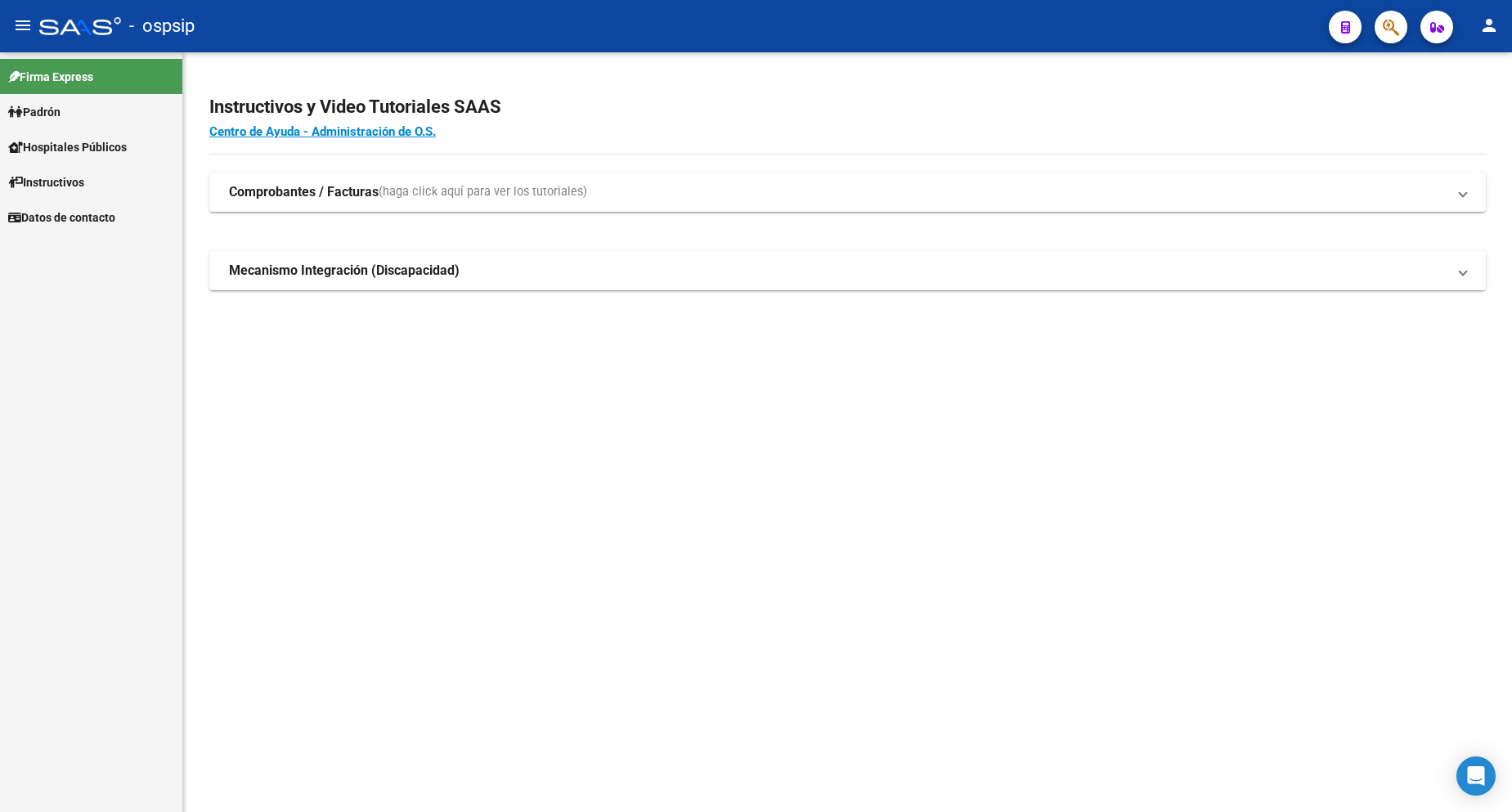
click at [60, 107] on span "Padrón" at bounding box center [34, 112] width 52 height 18
click at [79, 194] on link "Análisis Afiliado" at bounding box center [91, 182] width 182 height 35
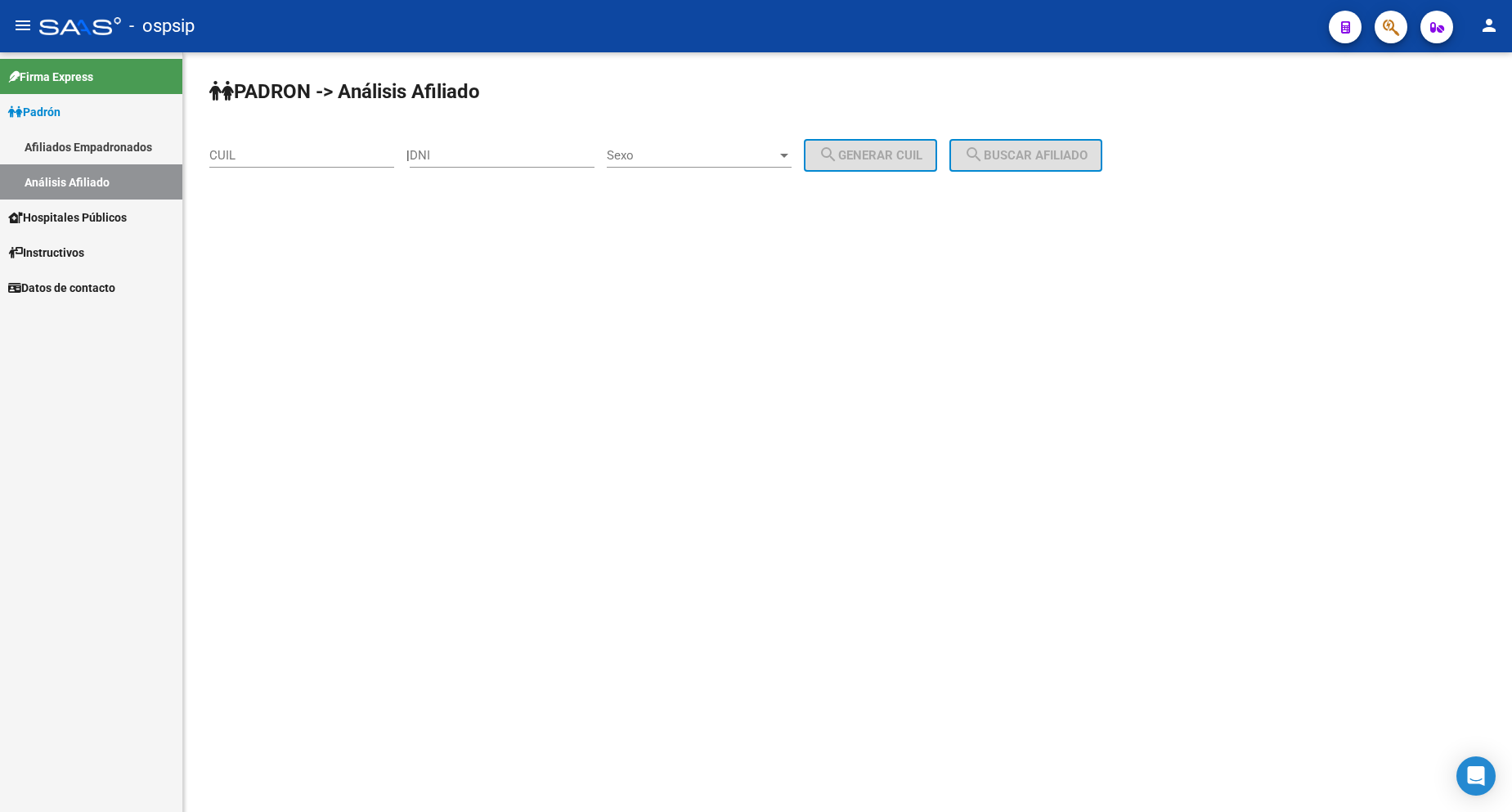
click at [490, 163] on div "DNI" at bounding box center [502, 150] width 184 height 35
type input "14195322"
click at [699, 151] on span "Sexo" at bounding box center [692, 156] width 170 height 15
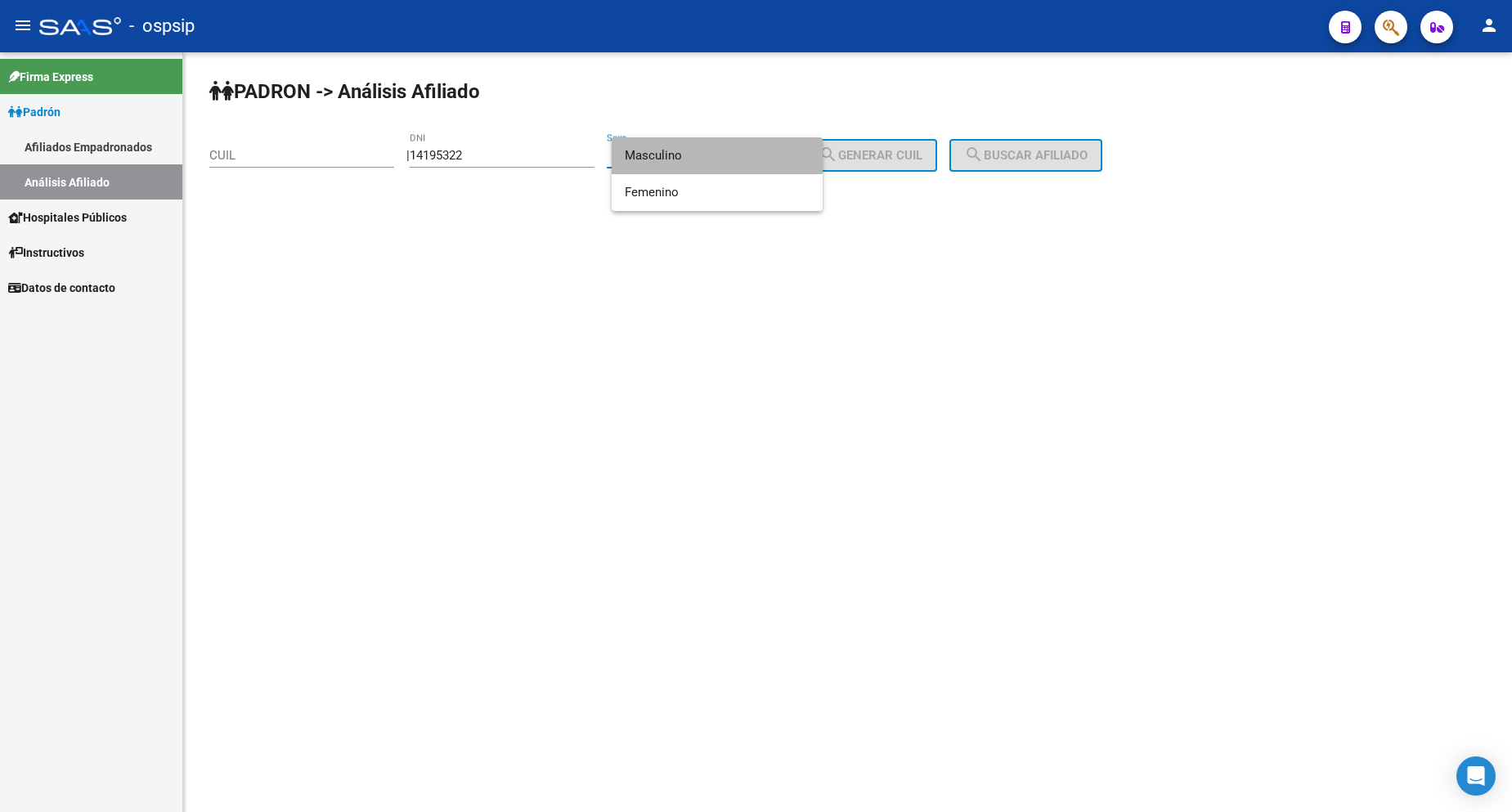
click at [704, 154] on span "Masculino" at bounding box center [717, 156] width 184 height 37
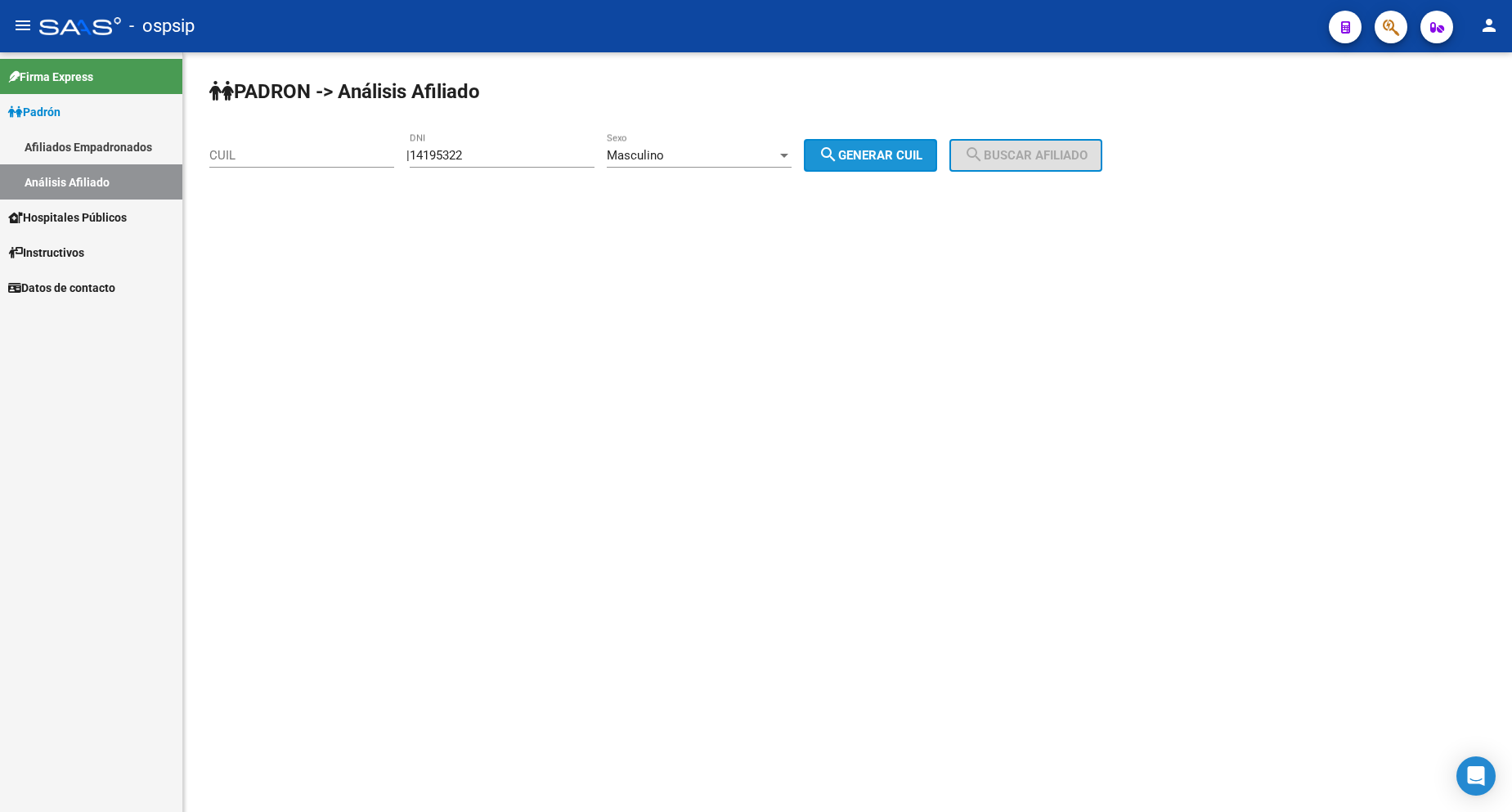
click at [877, 154] on span "search Generar CUIL" at bounding box center [870, 156] width 104 height 15
type input "20-14195322-3"
click at [1021, 153] on span "search Buscar afiliado" at bounding box center [1026, 156] width 123 height 15
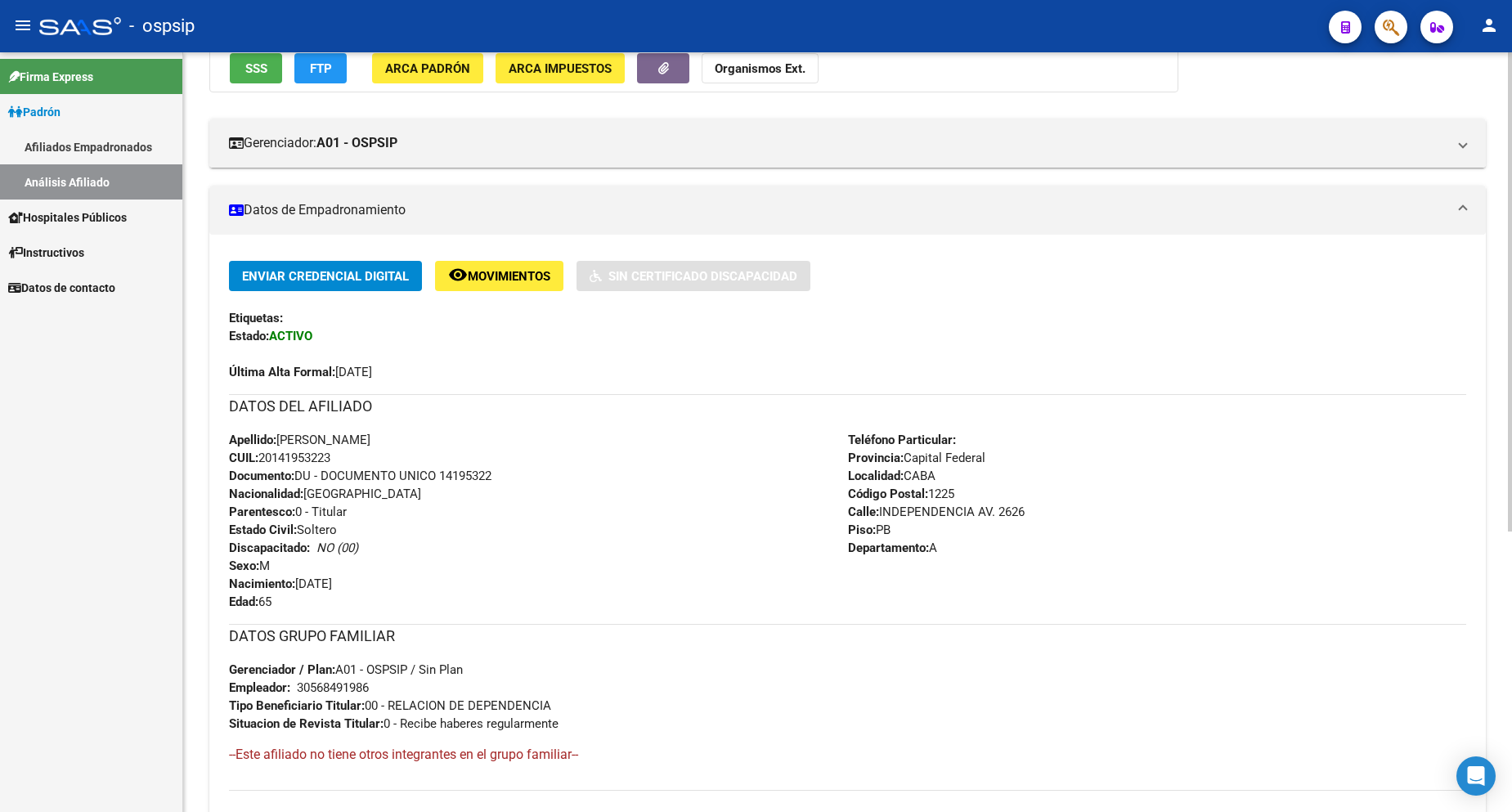
scroll to position [246, 0]
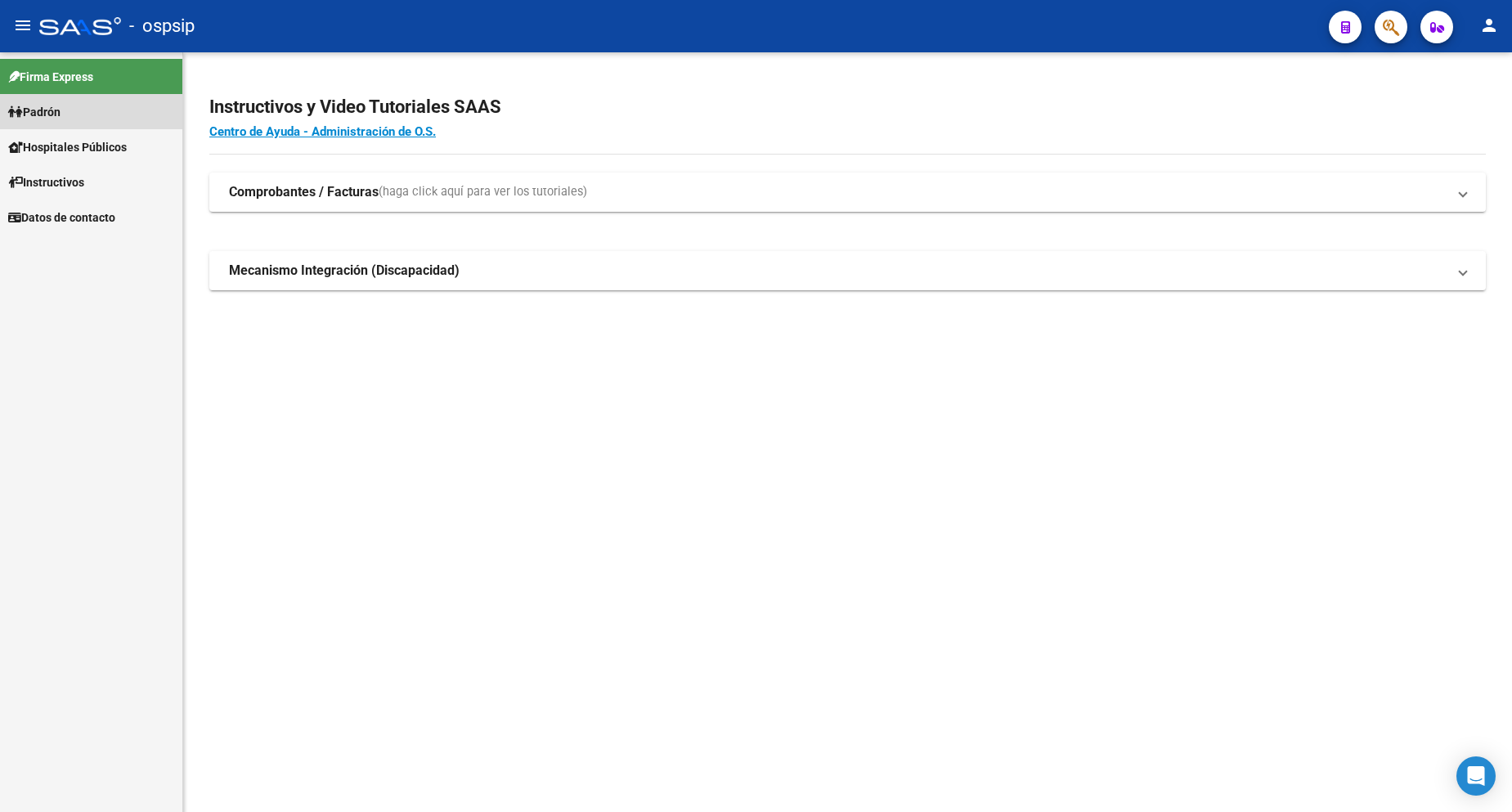
click at [60, 103] on span "Padrón" at bounding box center [34, 112] width 52 height 18
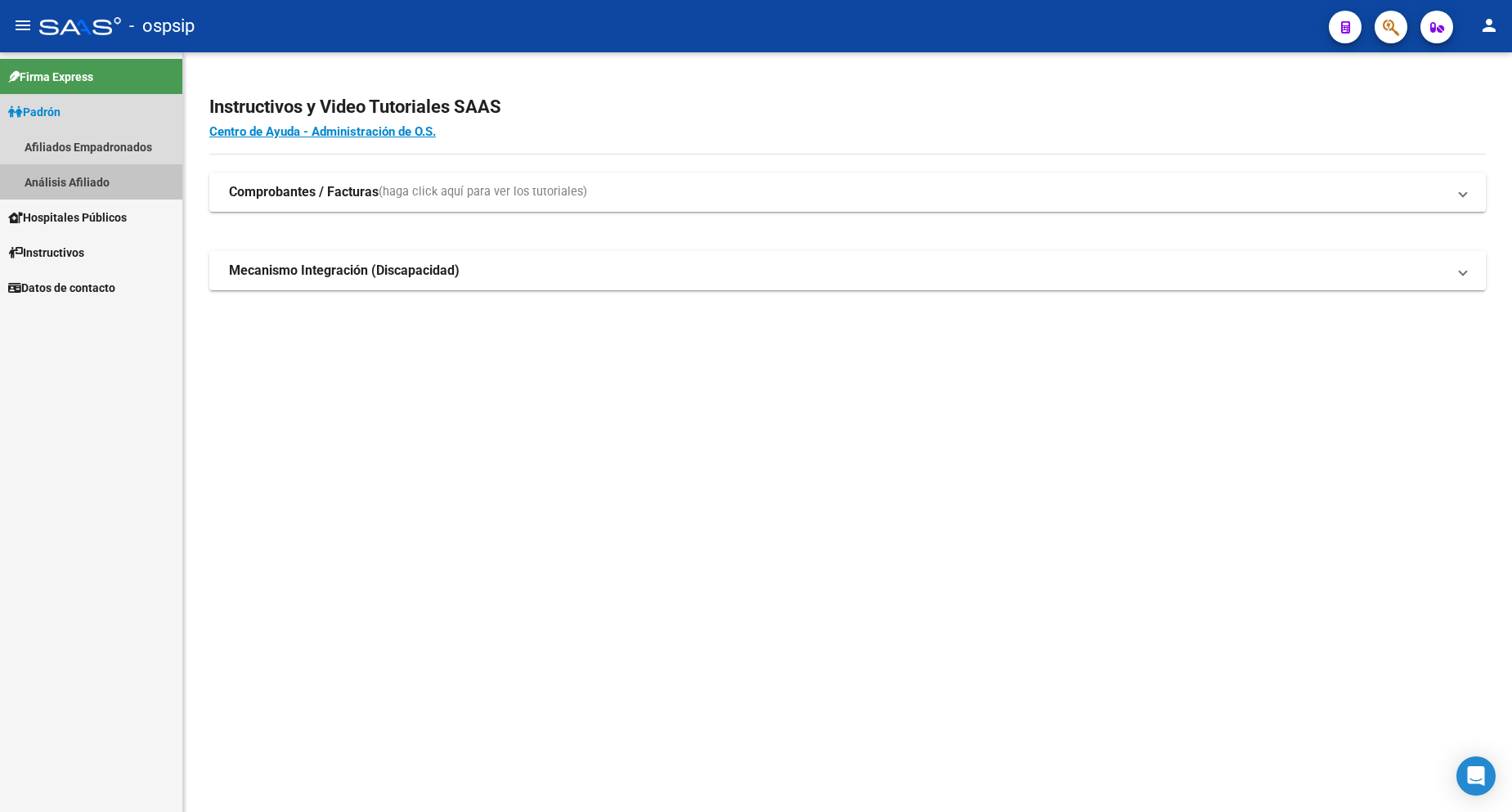
click at [93, 190] on link "Análisis Afiliado" at bounding box center [91, 182] width 182 height 35
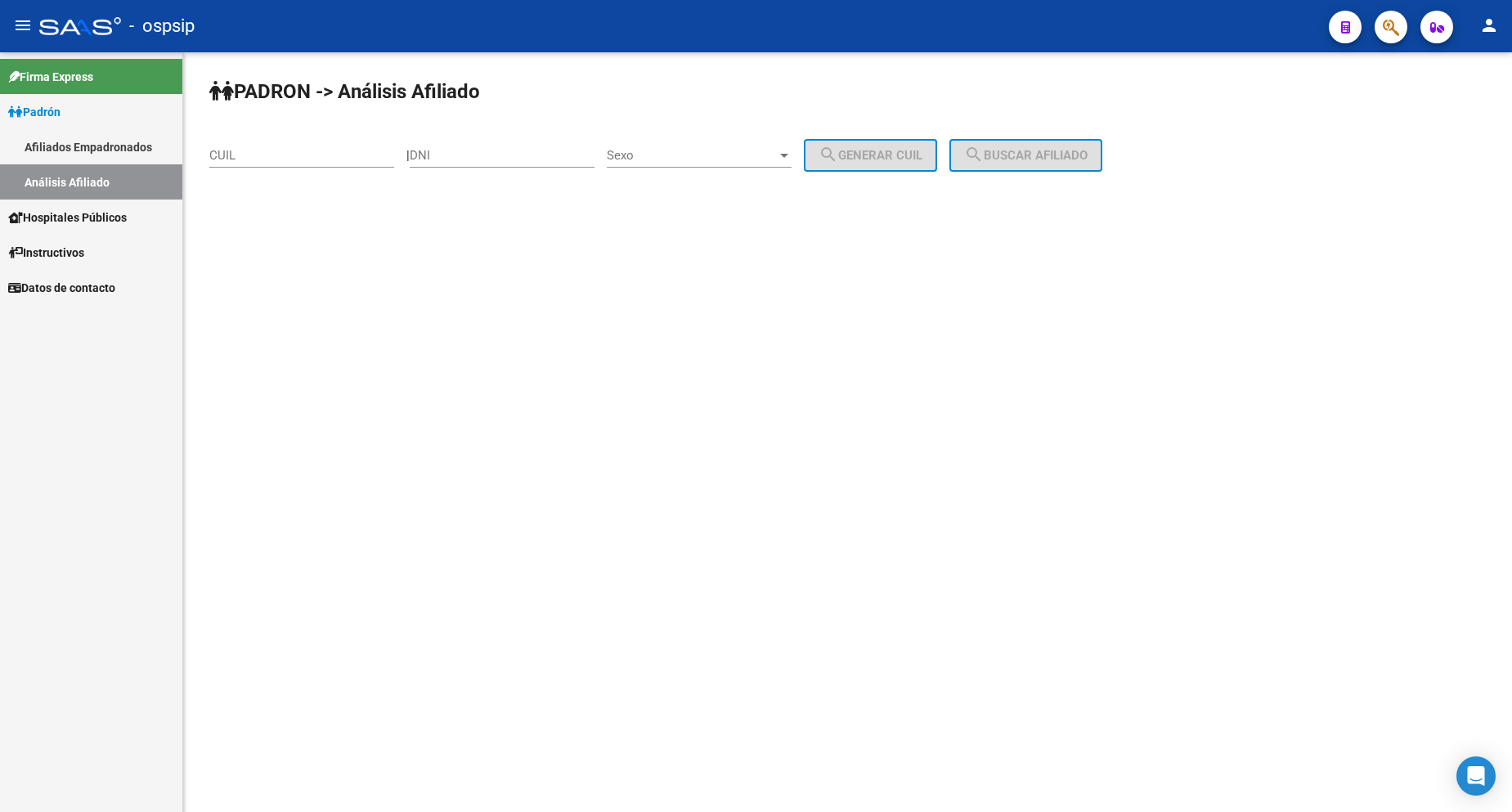
click at [477, 154] on input "DNI" at bounding box center [502, 156] width 184 height 15
click at [484, 159] on input "DNI" at bounding box center [502, 156] width 184 height 15
type input "38127020"
click at [696, 136] on div "Sexo Sexo" at bounding box center [699, 150] width 184 height 35
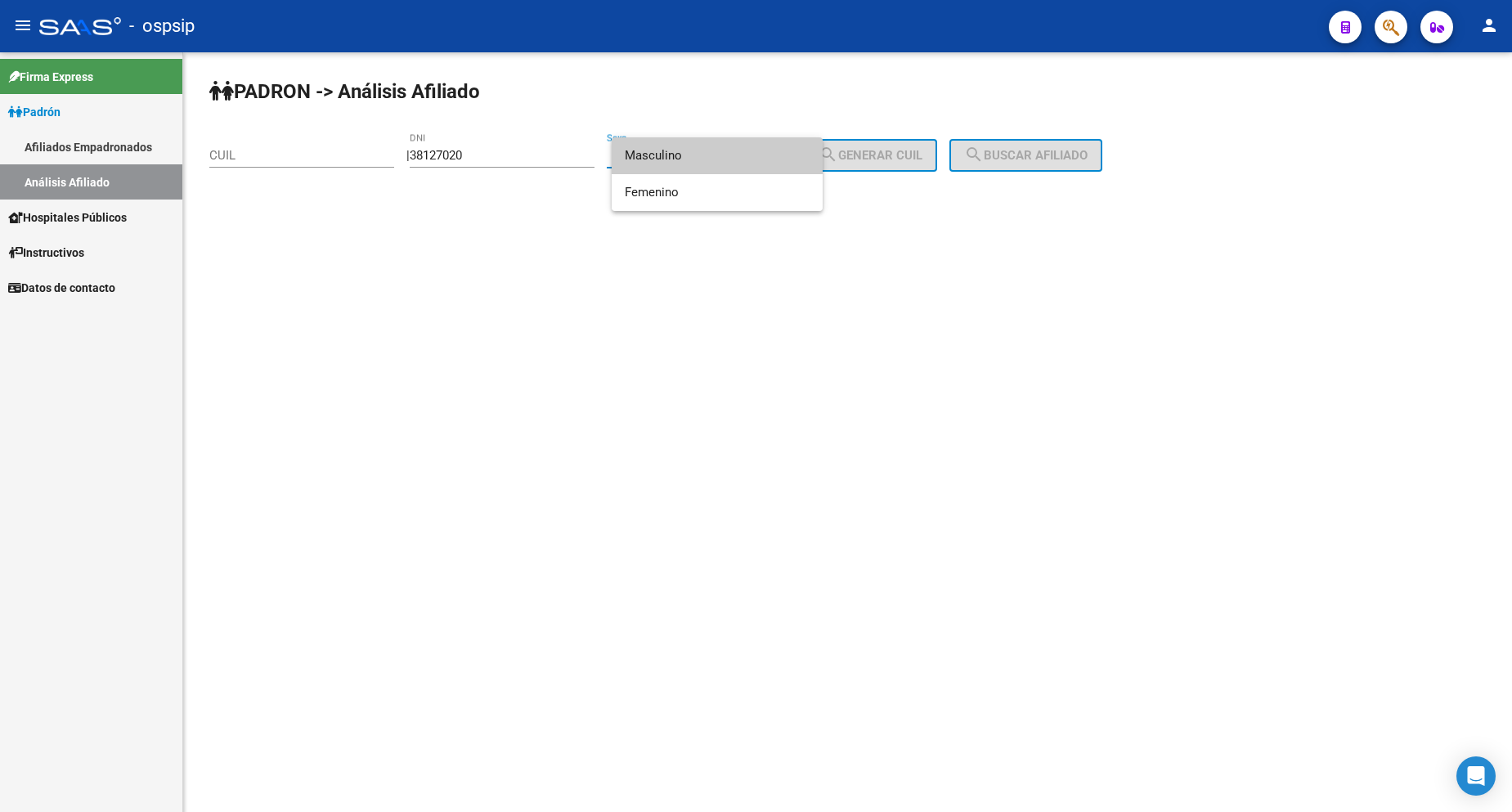
click at [736, 159] on span "Masculino" at bounding box center [717, 156] width 184 height 37
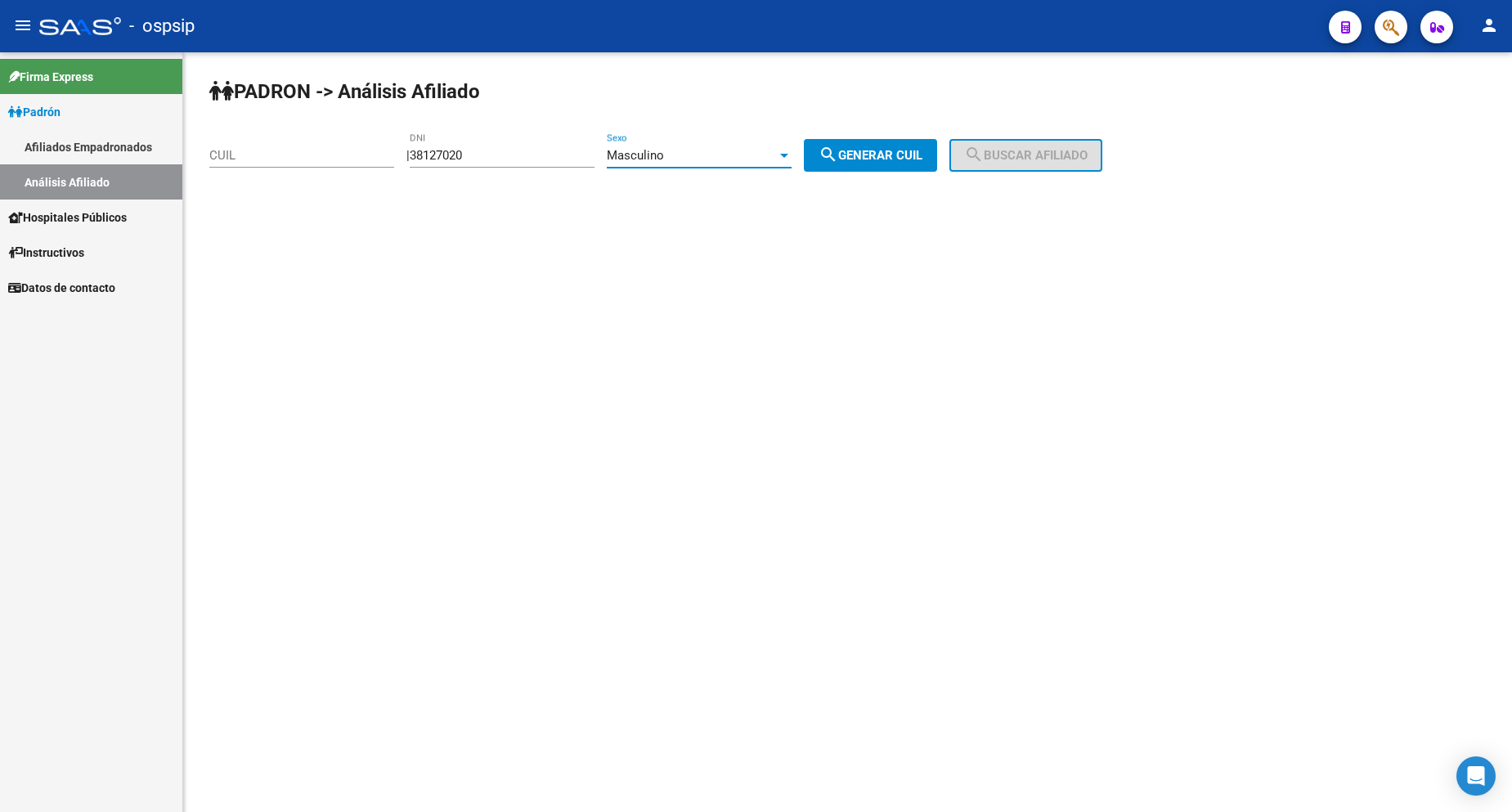
drag, startPoint x: 839, startPoint y: 148, endPoint x: 870, endPoint y: 153, distance: 31.4
click at [839, 148] on mat-icon "search" at bounding box center [828, 154] width 19 height 19
type input "20-38127020-4"
click at [1006, 158] on span "search Buscar afiliado" at bounding box center [1026, 156] width 123 height 15
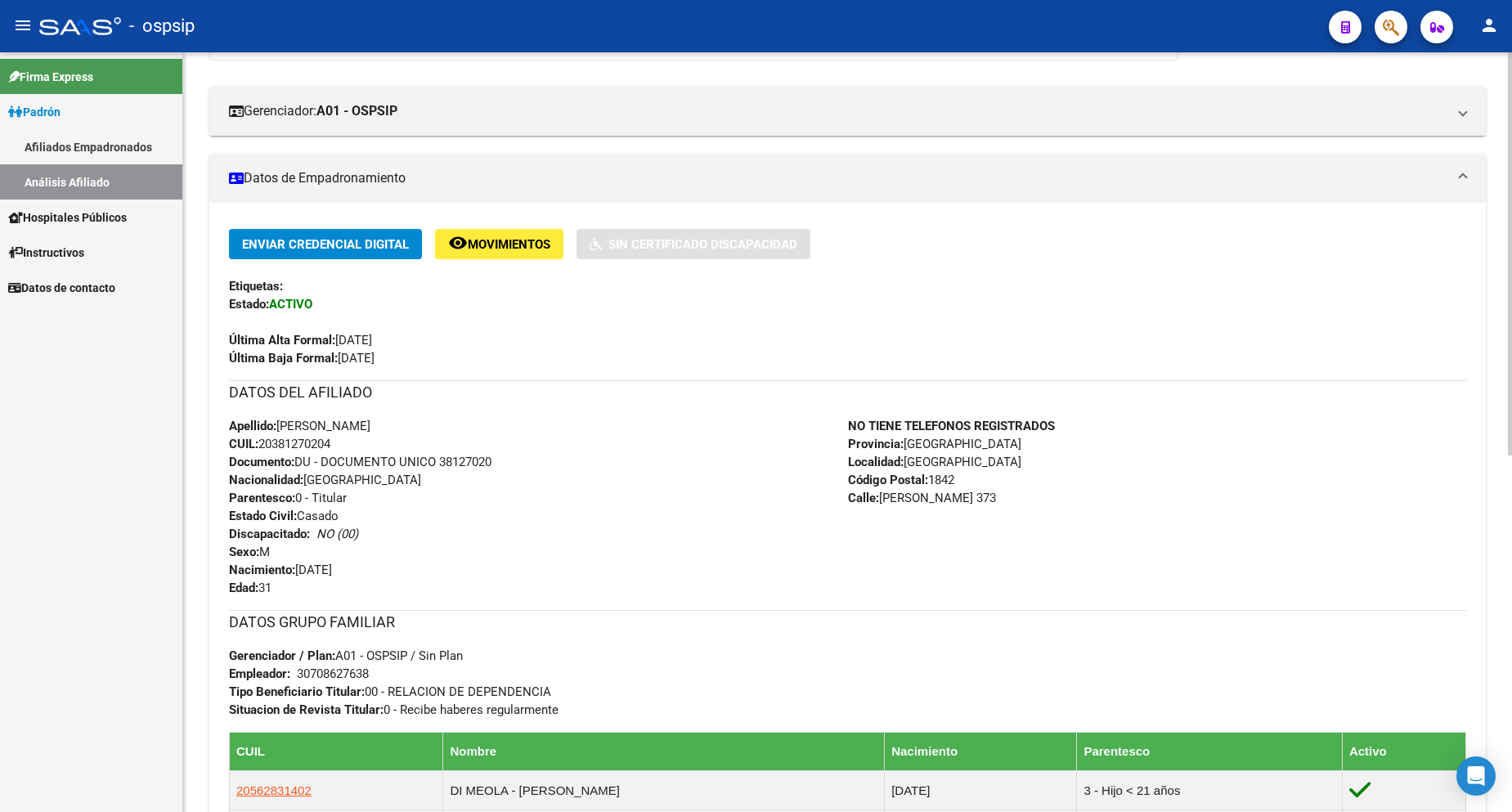
scroll to position [327, 0]
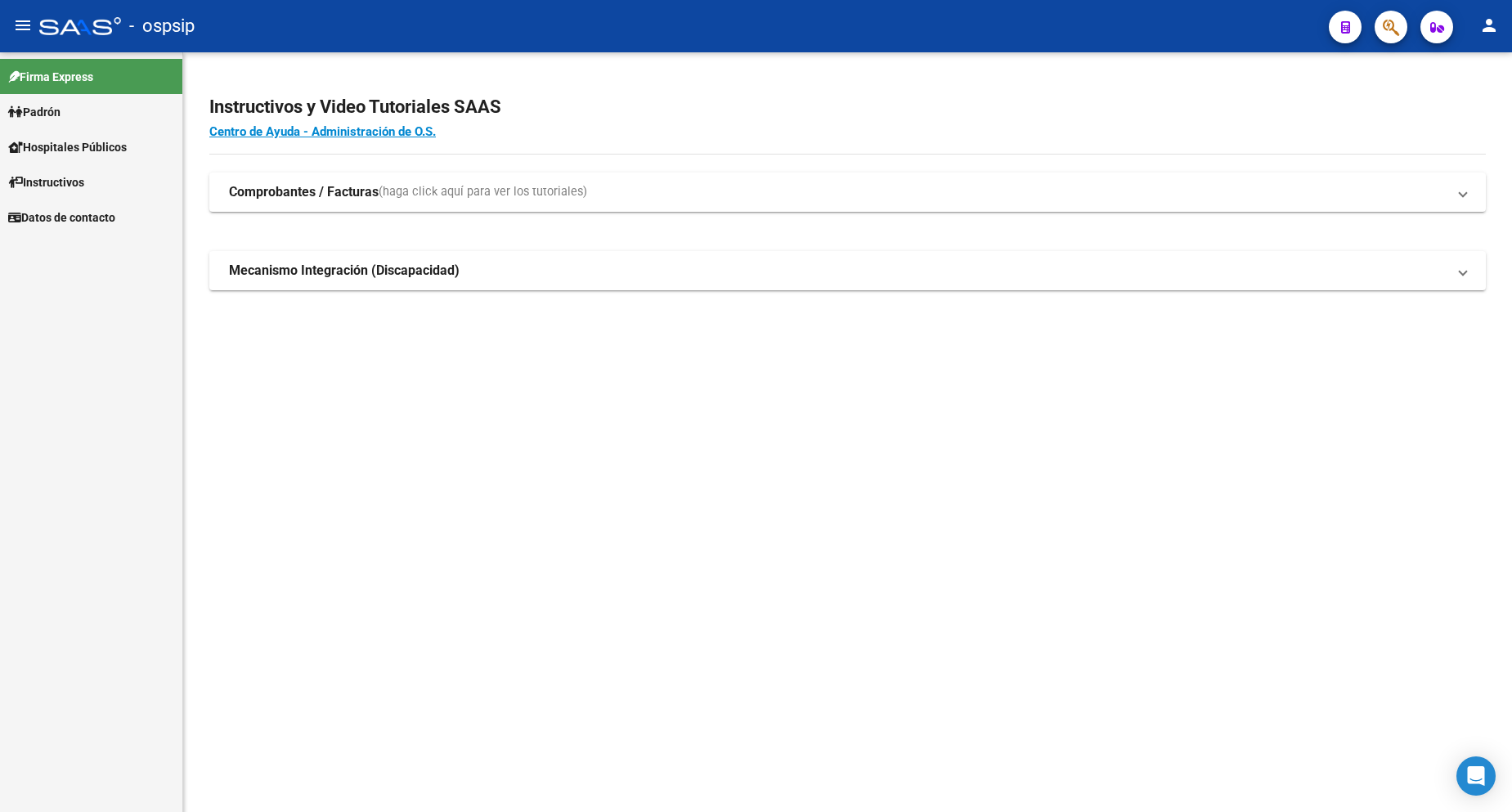
click at [60, 106] on span "Padrón" at bounding box center [34, 112] width 52 height 18
click at [60, 105] on span "Padrón" at bounding box center [34, 112] width 52 height 18
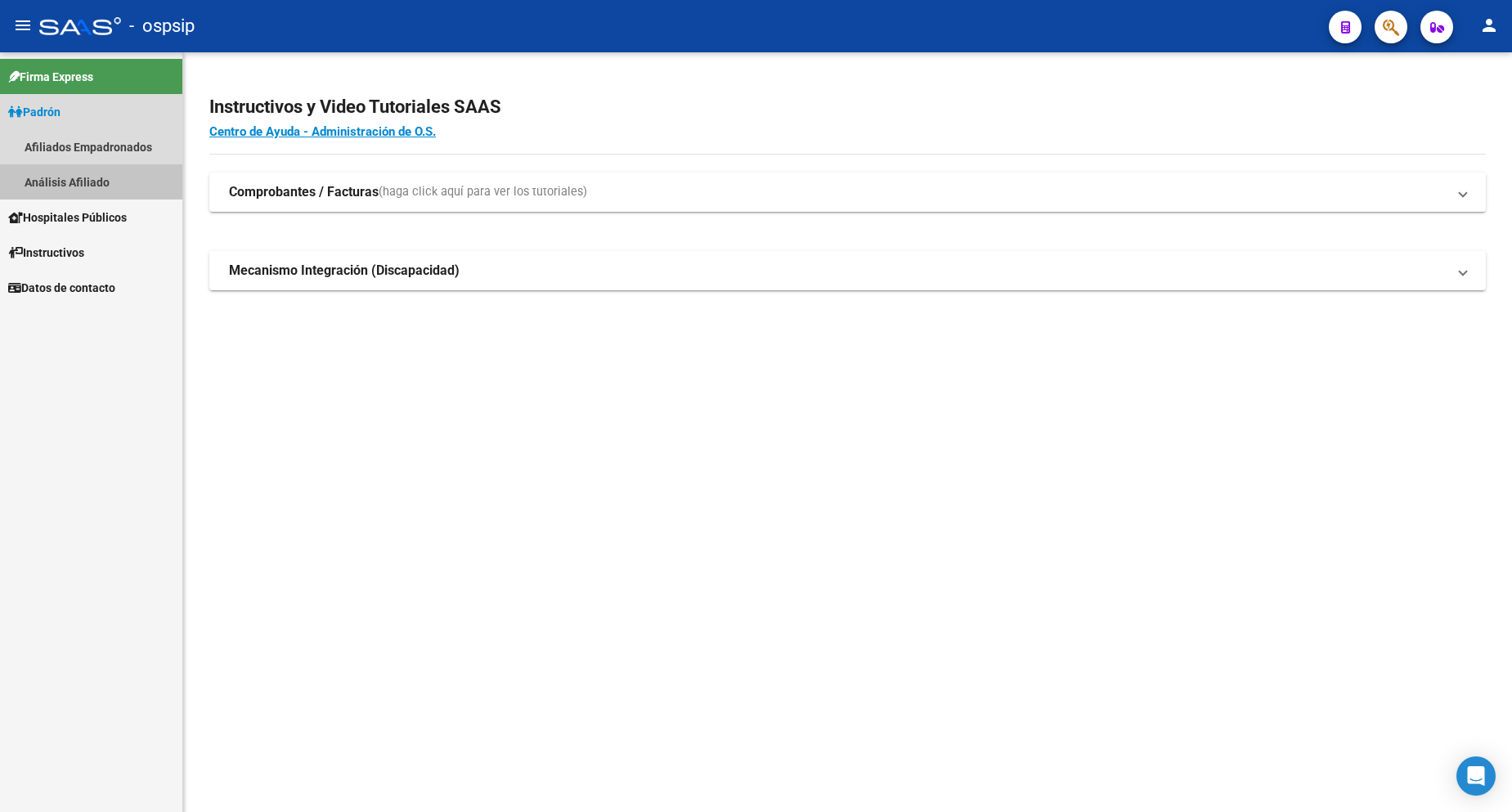
click at [77, 184] on link "Análisis Afiliado" at bounding box center [91, 182] width 182 height 35
click at [76, 184] on link "Análisis Afiliado" at bounding box center [91, 182] width 182 height 35
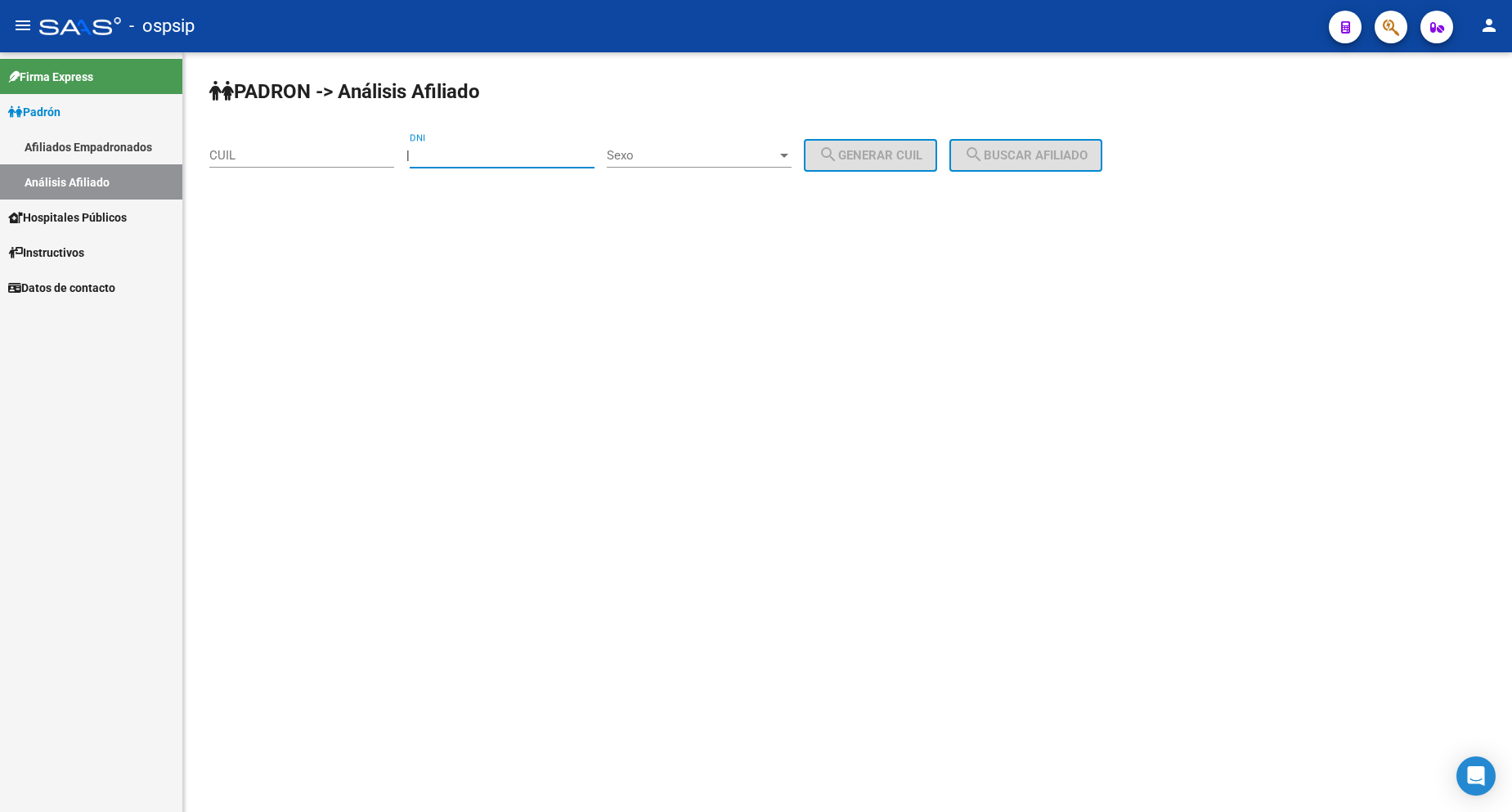
click at [501, 159] on input "DNI" at bounding box center [502, 156] width 184 height 15
type input "56498868"
click at [739, 147] on div "Sexo Sexo" at bounding box center [699, 150] width 184 height 35
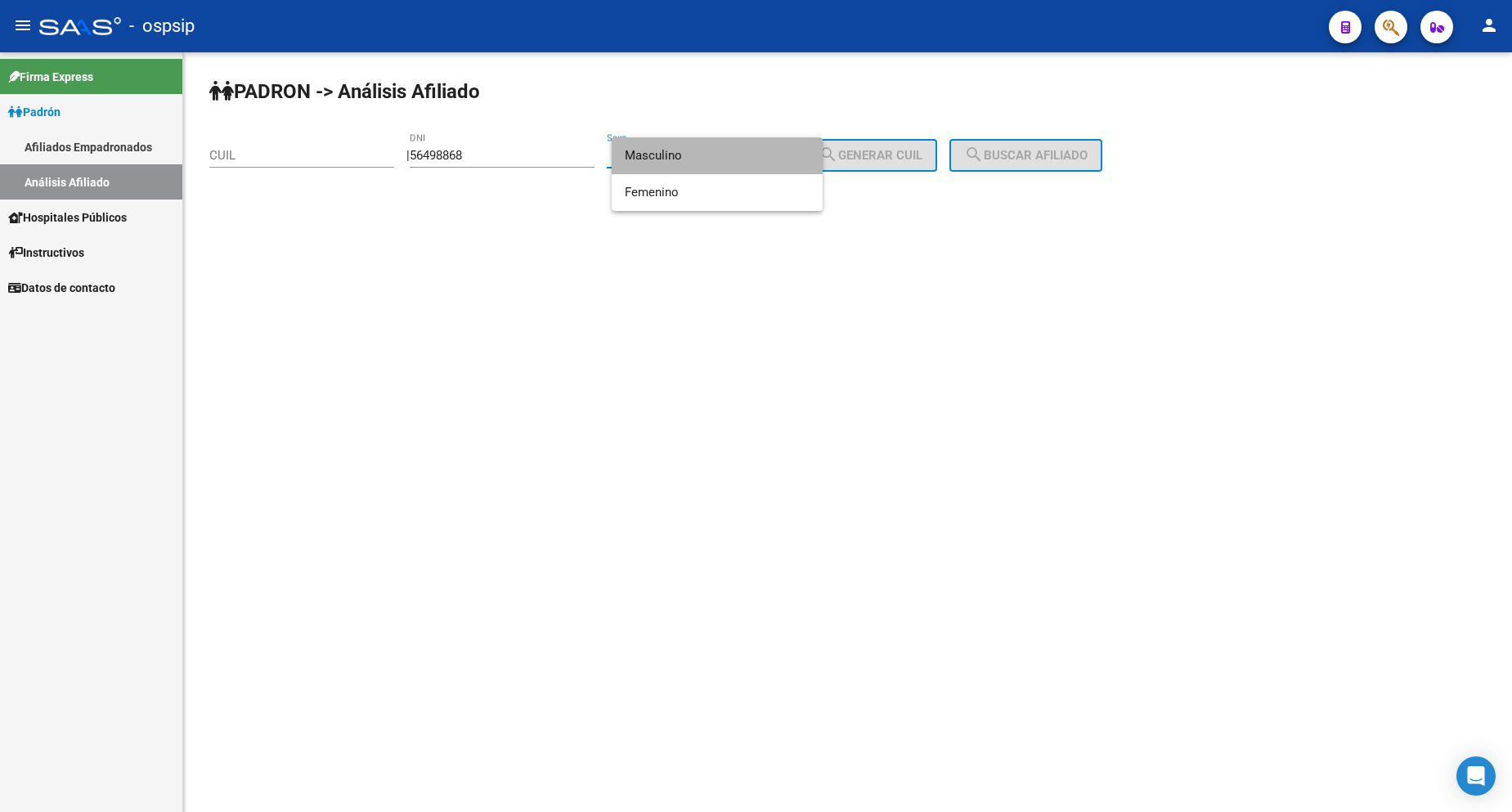
click at [725, 162] on span "Masculino" at bounding box center [717, 156] width 184 height 37
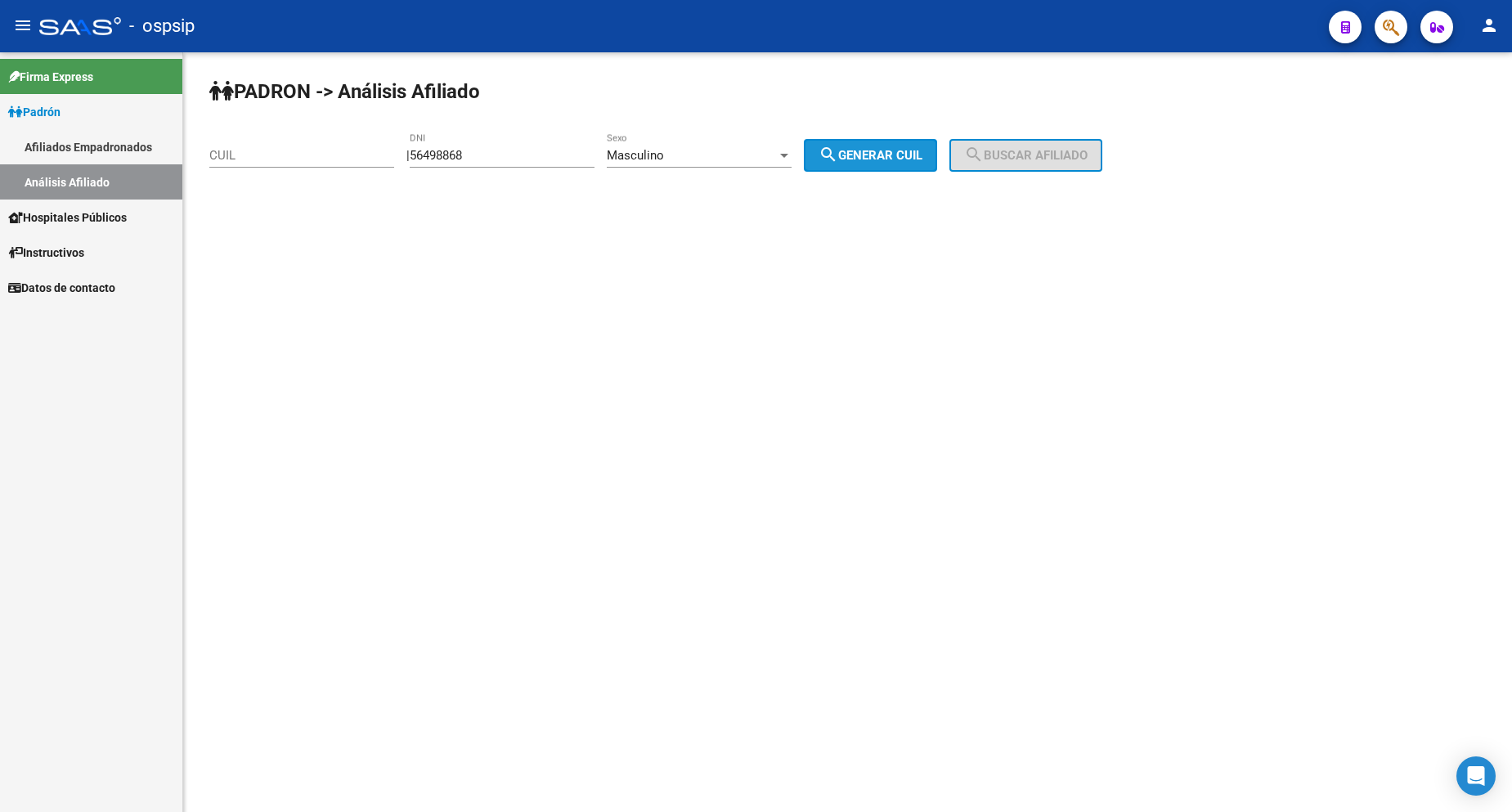
drag, startPoint x: 861, startPoint y: 155, endPoint x: 974, endPoint y: 149, distance: 113.2
click at [865, 154] on span "search Generar CUIL" at bounding box center [870, 156] width 104 height 15
type input "20-56498868-6"
drag, startPoint x: 986, startPoint y: 157, endPoint x: 999, endPoint y: 157, distance: 13.0
click at [989, 157] on button "search Buscar afiliado" at bounding box center [1026, 155] width 153 height 33
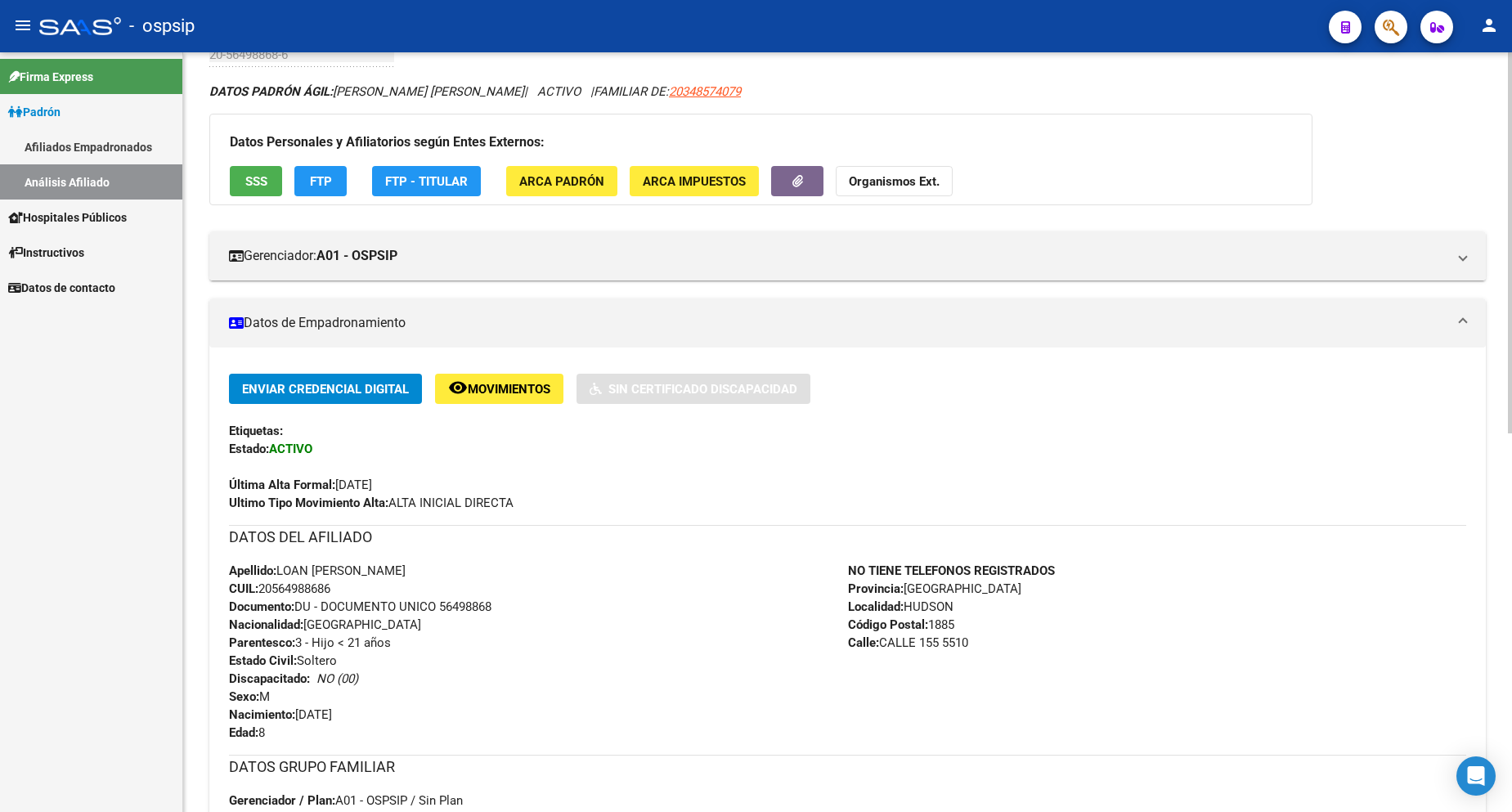
scroll to position [246, 0]
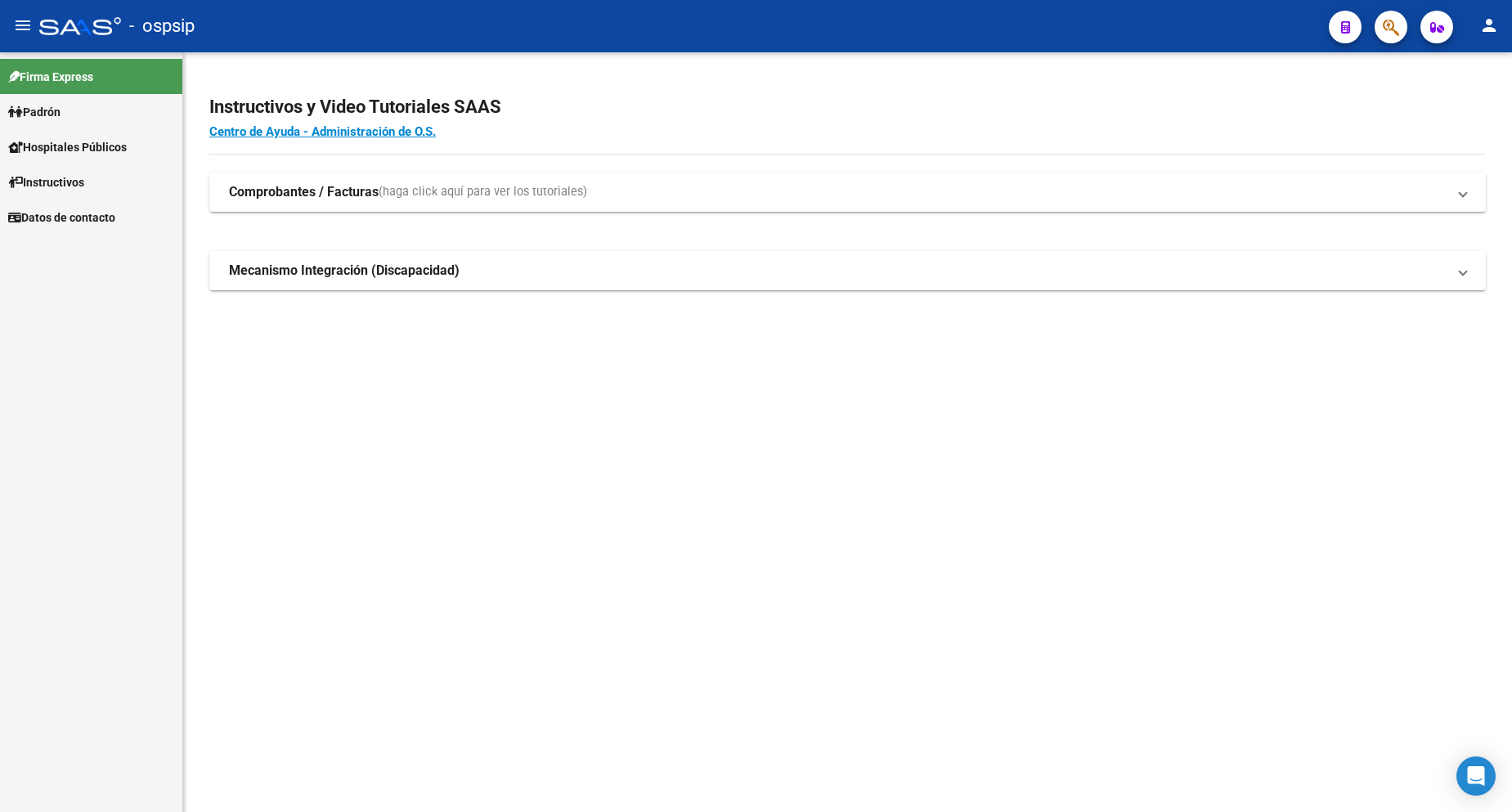
click at [79, 120] on link "Padrón" at bounding box center [91, 112] width 182 height 35
click at [78, 119] on link "Padrón" at bounding box center [91, 112] width 182 height 35
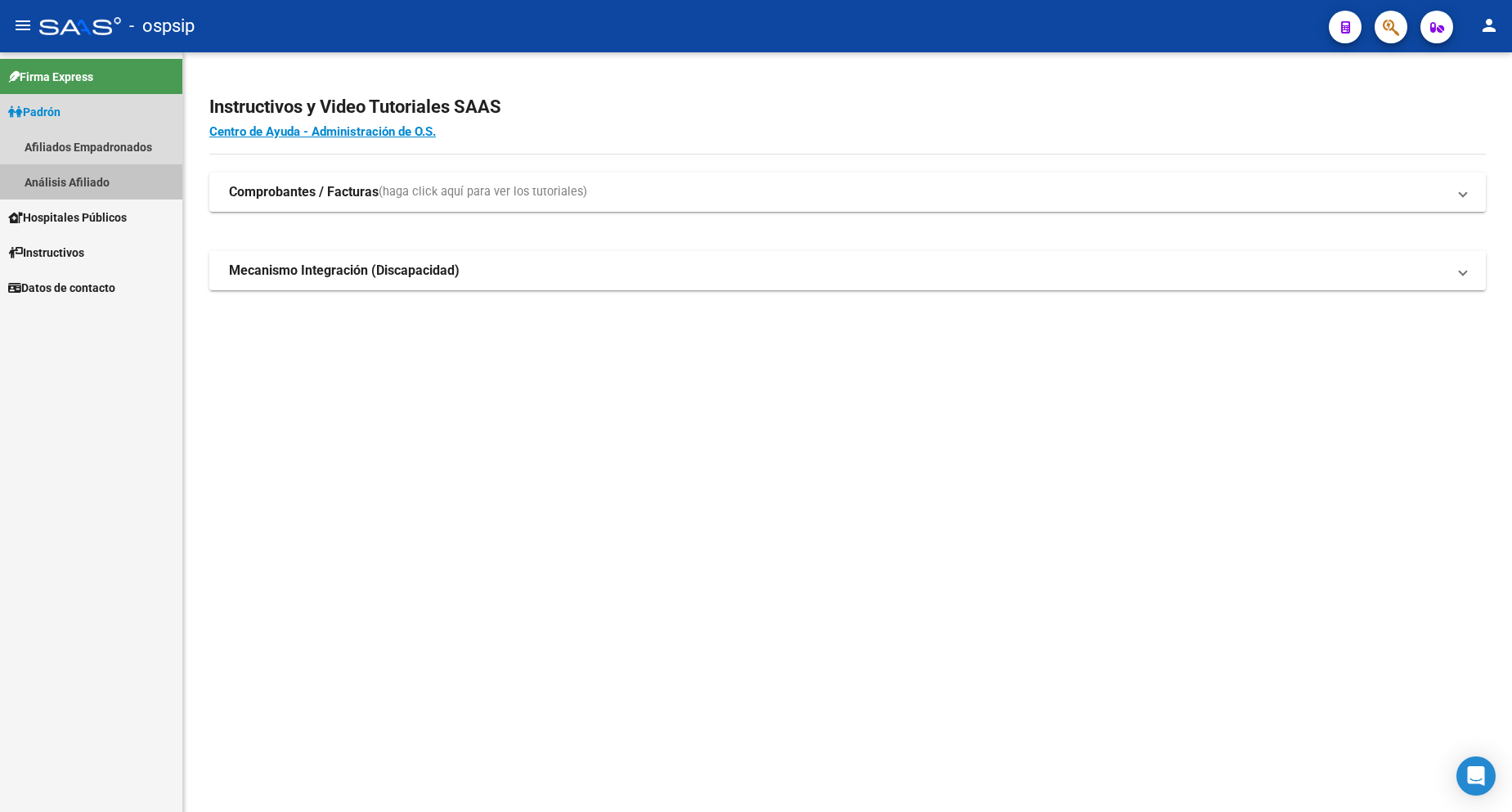
click at [104, 186] on link "Análisis Afiliado" at bounding box center [91, 182] width 182 height 35
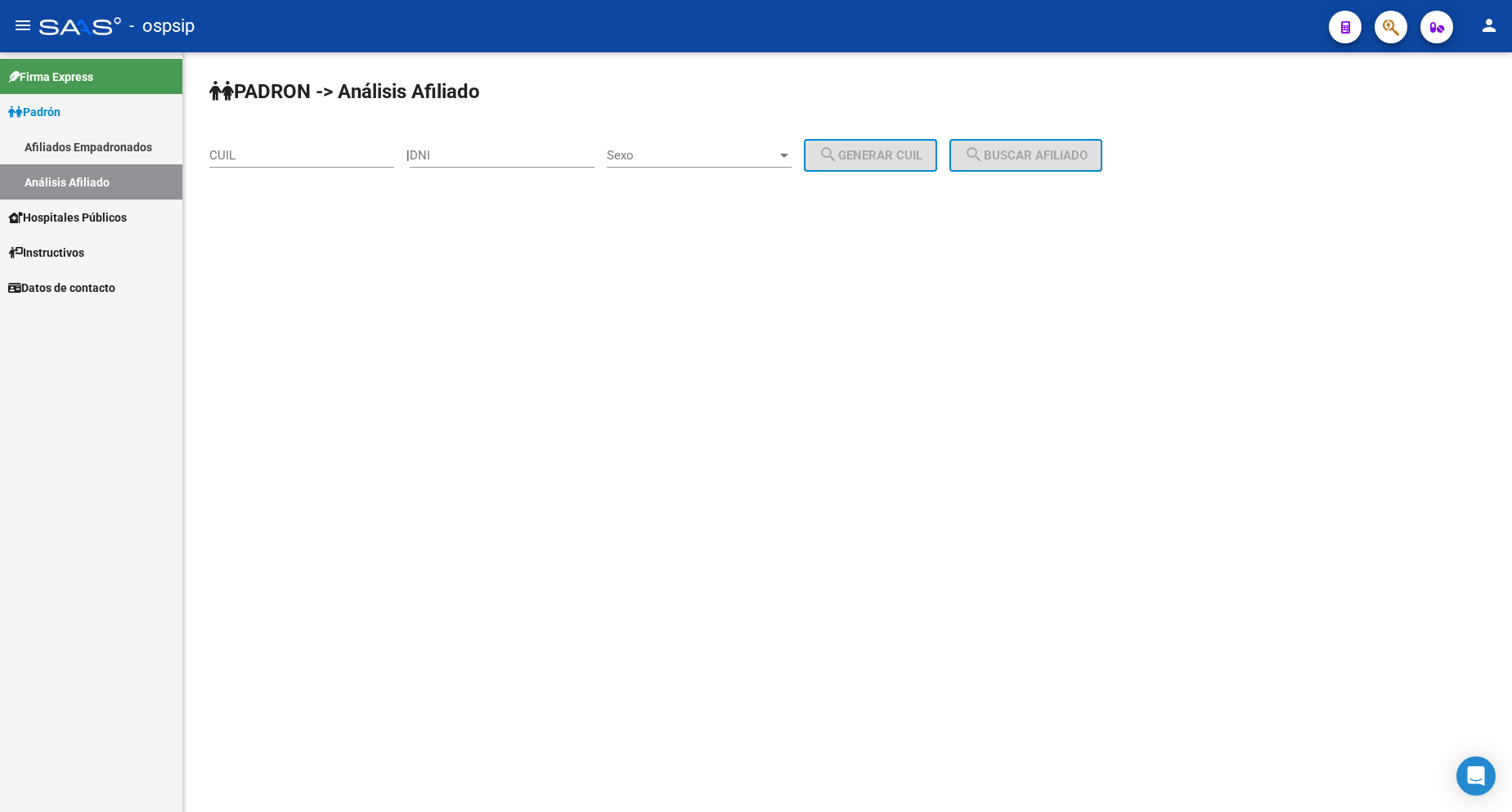
click at [494, 169] on div "DNI" at bounding box center [502, 158] width 184 height 50
click at [509, 164] on div "DNI" at bounding box center [502, 150] width 184 height 35
type input "3"
type input "25906907"
click at [731, 139] on div "Sexo Sexo" at bounding box center [699, 150] width 184 height 35
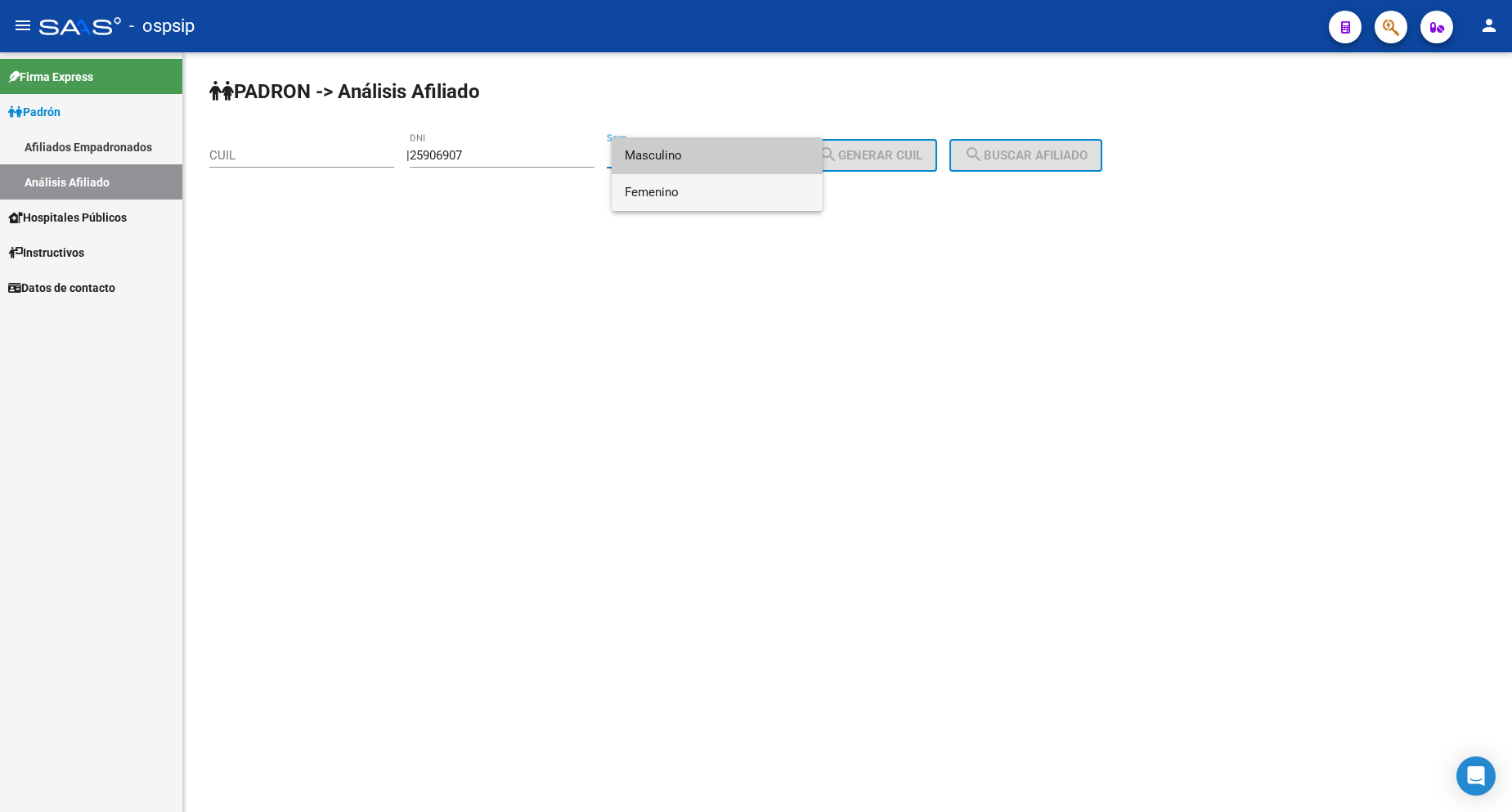
click at [731, 191] on span "Femenino" at bounding box center [717, 193] width 184 height 37
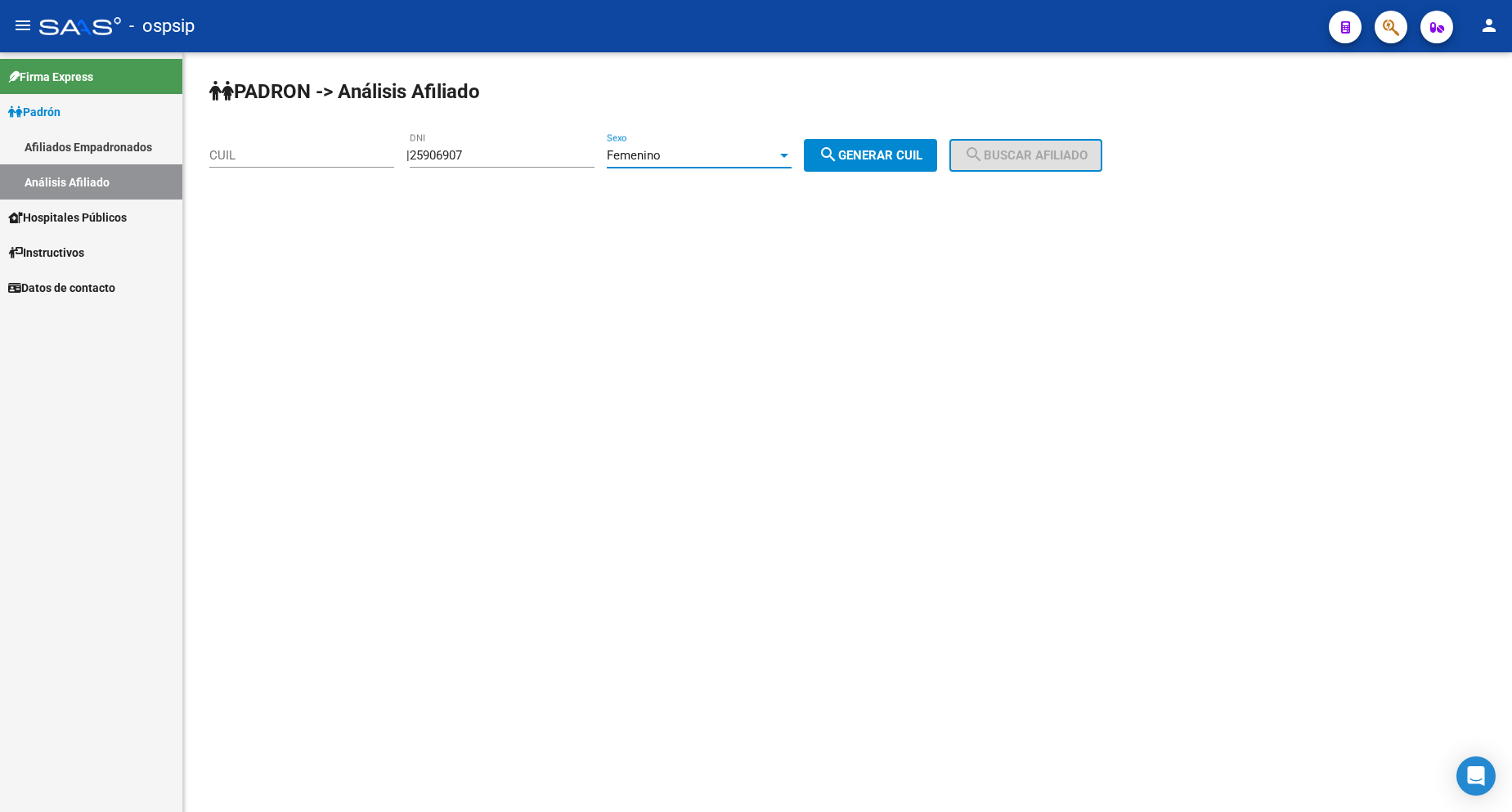
click at [883, 160] on span "search Generar CUIL" at bounding box center [870, 156] width 104 height 15
type input "27-25906907-1"
click at [1067, 155] on span "search Buscar afiliado" at bounding box center [1026, 156] width 123 height 15
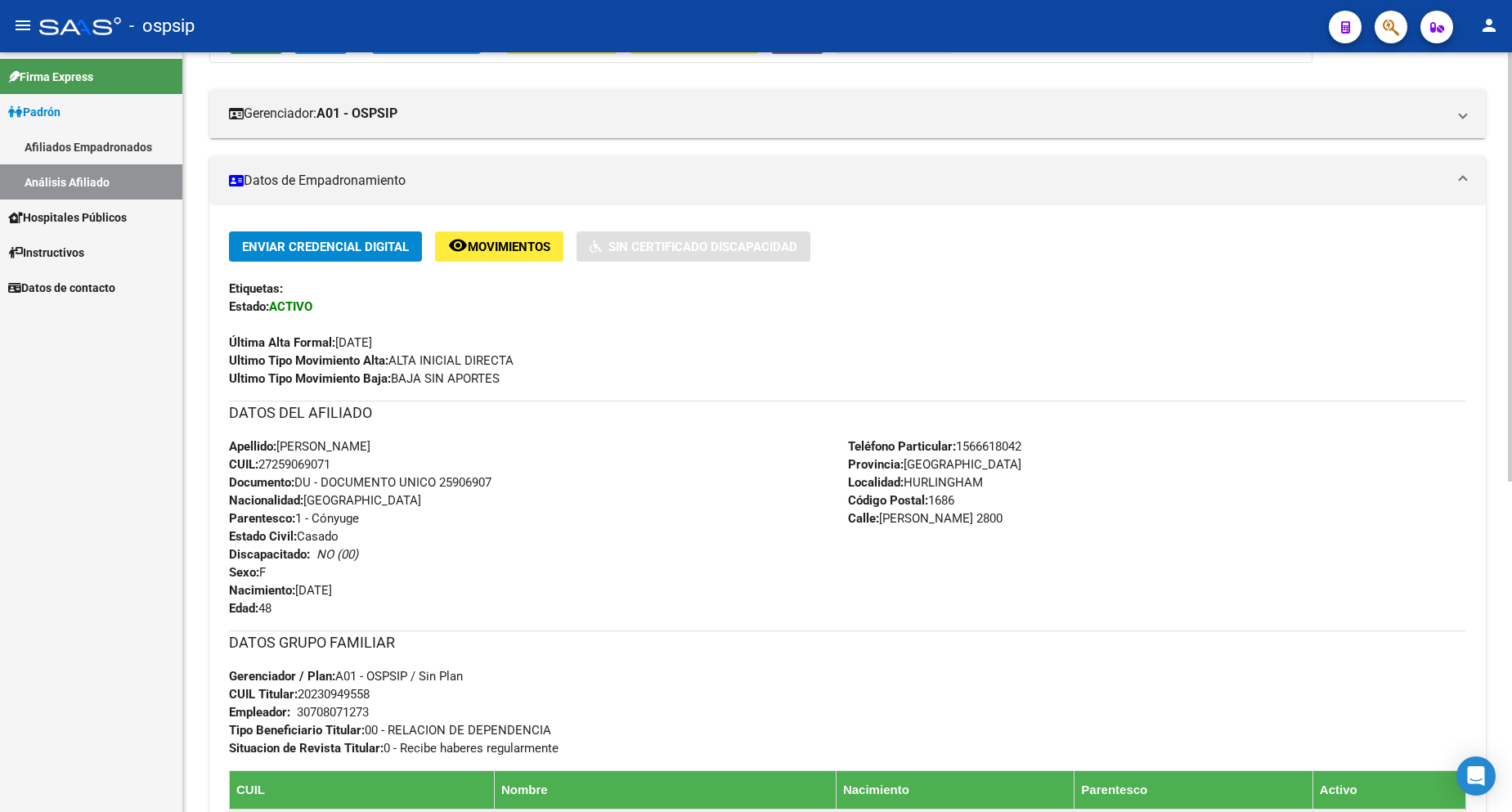
scroll to position [246, 0]
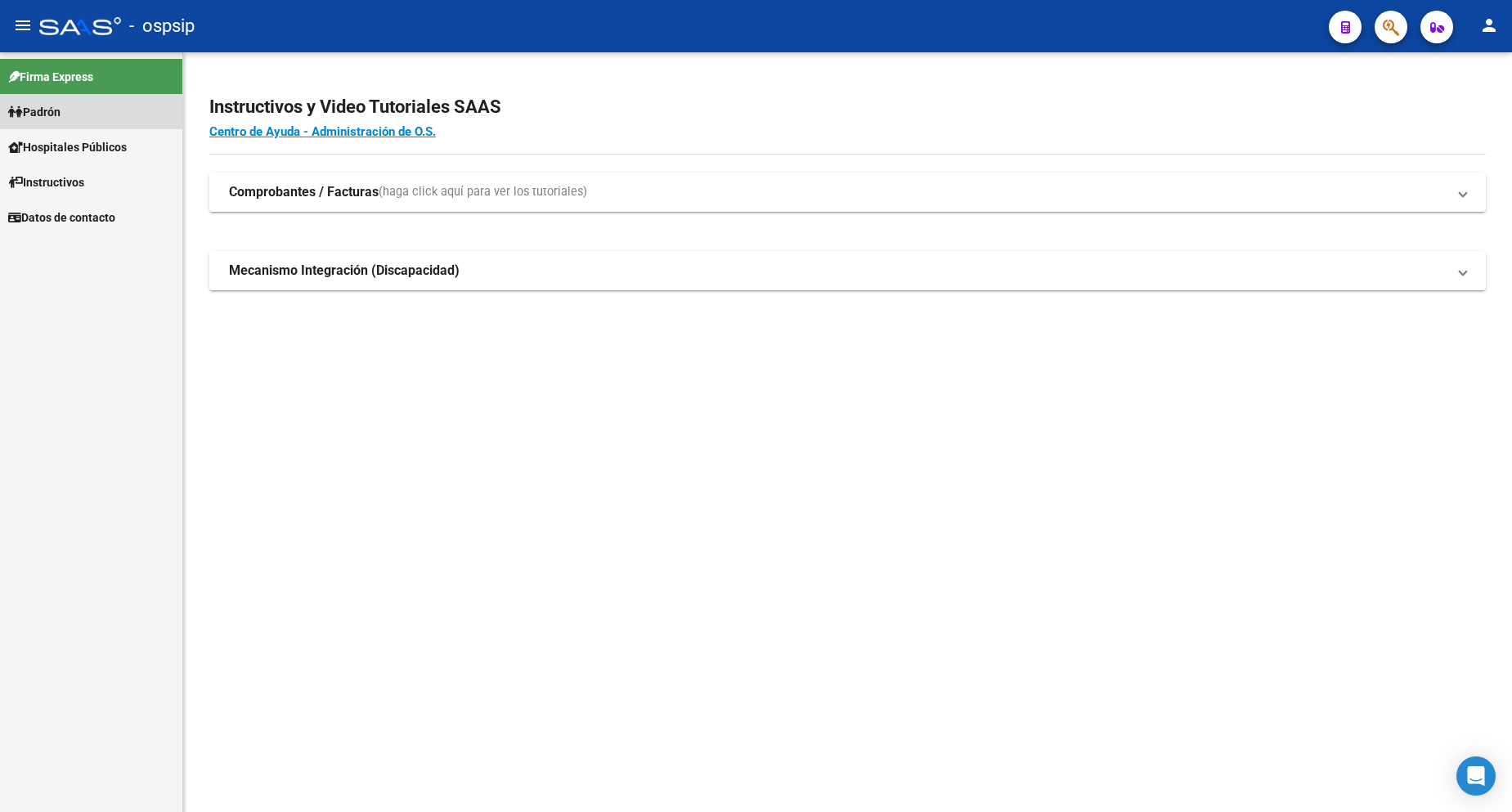
click at [70, 113] on link "Padrón" at bounding box center [91, 112] width 182 height 35
click at [70, 114] on link "Padrón" at bounding box center [91, 112] width 182 height 35
drag, startPoint x: 92, startPoint y: 177, endPoint x: 174, endPoint y: 180, distance: 82.1
click at [91, 177] on link "Análisis Afiliado" at bounding box center [91, 182] width 182 height 35
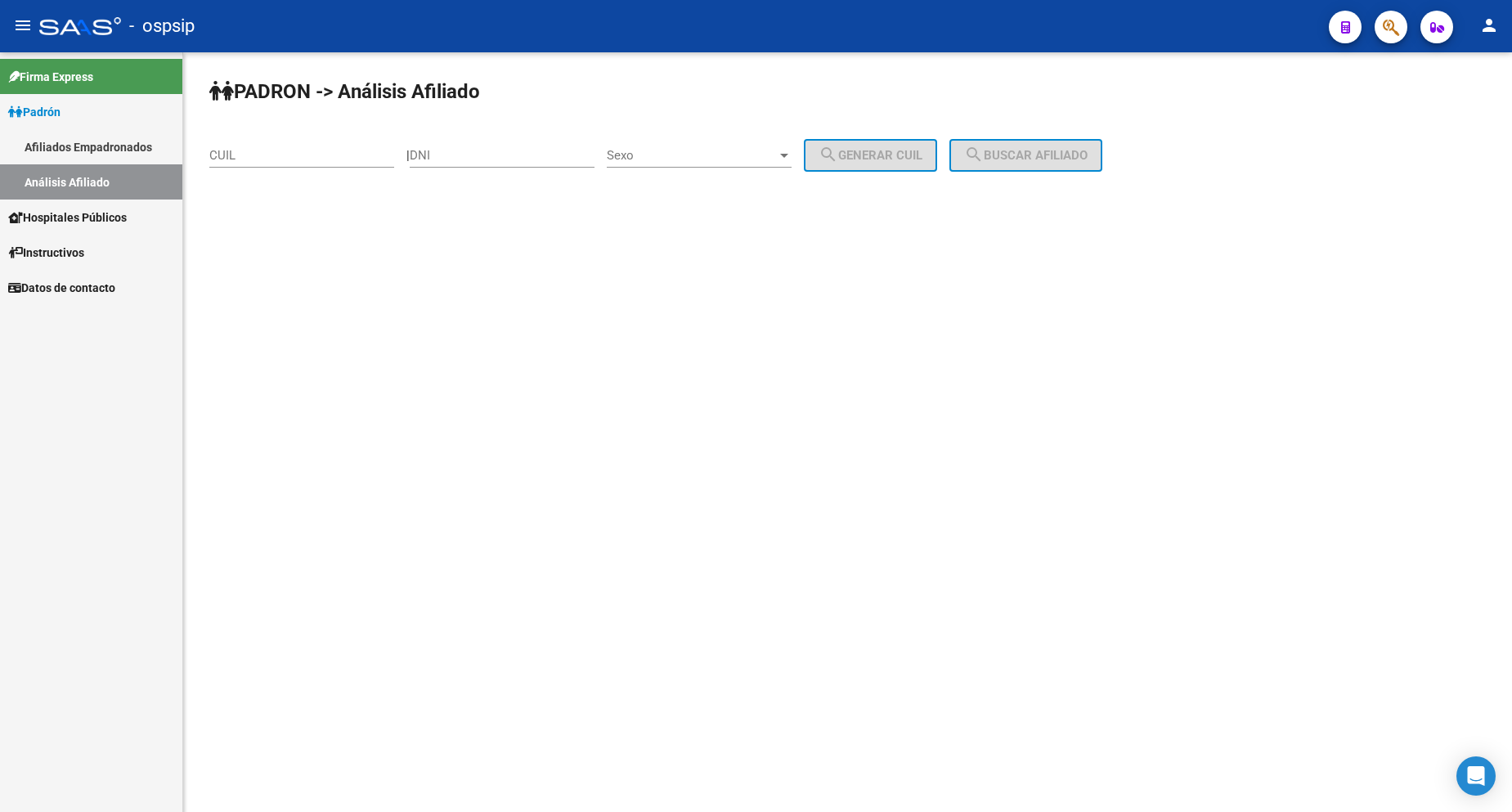
click at [532, 148] on input "DNI" at bounding box center [502, 156] width 184 height 15
type input "23175994"
click at [751, 154] on span "Sexo" at bounding box center [692, 156] width 170 height 15
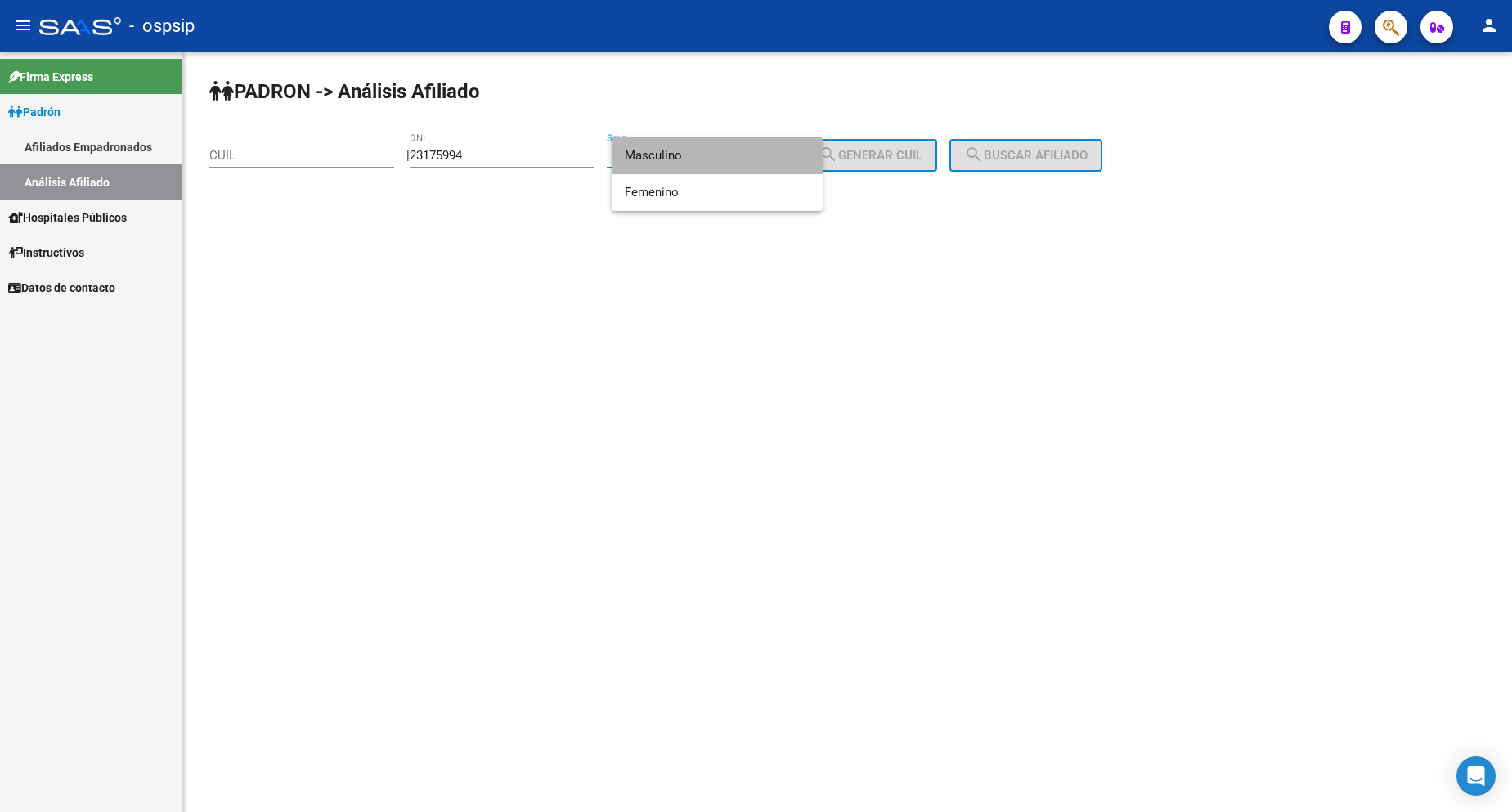
click at [710, 156] on span "Masculino" at bounding box center [717, 156] width 184 height 37
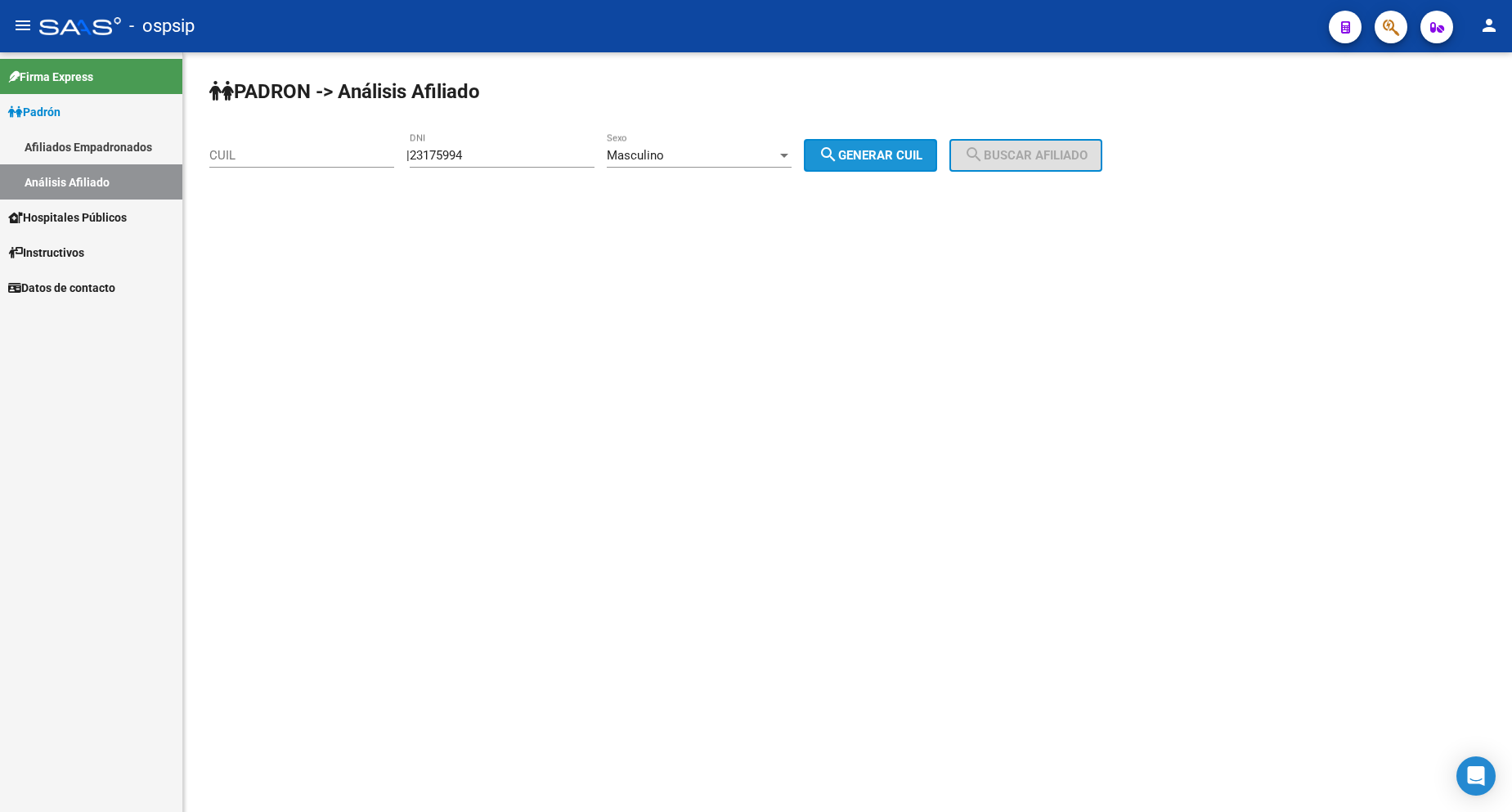
click at [891, 165] on button "search Generar CUIL" at bounding box center [870, 155] width 133 height 33
type input "20-23175994-9"
drag, startPoint x: 1005, startPoint y: 161, endPoint x: 940, endPoint y: 284, distance: 139.1
click at [1007, 173] on div "PADRON -> Análisis Afiliado 20-23175994-9 CUIL | 23175994 DNI Masculino Sexo se…" at bounding box center [847, 138] width 1329 height 172
click at [1067, 158] on span "search Buscar afiliado" at bounding box center [1026, 156] width 123 height 15
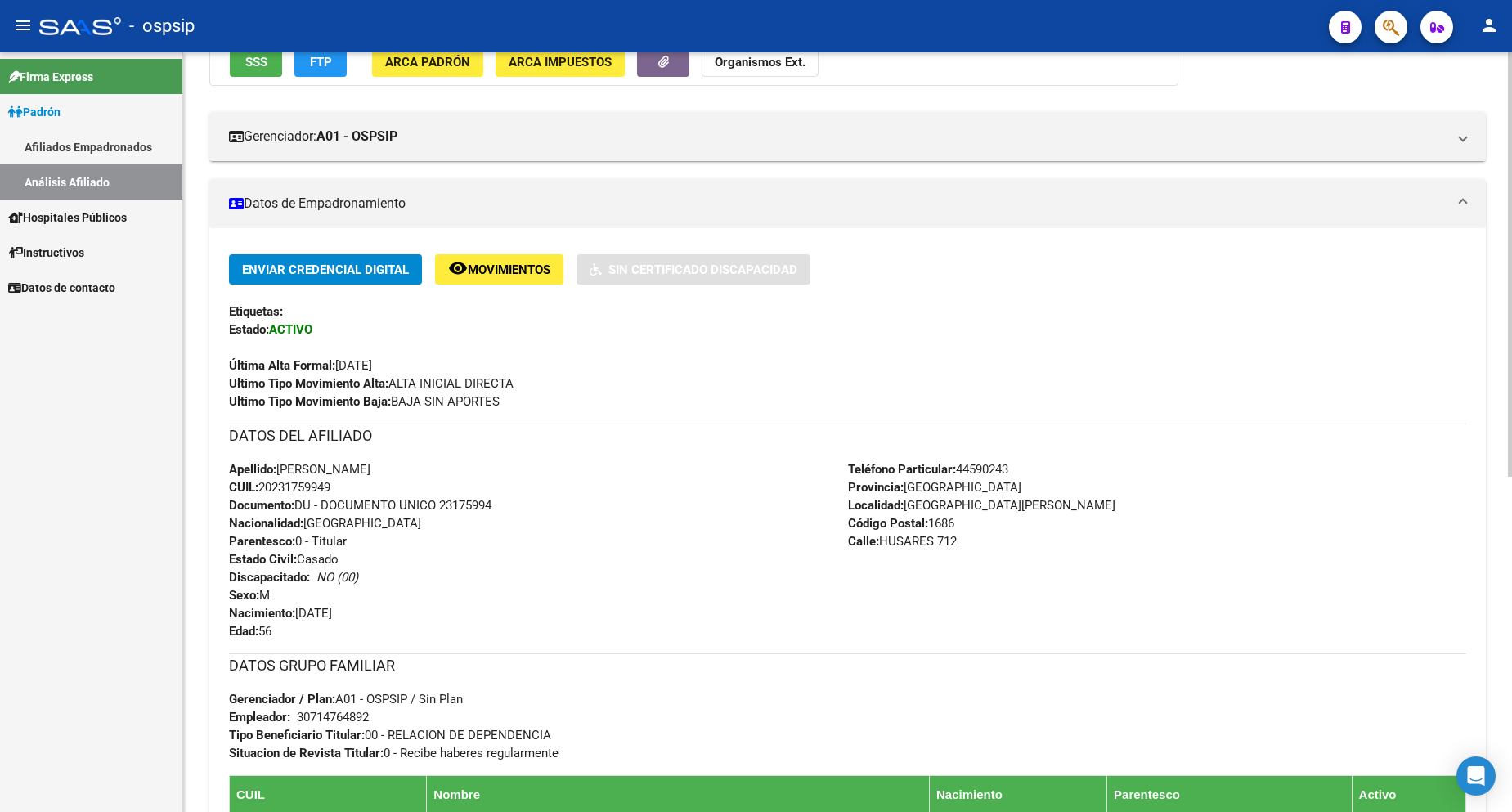
scroll to position [246, 0]
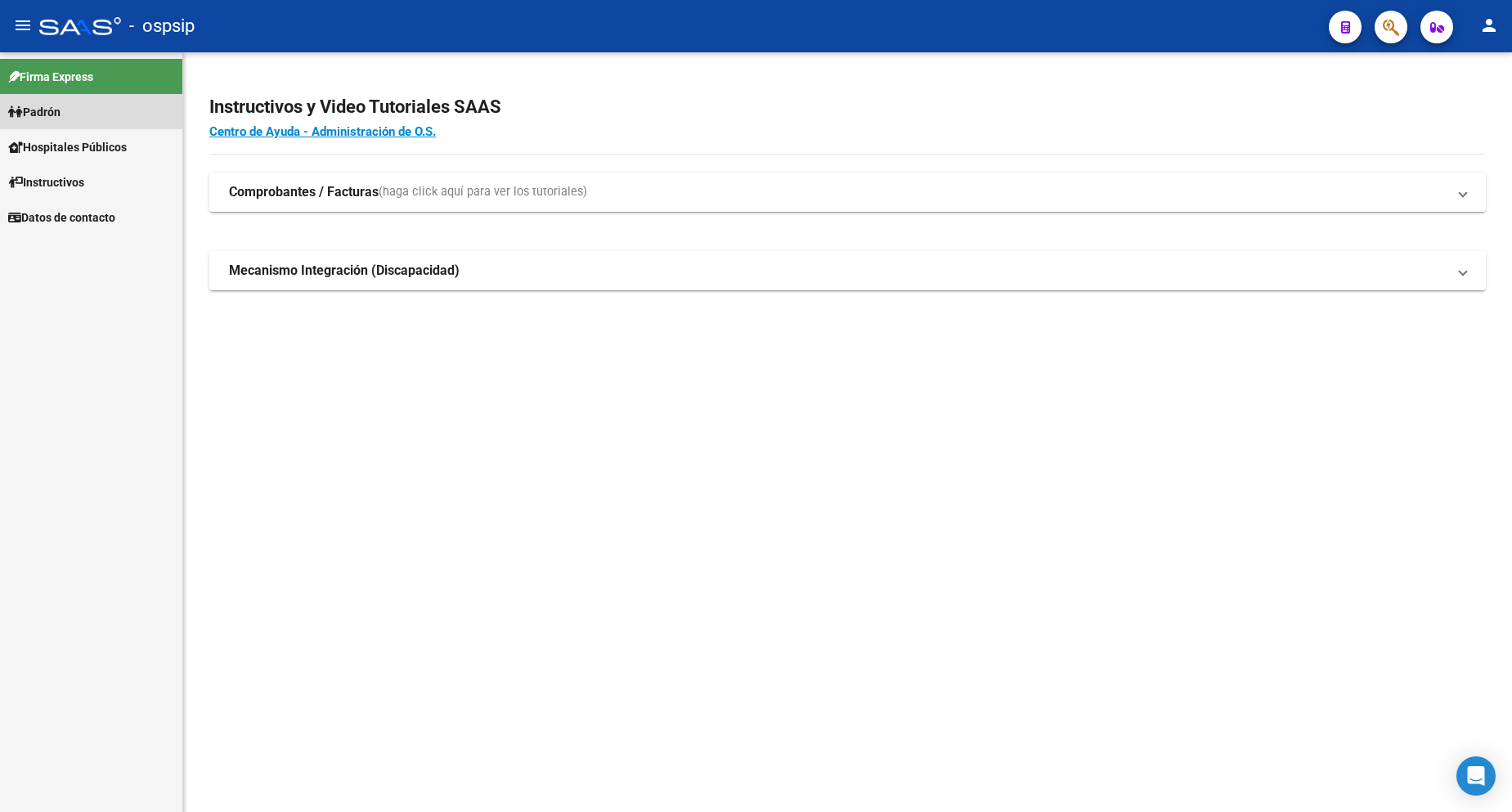
click at [70, 114] on link "Padrón" at bounding box center [91, 112] width 182 height 35
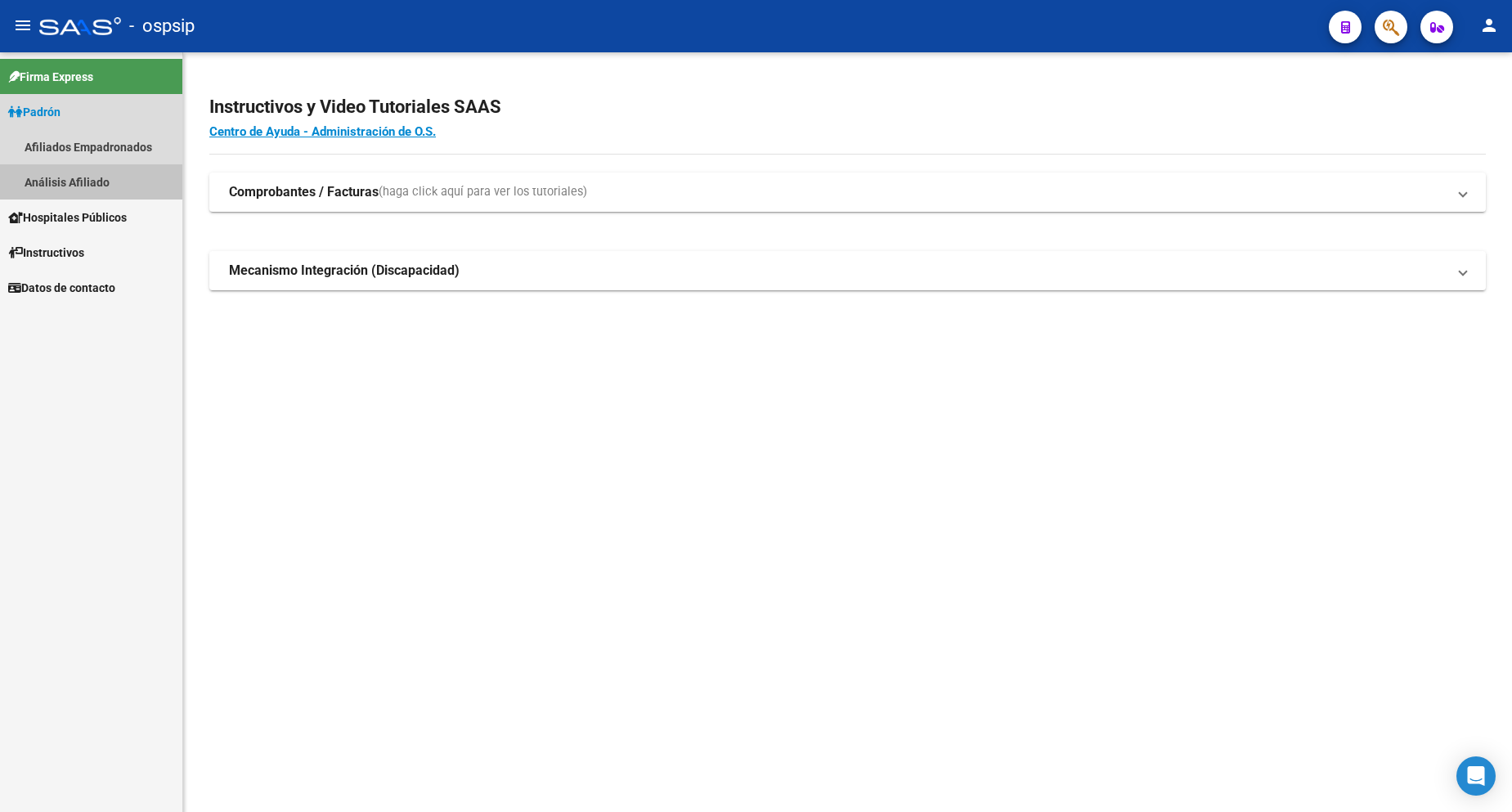
click at [96, 187] on link "Análisis Afiliado" at bounding box center [91, 182] width 182 height 35
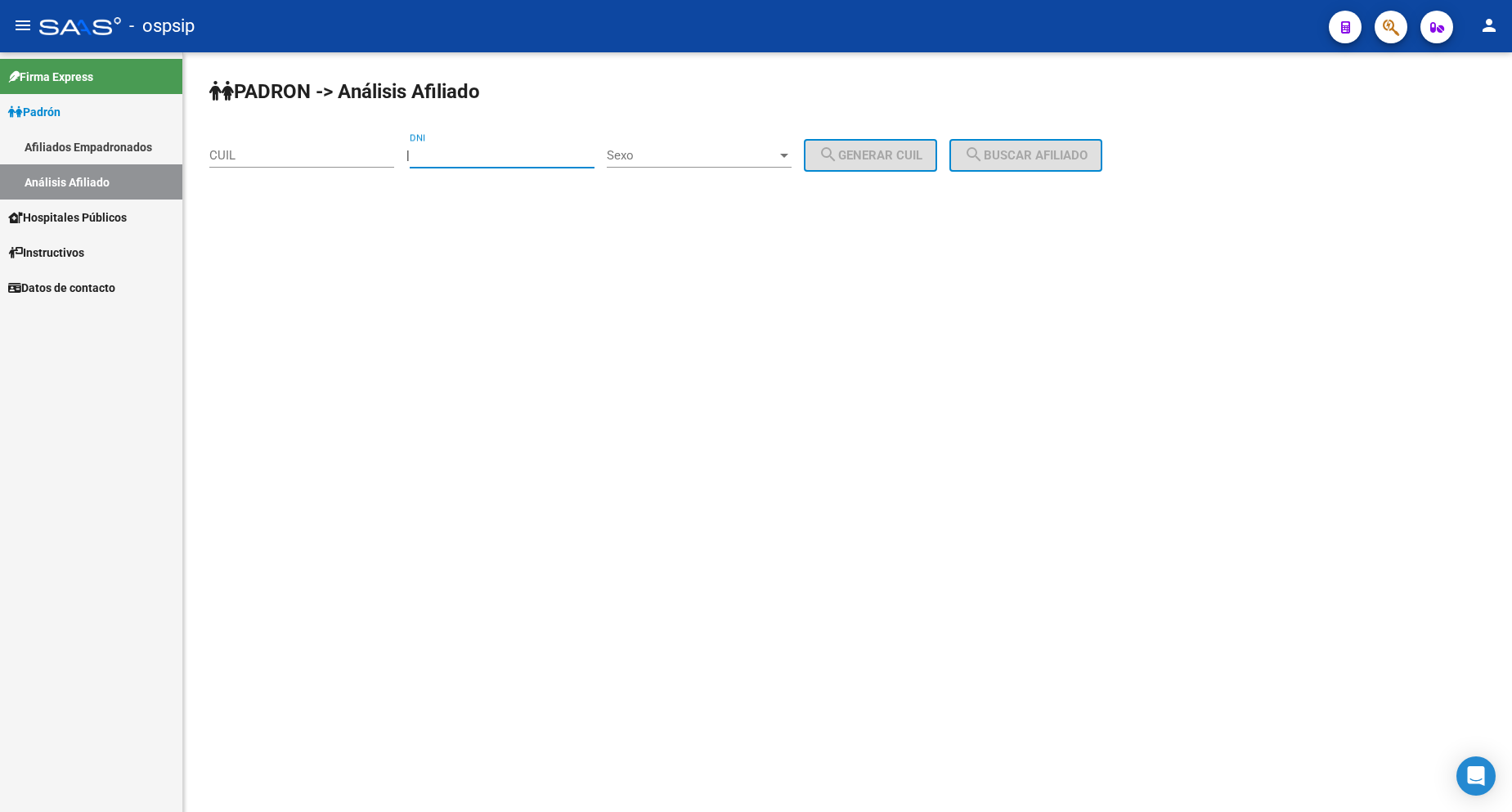
click at [512, 160] on input "DNI" at bounding box center [502, 156] width 184 height 15
type input "43282213"
click at [705, 146] on div "Sexo Sexo" at bounding box center [699, 150] width 184 height 35
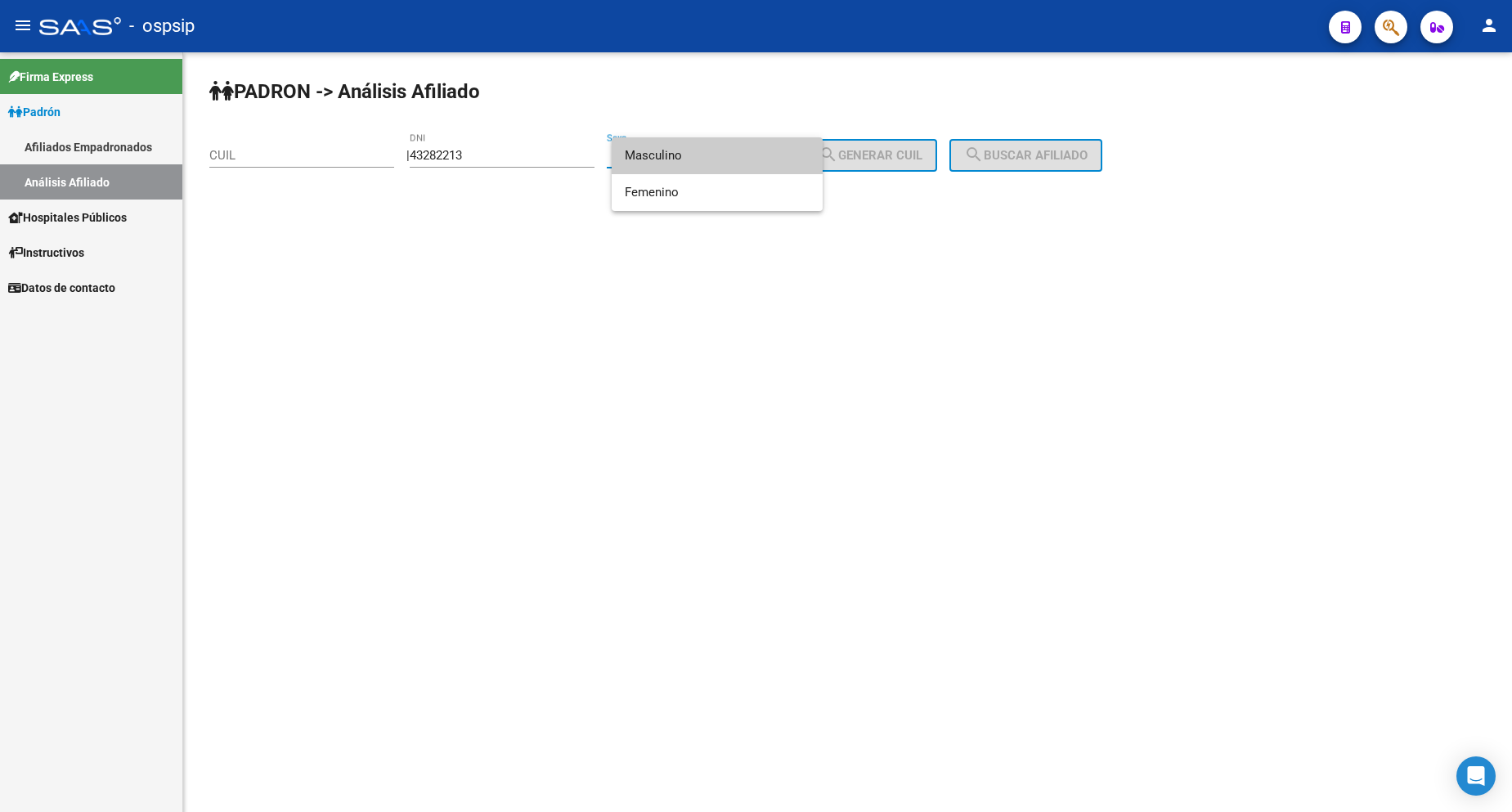
click at [696, 164] on span "Masculino" at bounding box center [717, 156] width 184 height 37
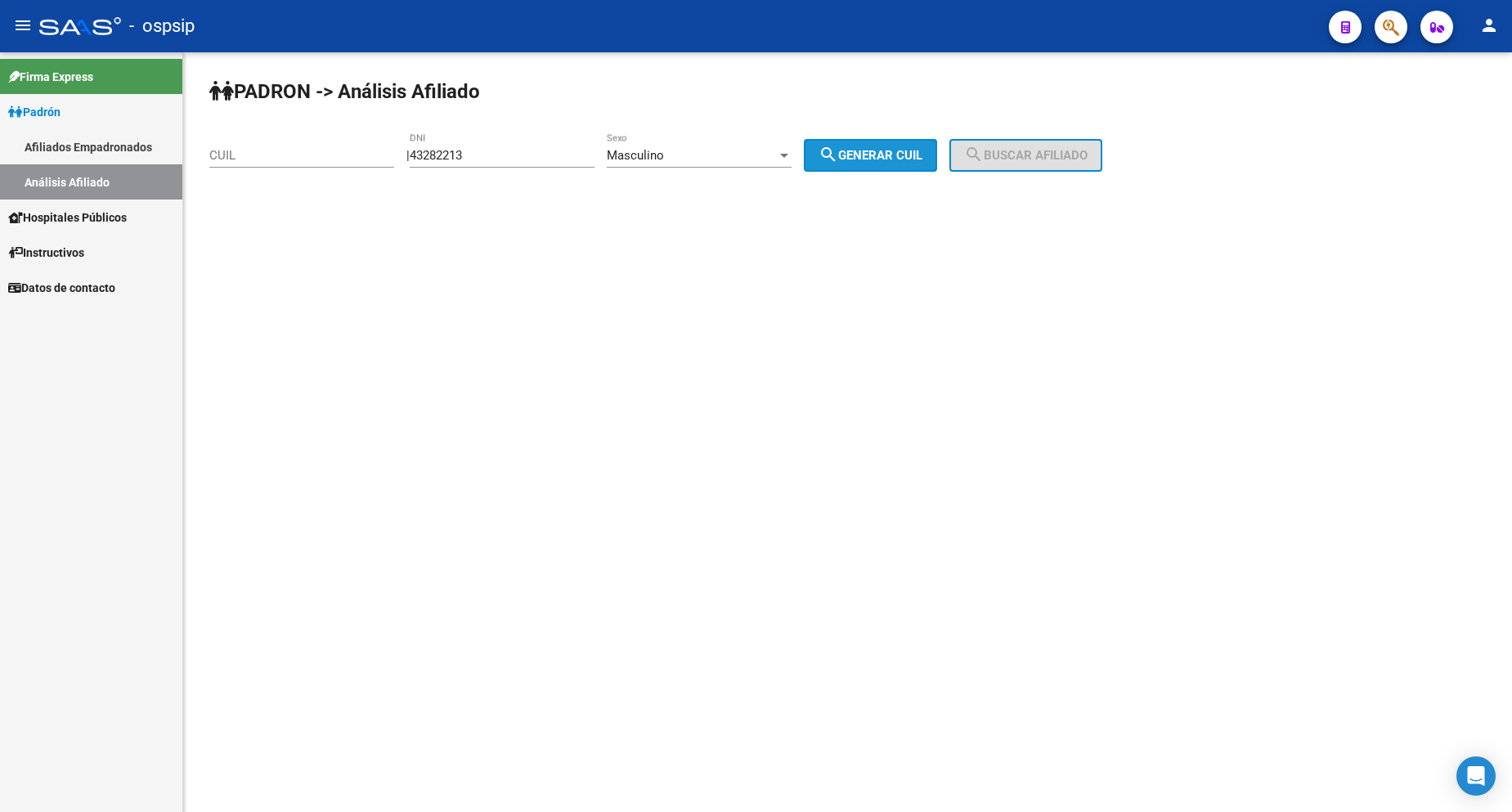
click at [872, 164] on button "search Generar CUIL" at bounding box center [870, 155] width 133 height 33
type input "20-43282213-4"
click at [1016, 166] on button "search Buscar afiliado" at bounding box center [1026, 155] width 153 height 33
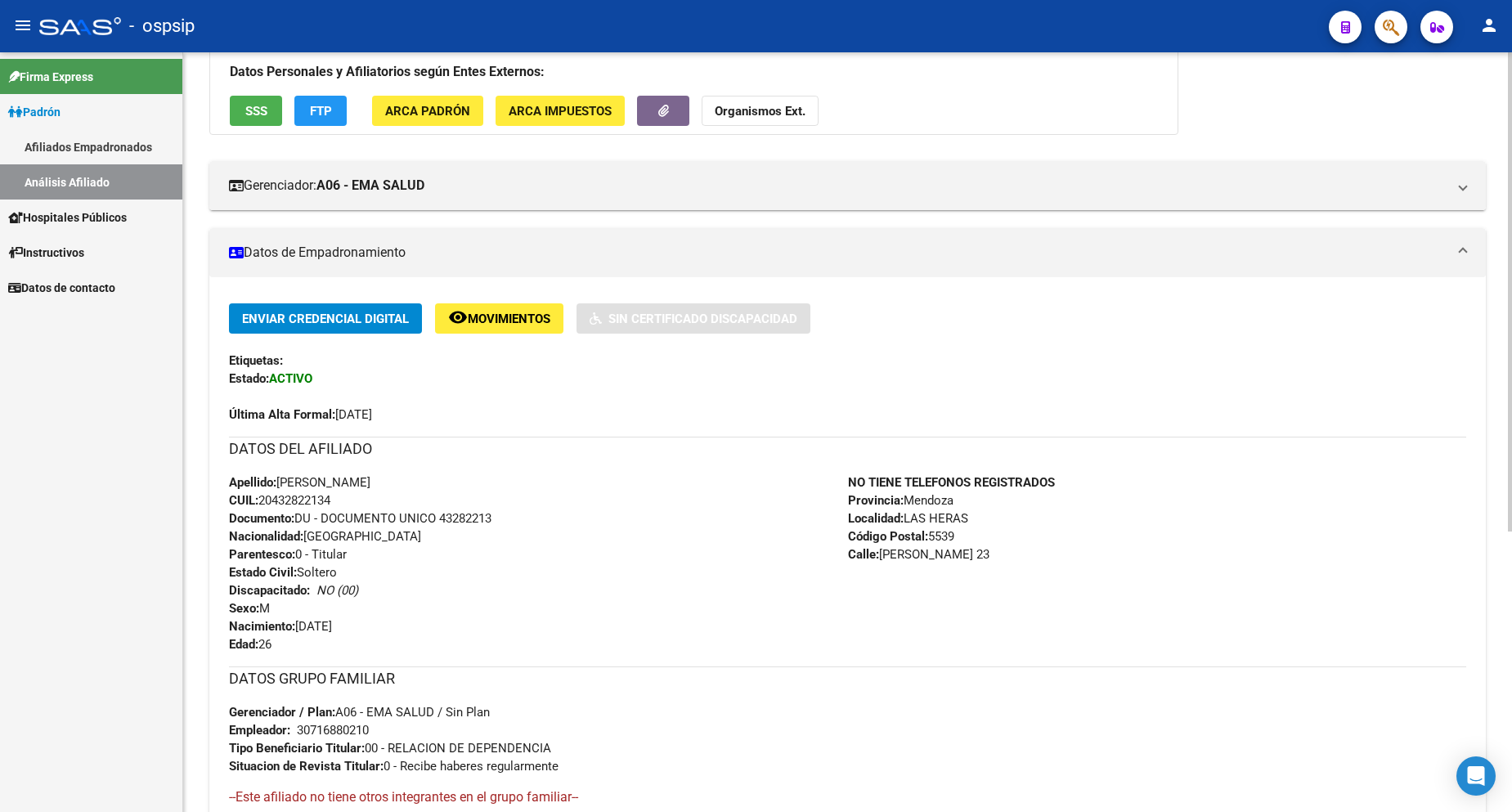
scroll to position [327, 0]
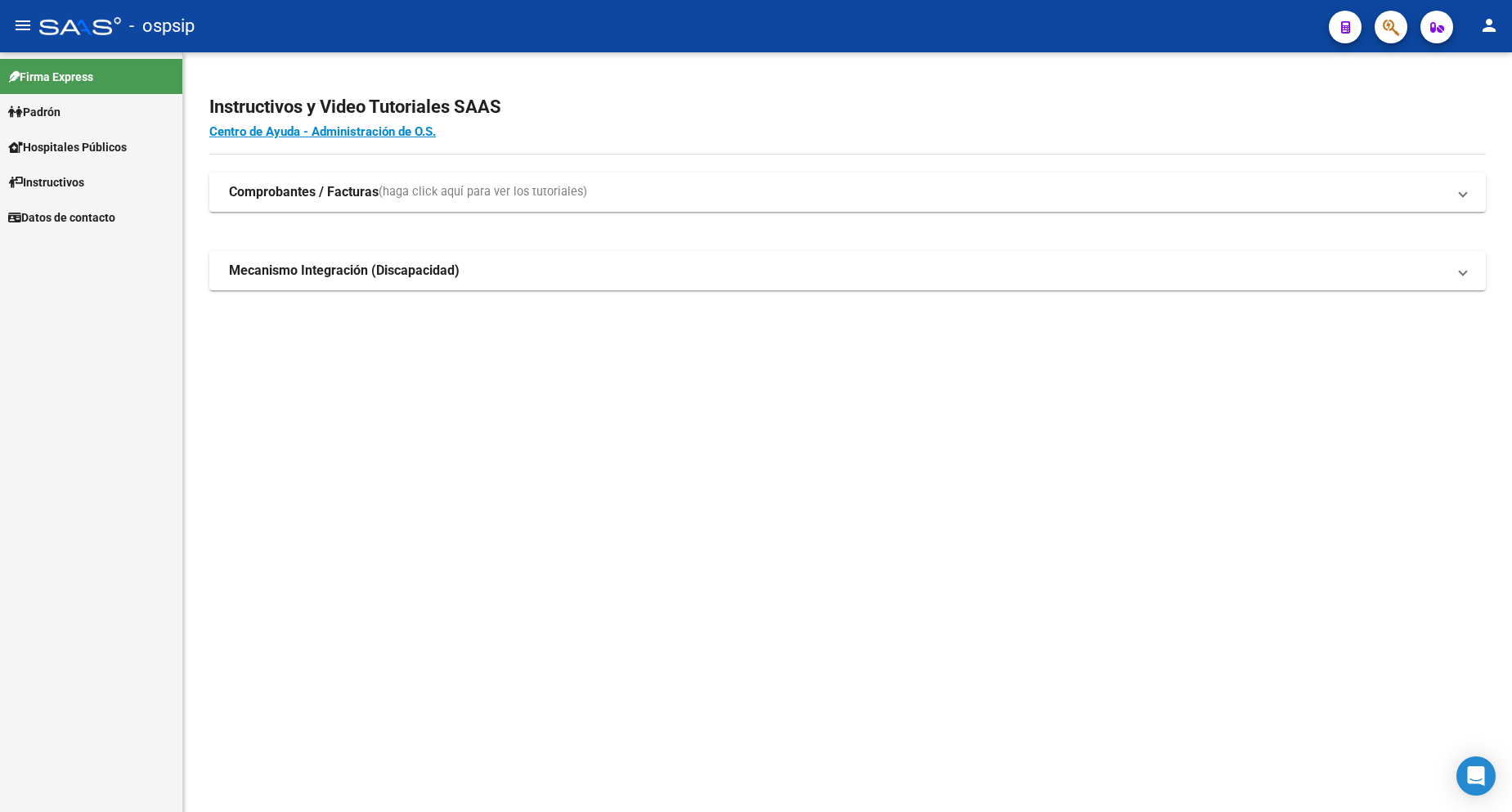
click at [55, 117] on span "Padrón" at bounding box center [34, 112] width 52 height 18
click at [53, 117] on span "Padrón" at bounding box center [34, 112] width 52 height 18
click at [94, 183] on link "Análisis Afiliado" at bounding box center [91, 182] width 182 height 35
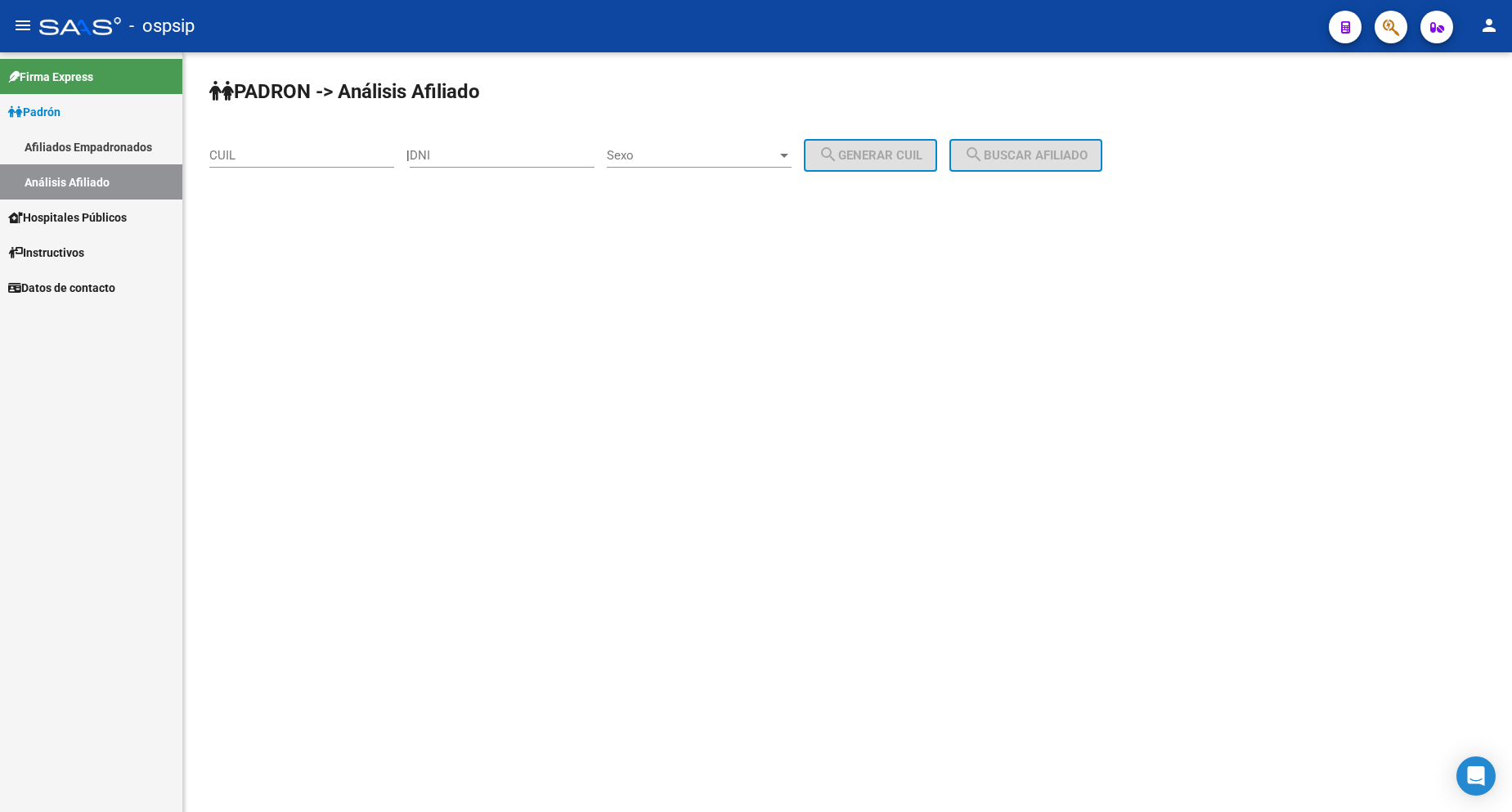
click at [485, 157] on input "DNI" at bounding box center [502, 156] width 184 height 15
click at [494, 163] on div "DNI" at bounding box center [502, 150] width 184 height 35
type input "24410832"
click at [722, 148] on span "Sexo" at bounding box center [692, 156] width 170 height 15
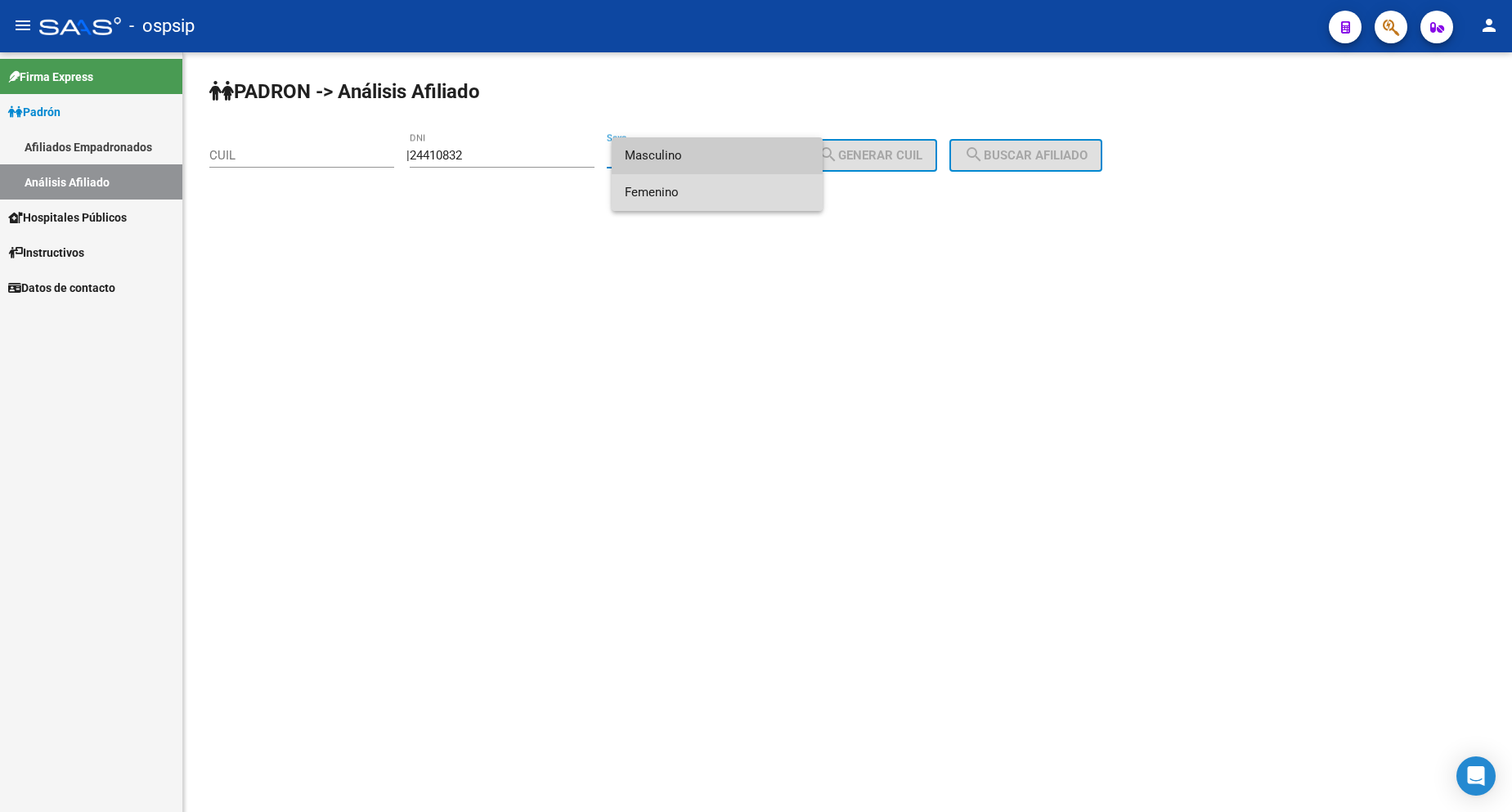
click at [713, 180] on span "Femenino" at bounding box center [717, 193] width 184 height 37
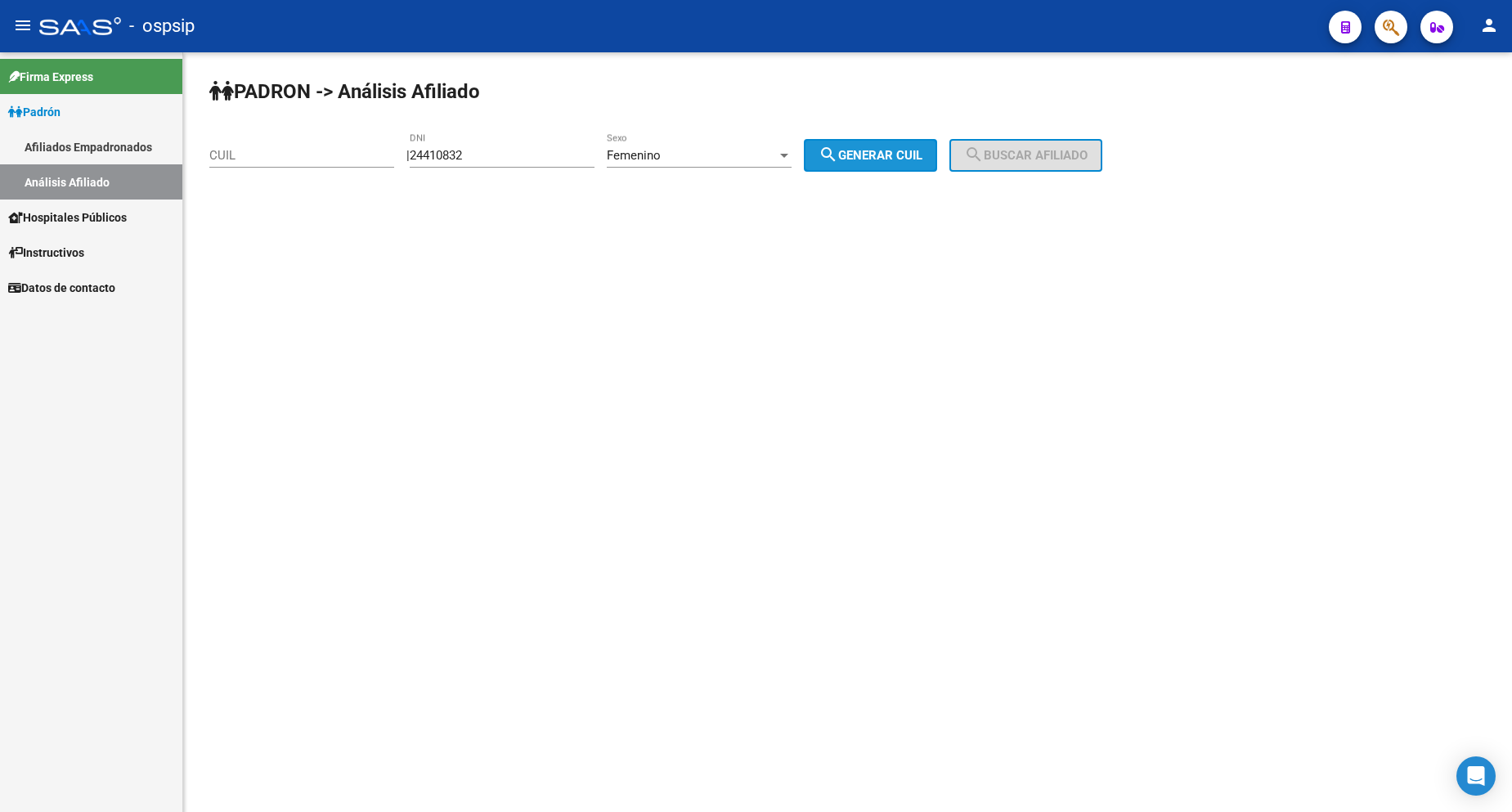
click at [872, 156] on span "search Generar CUIL" at bounding box center [870, 156] width 104 height 15
type input "27-24410832-1"
click at [984, 159] on mat-icon "search" at bounding box center [974, 154] width 19 height 19
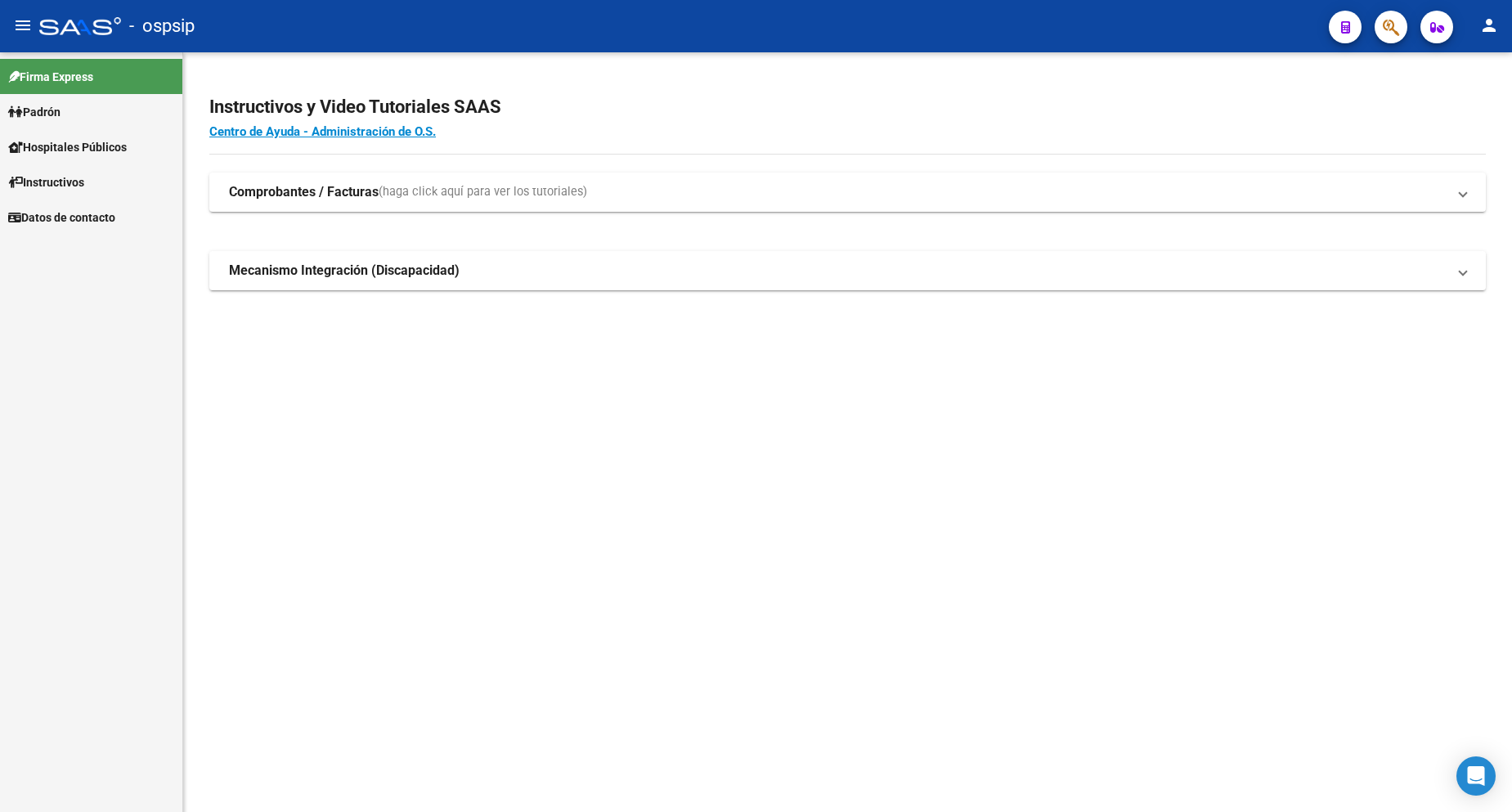
click at [71, 111] on link "Padrón" at bounding box center [91, 112] width 182 height 35
drag, startPoint x: 70, startPoint y: 110, endPoint x: 81, endPoint y: 124, distance: 17.8
click at [70, 110] on link "Padrón" at bounding box center [91, 112] width 182 height 35
click at [97, 176] on link "Análisis Afiliado" at bounding box center [91, 182] width 182 height 35
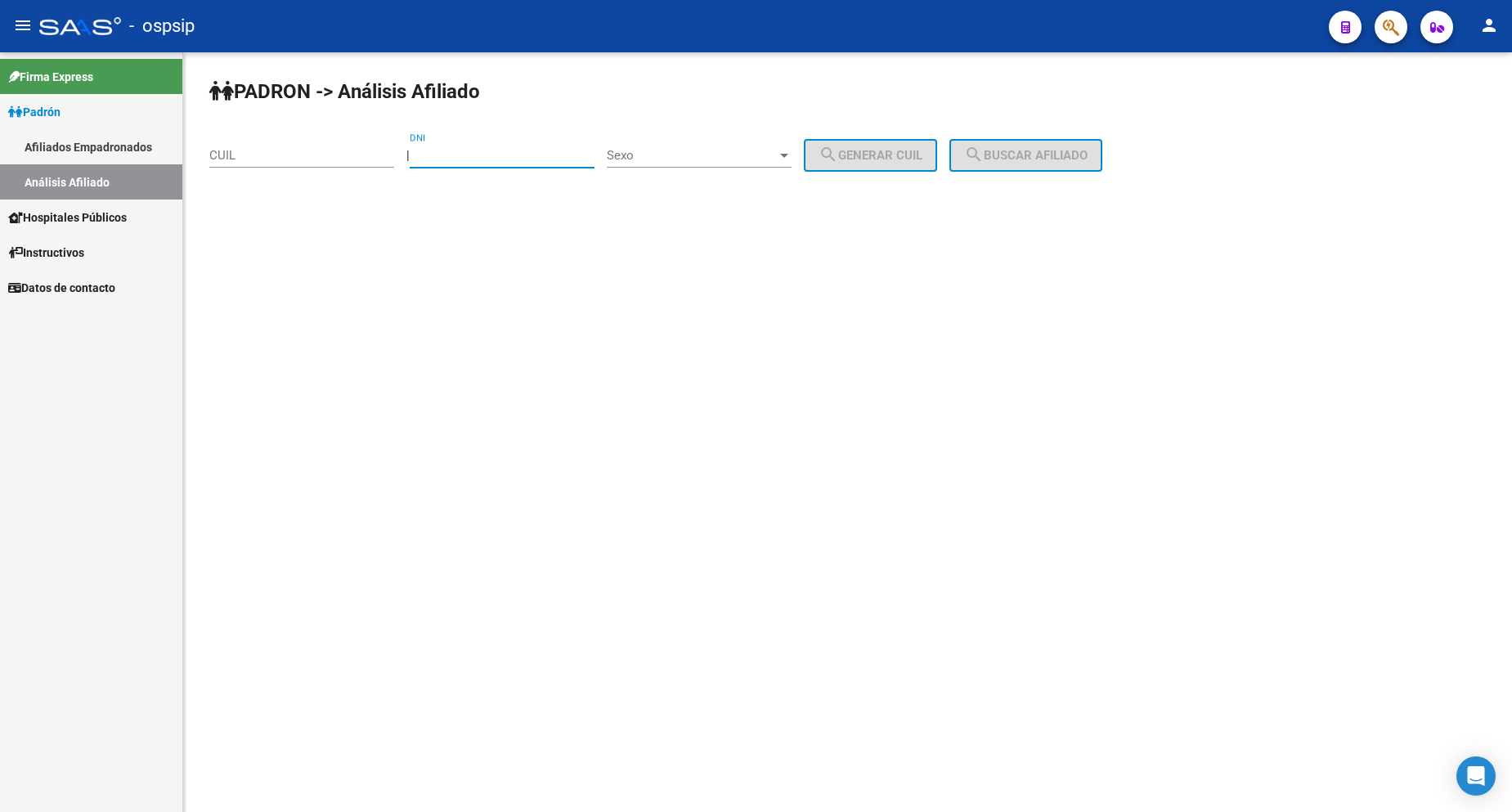
click at [516, 161] on input "DNI" at bounding box center [502, 156] width 184 height 15
type input "24410832"
click at [681, 155] on span "Sexo" at bounding box center [692, 156] width 170 height 15
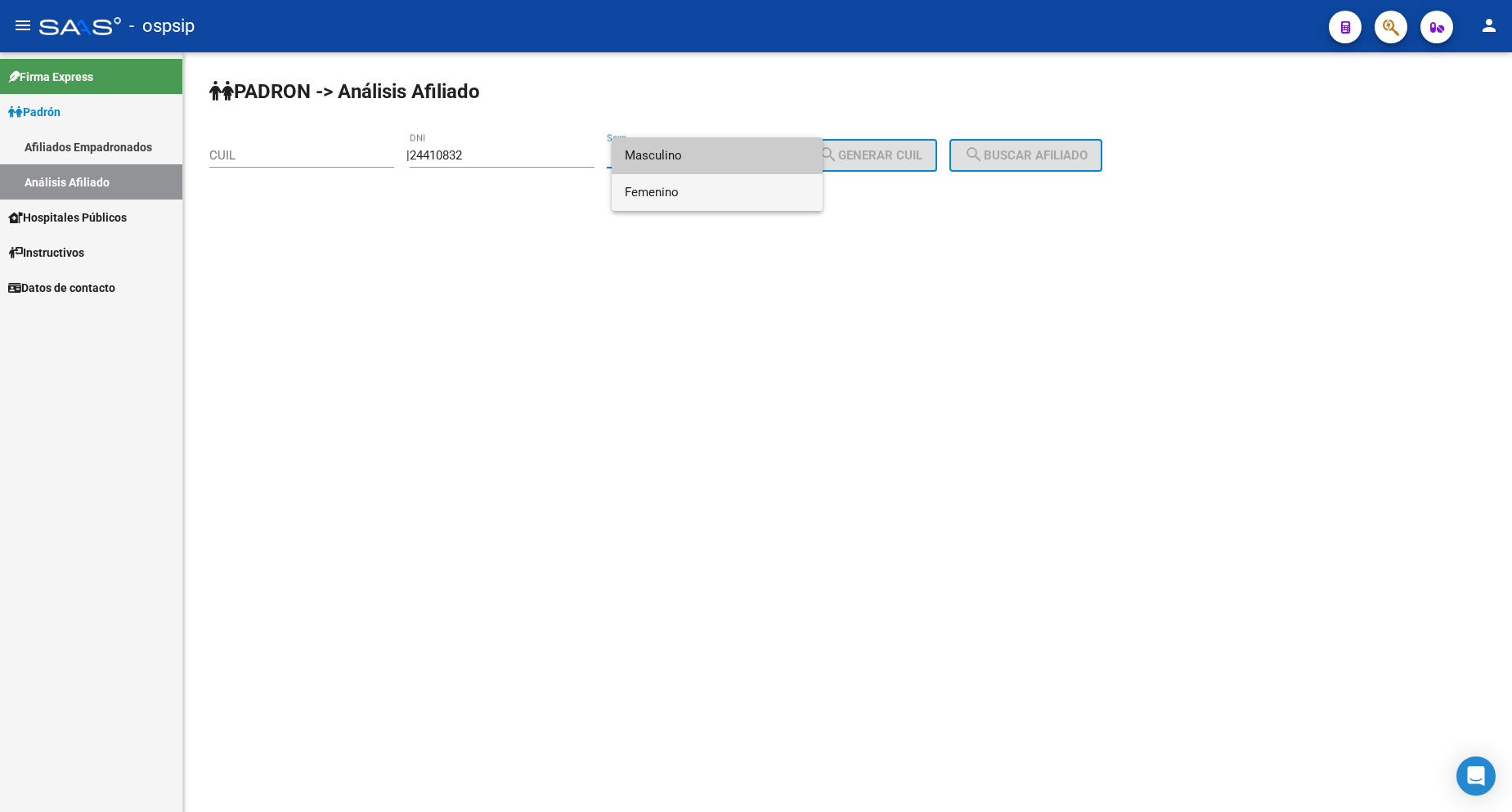
drag, startPoint x: 685, startPoint y: 190, endPoint x: 798, endPoint y: 158, distance: 117.4
click at [687, 191] on span "Femenino" at bounding box center [717, 193] width 184 height 37
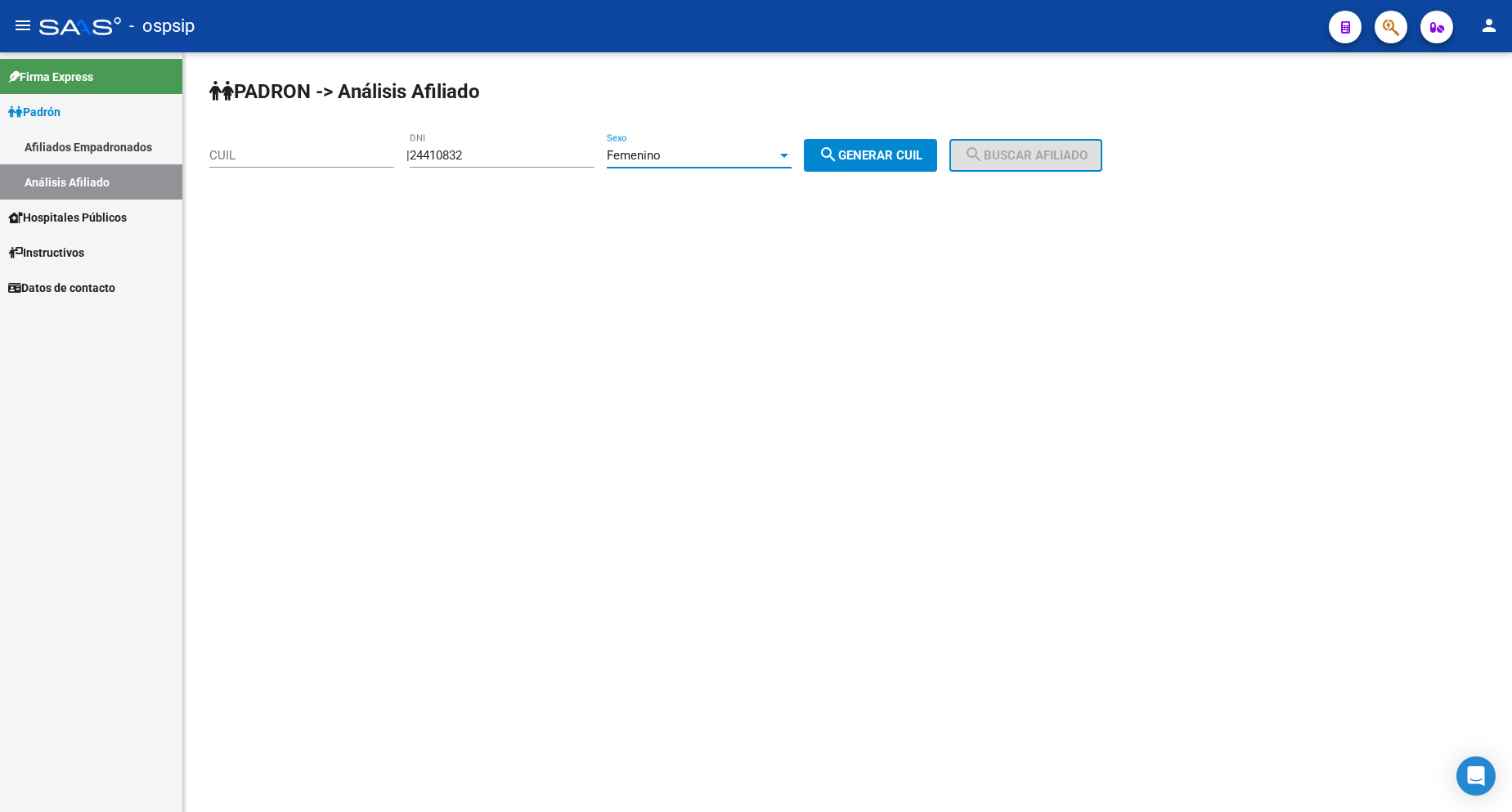
click at [901, 143] on button "search Generar CUIL" at bounding box center [870, 155] width 133 height 33
type input "27-24410832-1"
click at [1039, 148] on button "search Buscar afiliado" at bounding box center [1026, 155] width 153 height 33
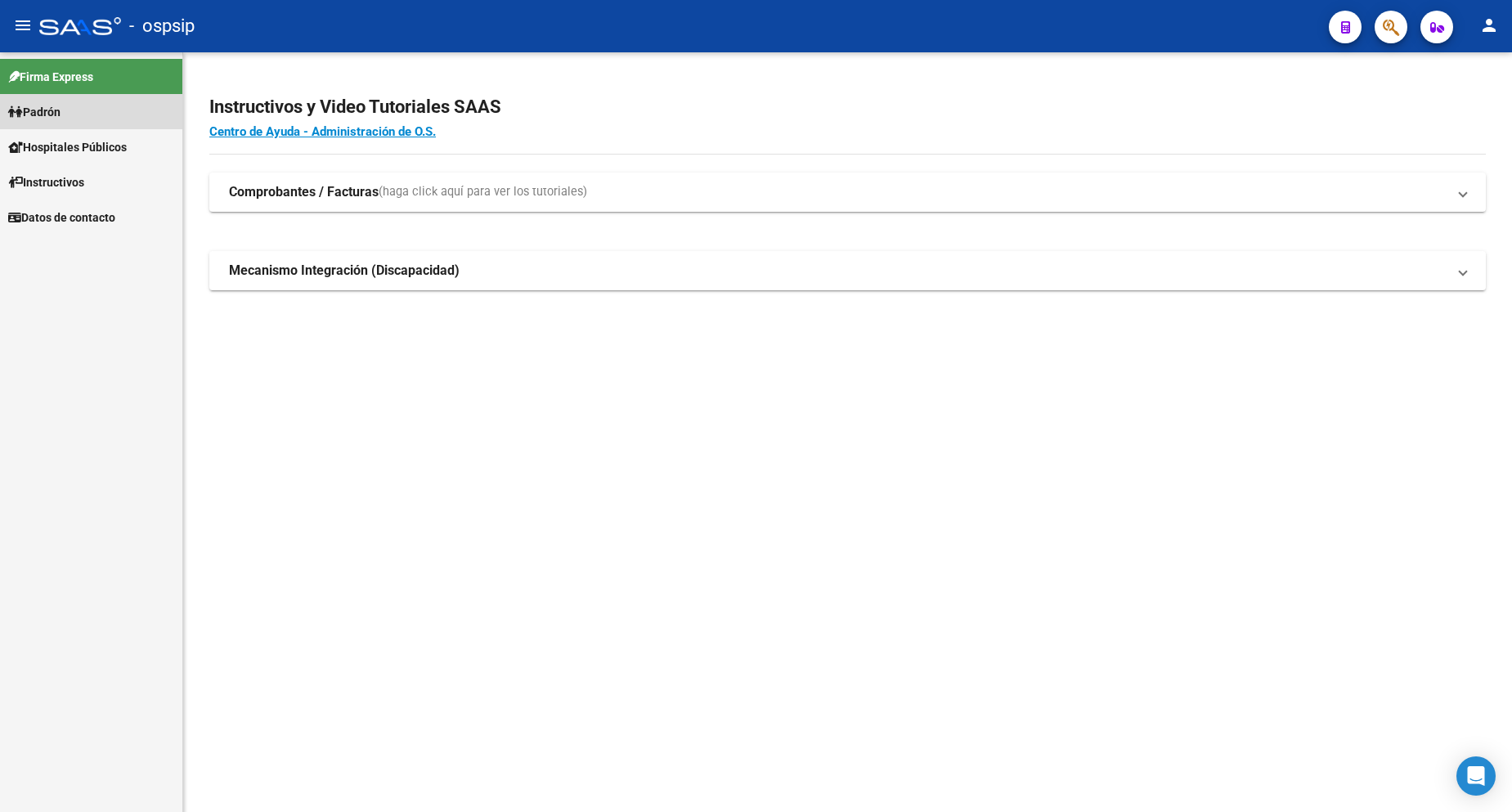
click at [75, 113] on link "Padrón" at bounding box center [91, 112] width 182 height 35
click at [75, 112] on link "Padrón" at bounding box center [91, 112] width 182 height 35
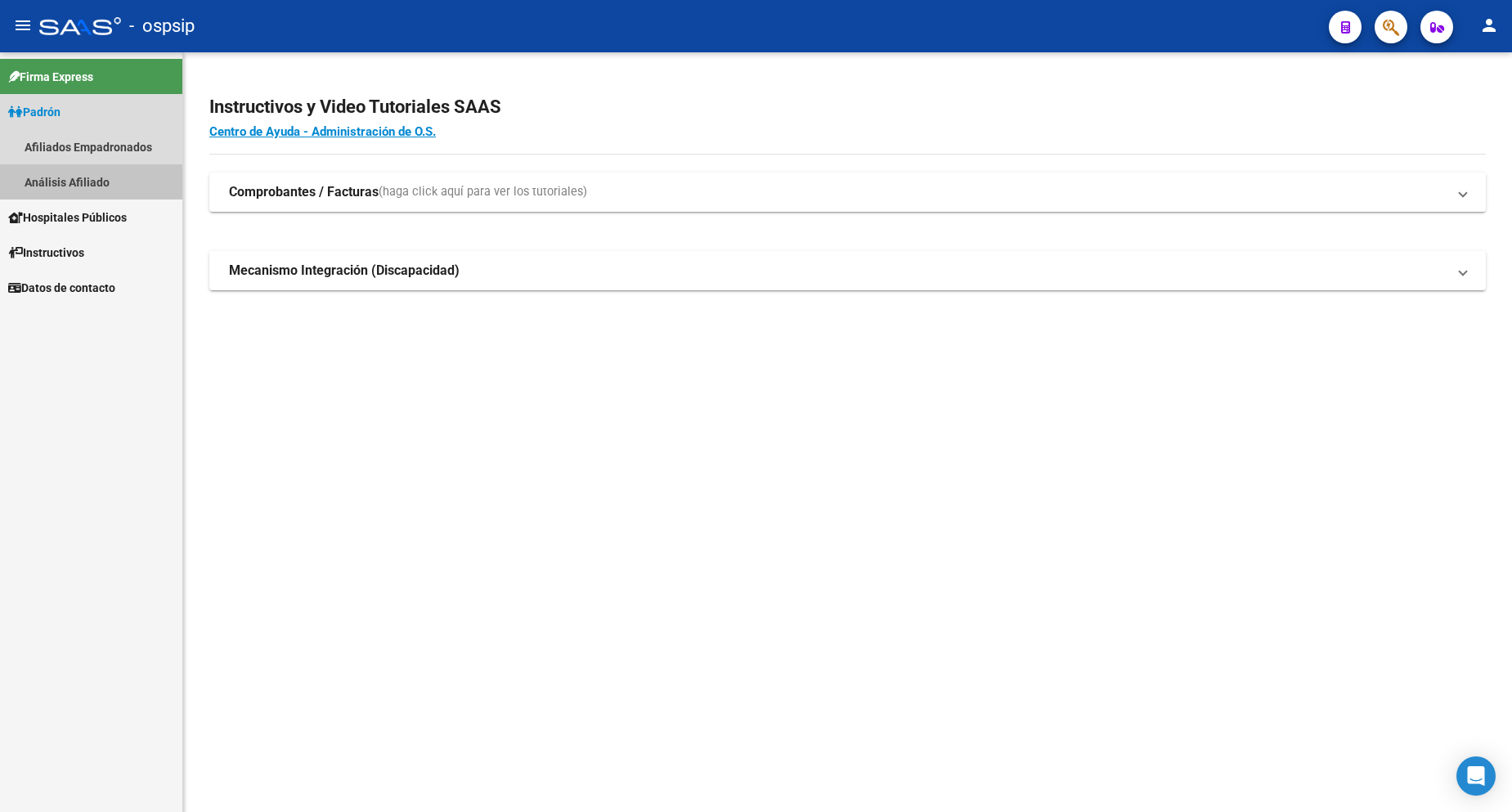
drag, startPoint x: 84, startPoint y: 187, endPoint x: 145, endPoint y: 184, distance: 61.1
click at [82, 187] on link "Análisis Afiliado" at bounding box center [91, 182] width 182 height 35
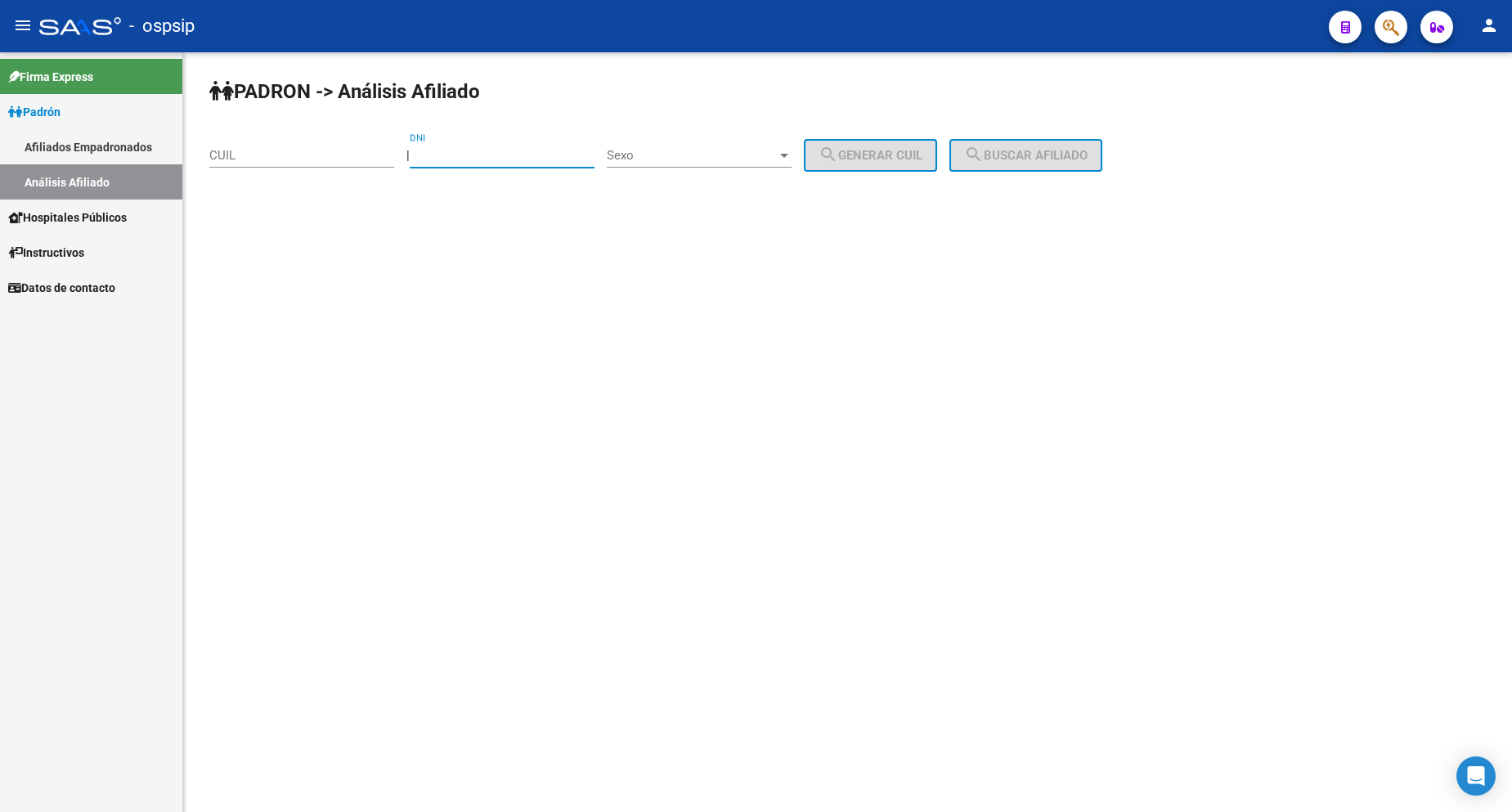
click at [498, 159] on input "DNI" at bounding box center [502, 156] width 184 height 15
type input "24578864"
click at [725, 152] on span "Sexo" at bounding box center [692, 156] width 170 height 15
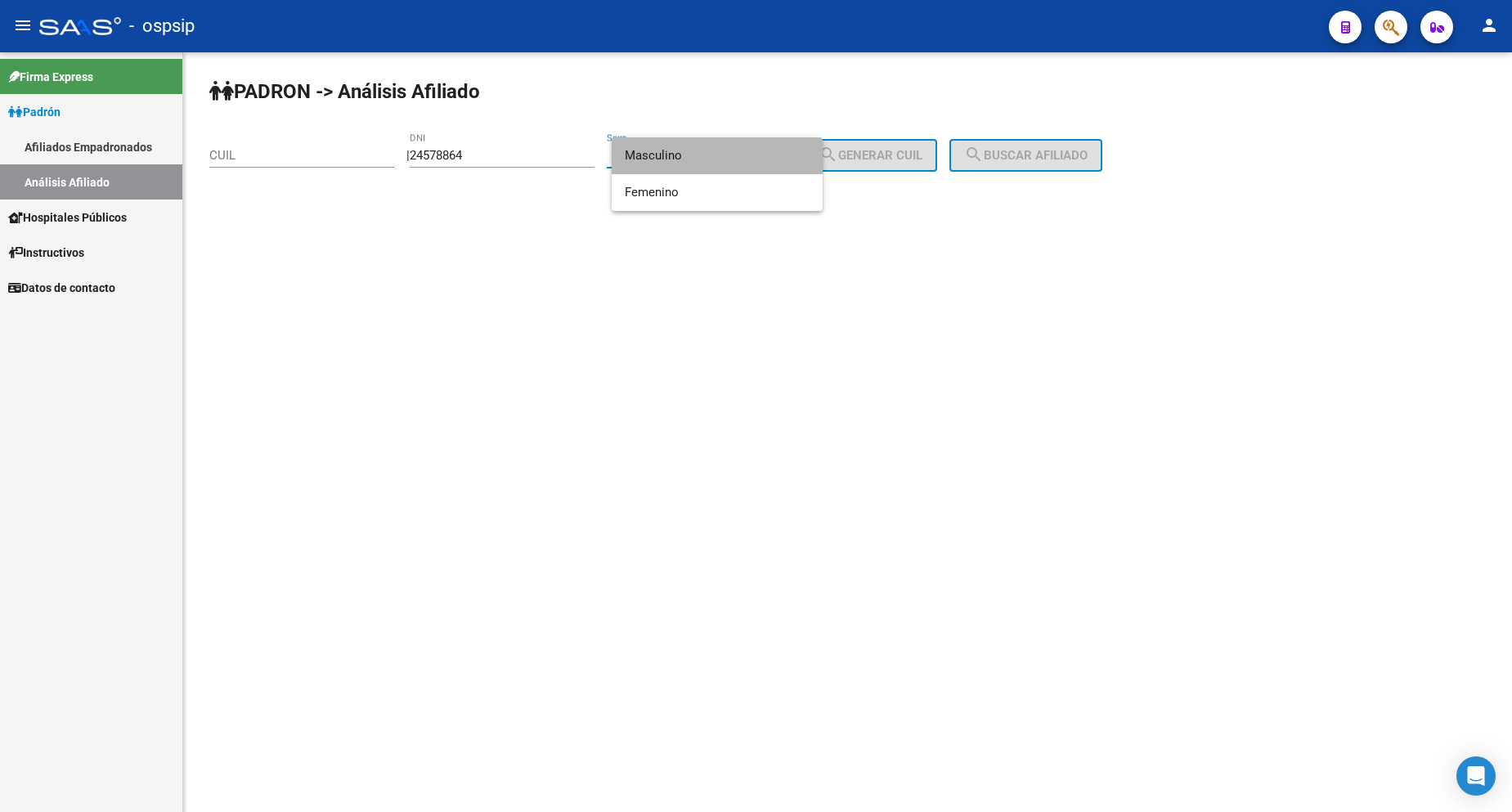
click at [735, 164] on span "Masculino" at bounding box center [717, 156] width 184 height 37
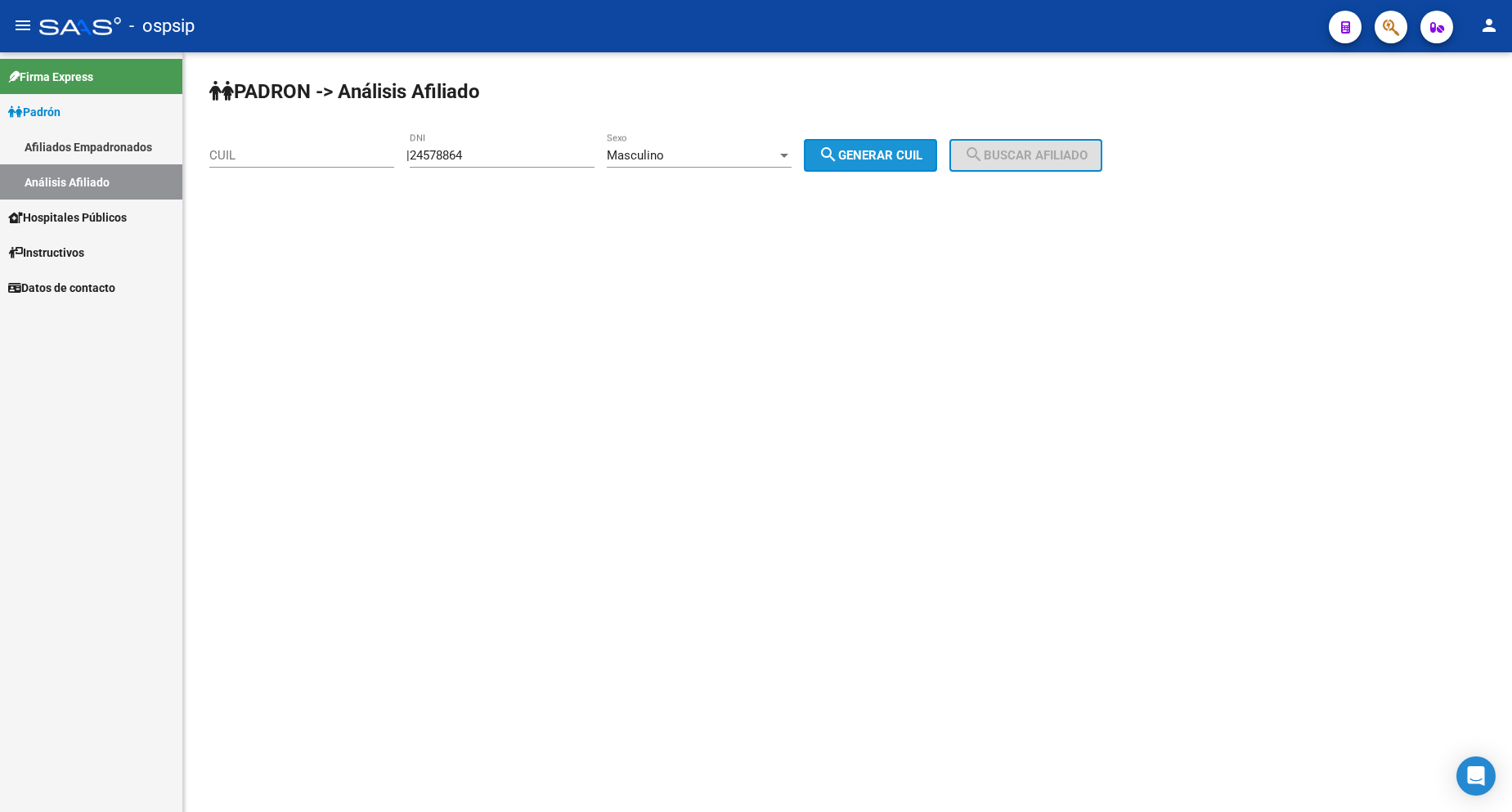
click at [860, 159] on span "search Generar CUIL" at bounding box center [870, 156] width 104 height 15
type input "23-24578864-9"
click at [1053, 167] on button "search Buscar afiliado" at bounding box center [1026, 155] width 153 height 33
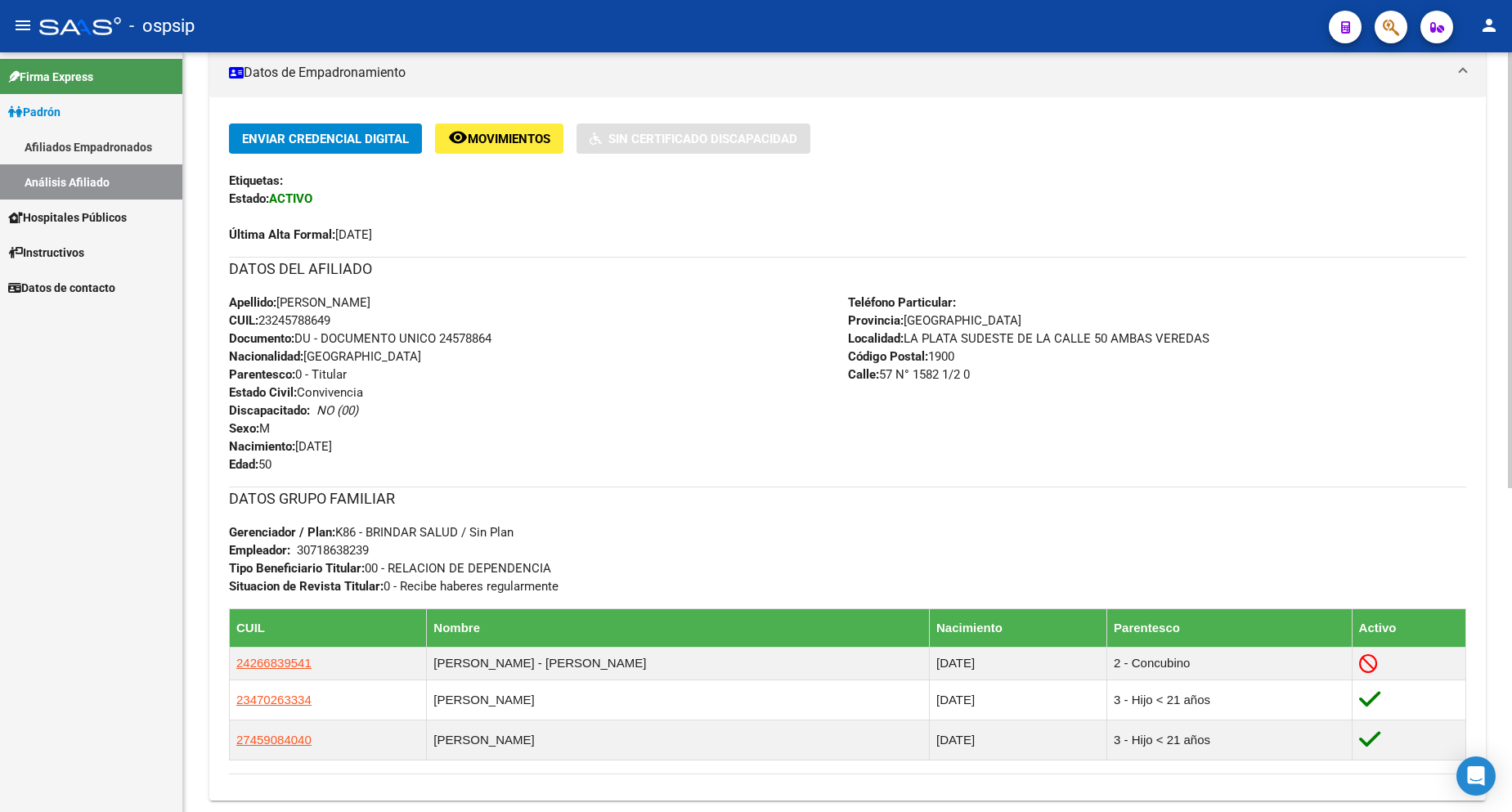
scroll to position [327, 0]
